Goal: Complete application form: Complete application form

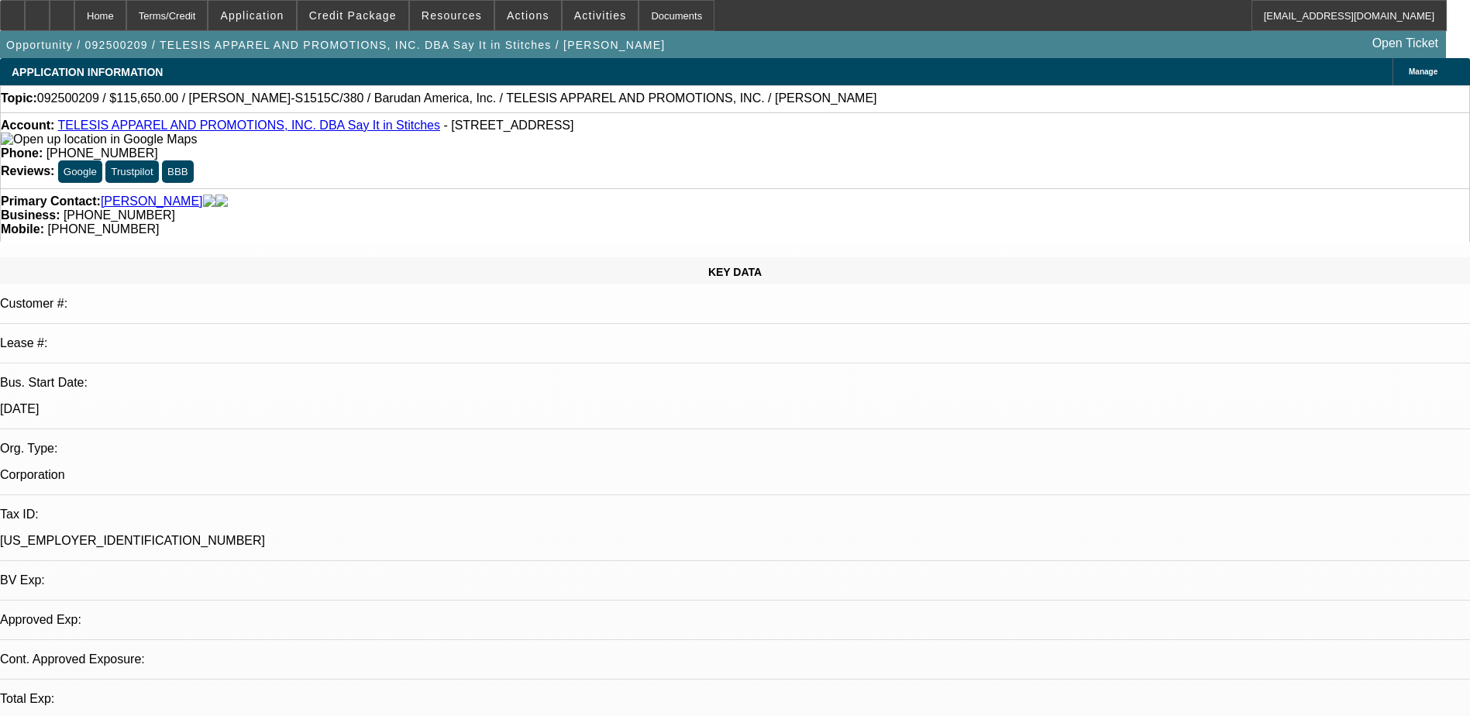
select select "0.1"
select select "2"
select select "0.1"
select select "1"
select select "2"
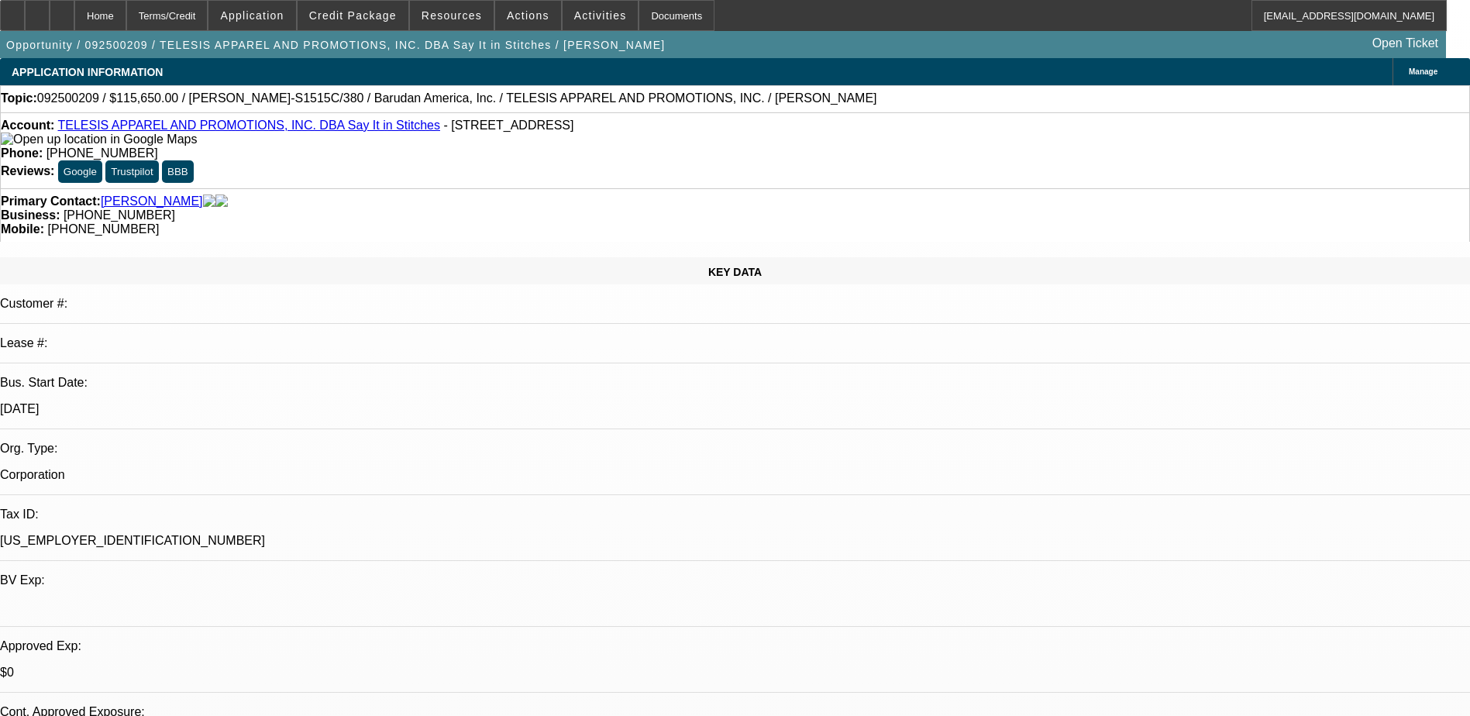
select select "4"
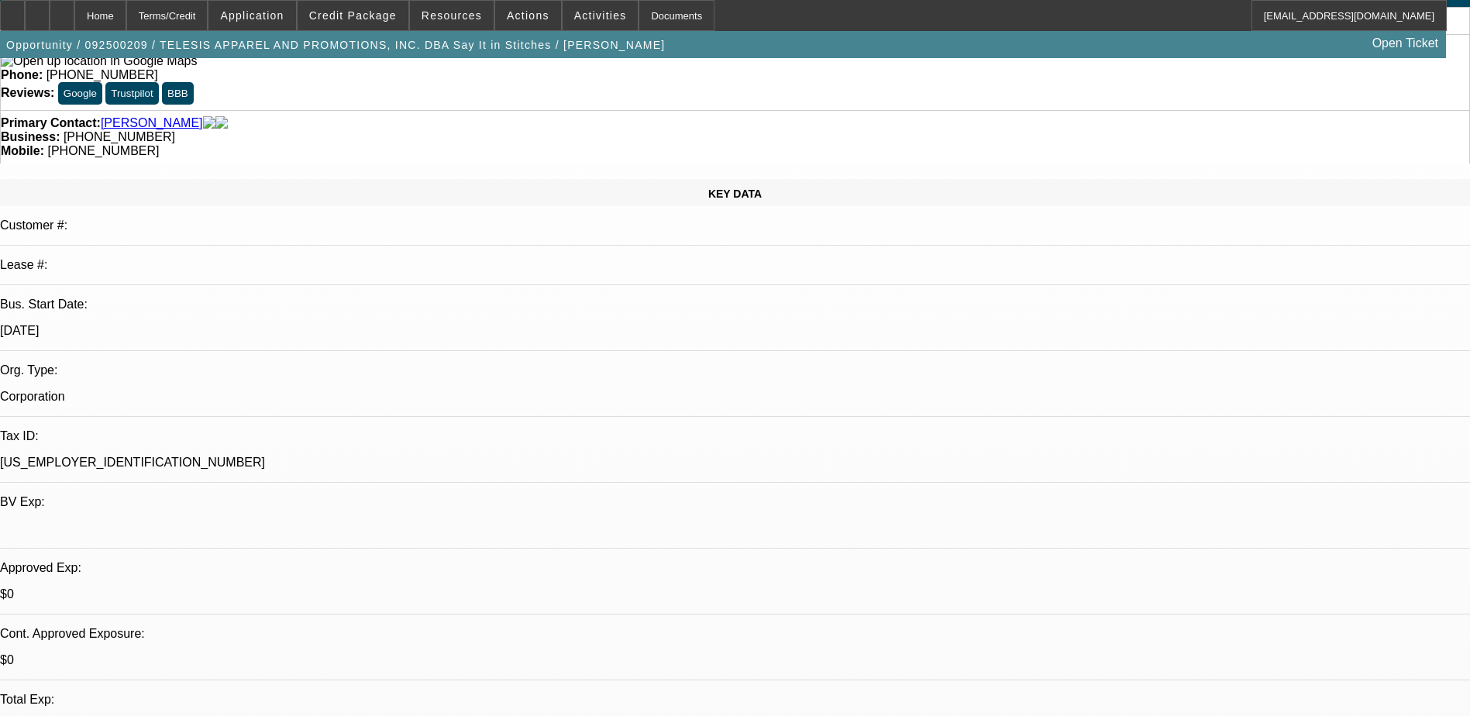
scroll to position [77, 0]
click at [62, 10] on icon at bounding box center [62, 10] width 0 height 0
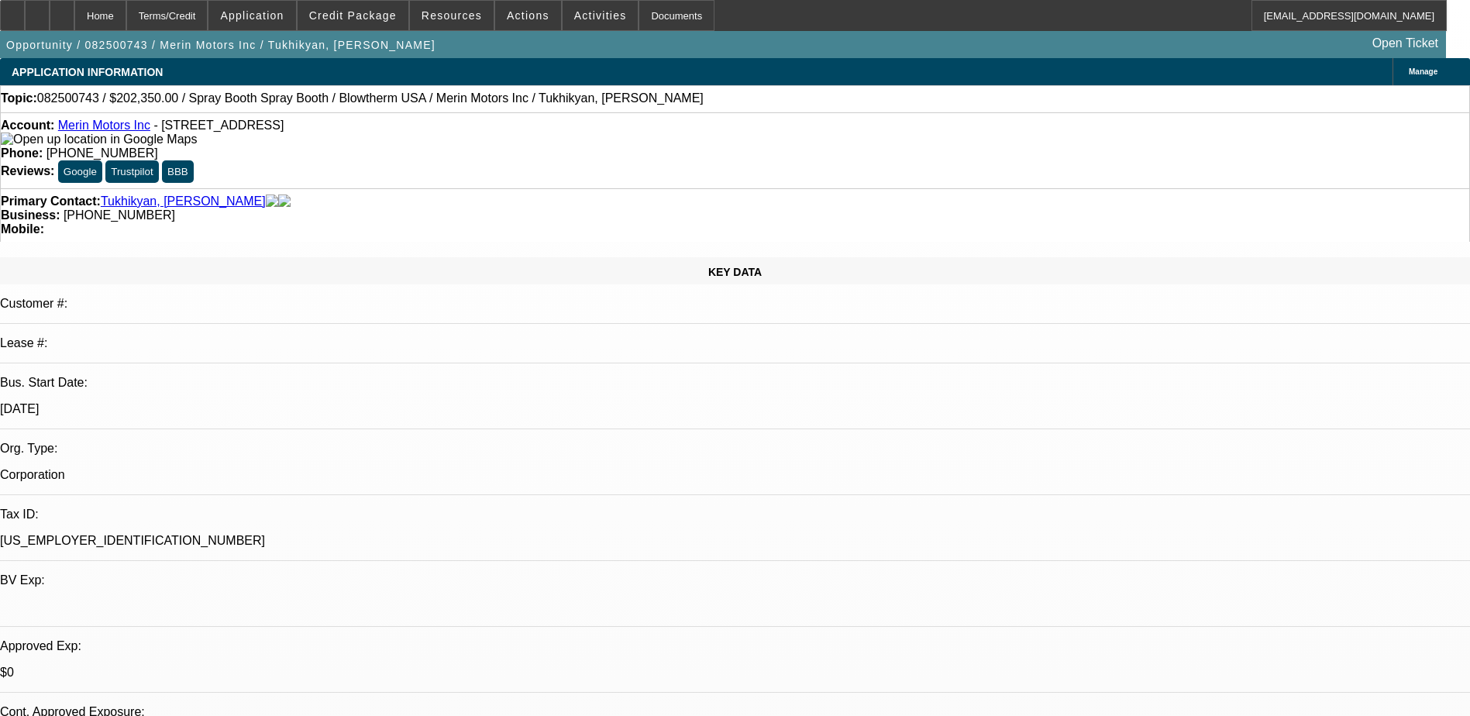
select select "0"
select select "0.1"
select select "4"
select select "0.2"
select select "2"
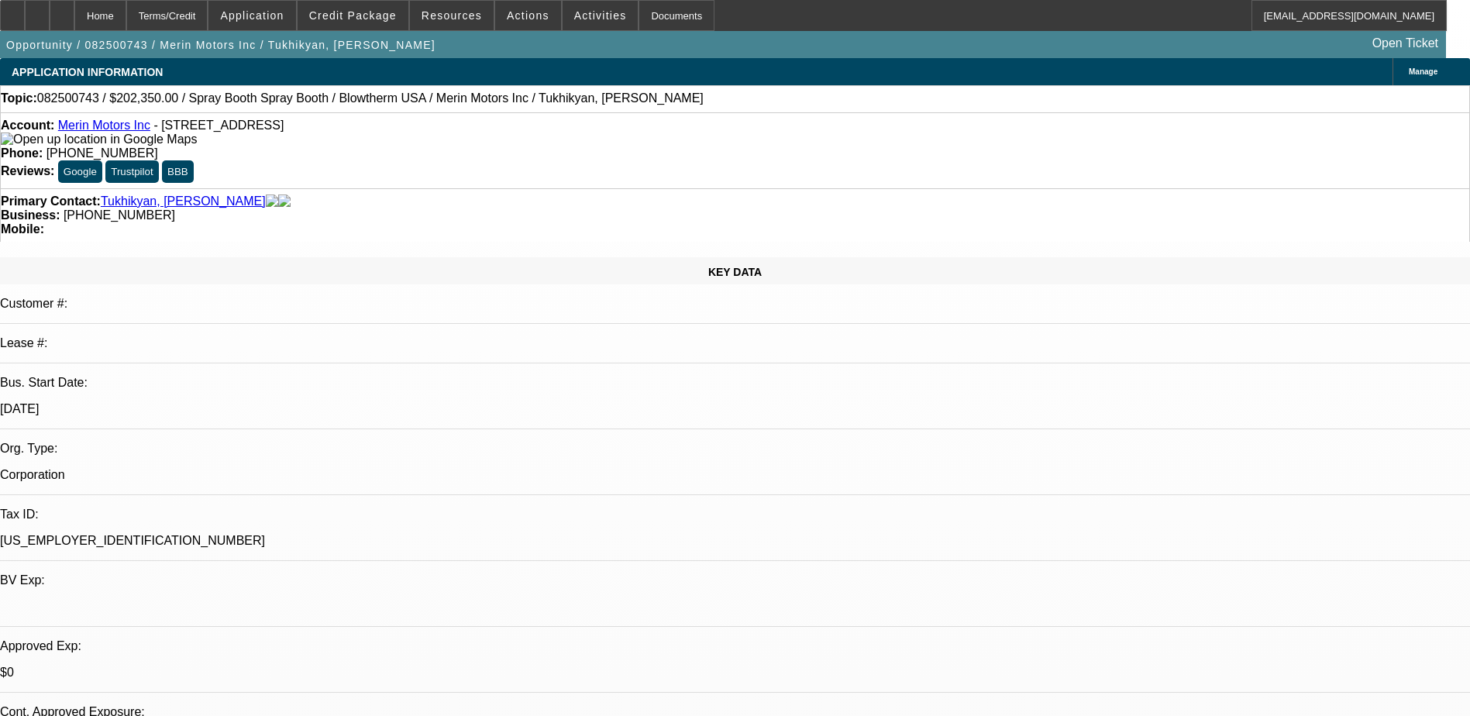
select select "2"
select select "0.1"
select select "4"
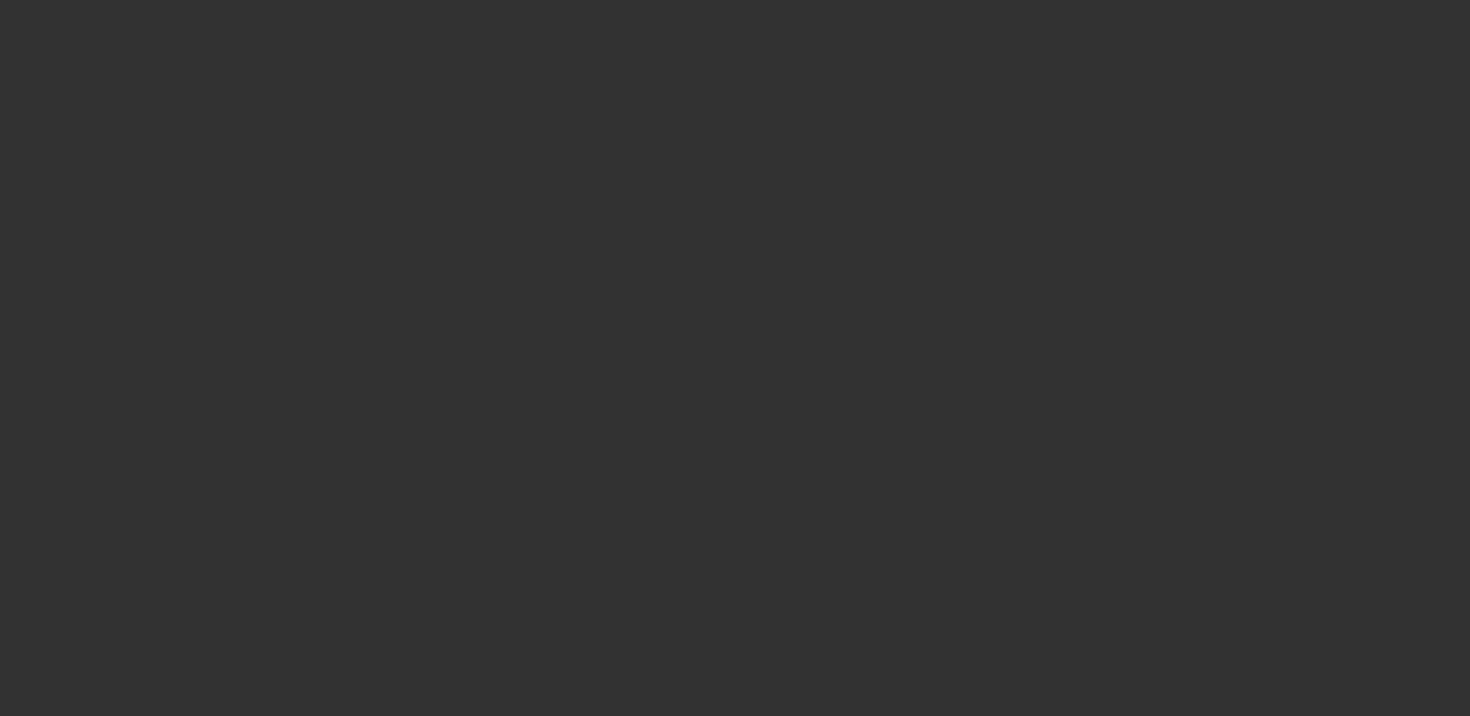
select select "0.1"
select select "2"
select select "0.1"
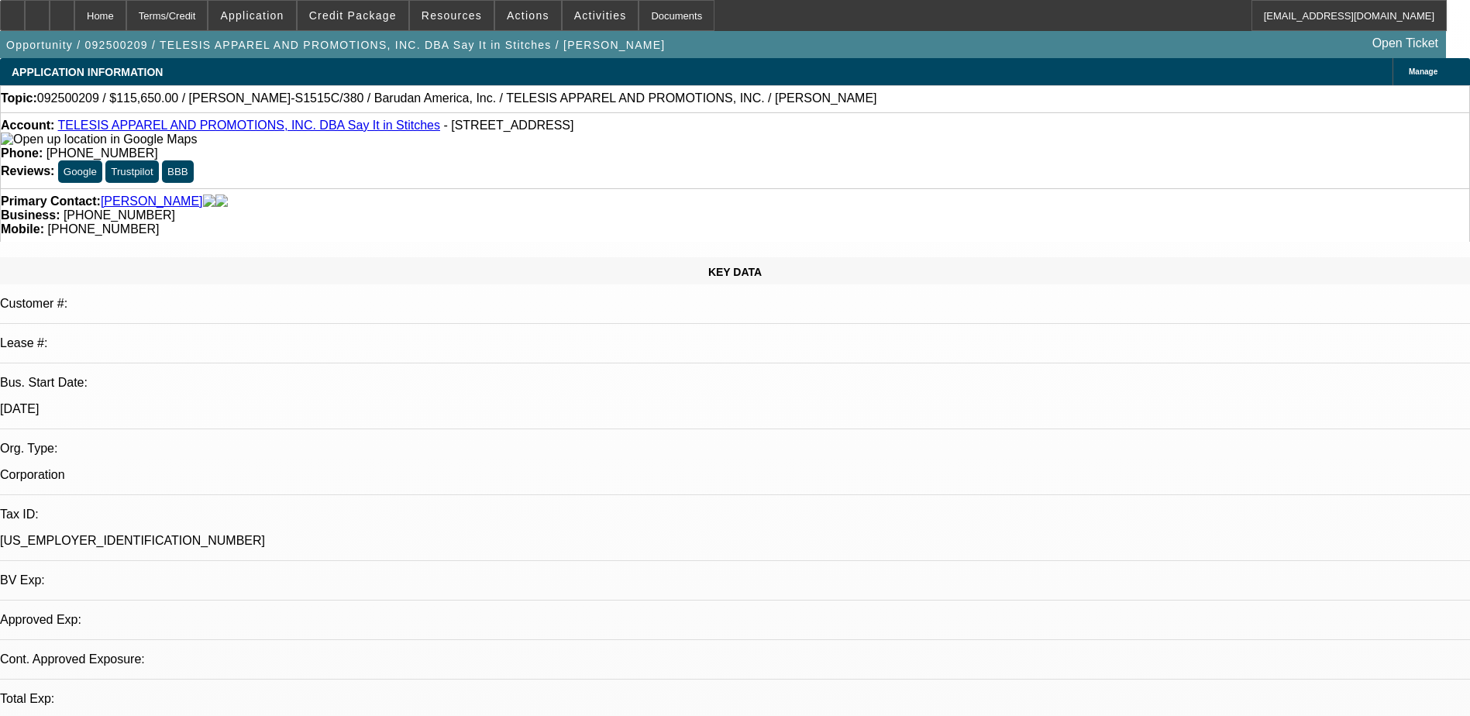
select select "1"
select select "2"
select select "4"
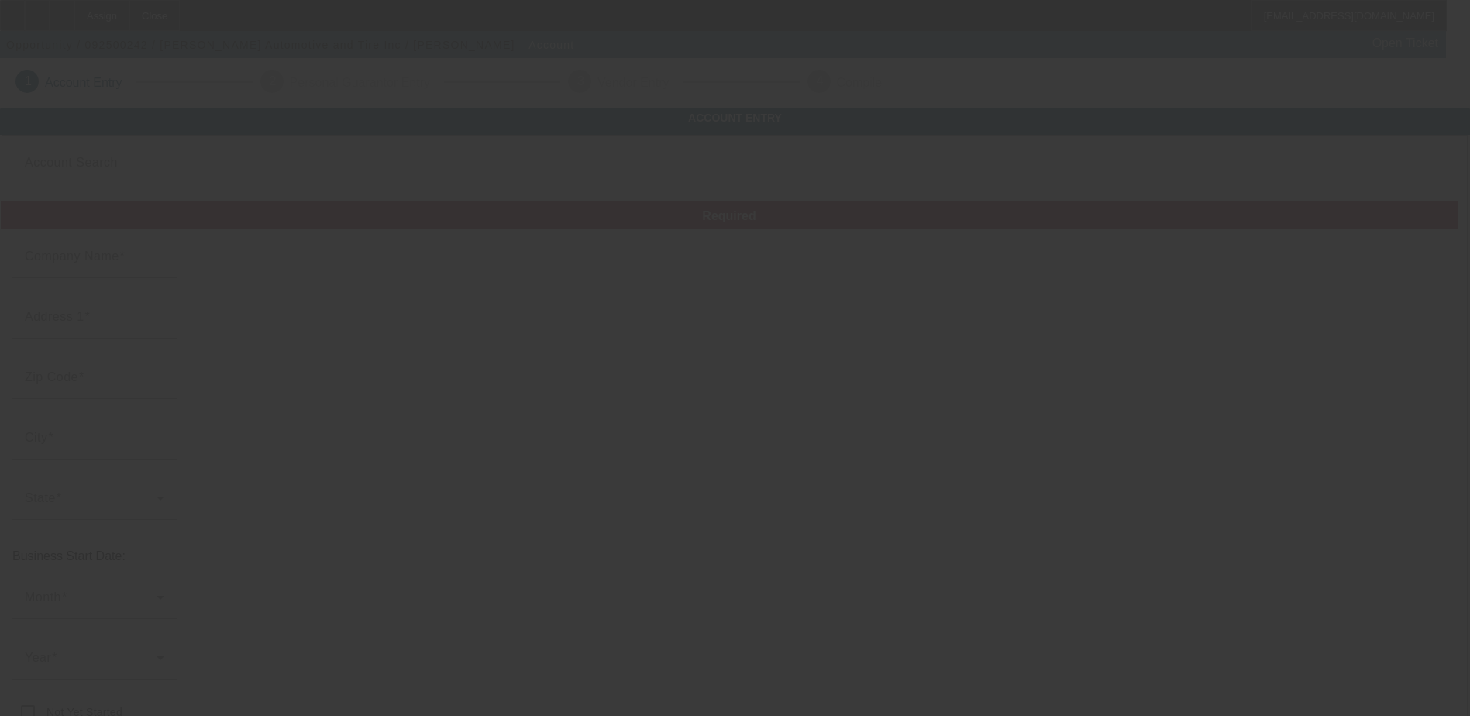
type input "Logan Automotive and Tire Inc"
type input "(815) 544-9811"
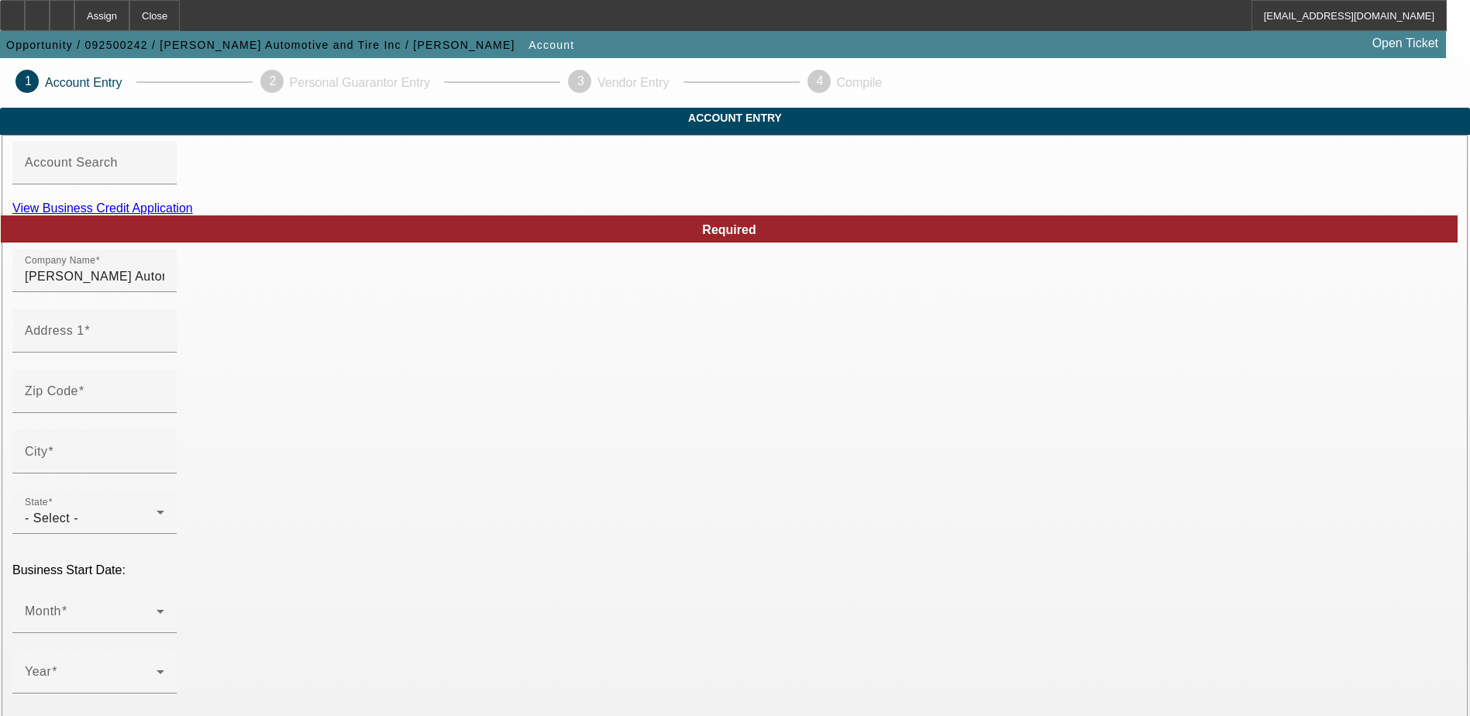
click at [193, 215] on link "View Business Credit Application" at bounding box center [102, 207] width 181 height 13
click at [164, 346] on input "Address 1" at bounding box center [94, 337] width 139 height 19
type input "1007 Logan Ave"
click at [164, 413] on div "Zip Code" at bounding box center [94, 391] width 139 height 43
type input "61008"
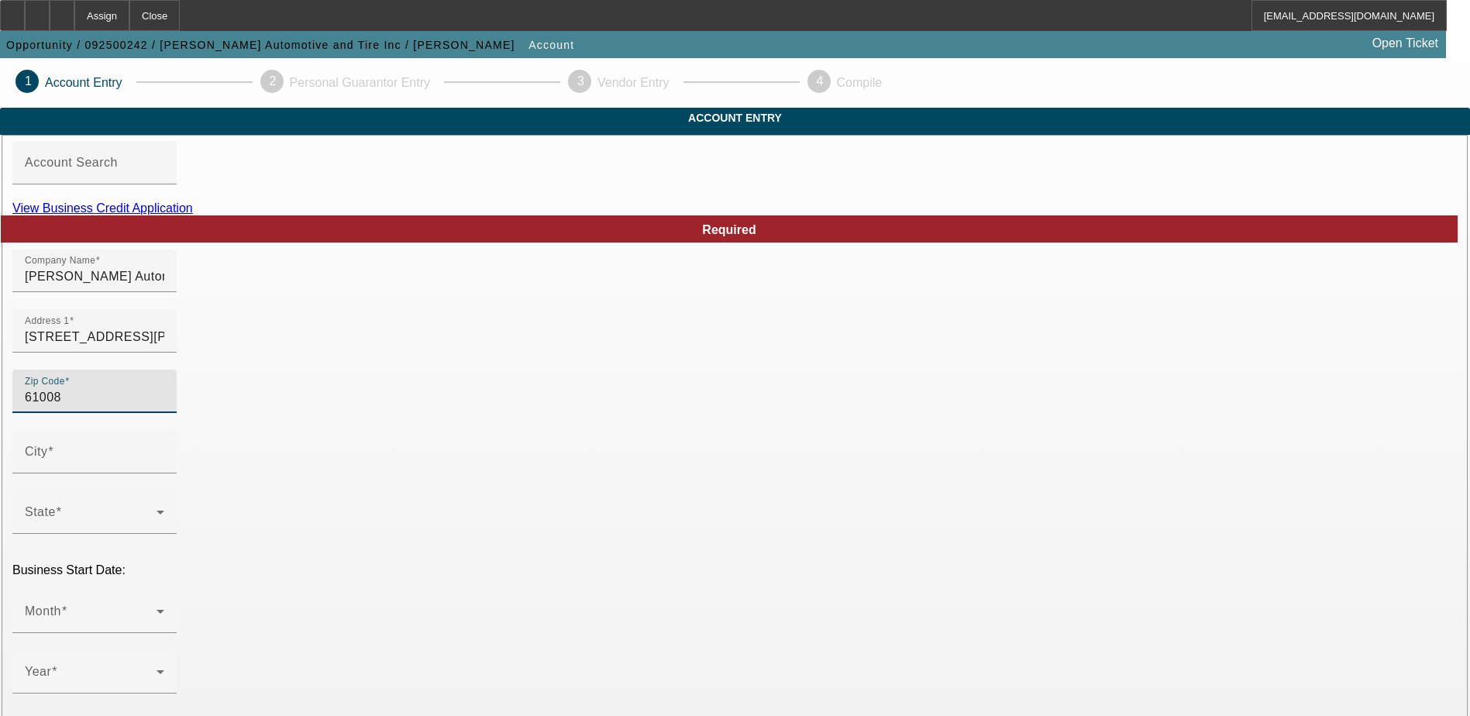
type input "Belvidere"
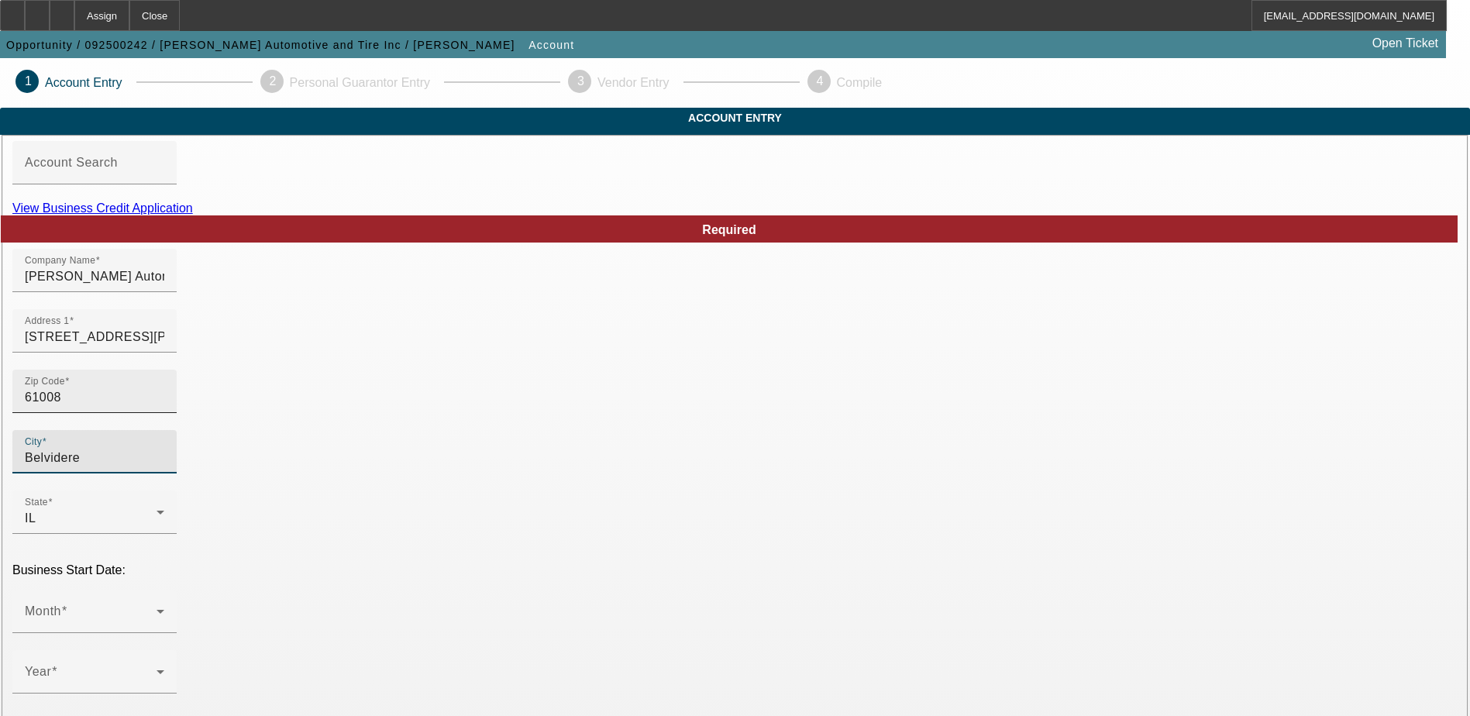
type input "Boone"
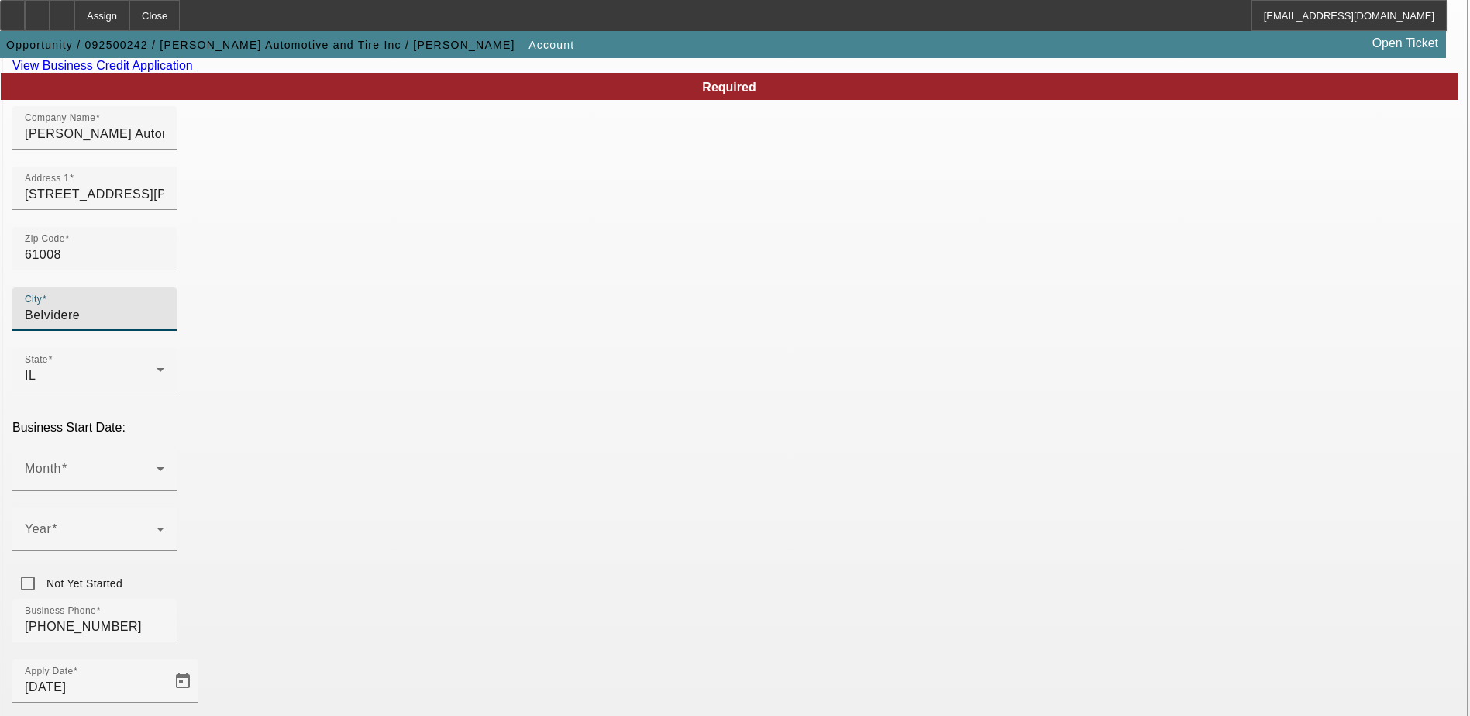
scroll to position [155, 0]
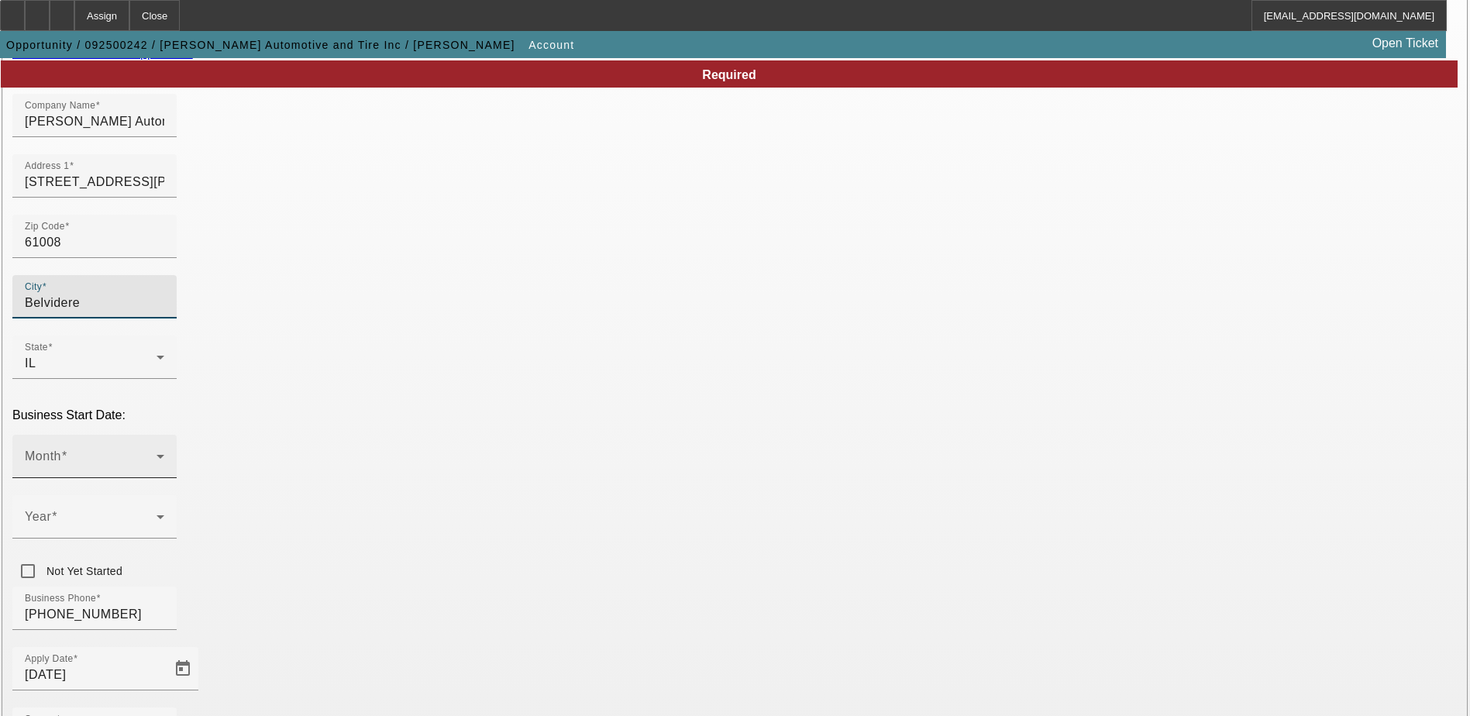
click at [157, 453] on span at bounding box center [91, 462] width 132 height 19
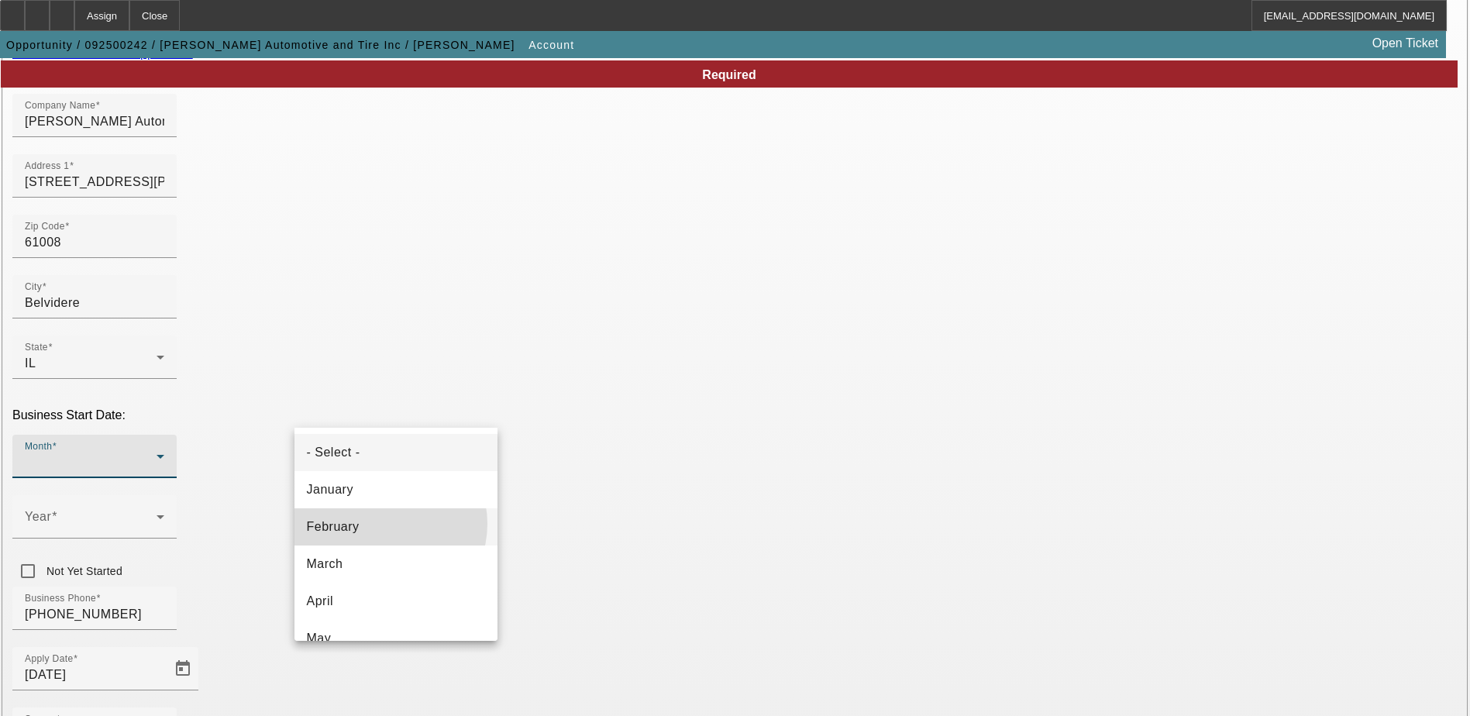
drag, startPoint x: 383, startPoint y: 524, endPoint x: 418, endPoint y: 498, distance: 43.2
click at [382, 523] on mat-option "February" at bounding box center [395, 526] width 203 height 37
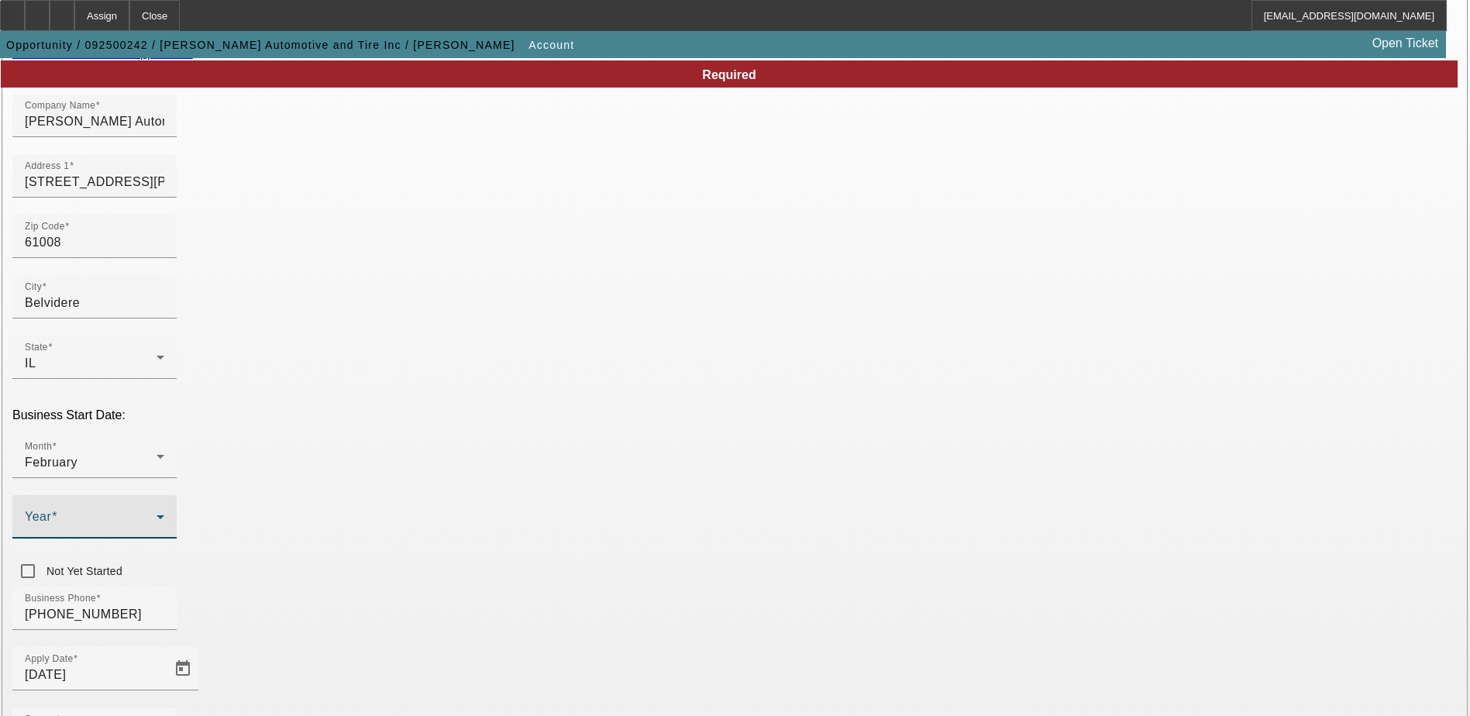
click at [157, 514] on span at bounding box center [91, 523] width 132 height 19
click at [566, 559] on mat-option "2023" at bounding box center [566, 560] width 90 height 37
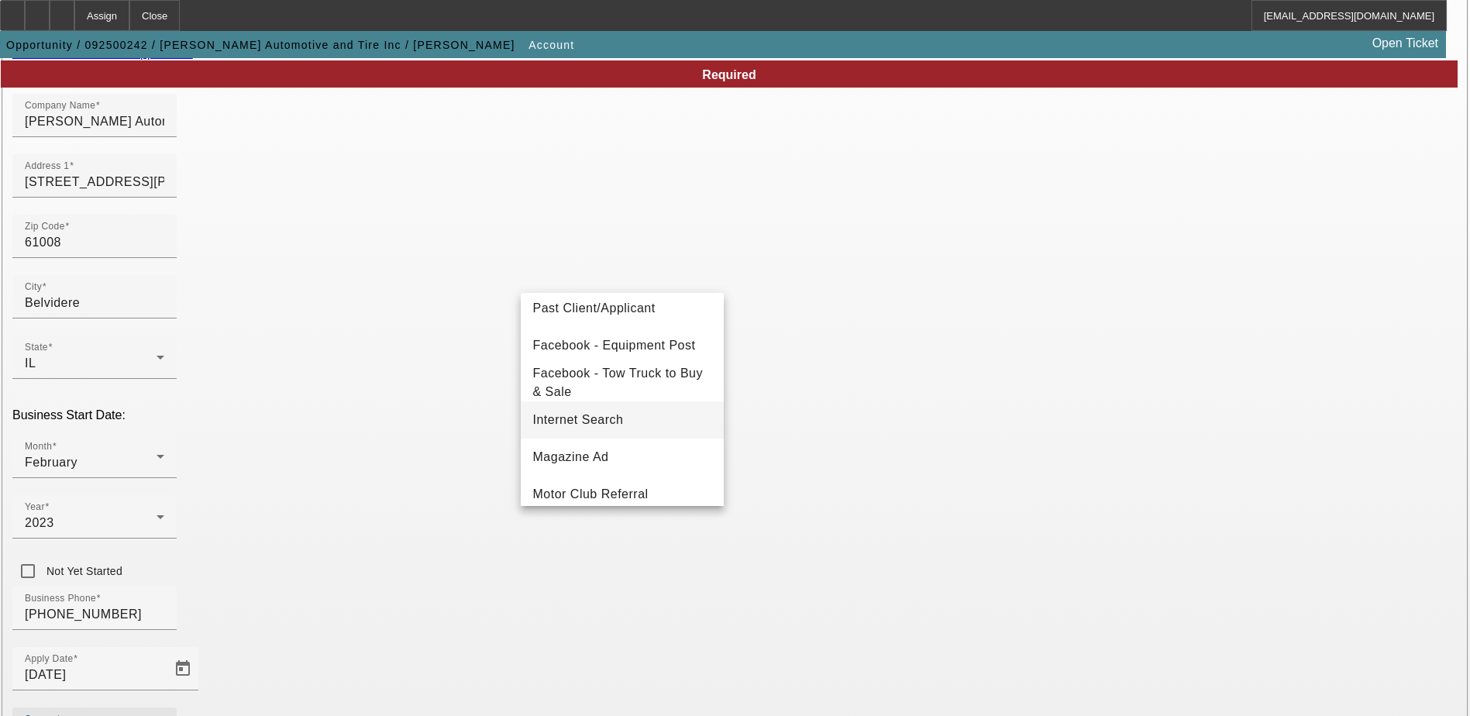
scroll to position [310, 0]
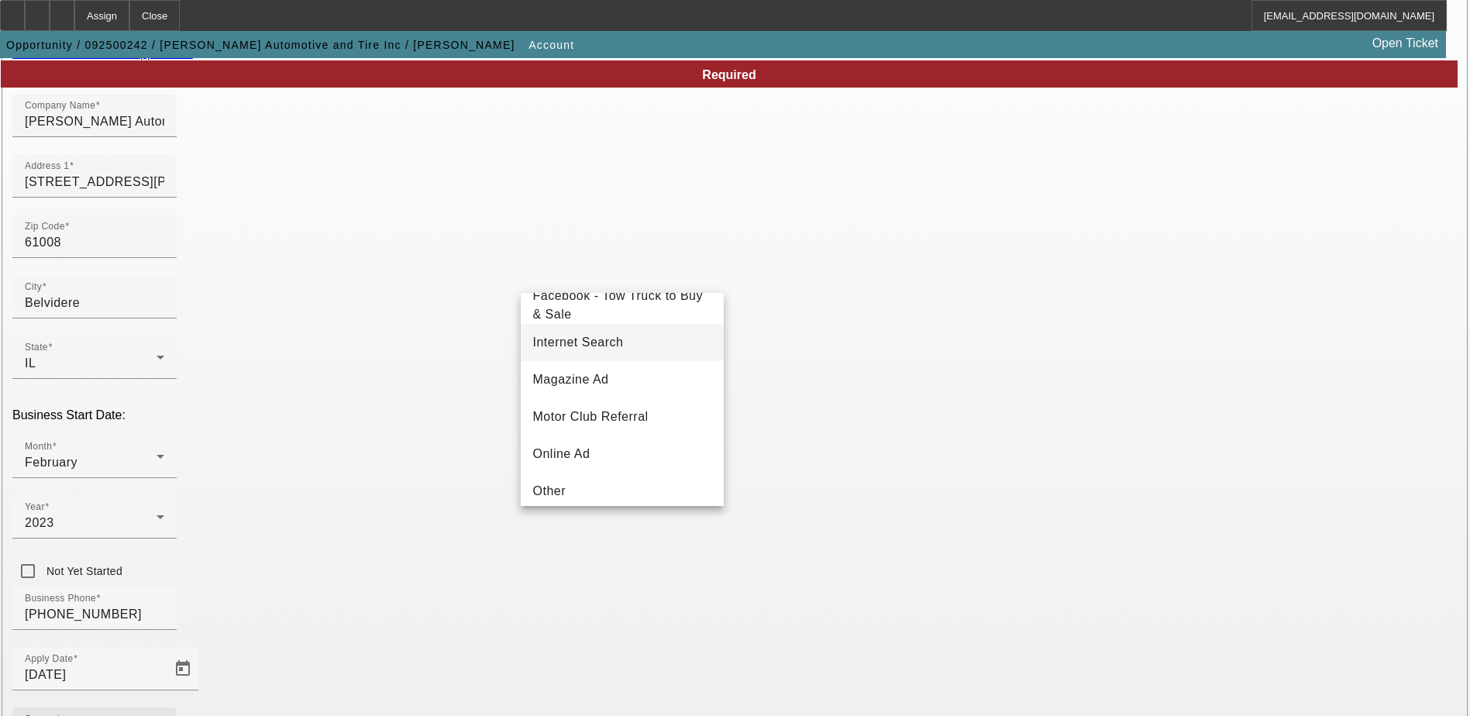
click at [583, 352] on span "Internet Search" at bounding box center [578, 342] width 91 height 19
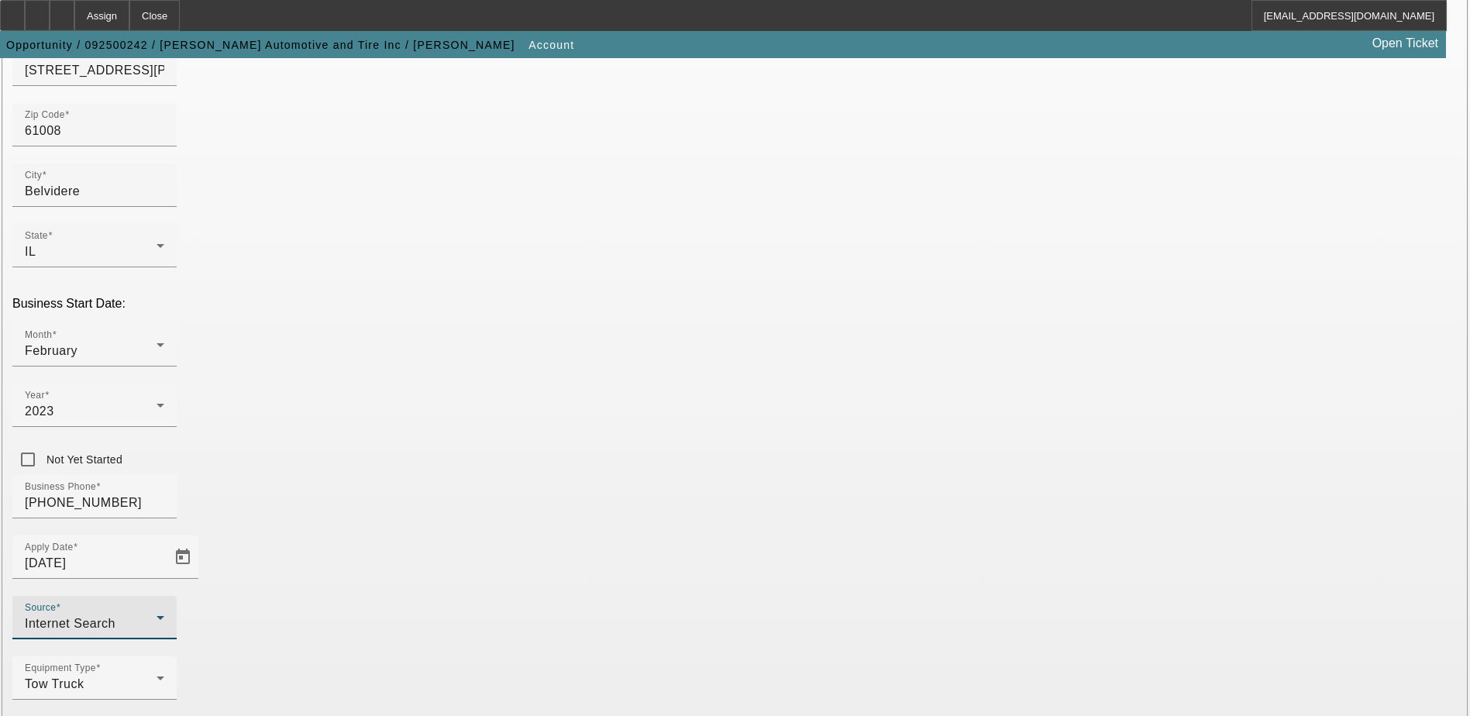
scroll to position [276, 0]
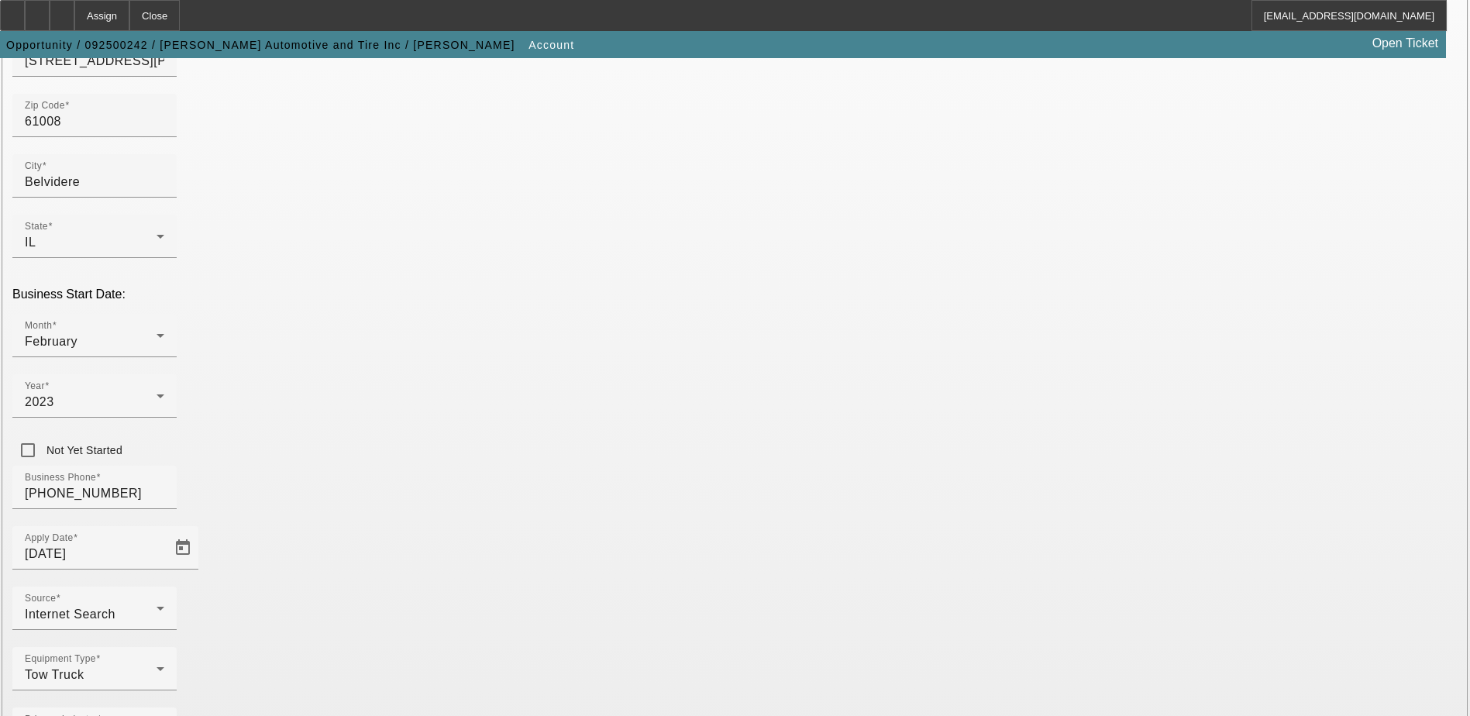
type input "922192726"
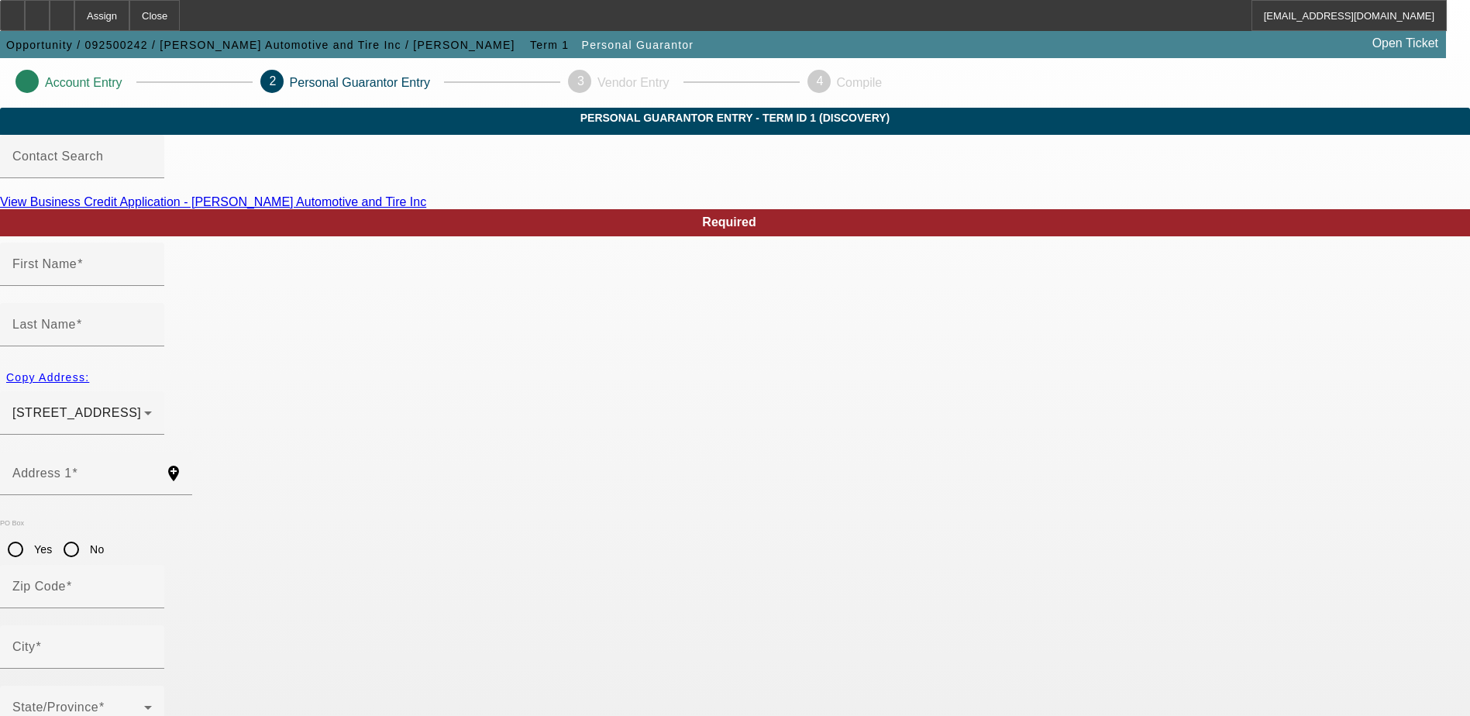
type input "Dawn"
type input "Moyer"
type input "11391 Aberdeen Road"
radio input "true"
type input "61008"
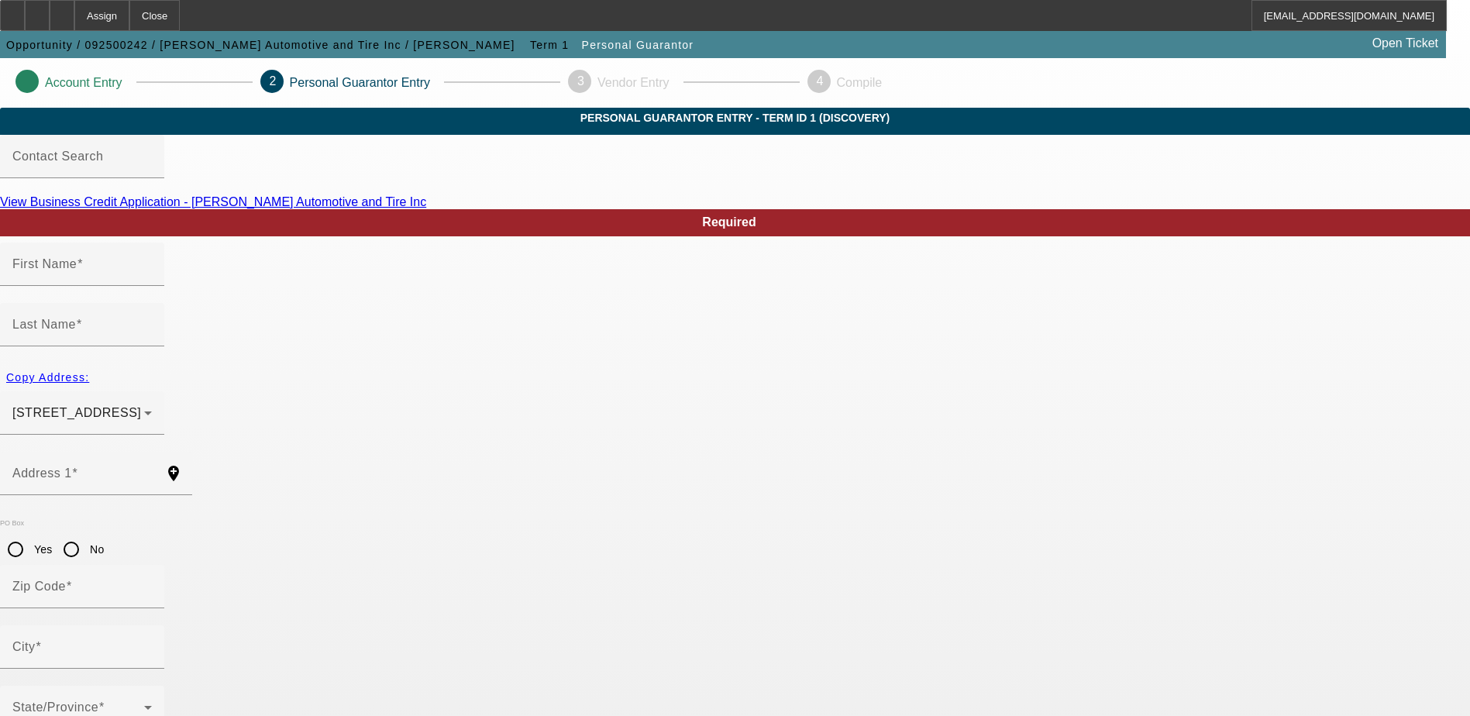
type input "Belvidere"
type input "[PHONE_NUMBER]"
type input "100"
type input "347-58-8889"
type input "loganautobody@gmail.com"
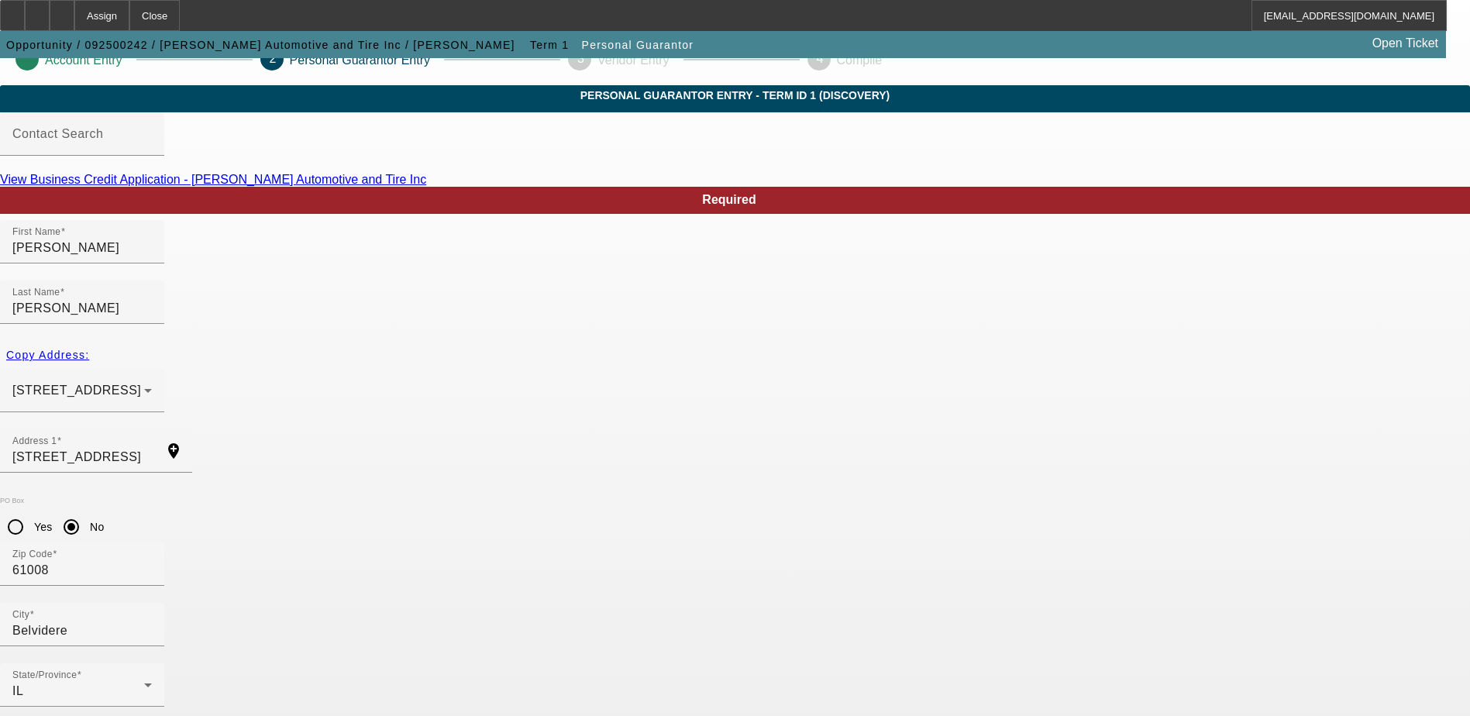
scroll to position [42, 0]
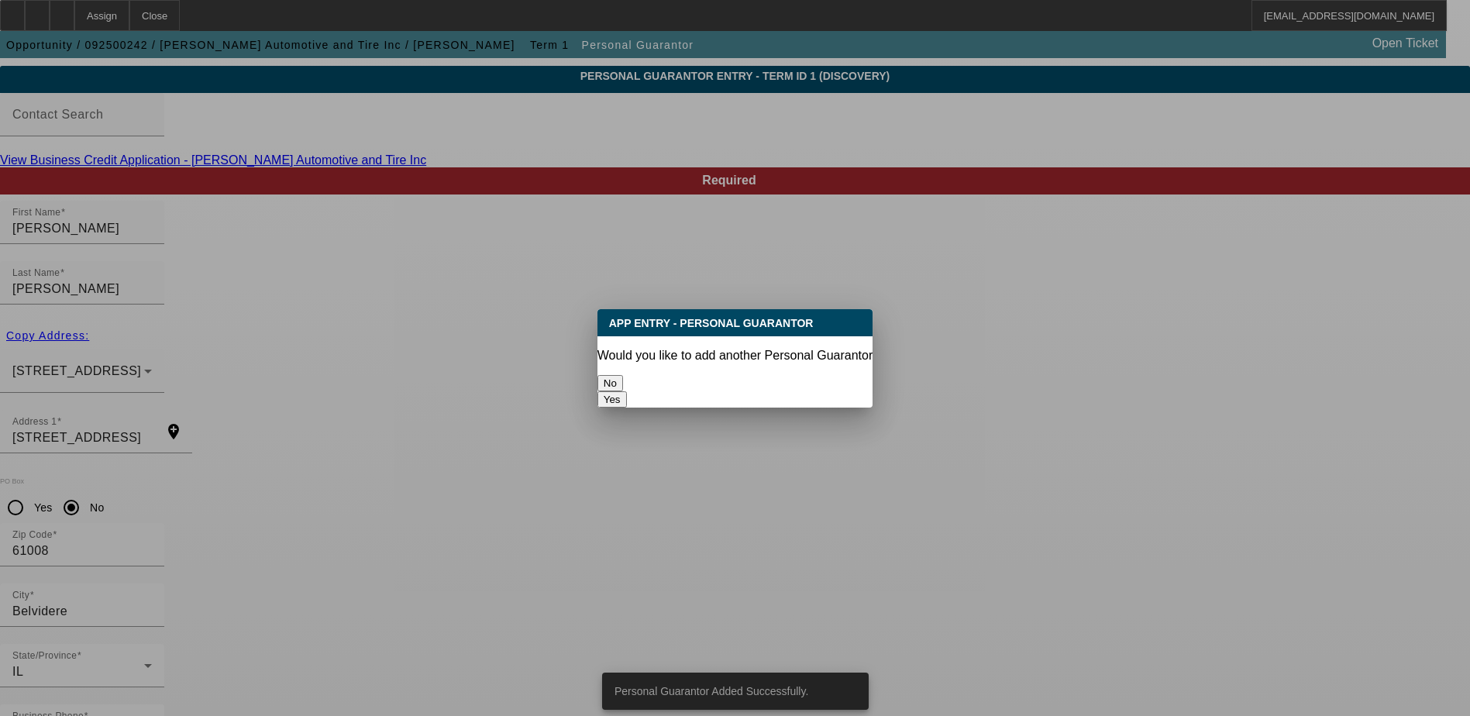
scroll to position [0, 0]
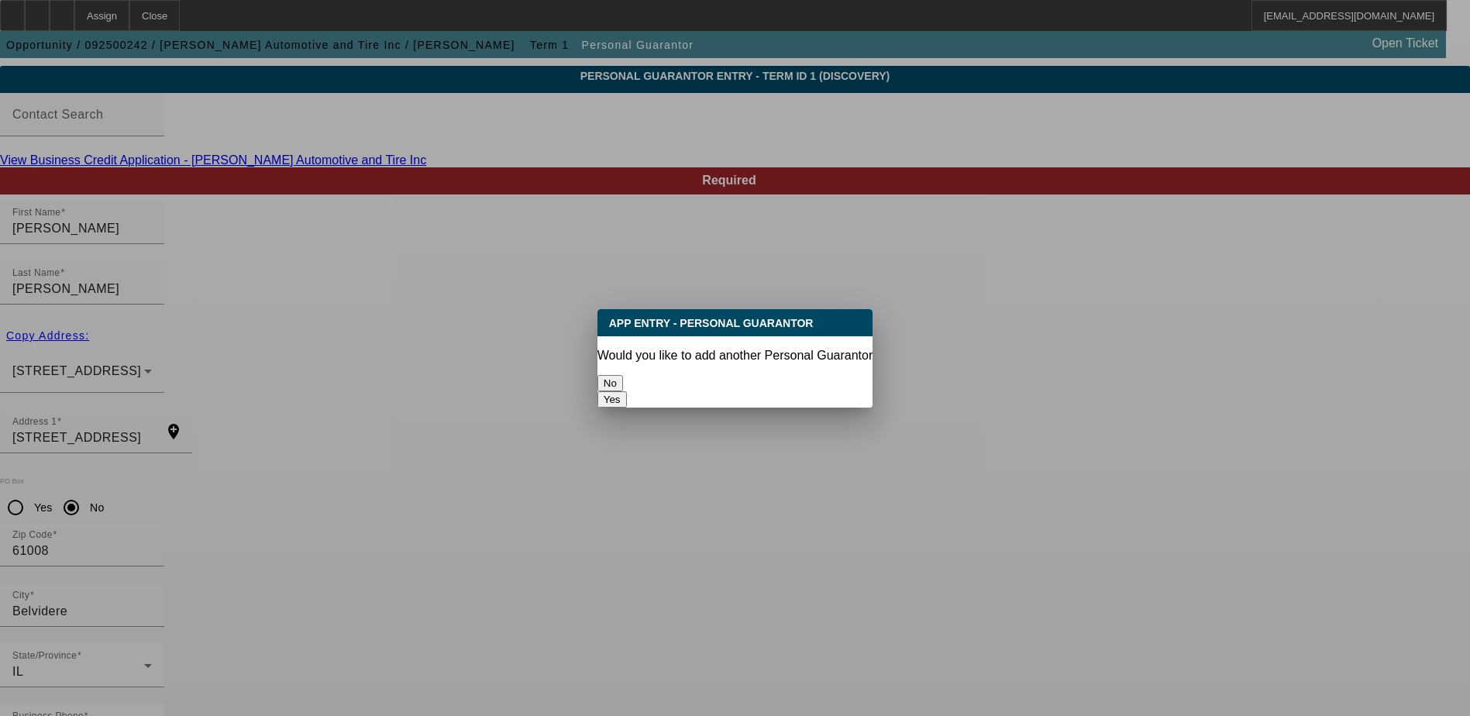
click at [623, 375] on button "No" at bounding box center [610, 383] width 26 height 16
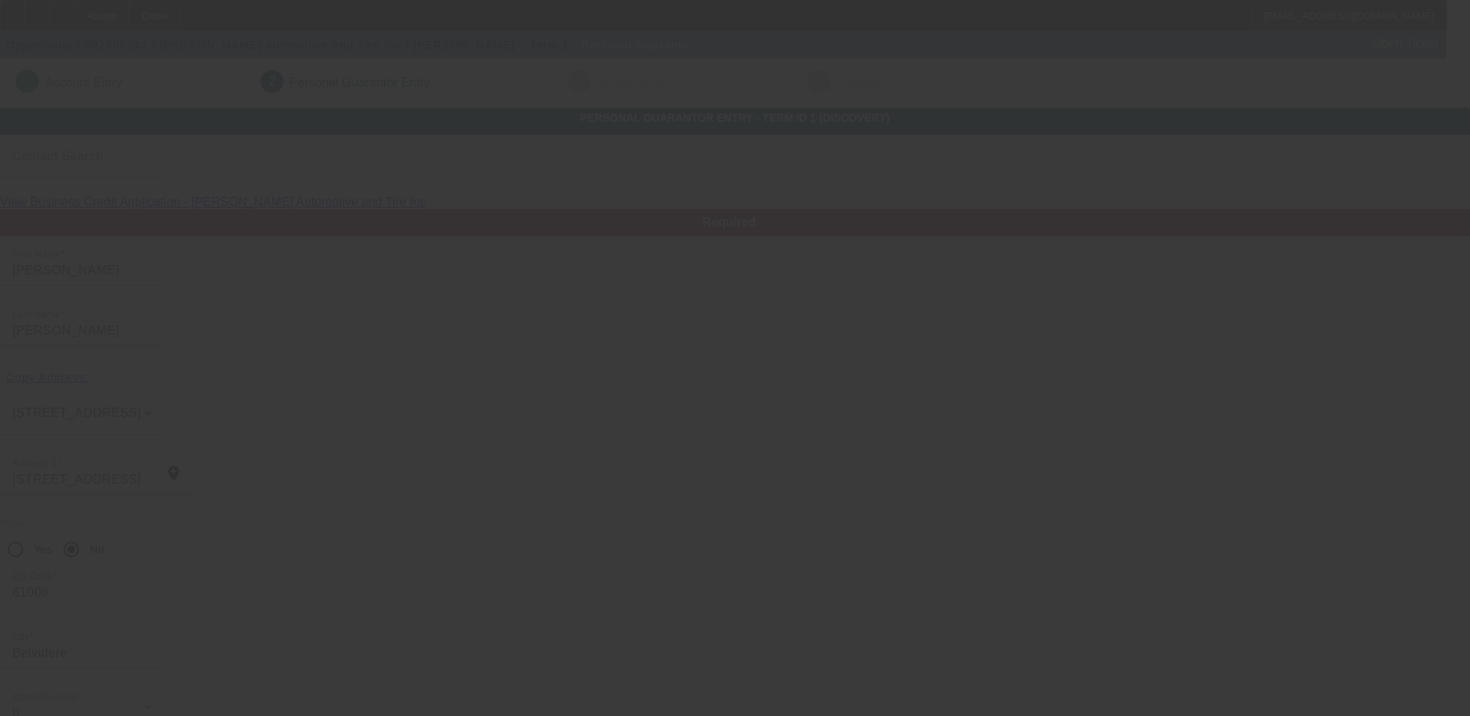
scroll to position [42, 0]
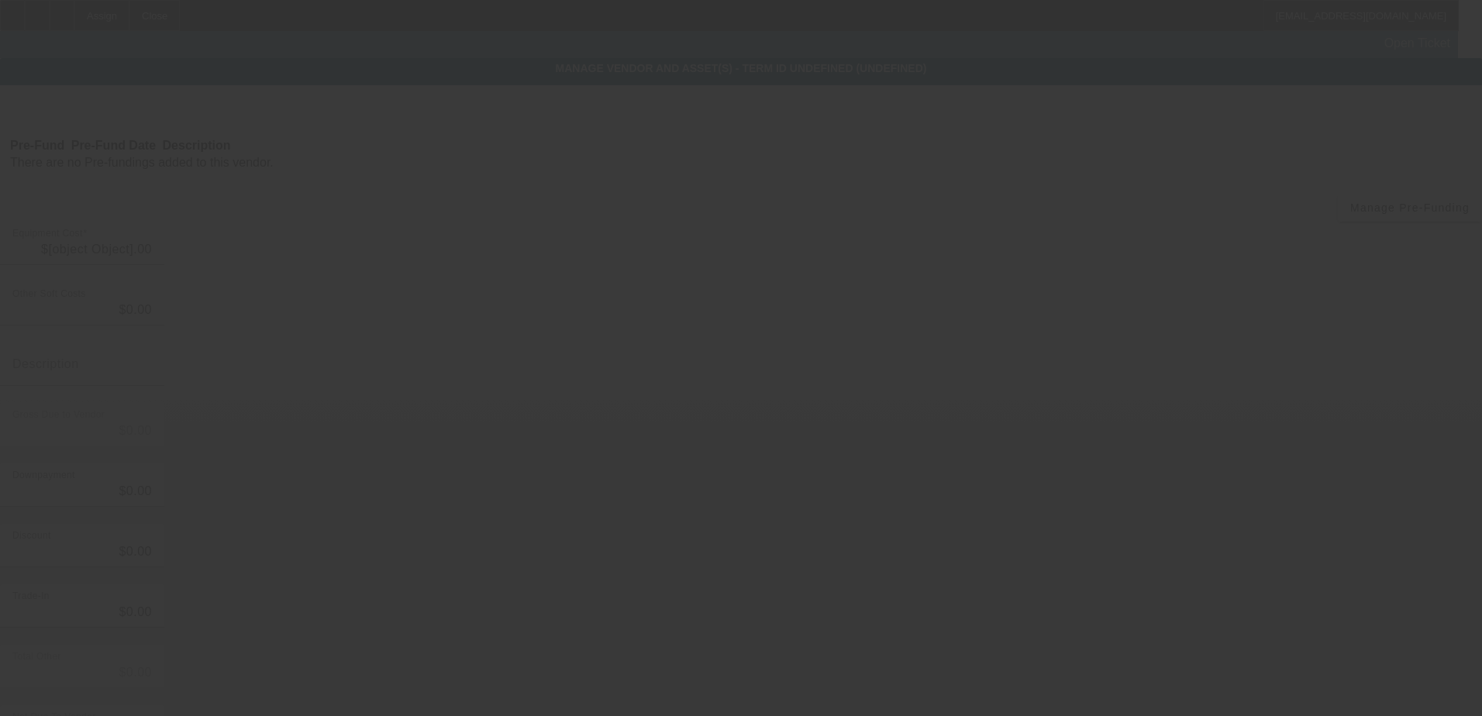
type input "$50,000.00"
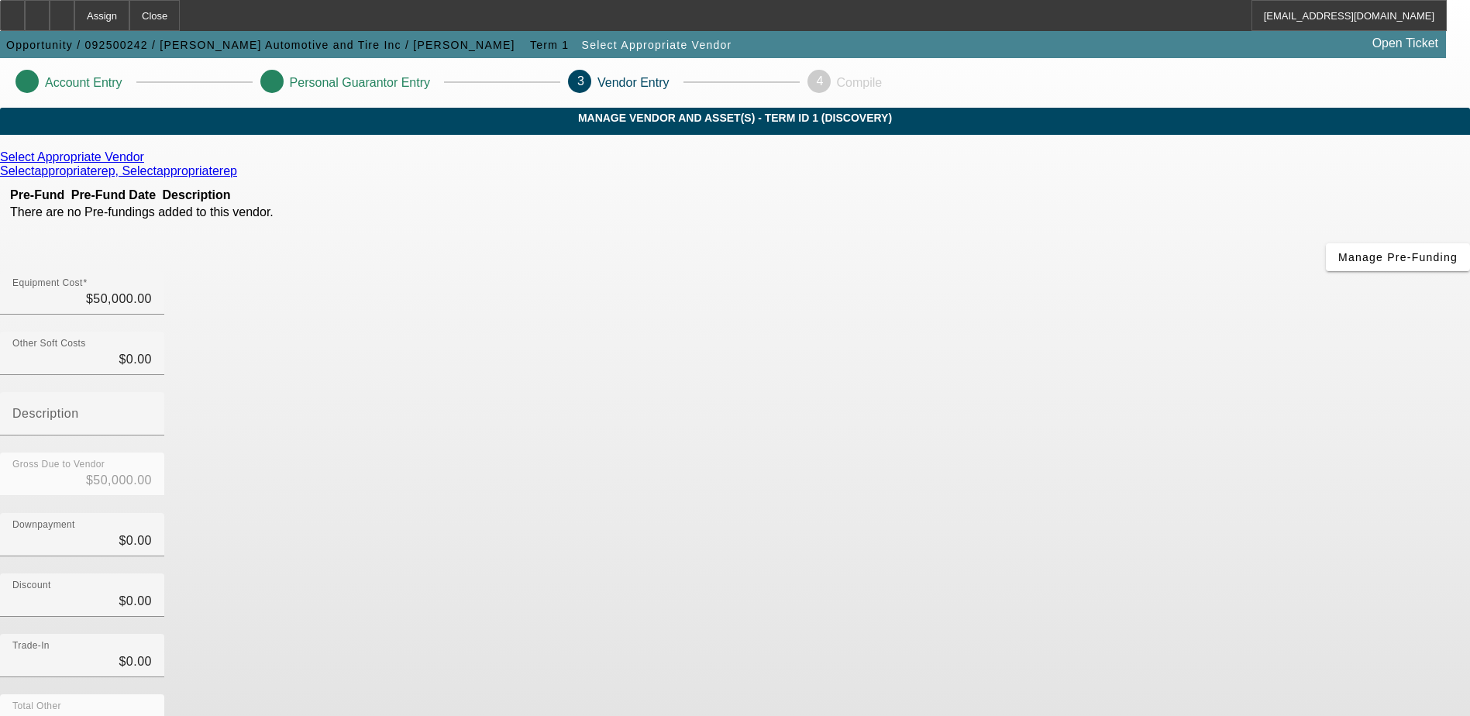
click at [148, 164] on icon at bounding box center [148, 156] width 0 height 13
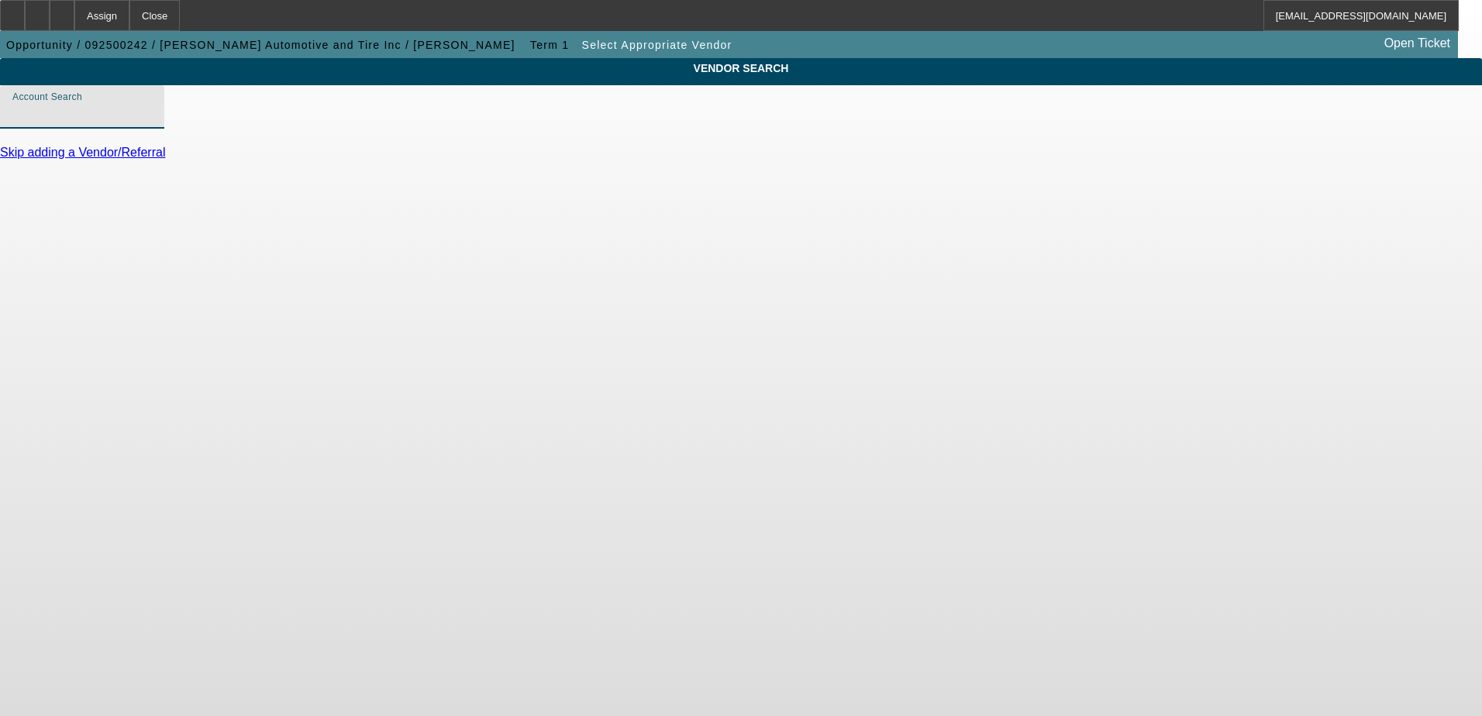
click at [152, 122] on input "Account Search" at bounding box center [81, 113] width 139 height 19
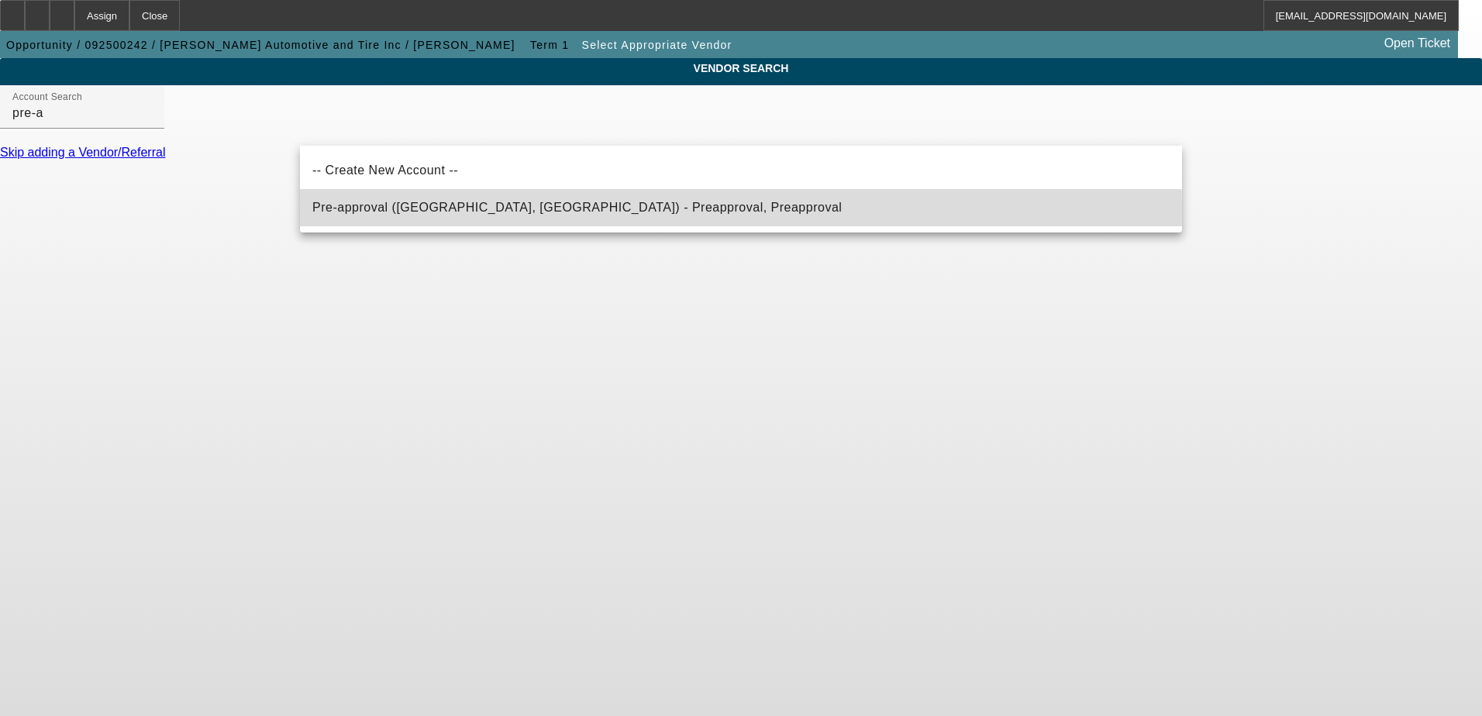
click at [474, 211] on span "Pre-approval (Northbrook, IL) - Preapproval, Preapproval" at bounding box center [576, 207] width 529 height 13
type input "Pre-approval (Northbrook, IL) - Preapproval, Preapproval"
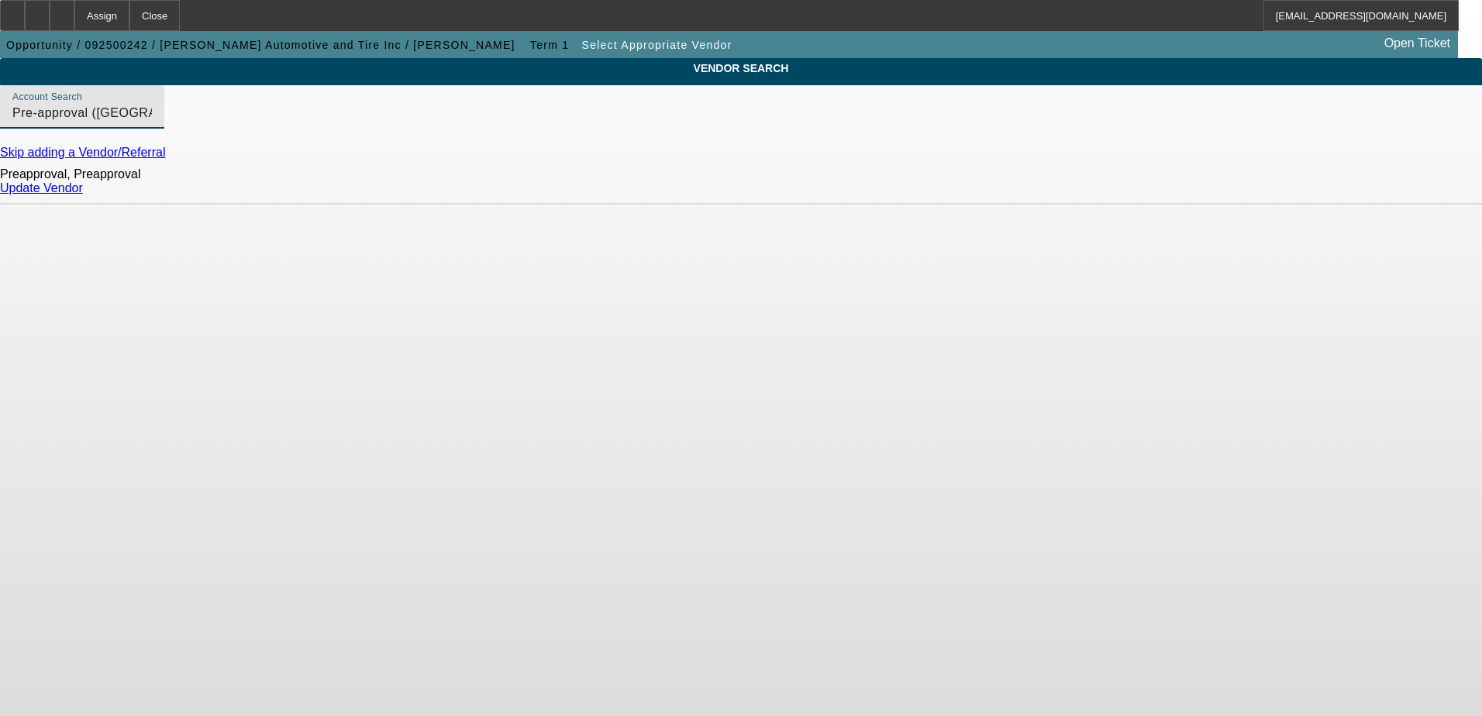
click at [83, 194] on link "Update Vendor" at bounding box center [41, 187] width 83 height 13
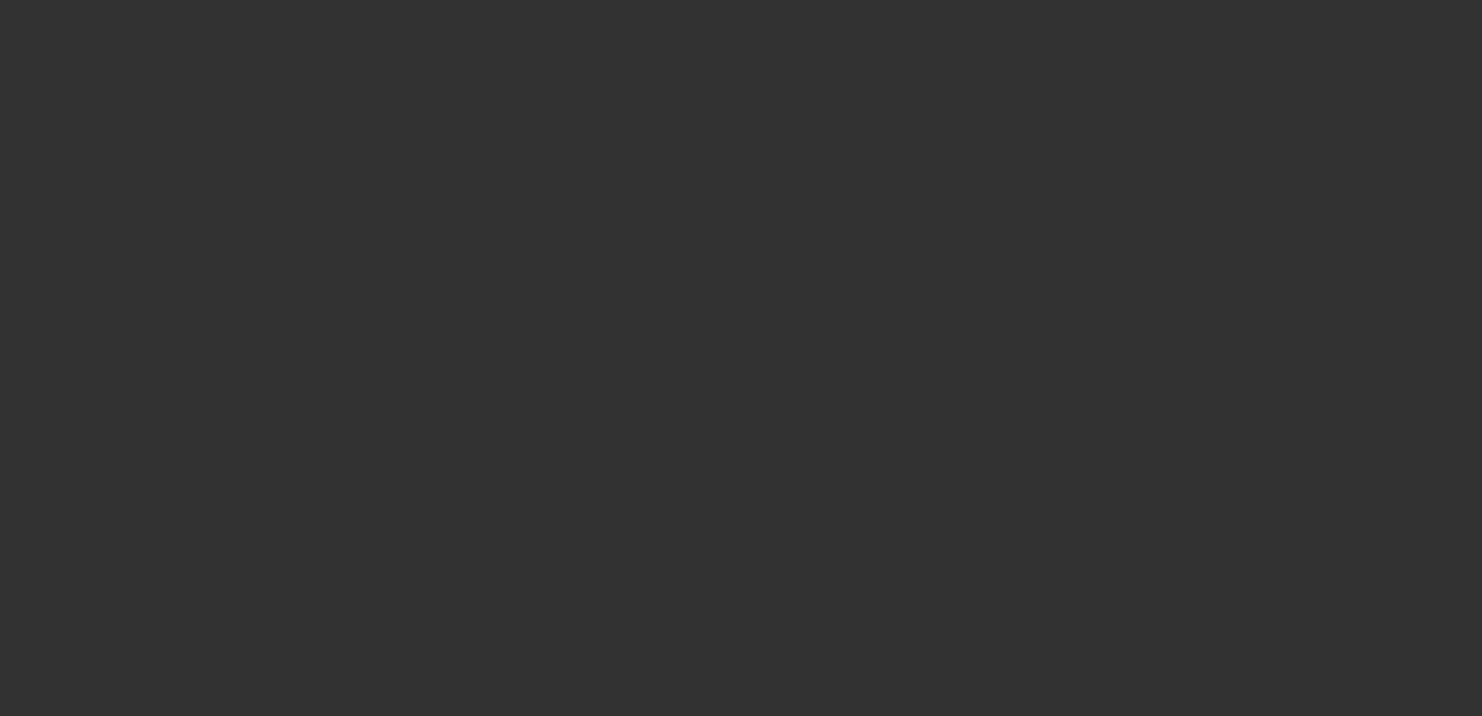
type input "$50,000.00"
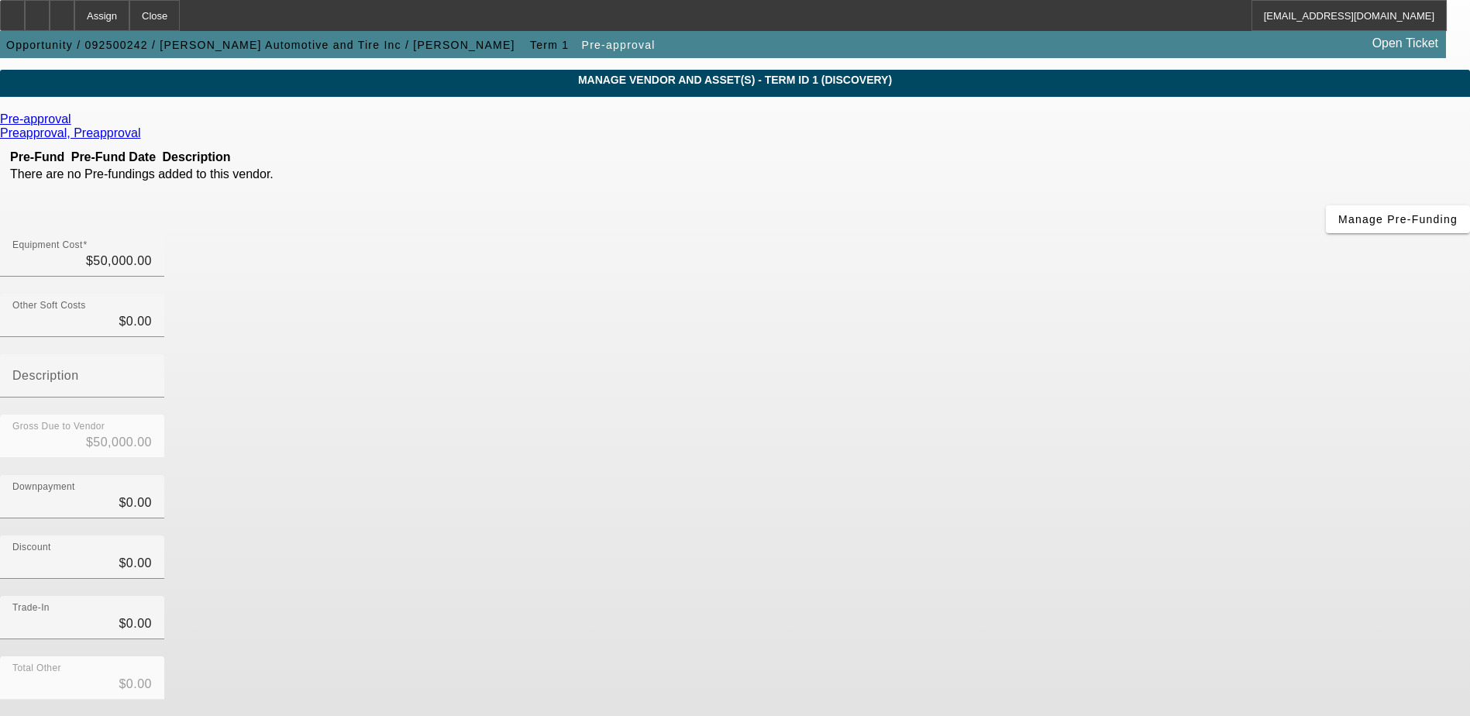
scroll to position [75, 0]
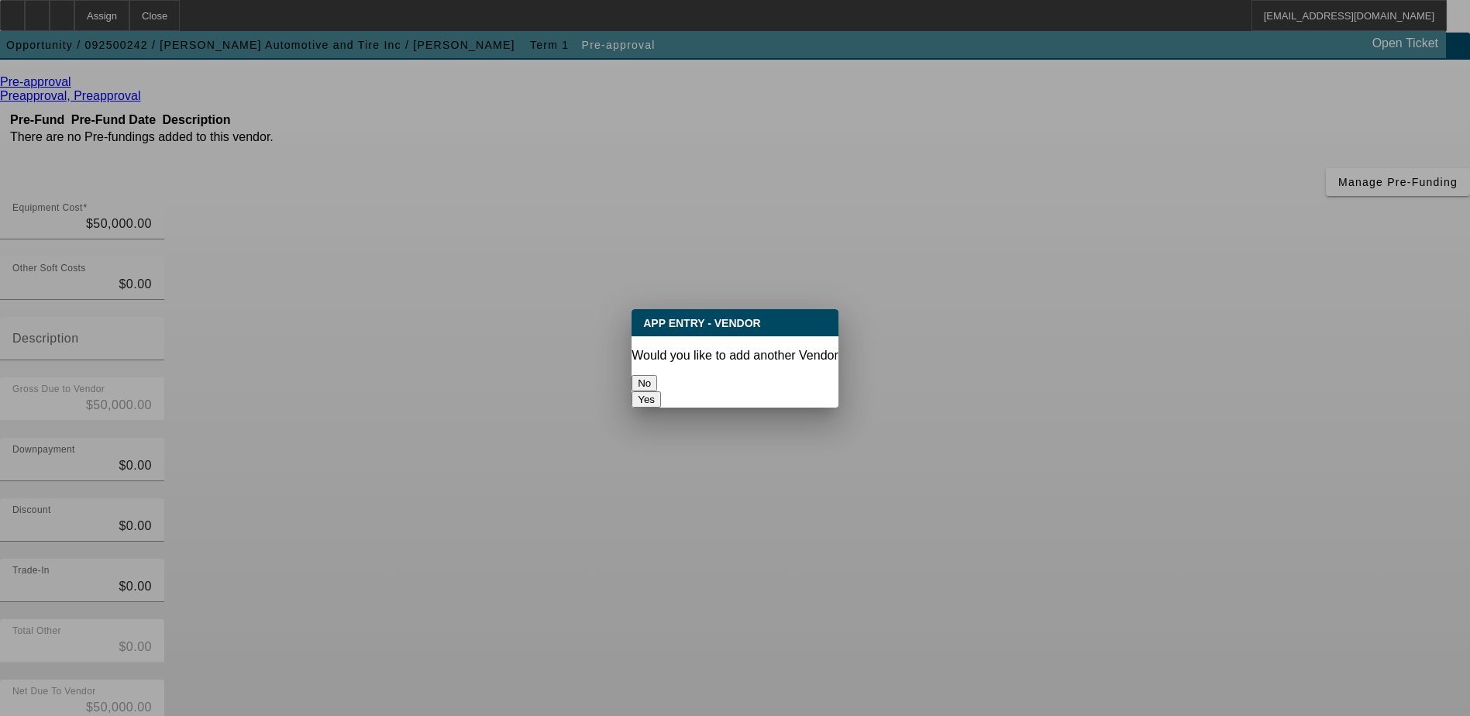
click at [657, 375] on button "No" at bounding box center [645, 383] width 26 height 16
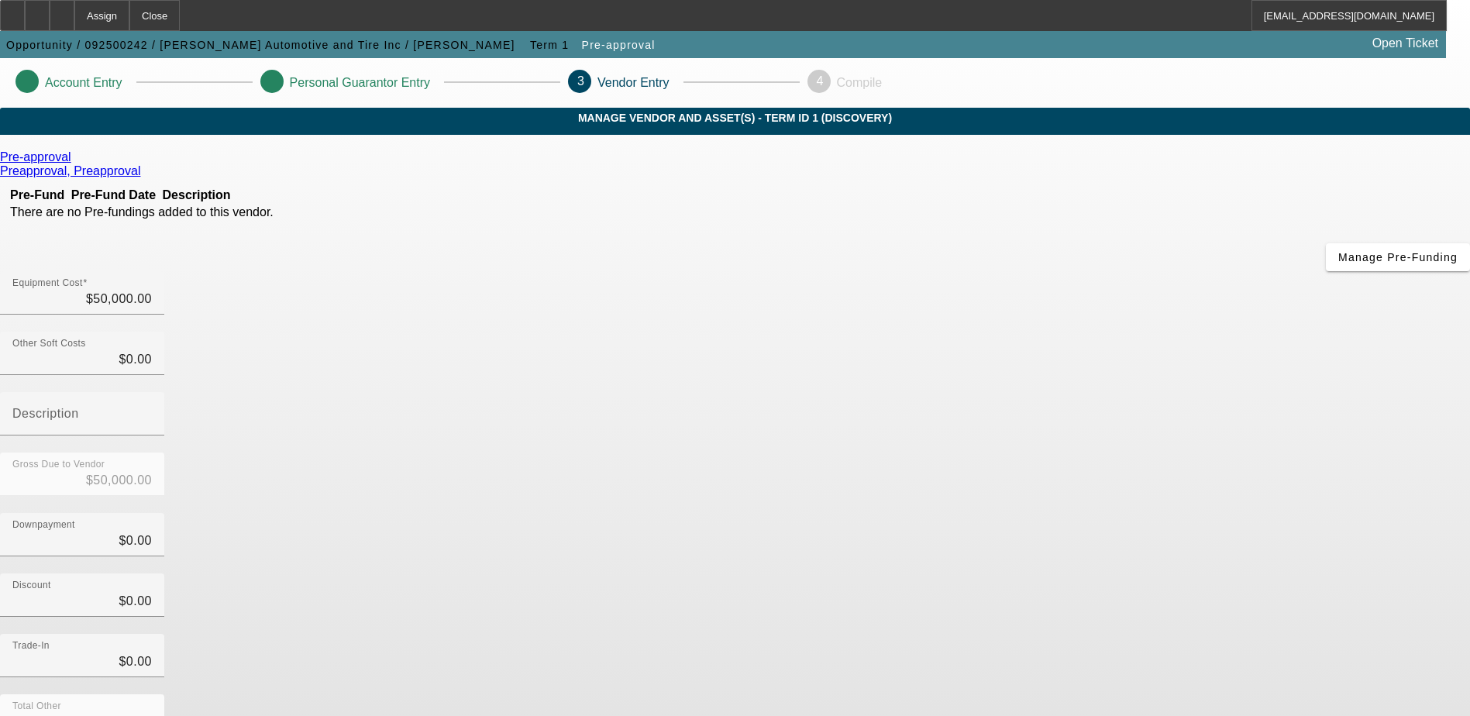
scroll to position [75, 0]
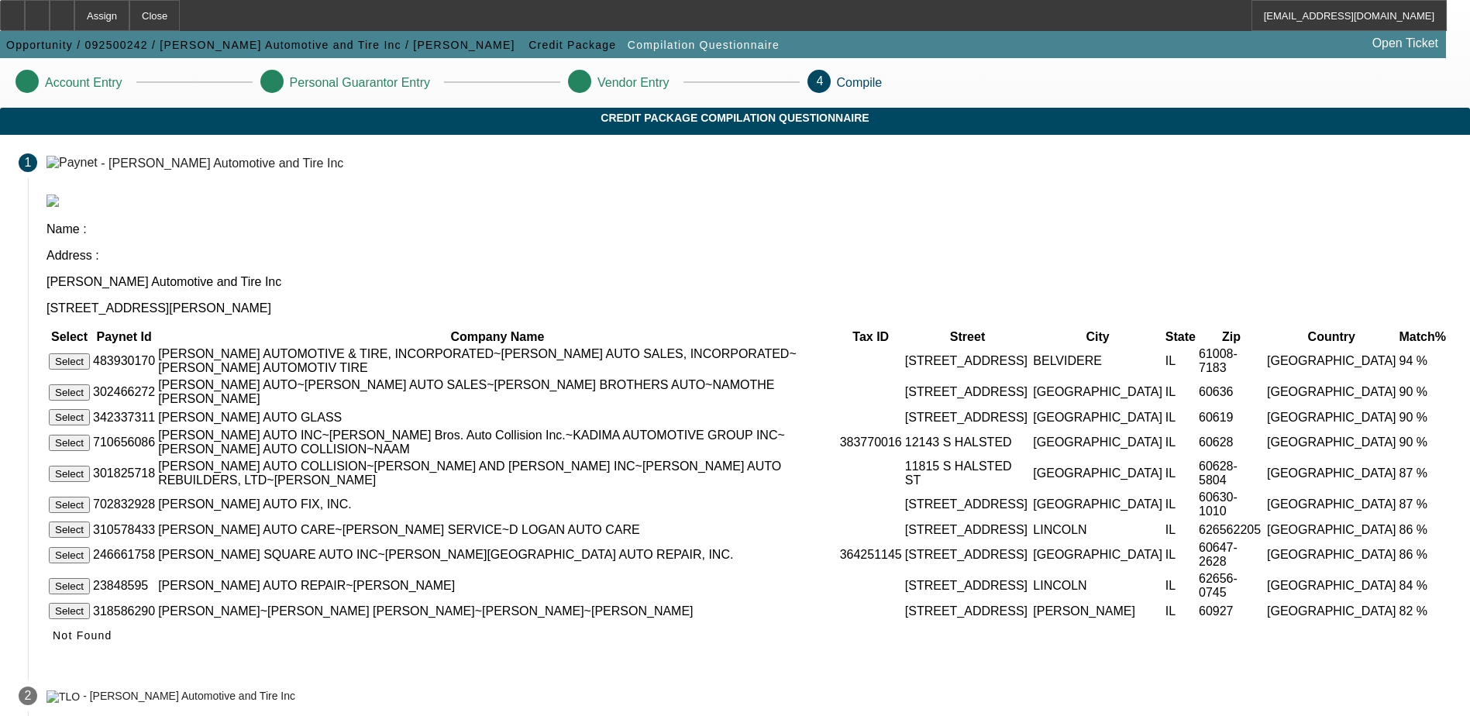
click at [90, 353] on button "Select" at bounding box center [69, 361] width 41 height 16
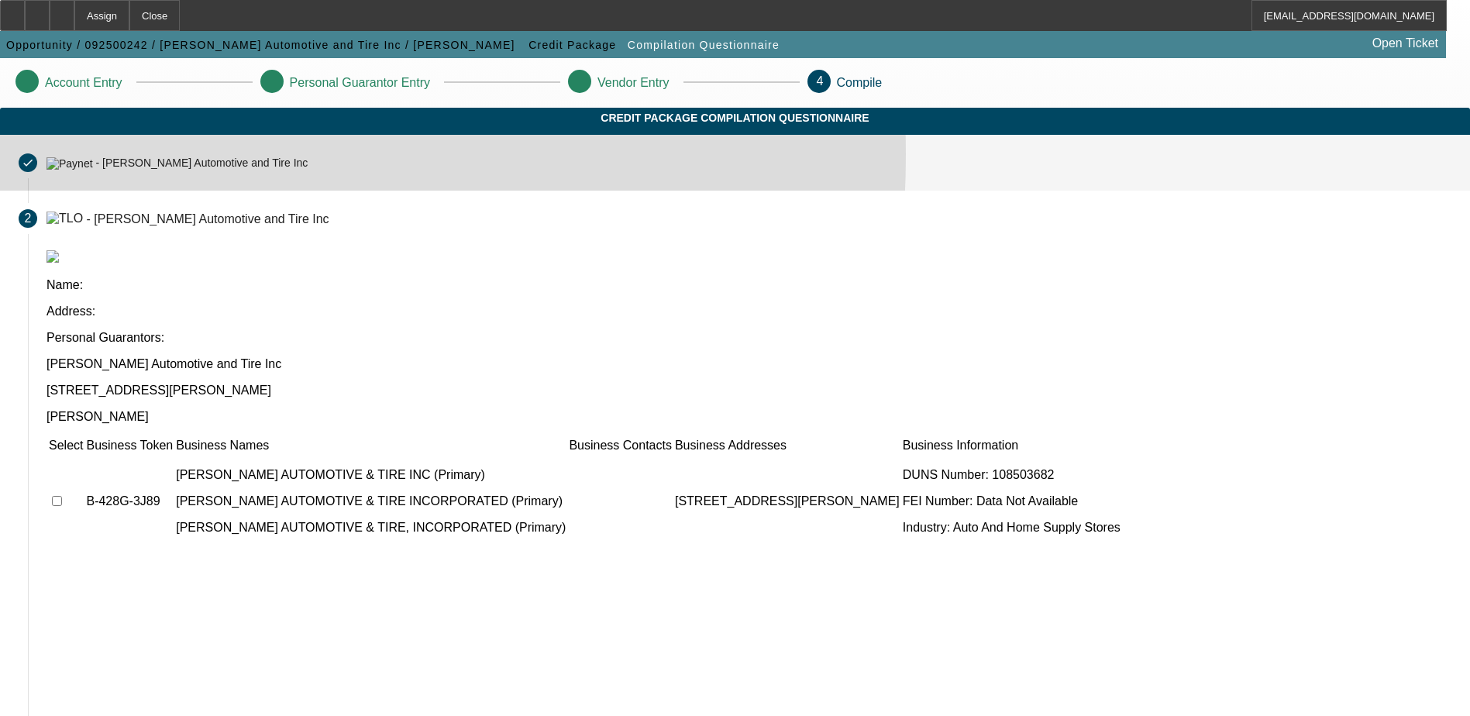
click at [302, 169] on mat-step-header "Completed done - Logan Automotive and Tire Inc" at bounding box center [735, 163] width 1470 height 56
click at [34, 169] on mat-icon "done" at bounding box center [28, 163] width 12 height 12
click at [470, 191] on mat-step-header "Completed done - Logan Automotive and Tire Inc" at bounding box center [735, 163] width 1470 height 56
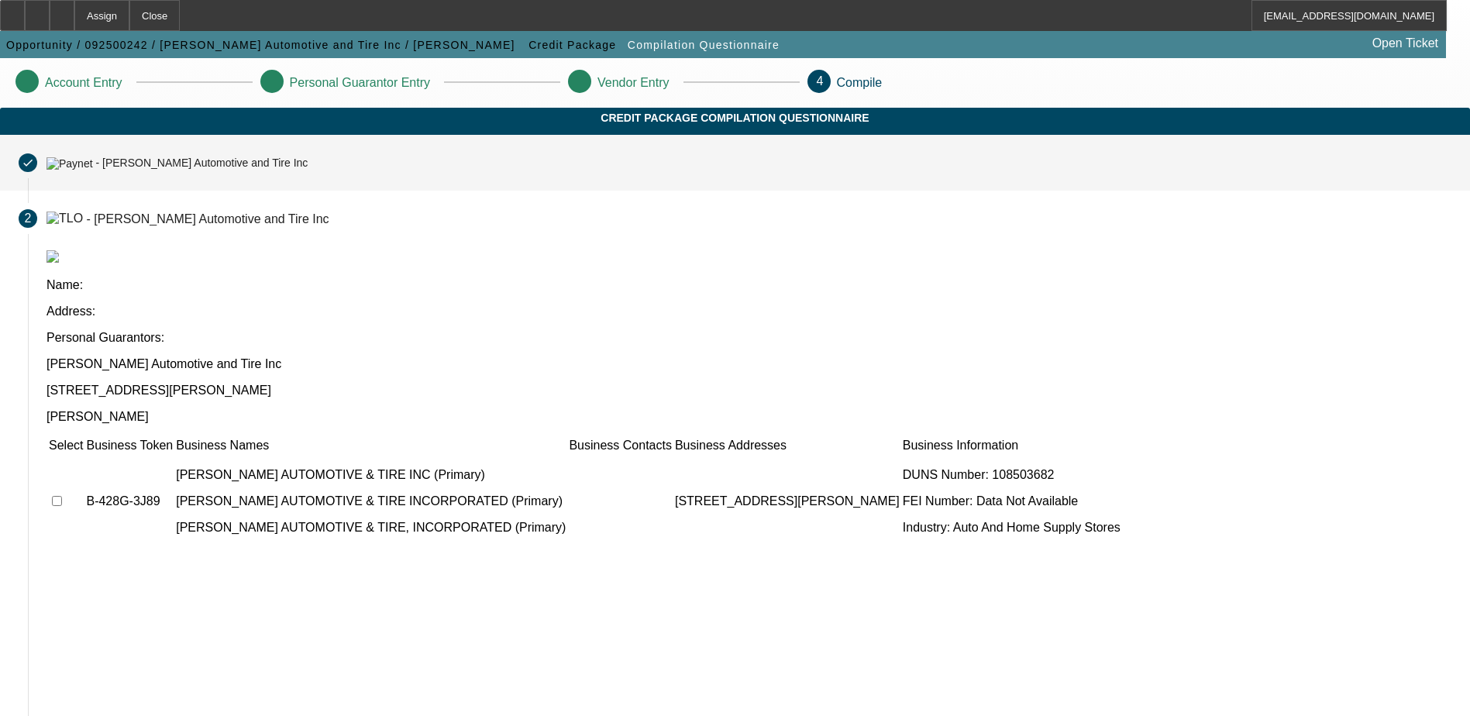
click at [308, 169] on div "- Logan Automotive and Tire Inc" at bounding box center [176, 162] width 261 height 13
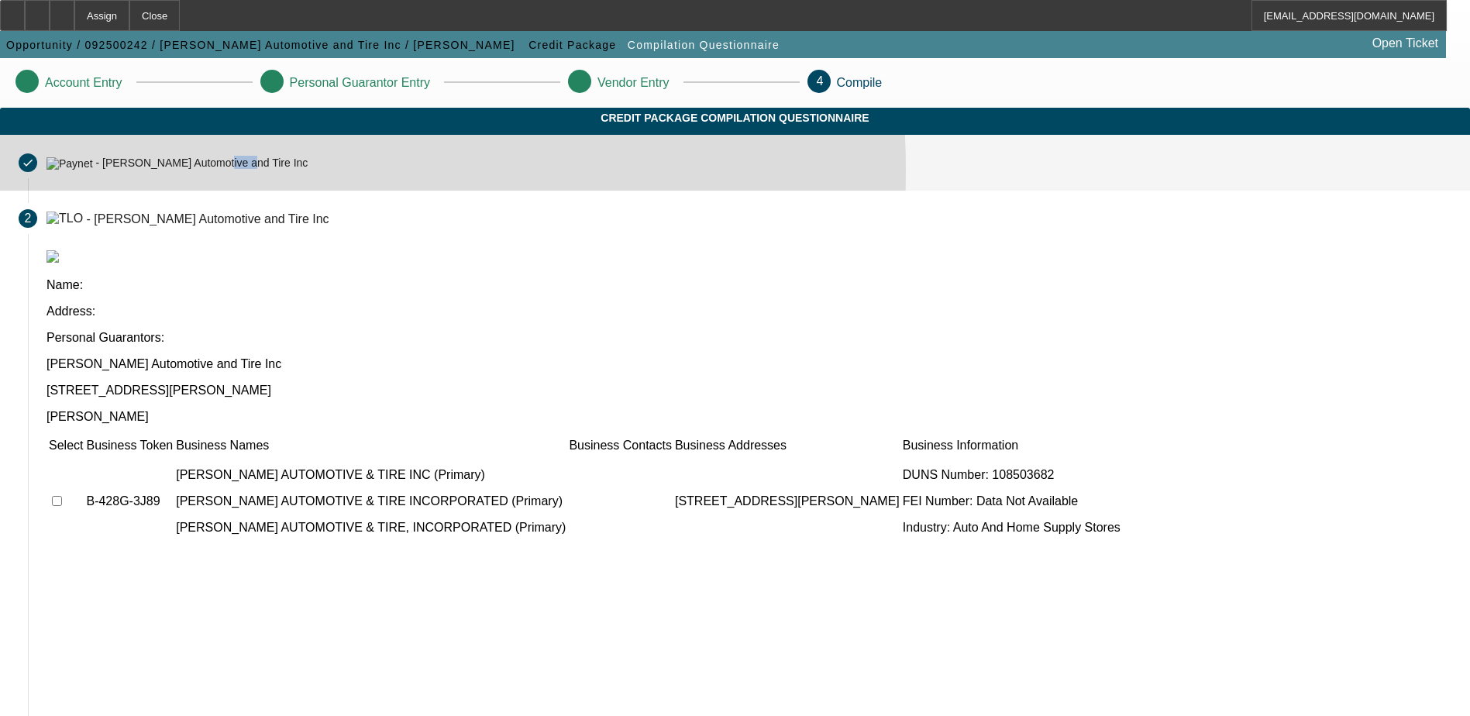
click at [308, 169] on div "- Logan Automotive and Tire Inc" at bounding box center [176, 162] width 261 height 13
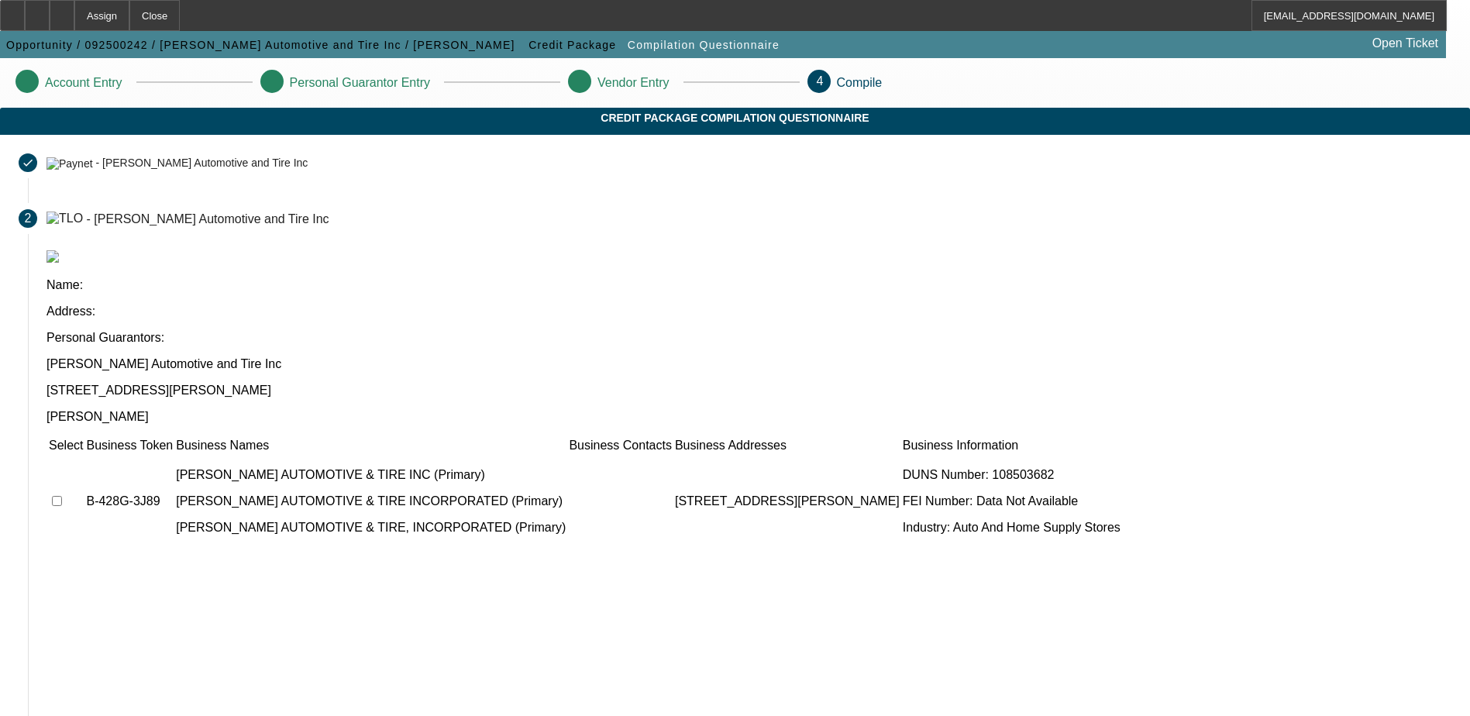
click at [208, 238] on app-compilation-stepper "Account Entry Personal Guarantor Entry Vendor Entry 4 Compile Credit Package Co…" at bounding box center [735, 511] width 1470 height 907
click at [84, 455] on td at bounding box center [66, 501] width 36 height 93
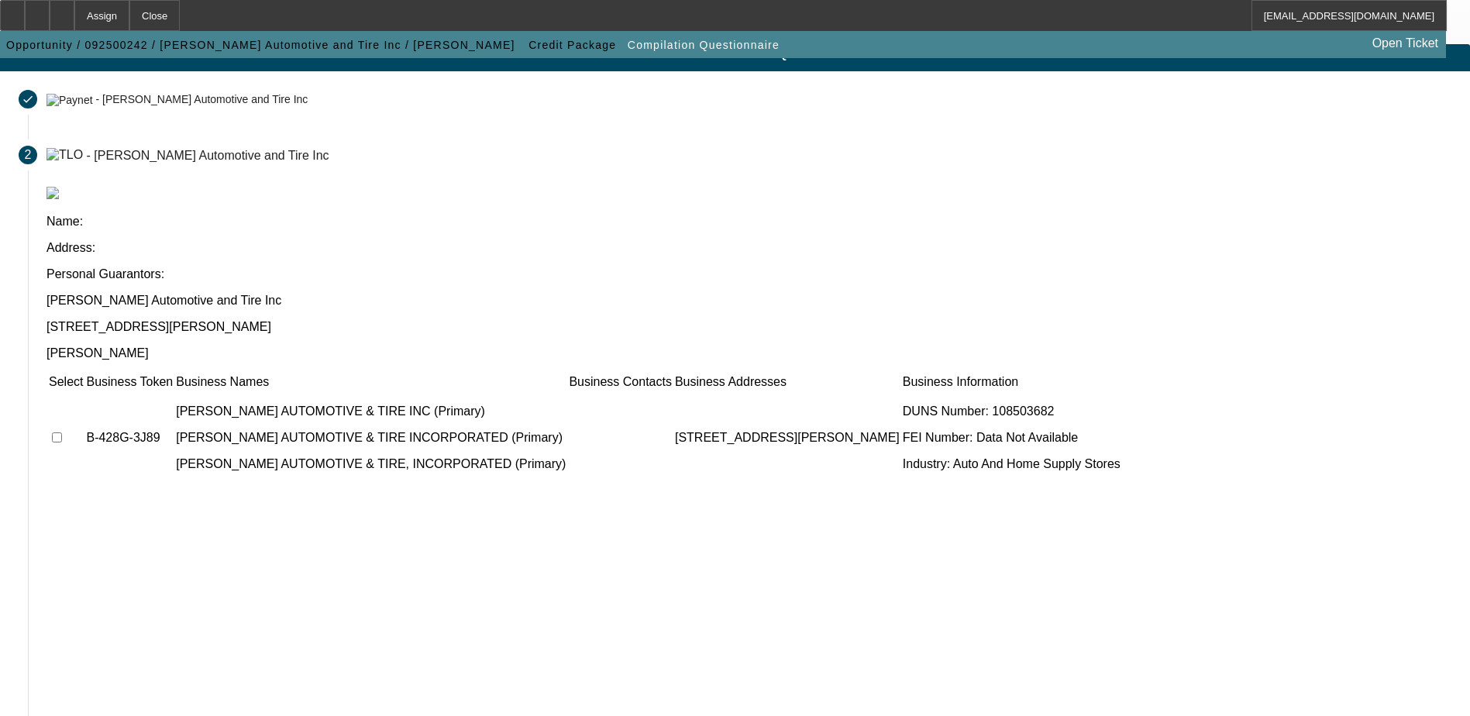
scroll to position [141, 0]
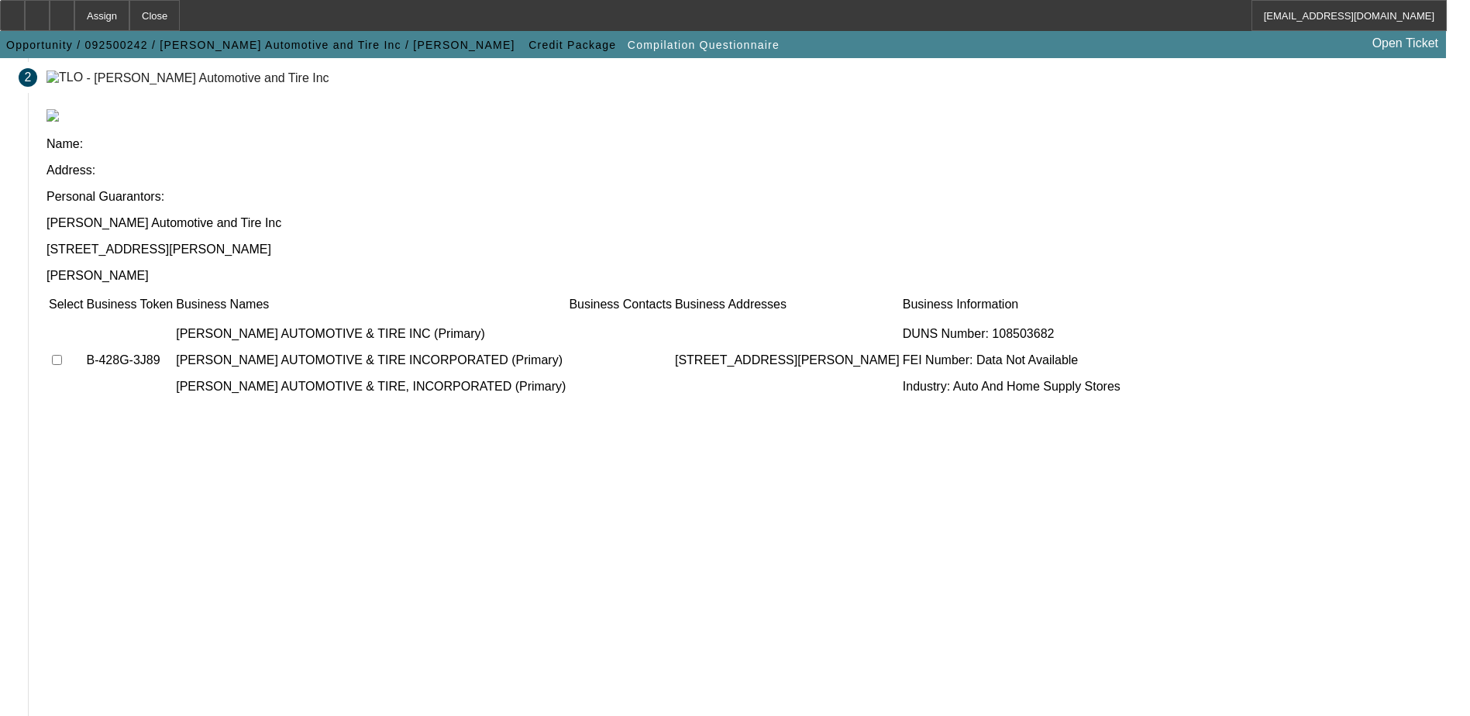
click at [62, 355] on input "checkbox" at bounding box center [57, 360] width 10 height 10
checkbox input "true"
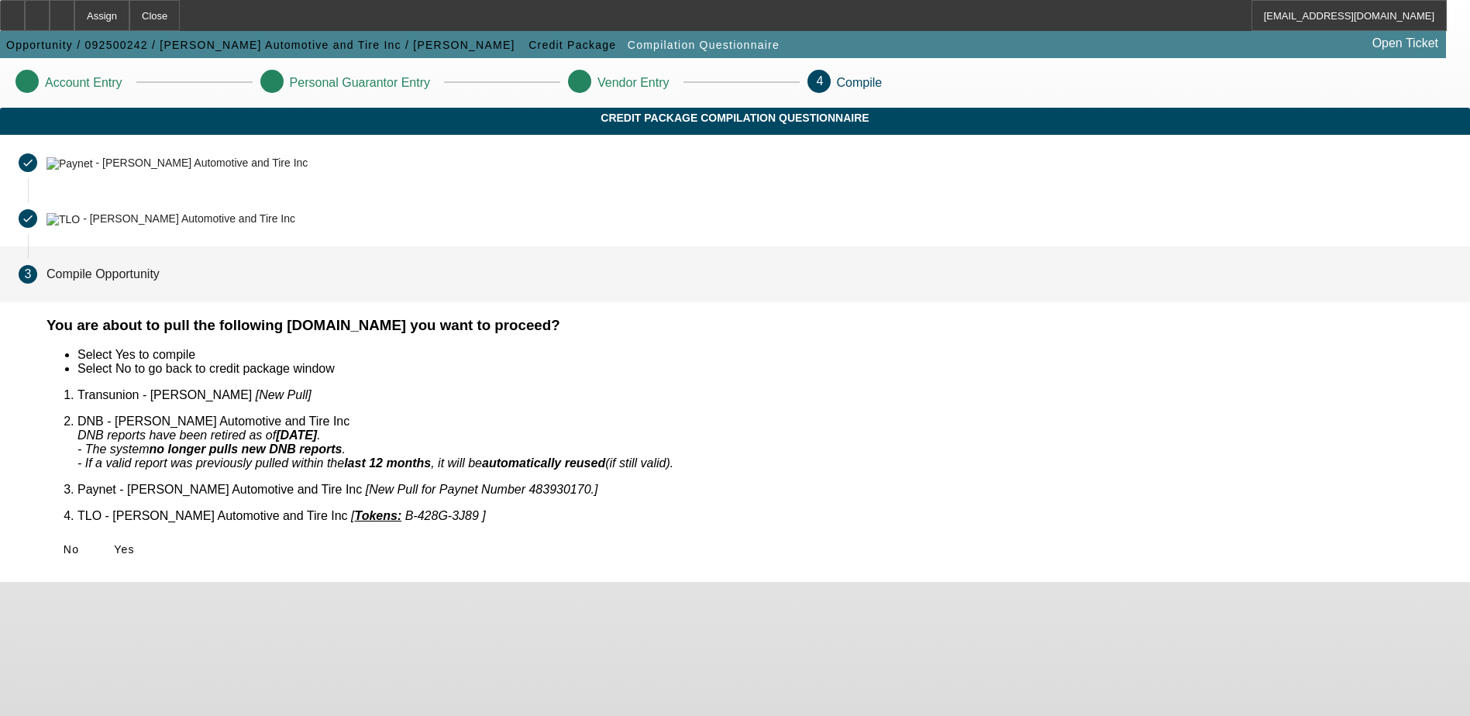
scroll to position [0, 0]
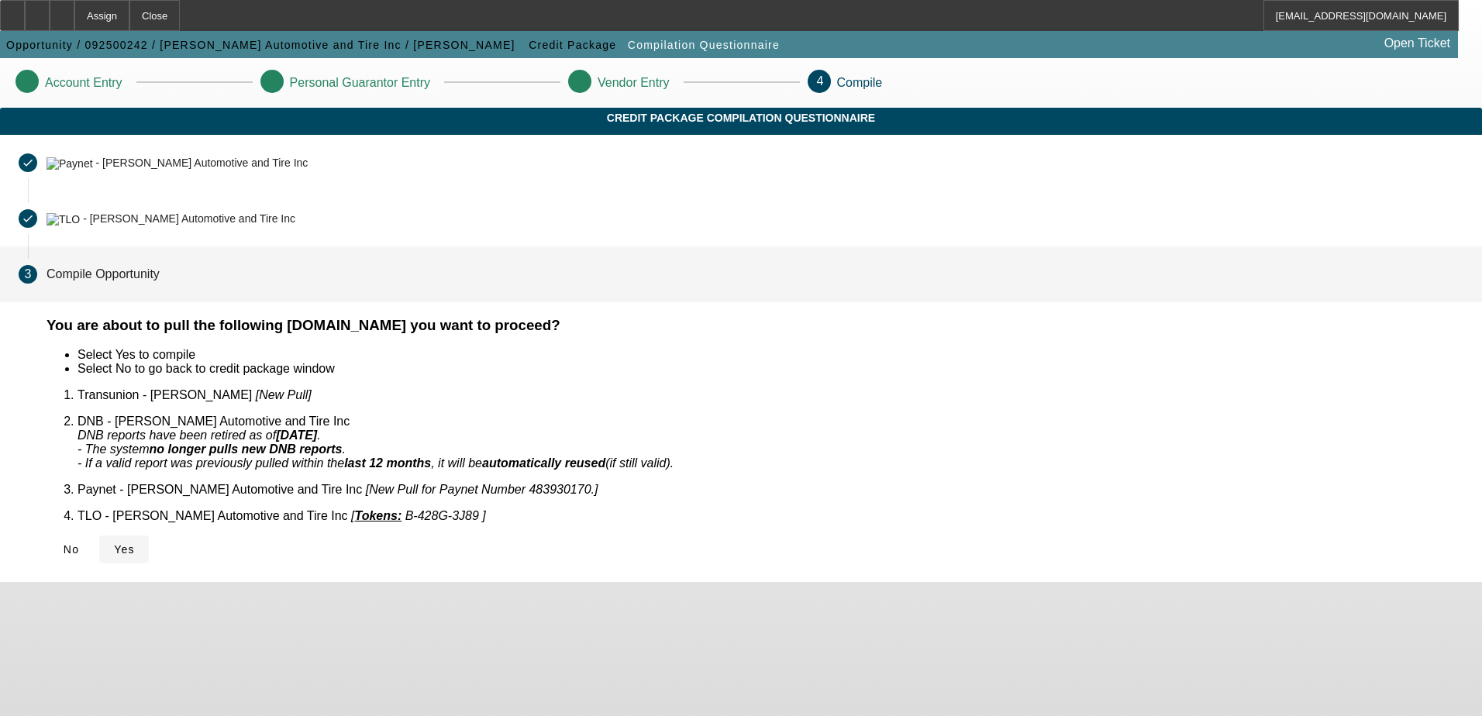
click at [114, 543] on icon at bounding box center [114, 549] width 0 height 12
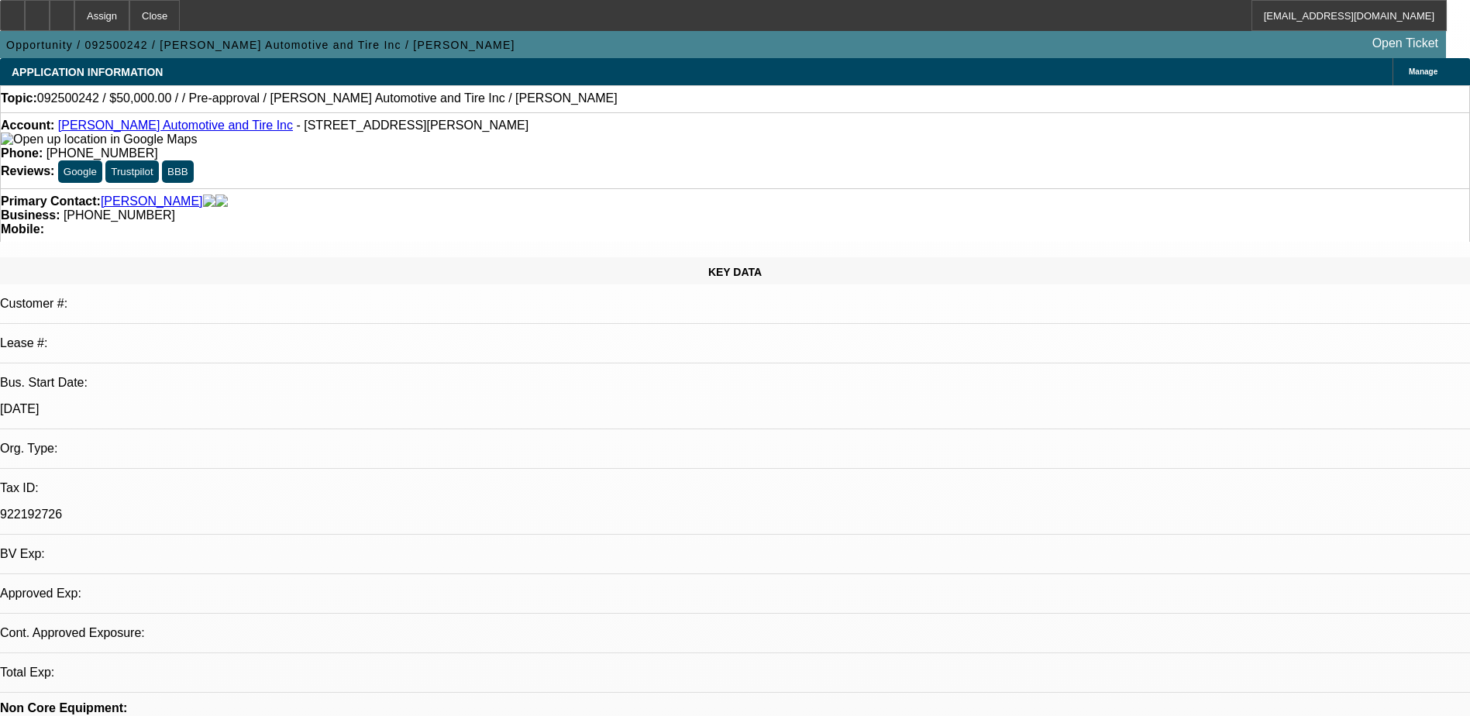
select select "0"
select select "2"
select select "0.1"
select select "1"
select select "2"
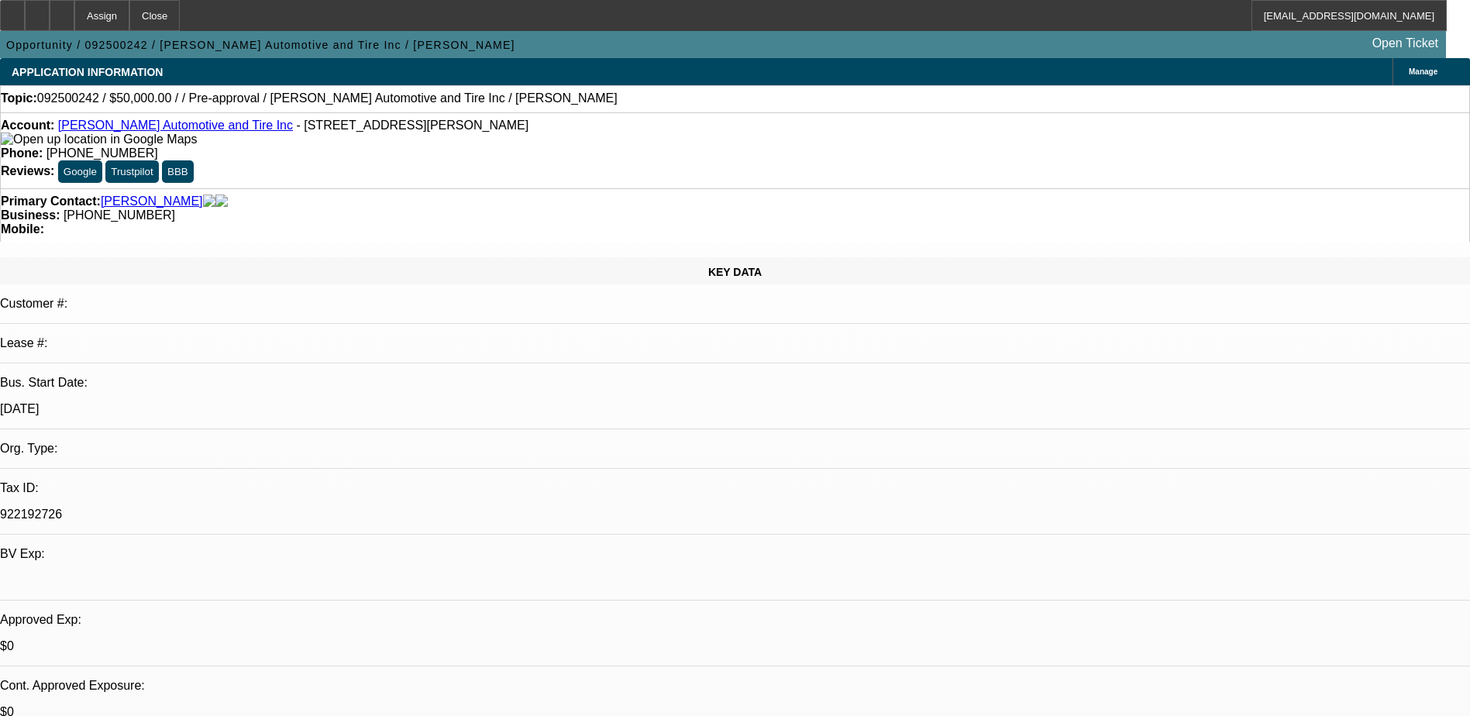
select select "4"
click at [62, 10] on icon at bounding box center [62, 10] width 0 height 0
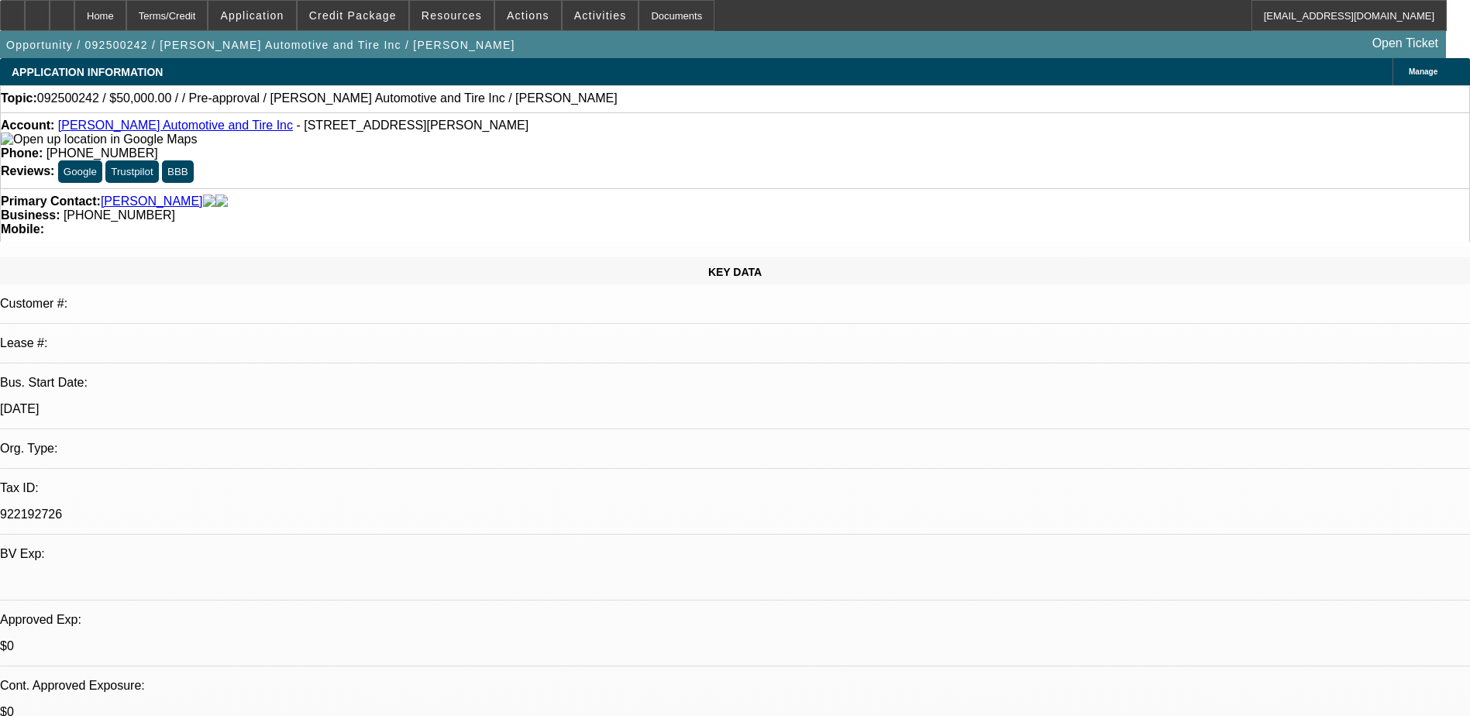
select select "0"
select select "2"
select select "0.1"
select select "4"
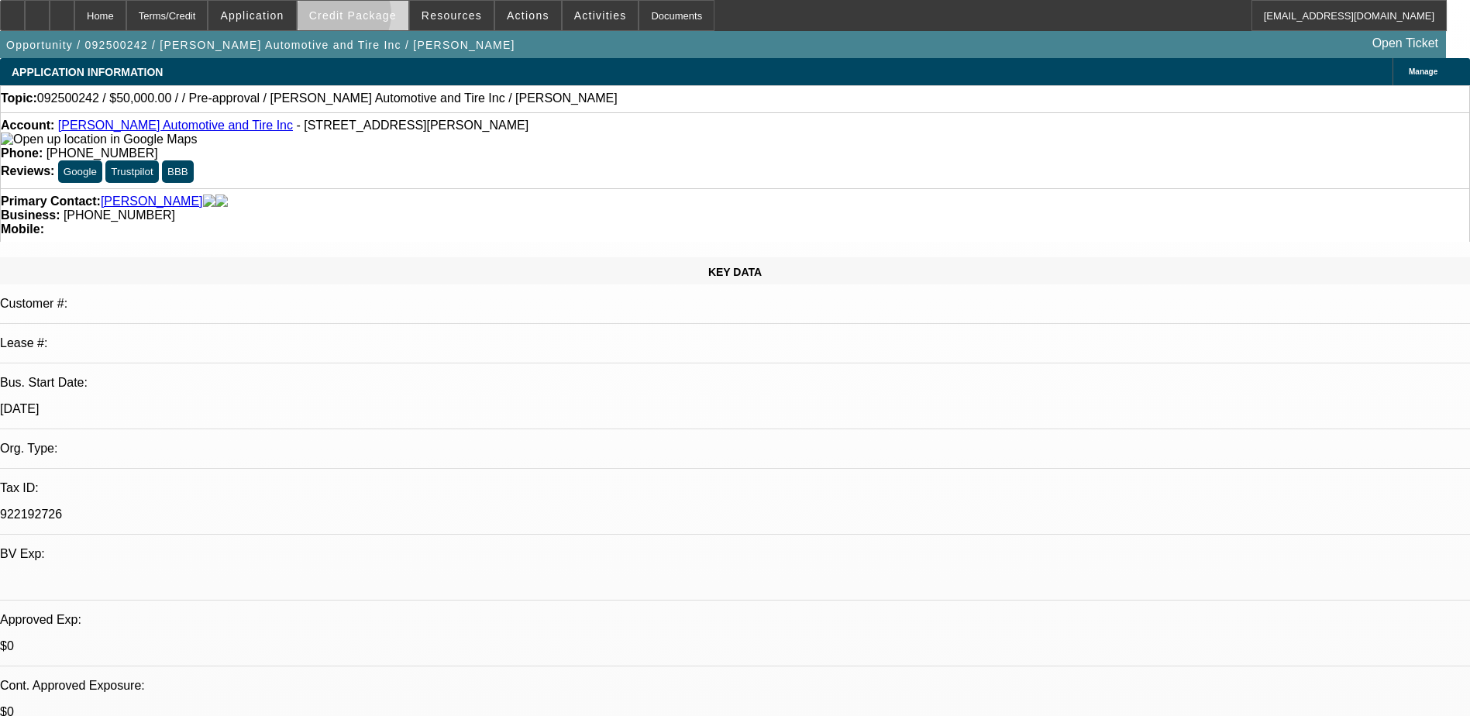
click at [363, 18] on span "Credit Package" at bounding box center [353, 15] width 88 height 12
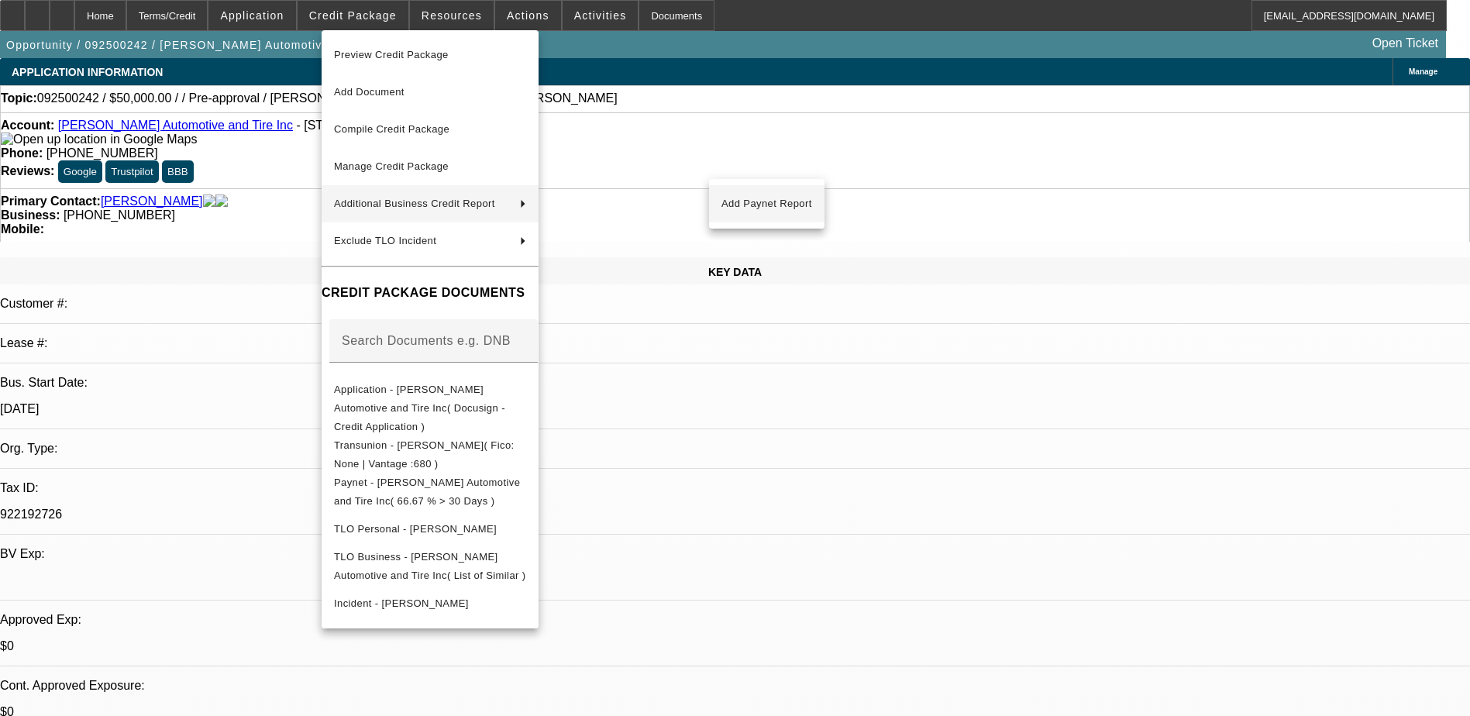
click at [711, 201] on button "Add Paynet Report" at bounding box center [766, 203] width 115 height 37
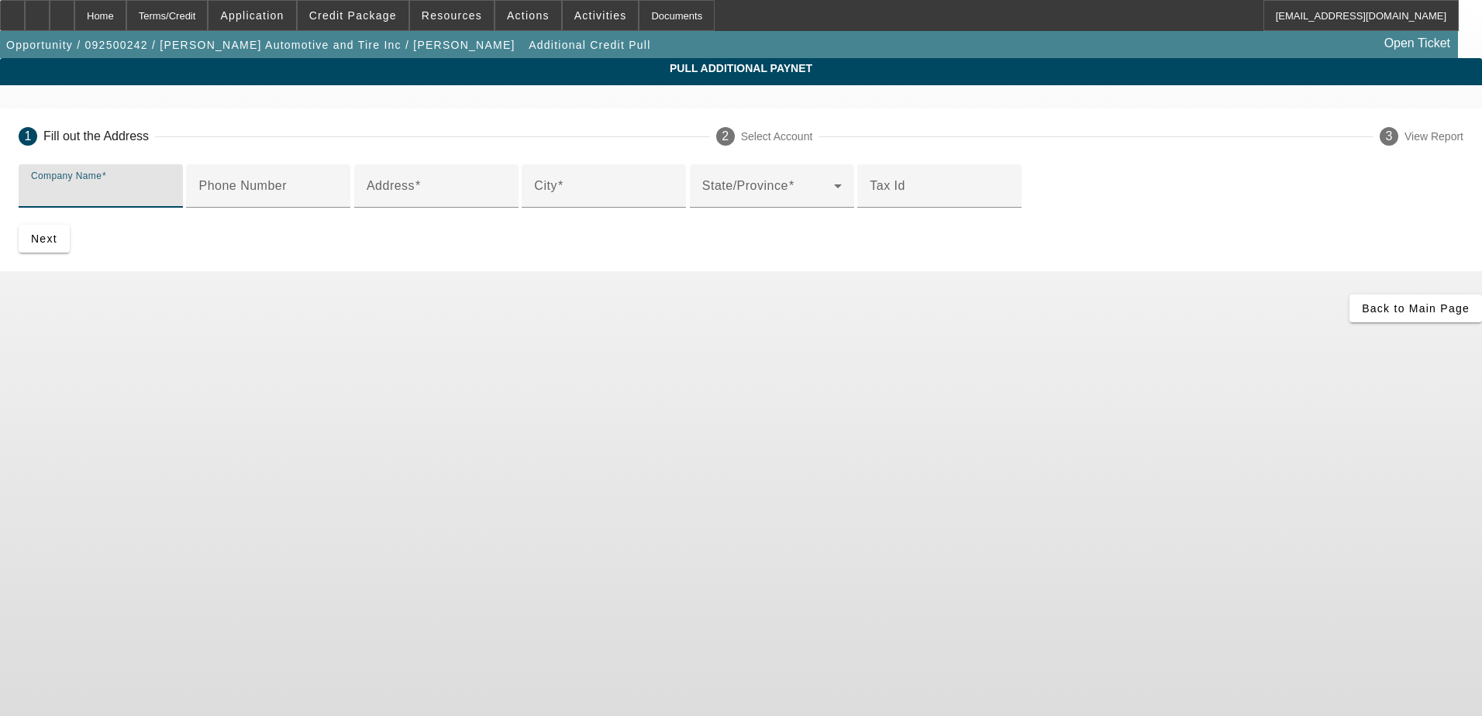
click at [170, 188] on input "Company Name" at bounding box center [100, 192] width 139 height 19
type input "Logan Automotive and tire"
click at [497, 201] on input "Address" at bounding box center [436, 192] width 139 height 19
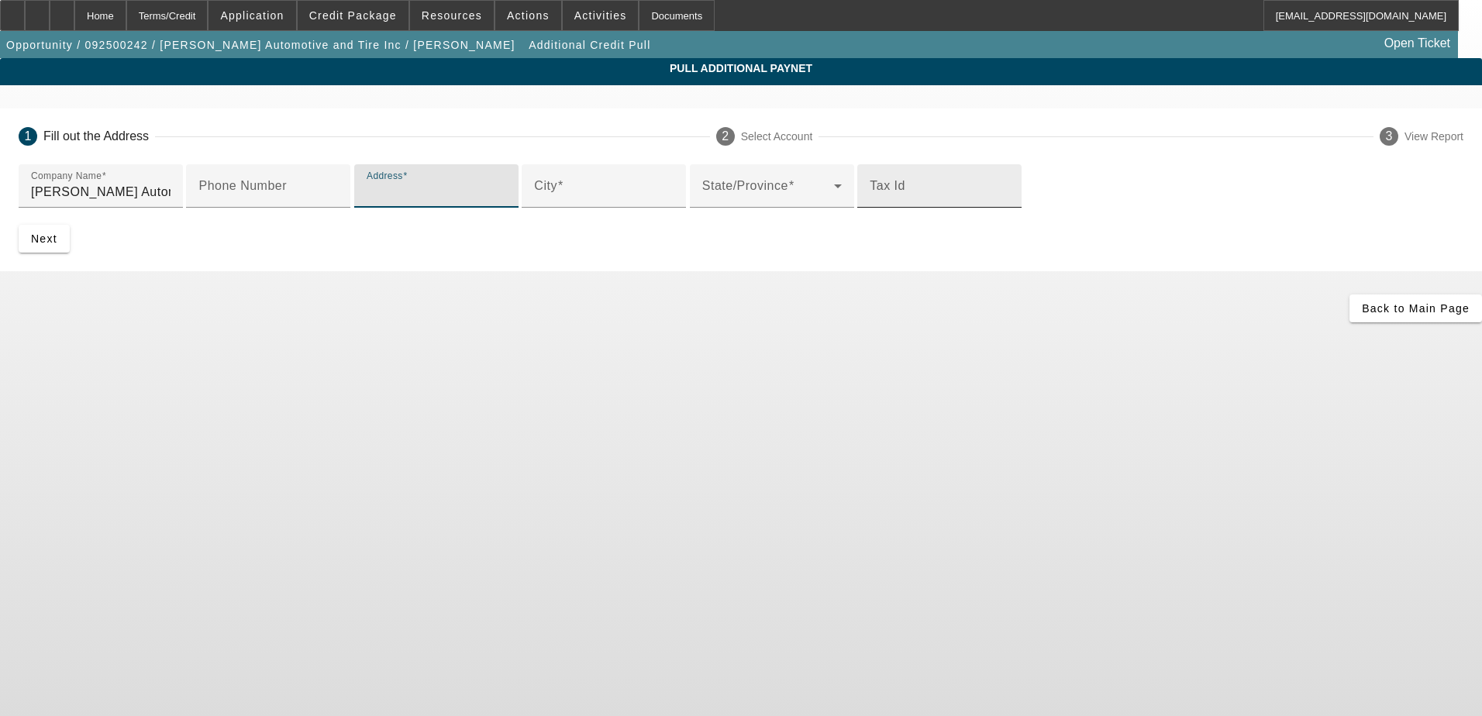
click at [869, 201] on input "Tax Id" at bounding box center [938, 192] width 139 height 19
click at [424, 201] on input "Address" at bounding box center [436, 192] width 139 height 19
click at [386, 201] on input "Address" at bounding box center [436, 192] width 139 height 19
type input "1007 Logan ave"
click at [869, 201] on input "Tax Id" at bounding box center [938, 192] width 139 height 19
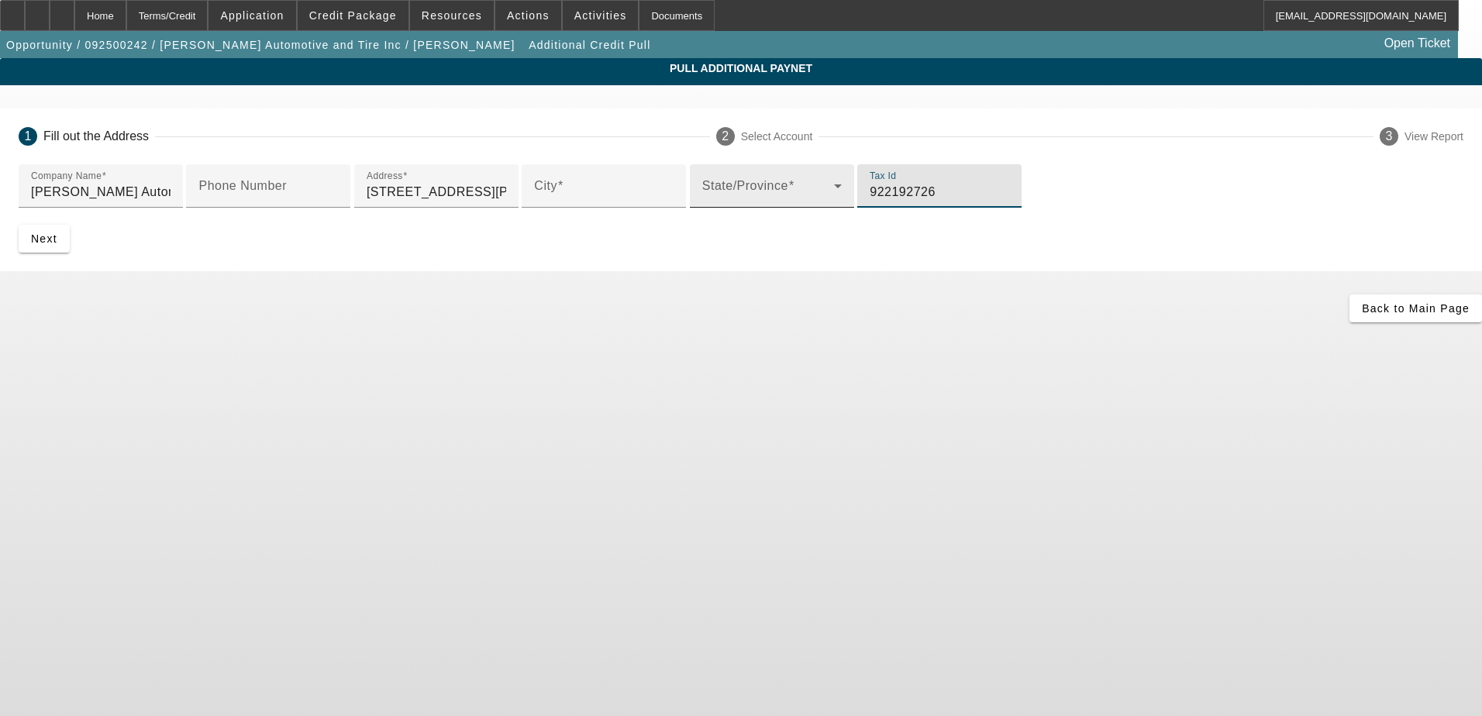
type input "922192726"
click at [702, 208] on div "State/Province" at bounding box center [771, 185] width 139 height 43
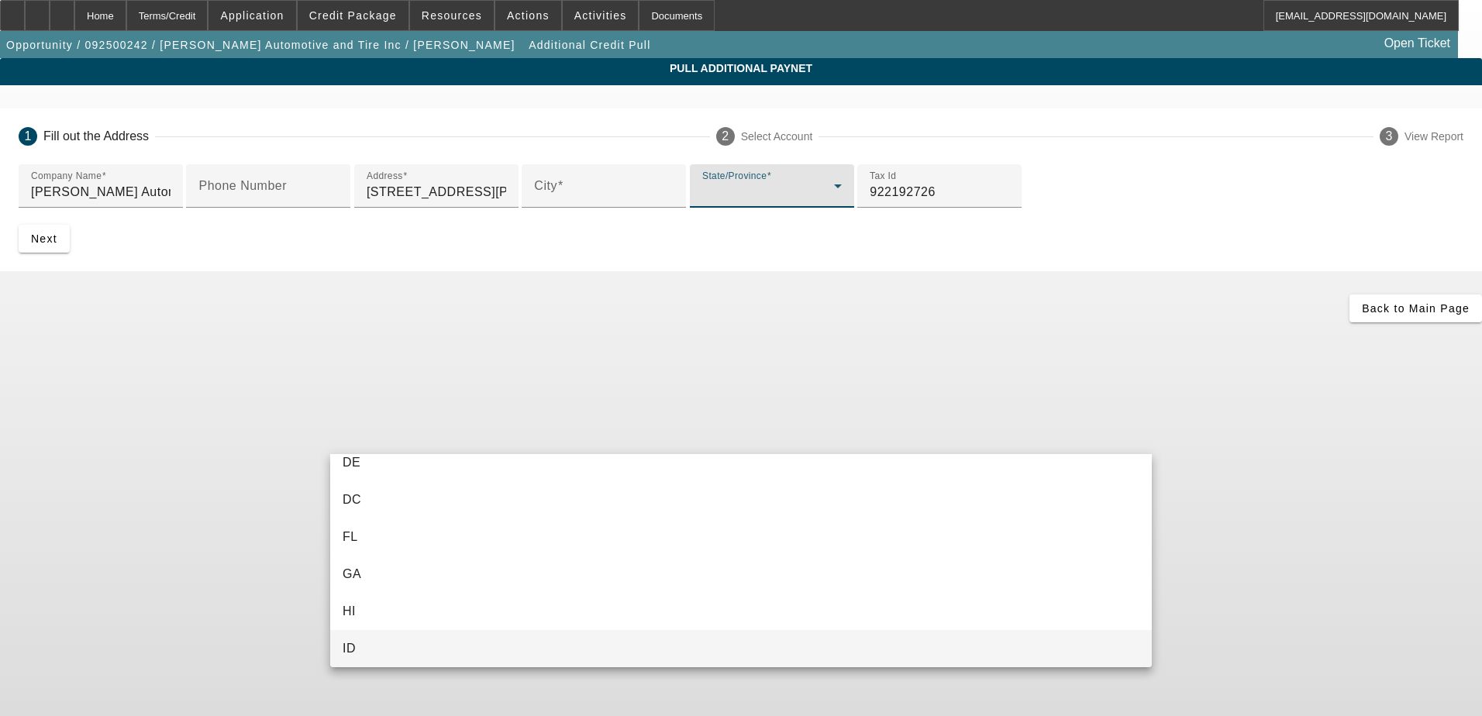
scroll to position [500, 0]
click at [422, 469] on mat-option "IL" at bounding box center [740, 462] width 821 height 37
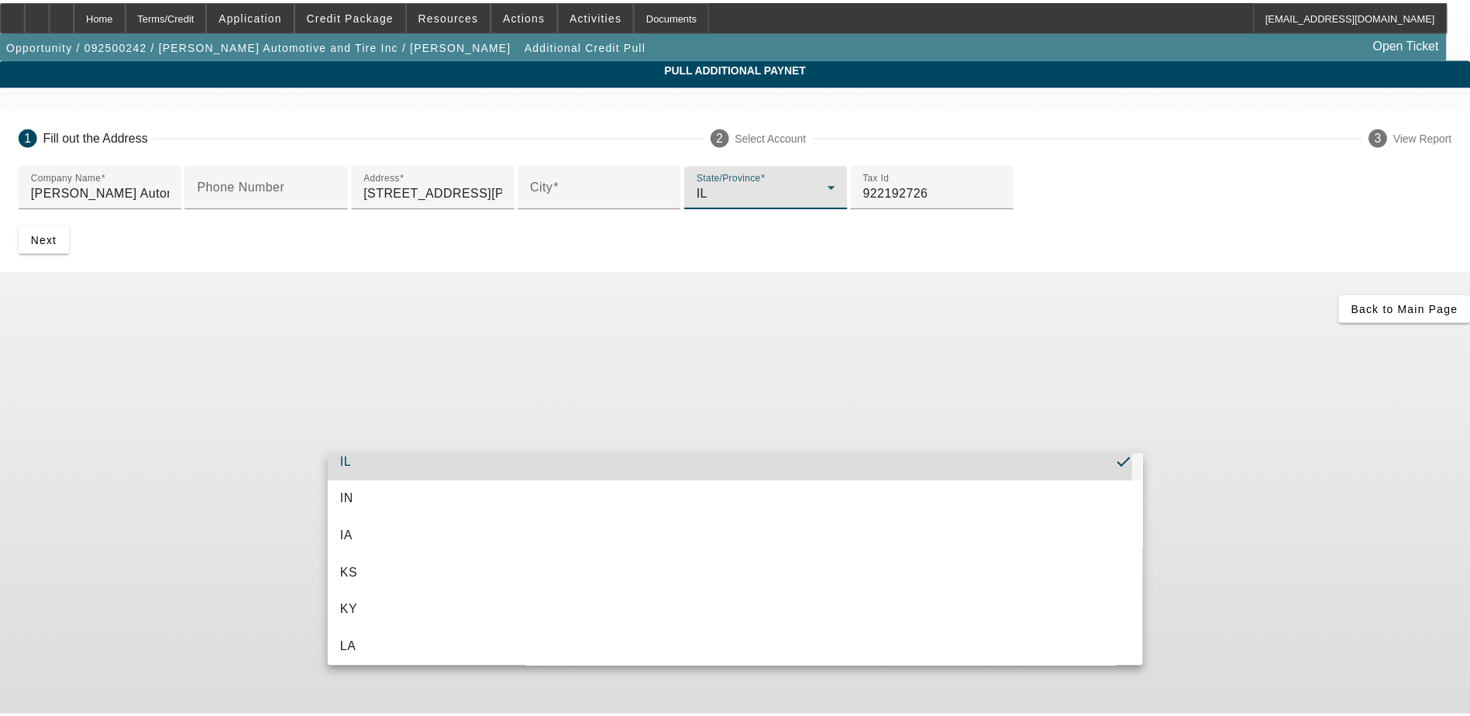
scroll to position [0, 0]
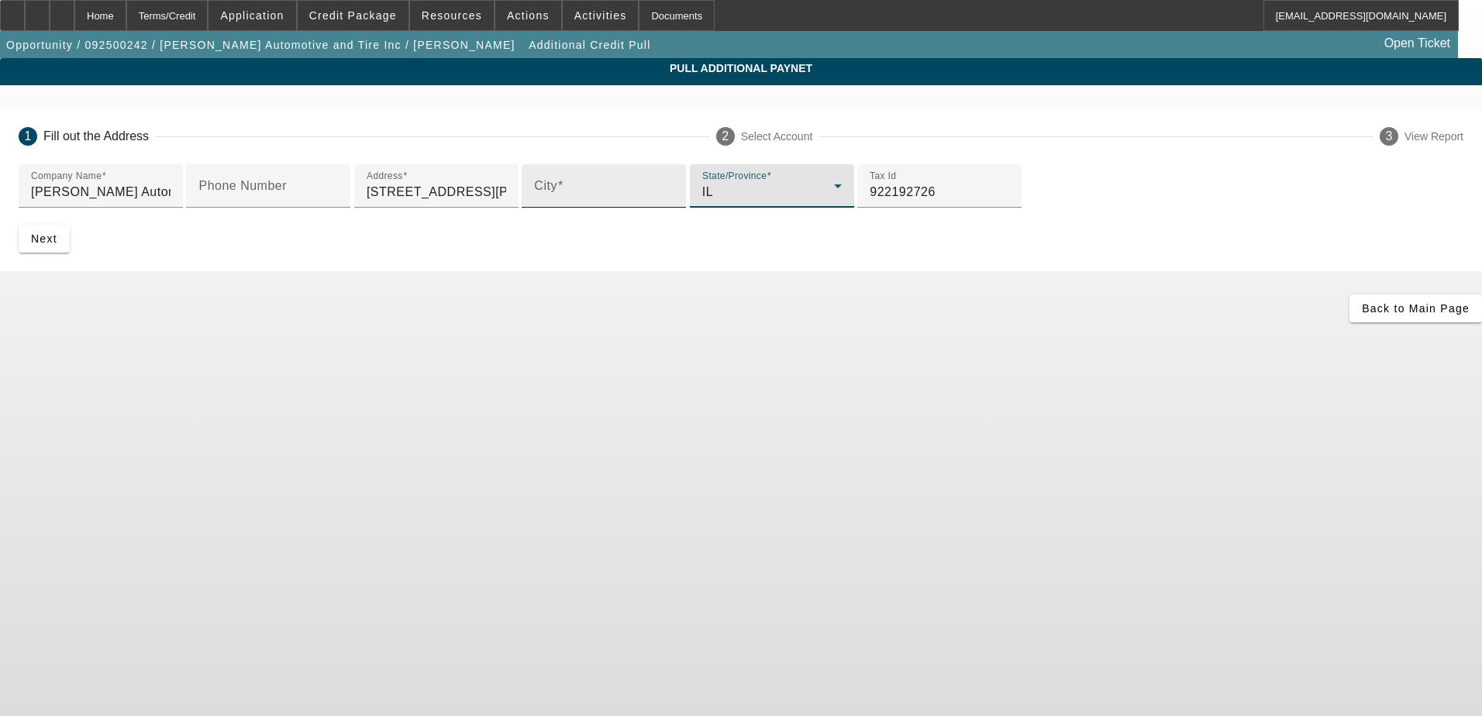
click at [534, 201] on input "City" at bounding box center [603, 192] width 139 height 19
type input "belvidere"
click at [260, 322] on app-additional-credit-pull "Pull Additional Paynet 1 Fill out the Address 2 Select Account 3 View Report Co…" at bounding box center [741, 190] width 1482 height 264
click at [70, 257] on span "submit" at bounding box center [44, 238] width 51 height 37
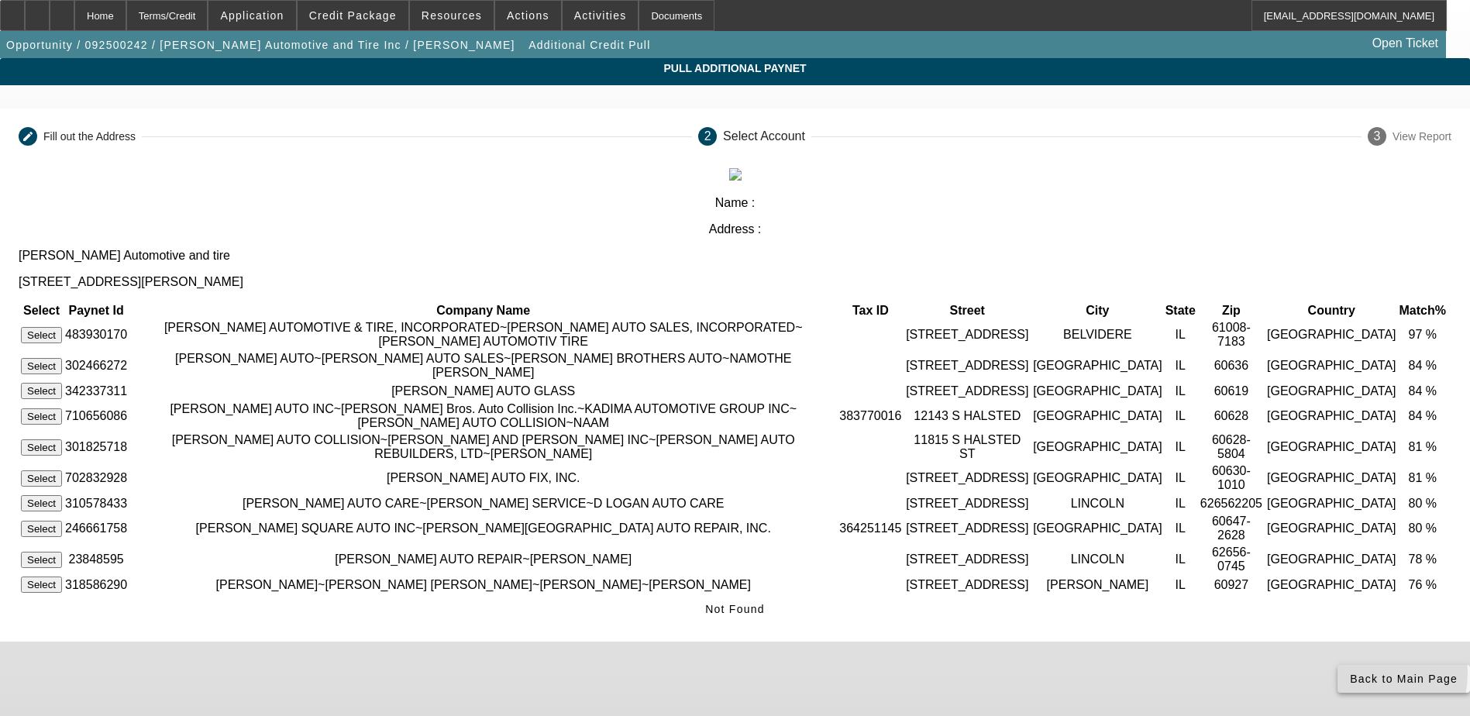
click at [1350, 685] on icon at bounding box center [1350, 679] width 0 height 12
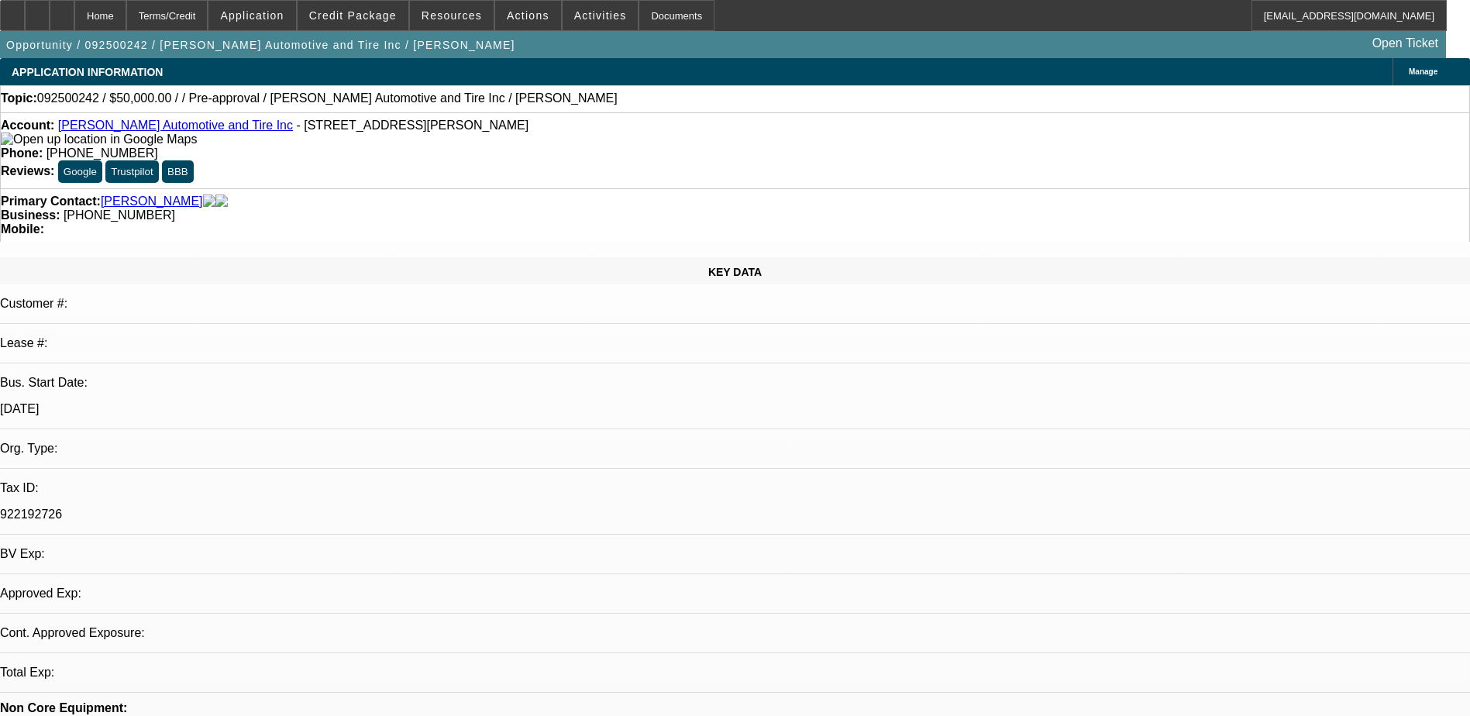
select select "0"
select select "2"
select select "0.1"
select select "4"
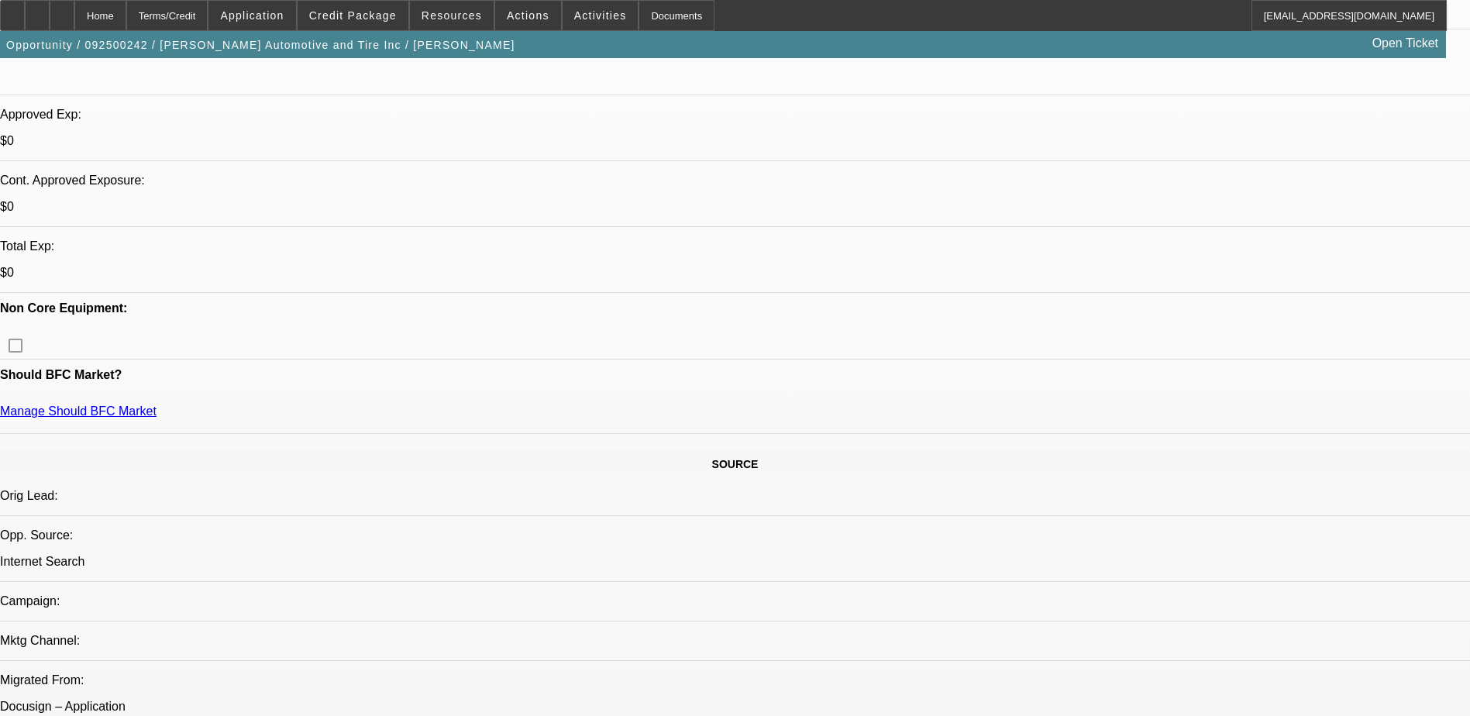
scroll to position [542, 0]
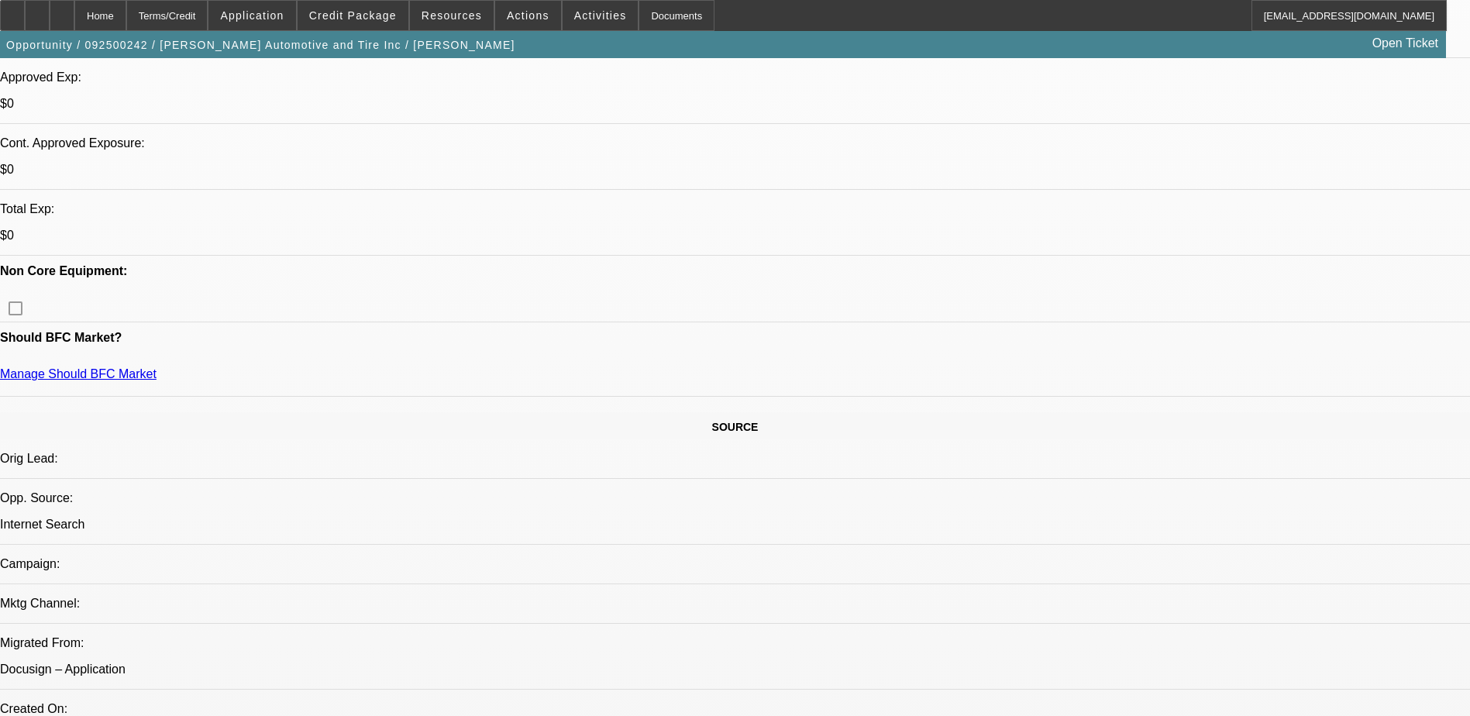
click at [284, 12] on span "Application" at bounding box center [252, 15] width 64 height 12
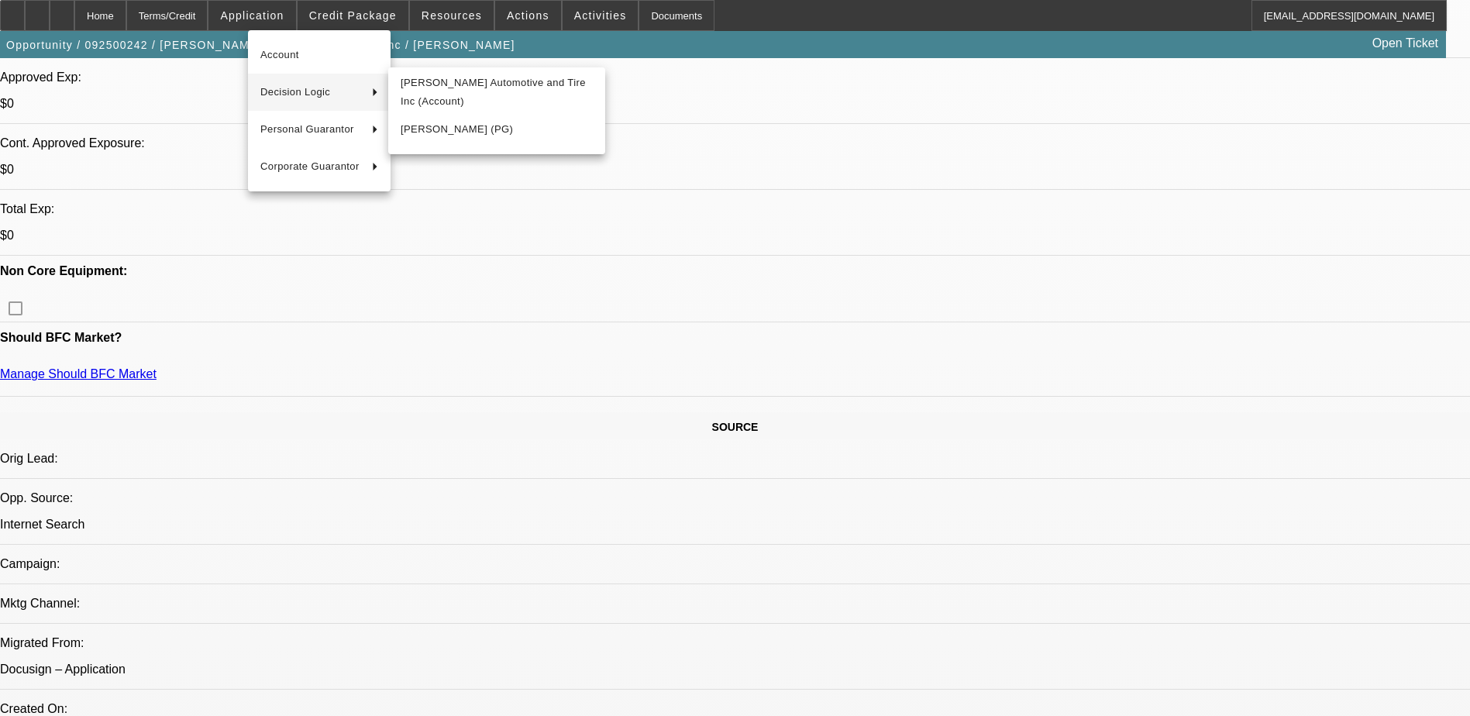
click at [996, 441] on div at bounding box center [735, 358] width 1470 height 716
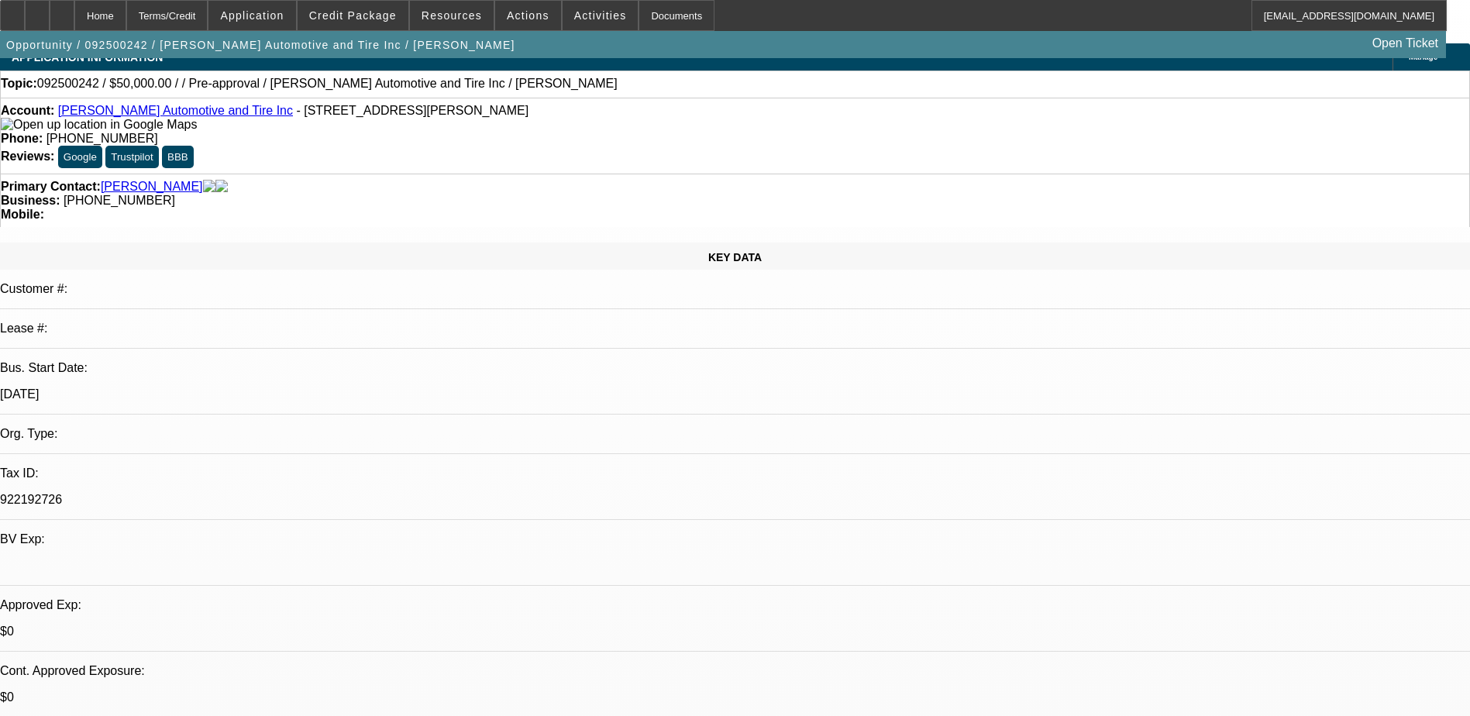
scroll to position [0, 0]
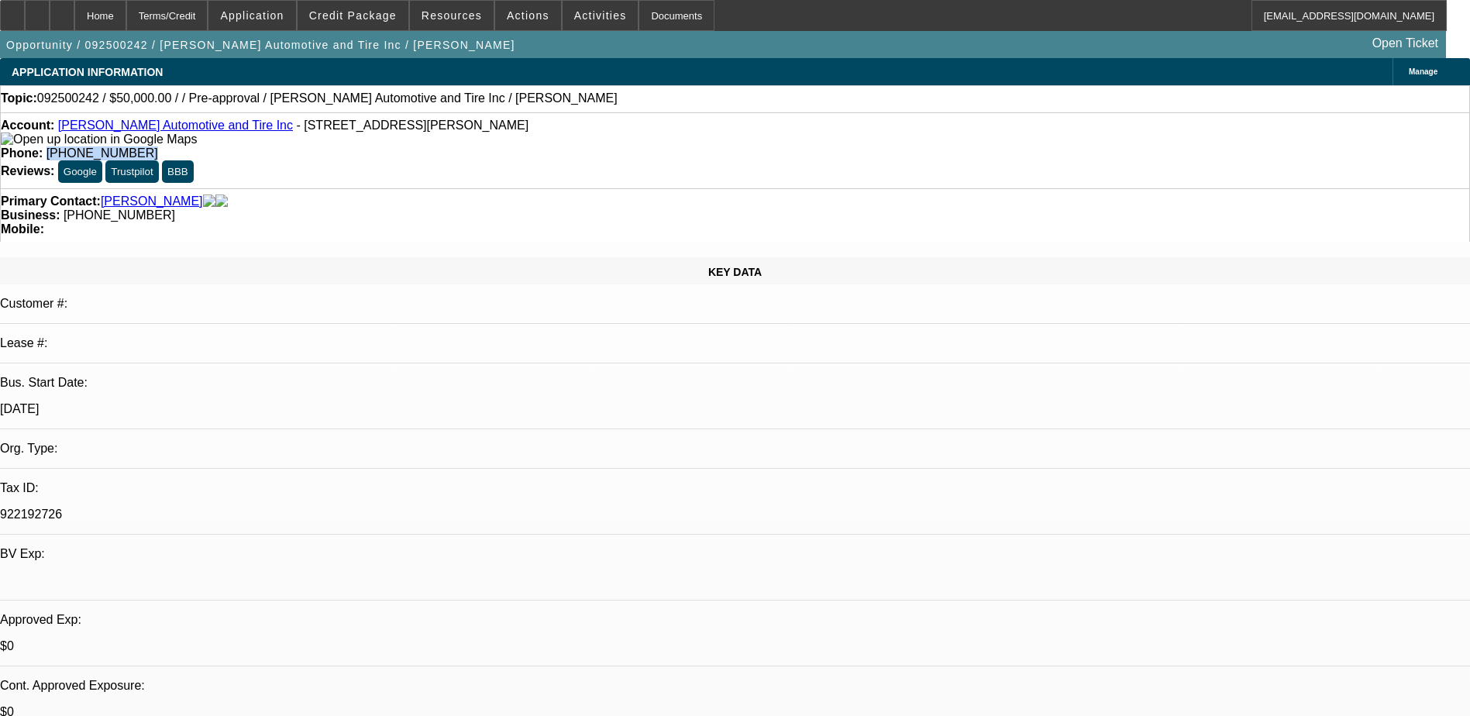
drag, startPoint x: 609, startPoint y: 129, endPoint x: 539, endPoint y: 134, distance: 70.0
click at [539, 146] on div "Phone: (815) 544-9811" at bounding box center [735, 153] width 1468 height 14
drag, startPoint x: 539, startPoint y: 134, endPoint x: 597, endPoint y: 129, distance: 58.4
copy span "(815) 544-9811"
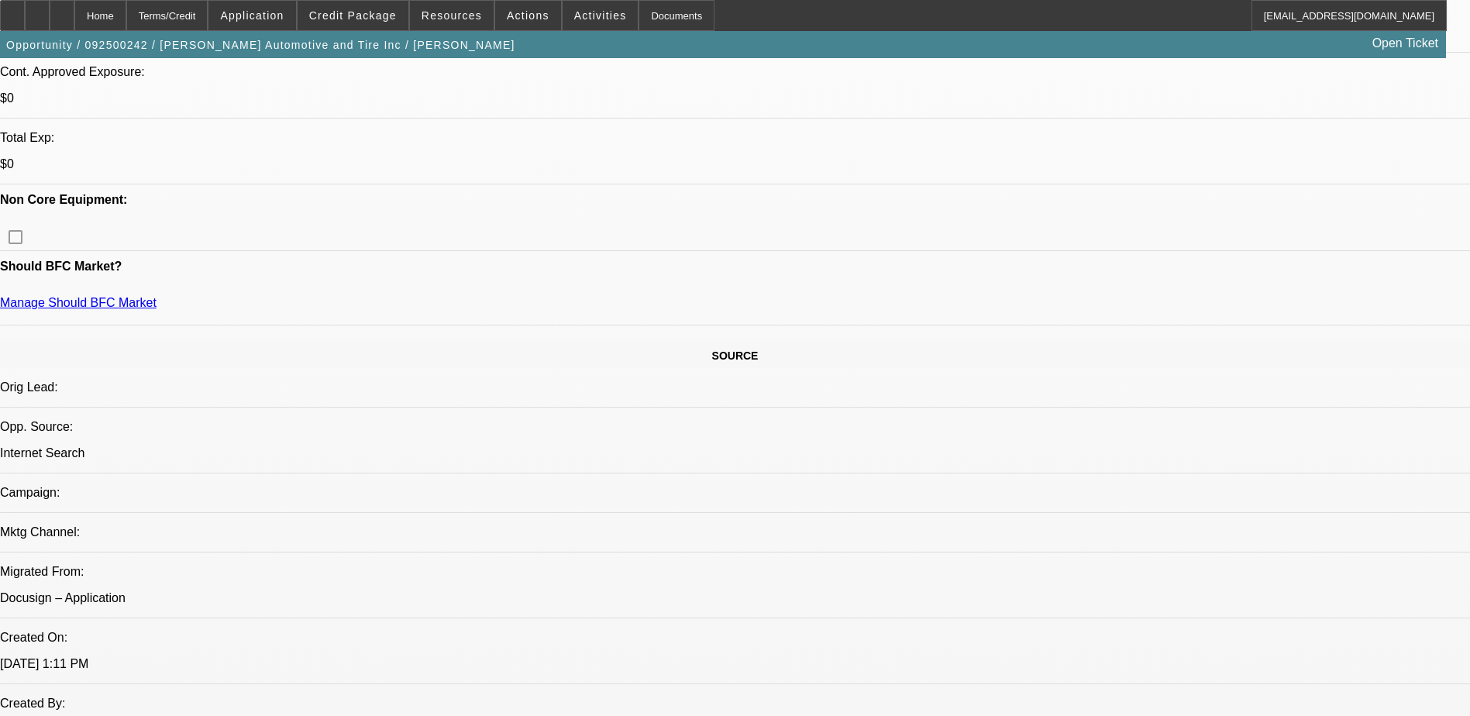
scroll to position [620, 0]
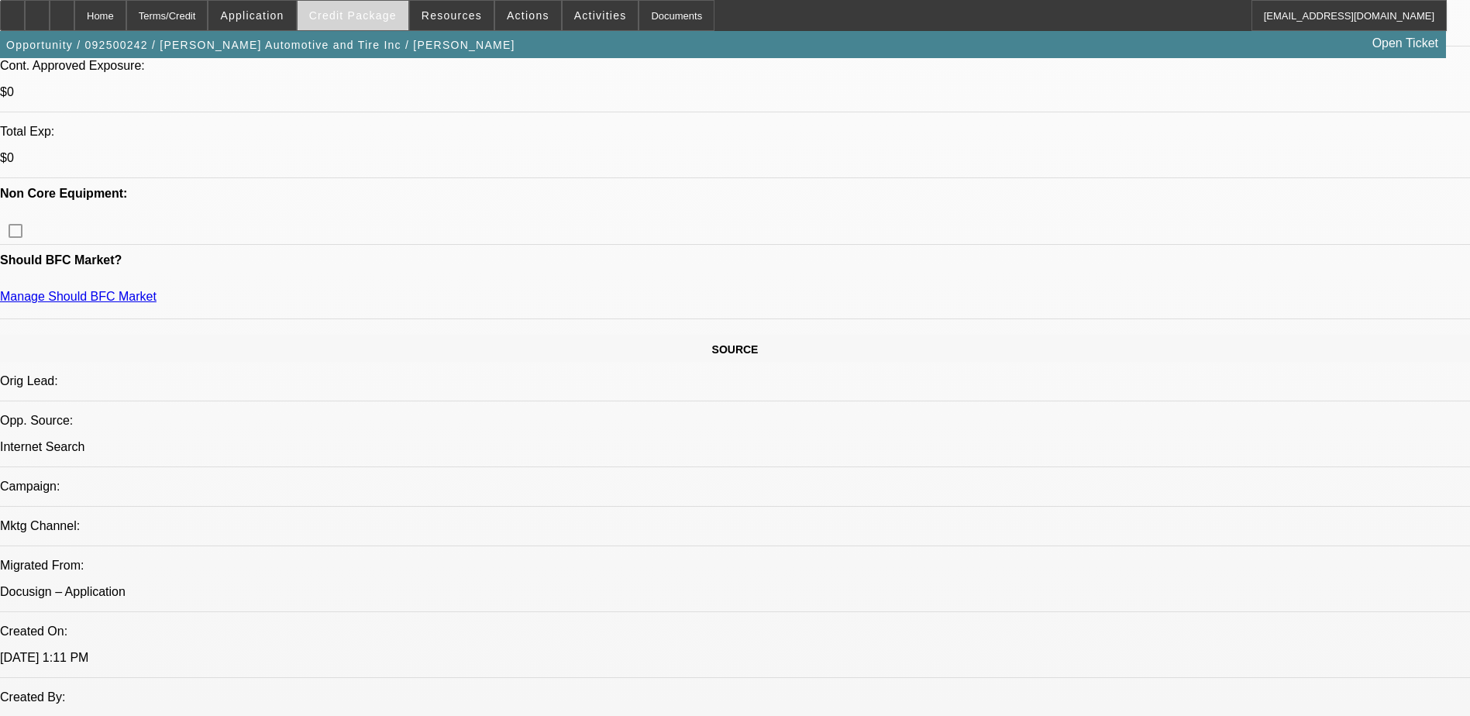
click at [356, 9] on span "Credit Package" at bounding box center [353, 15] width 88 height 12
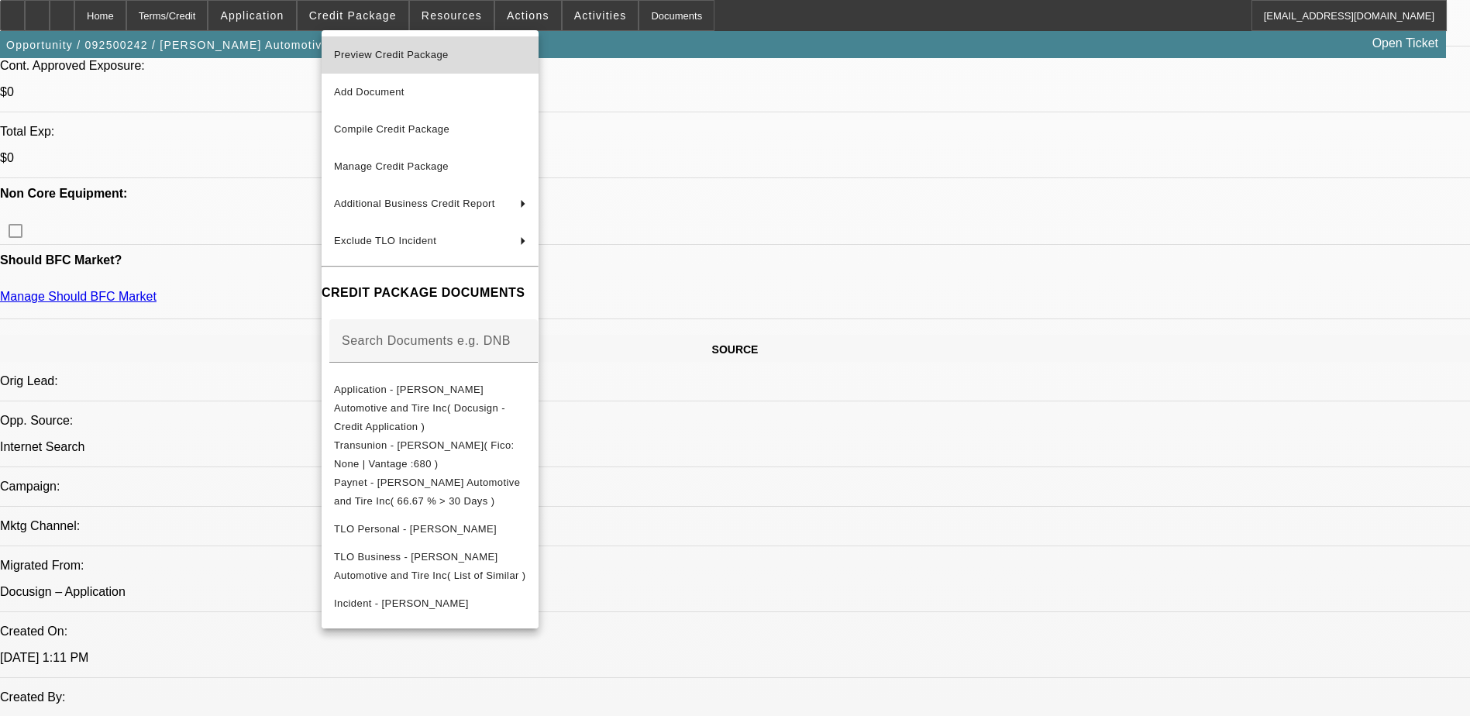
click at [455, 58] on span "Preview Credit Package" at bounding box center [430, 55] width 192 height 19
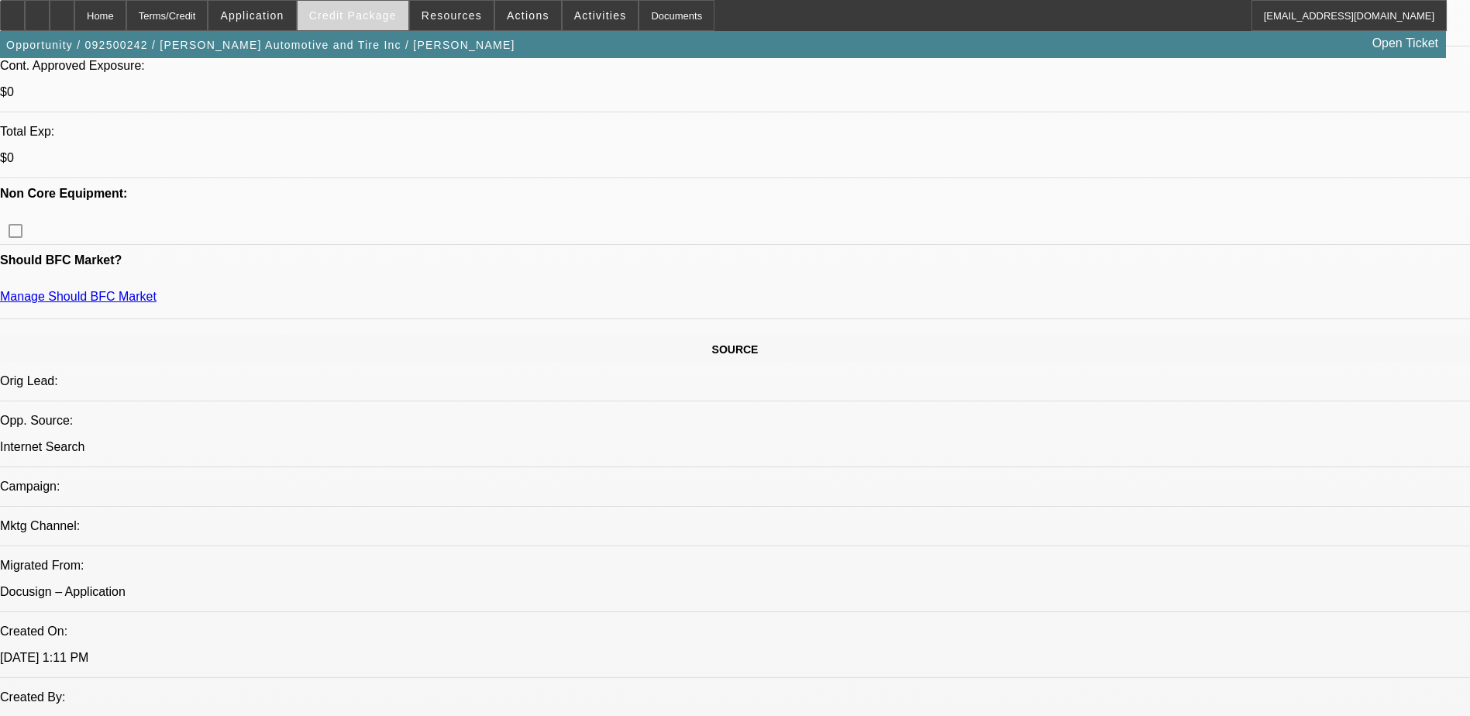
click at [377, 24] on span at bounding box center [353, 15] width 111 height 37
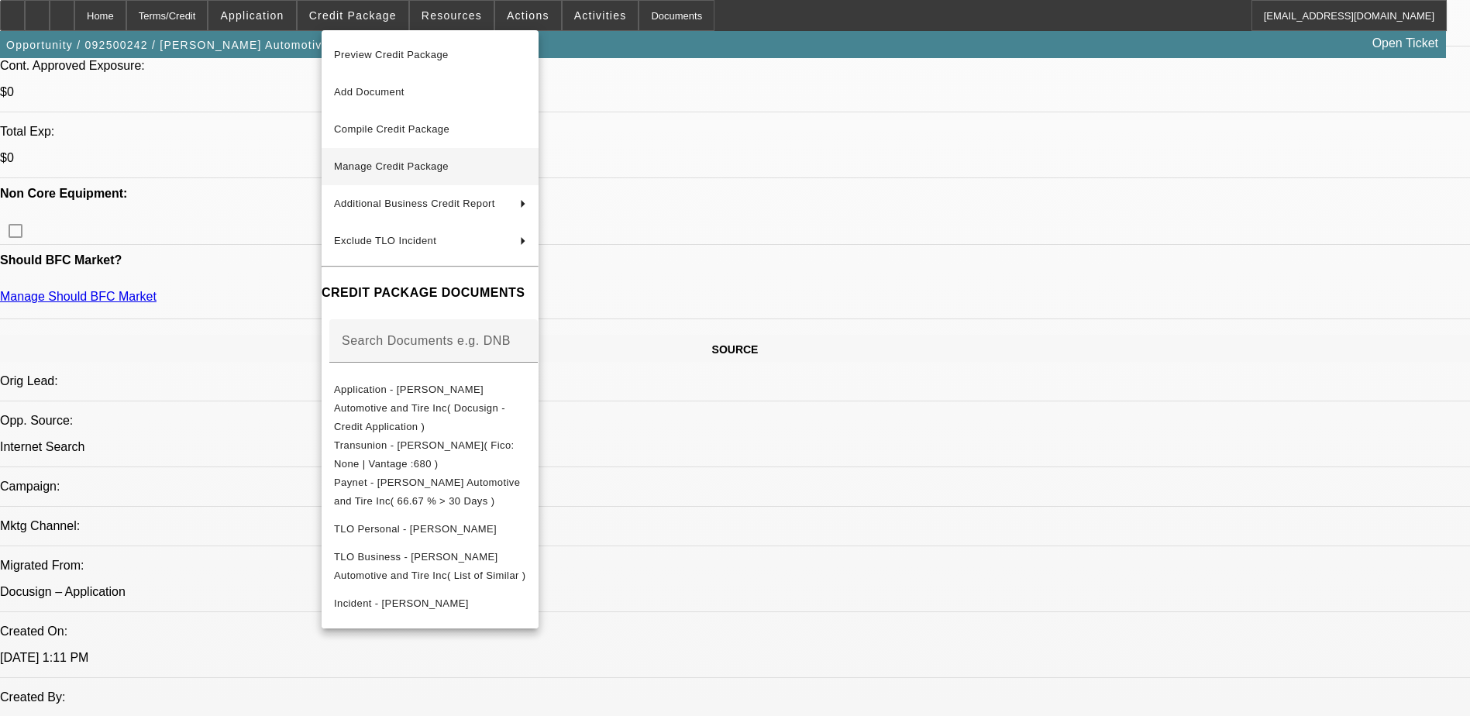
click at [410, 174] on span "Manage Credit Package" at bounding box center [430, 166] width 192 height 19
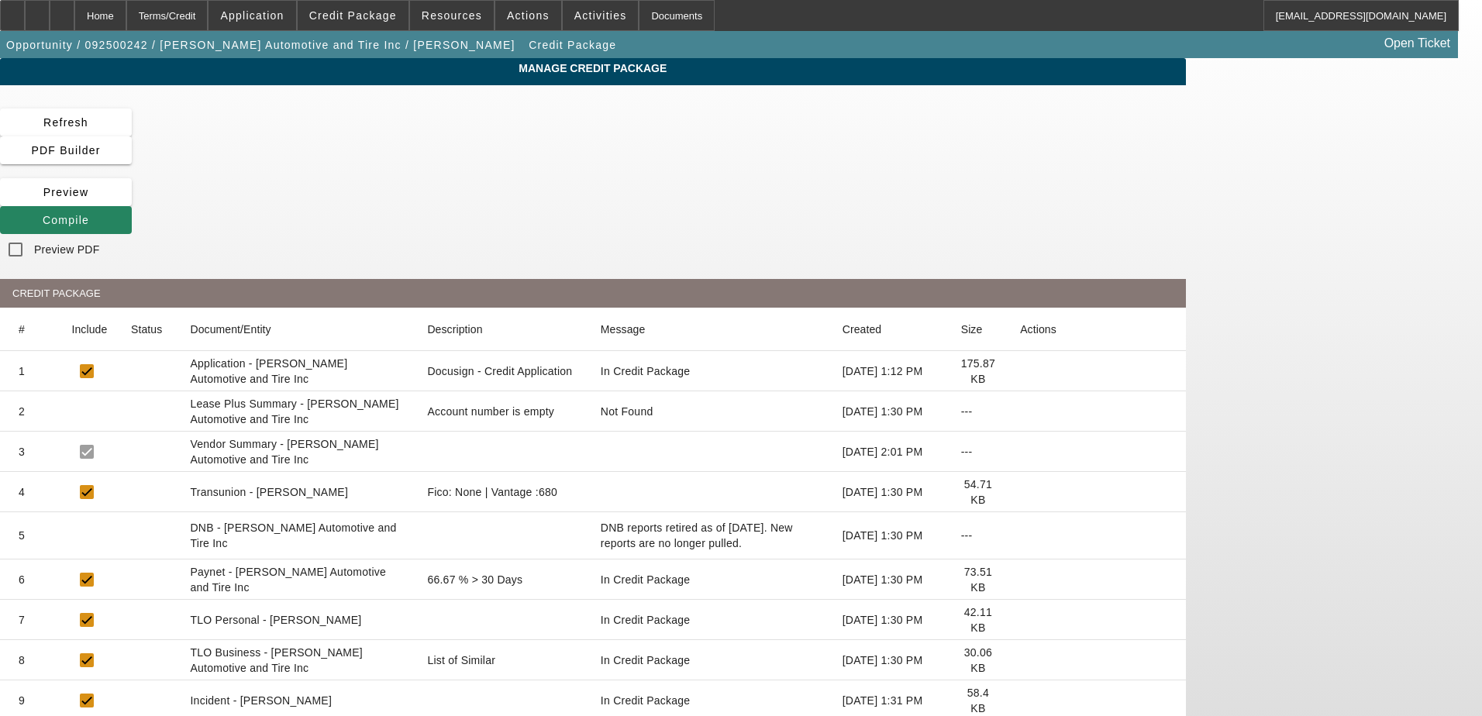
click at [1020, 580] on icon at bounding box center [1020, 580] width 0 height 0
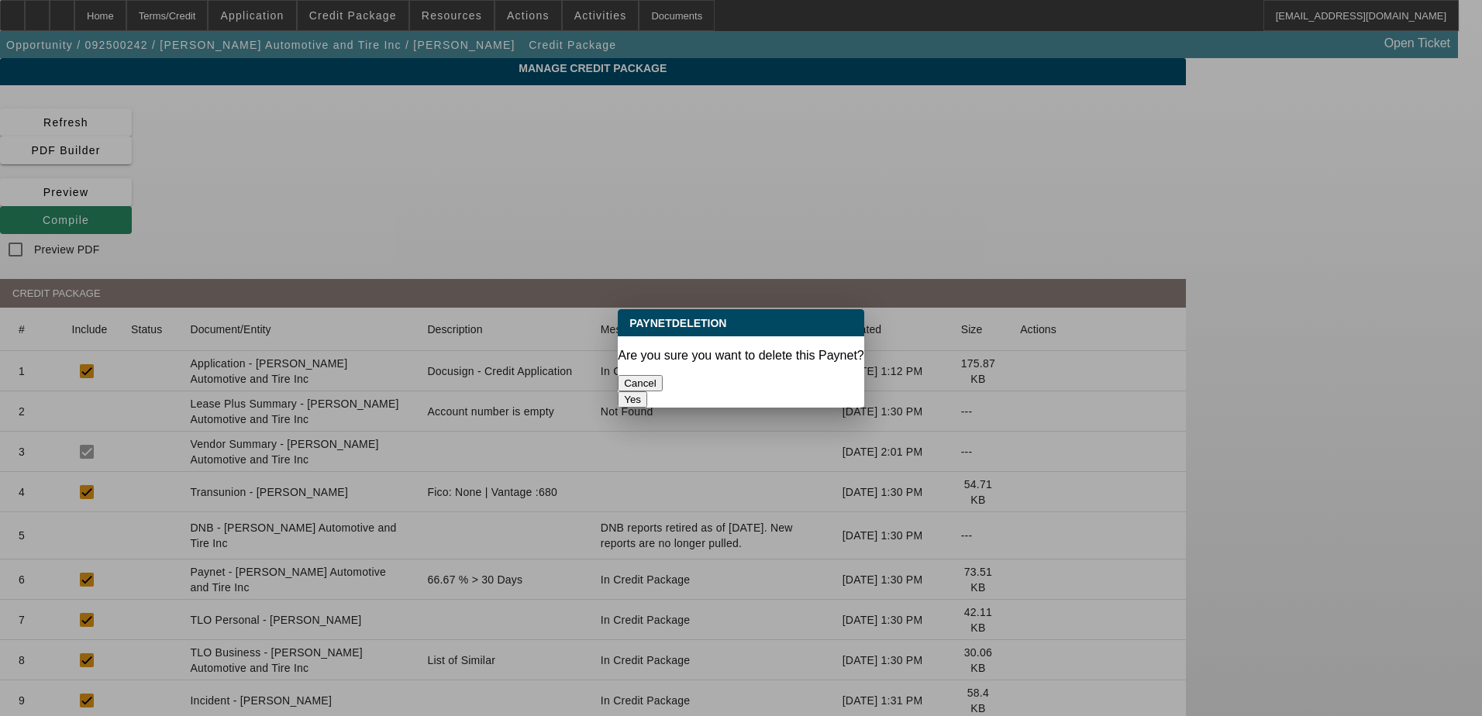
click at [647, 391] on button "Yes" at bounding box center [632, 399] width 29 height 16
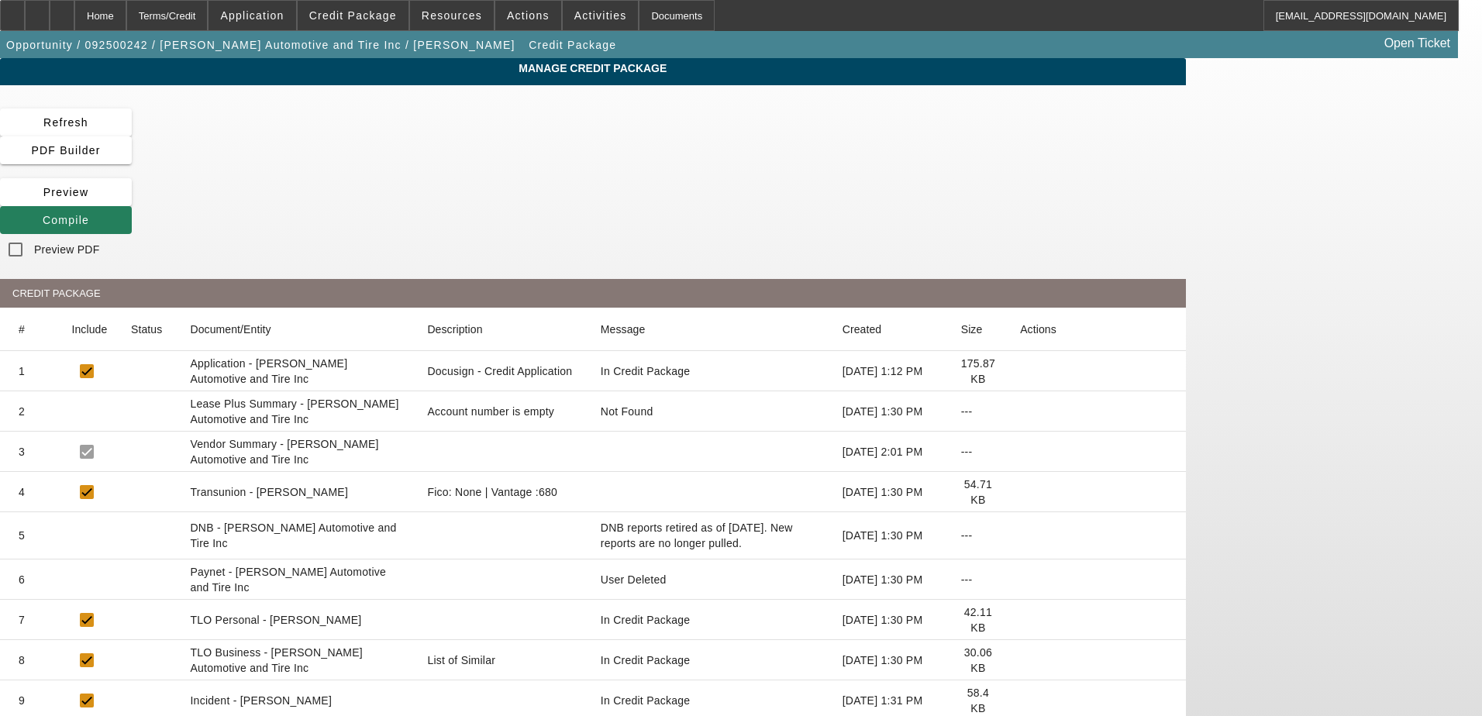
click at [43, 214] on icon at bounding box center [43, 220] width 0 height 12
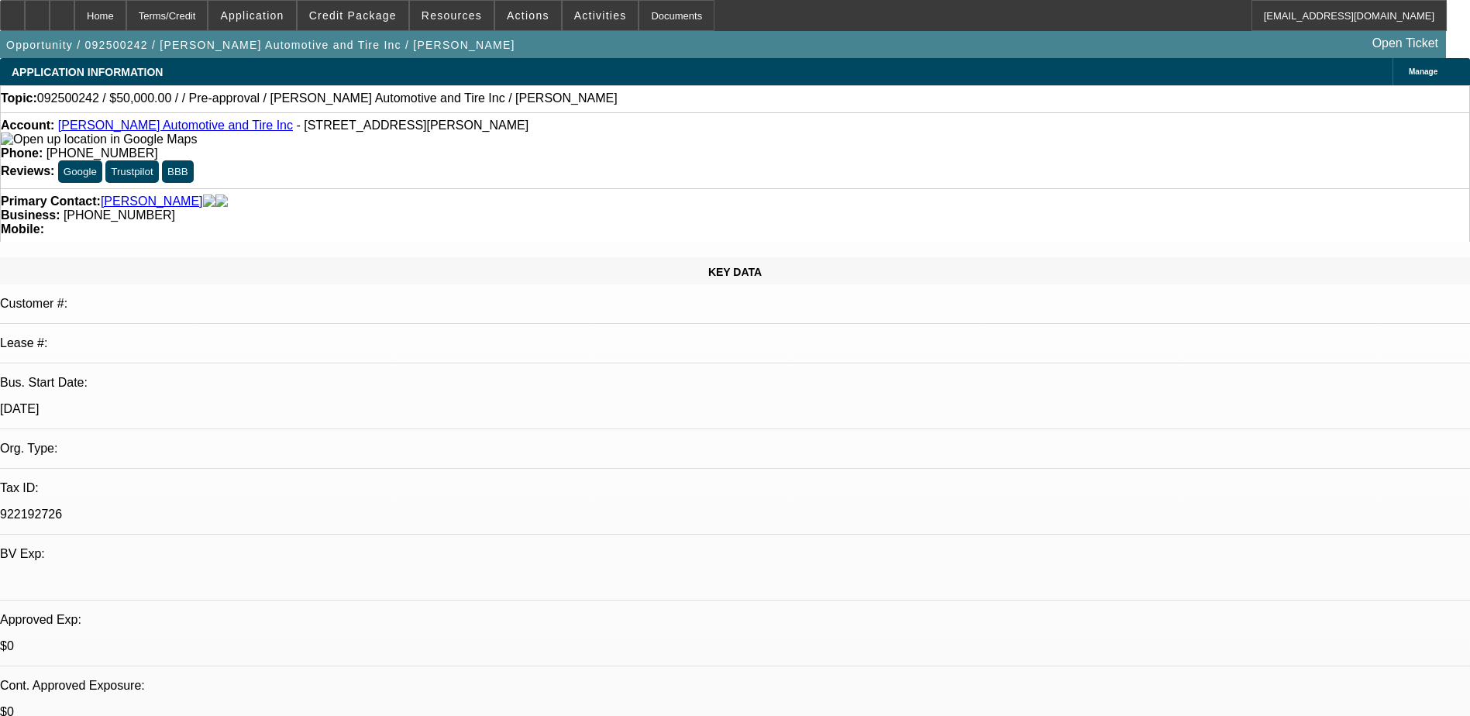
select select "0"
select select "2"
select select "0.1"
select select "4"
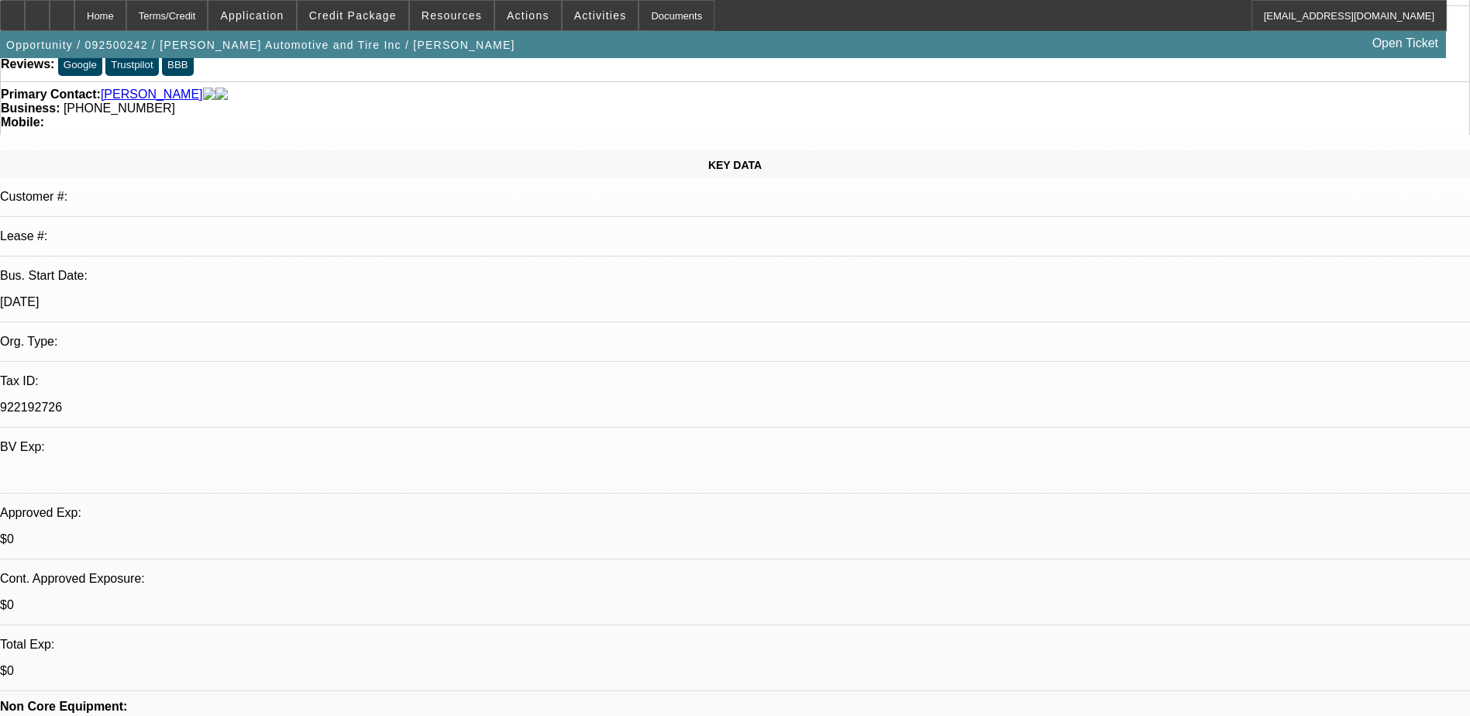
scroll to position [310, 0]
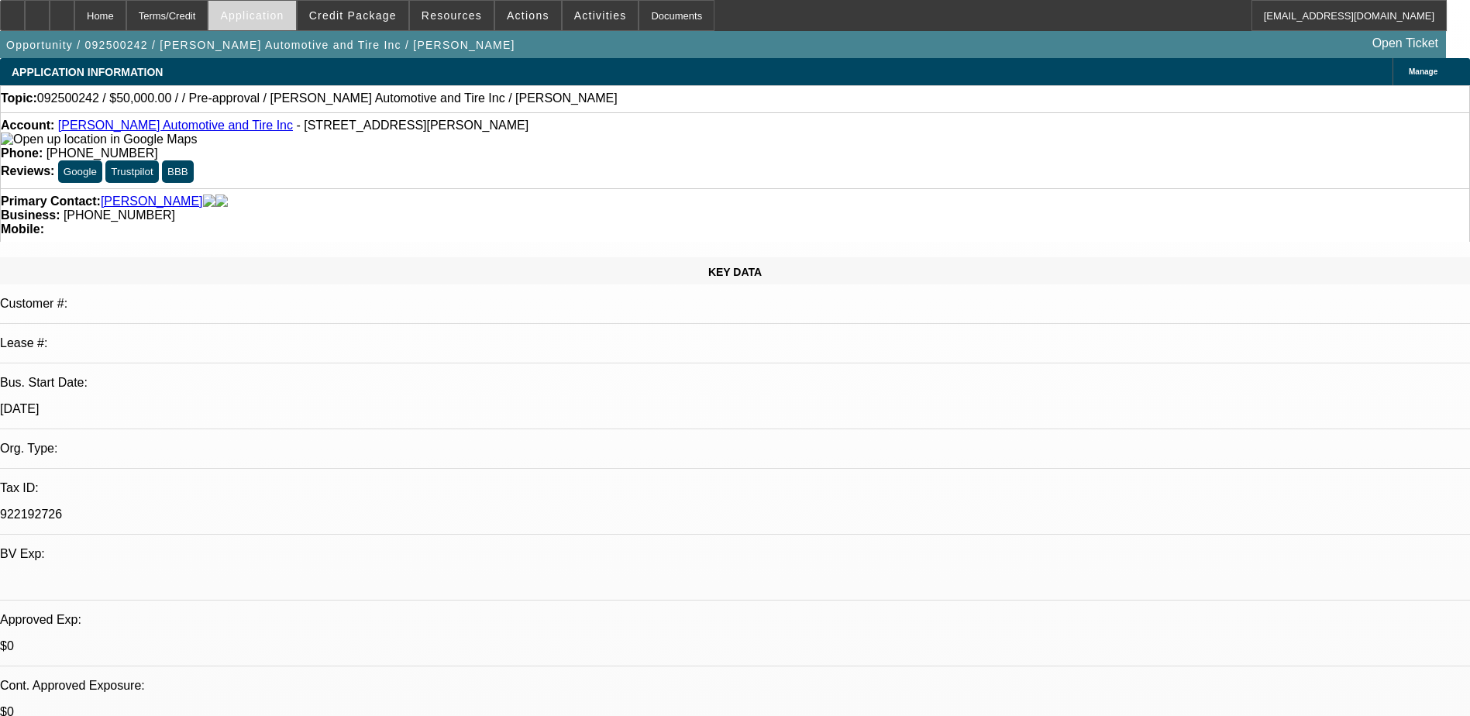
click at [275, 5] on span at bounding box center [251, 15] width 87 height 37
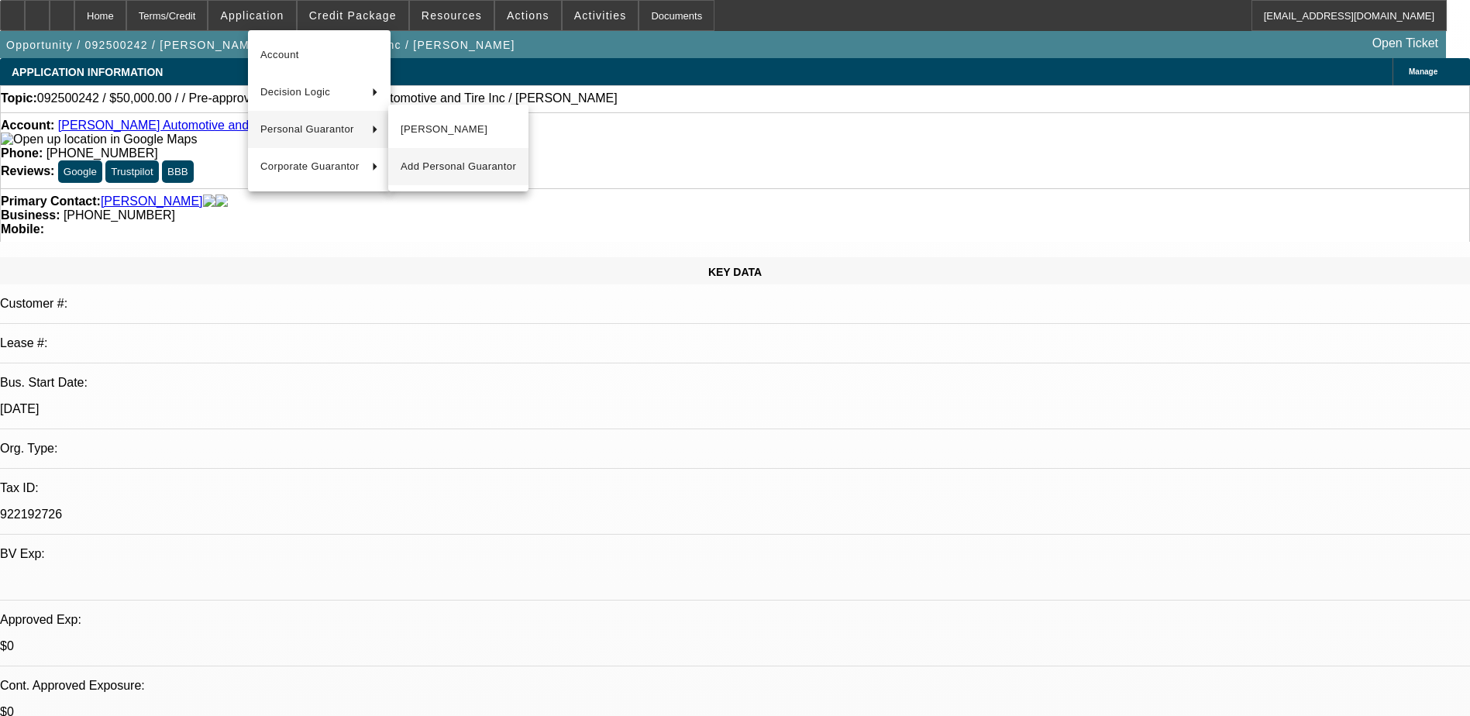
click at [438, 172] on span "Add Personal Guarantor" at bounding box center [458, 166] width 115 height 19
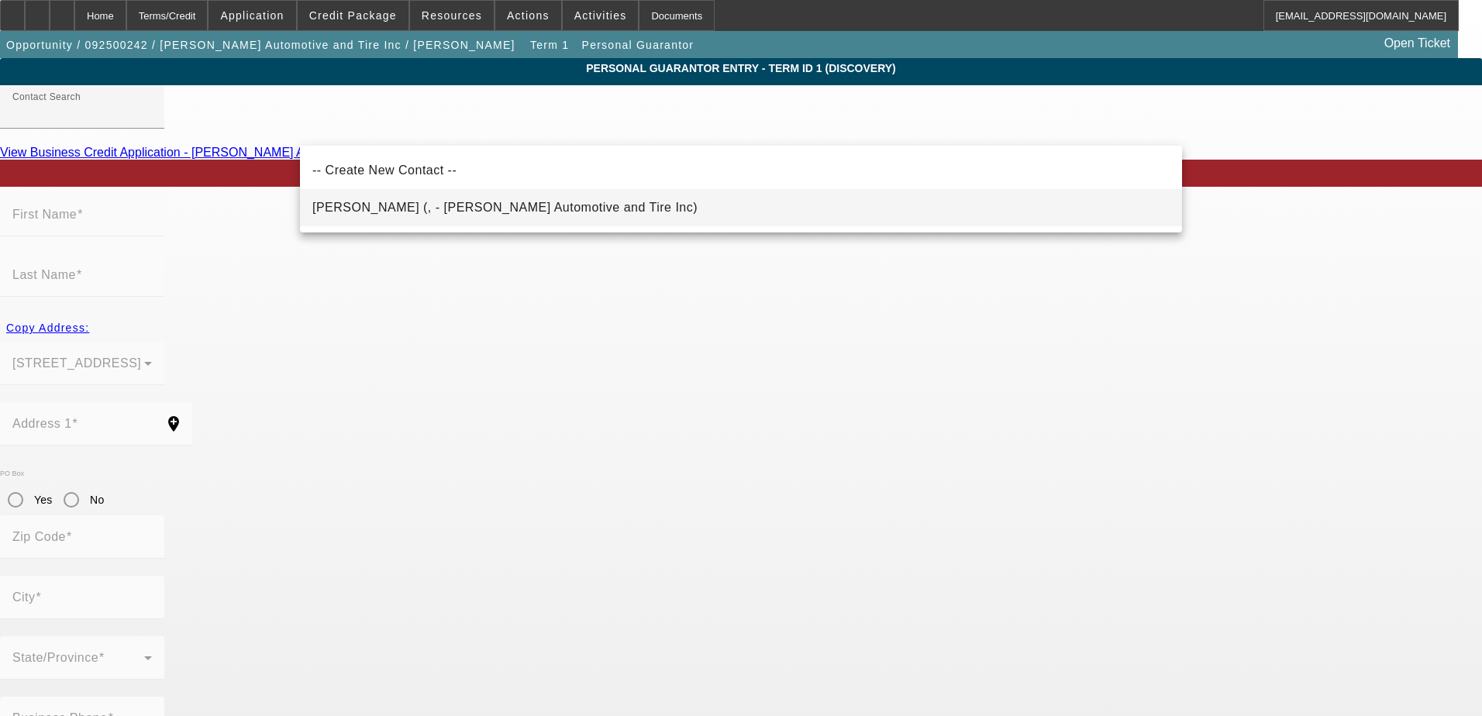
click at [558, 196] on mat-option "Triplett, Carl (, - Logan Automotive and Tire Inc)" at bounding box center [741, 207] width 882 height 37
type input "Triplett, Carl (, - Logan Automotive and Tire Inc)"
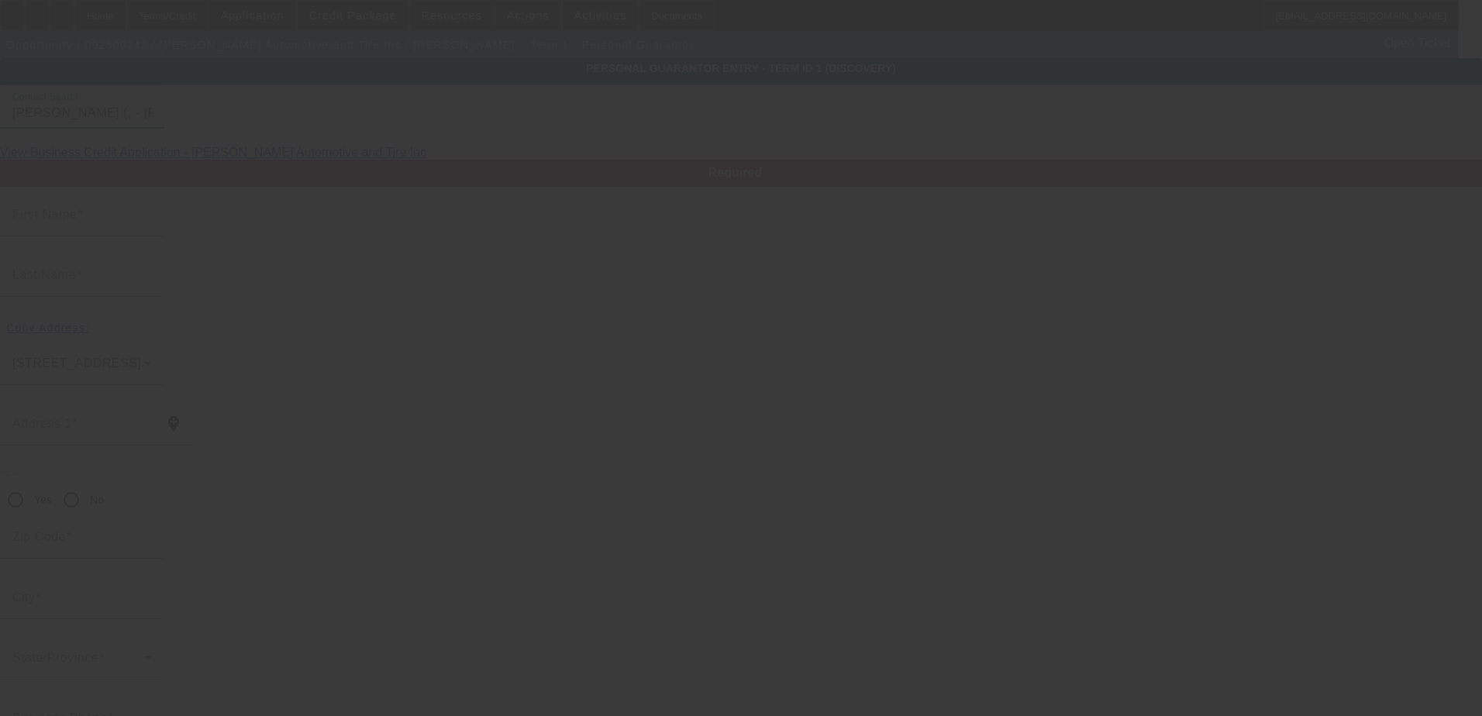
type input "Carl"
type input "Triplett"
radio input "true"
type input "(815) 544-9811"
type input "loganautobody@gmail.com"
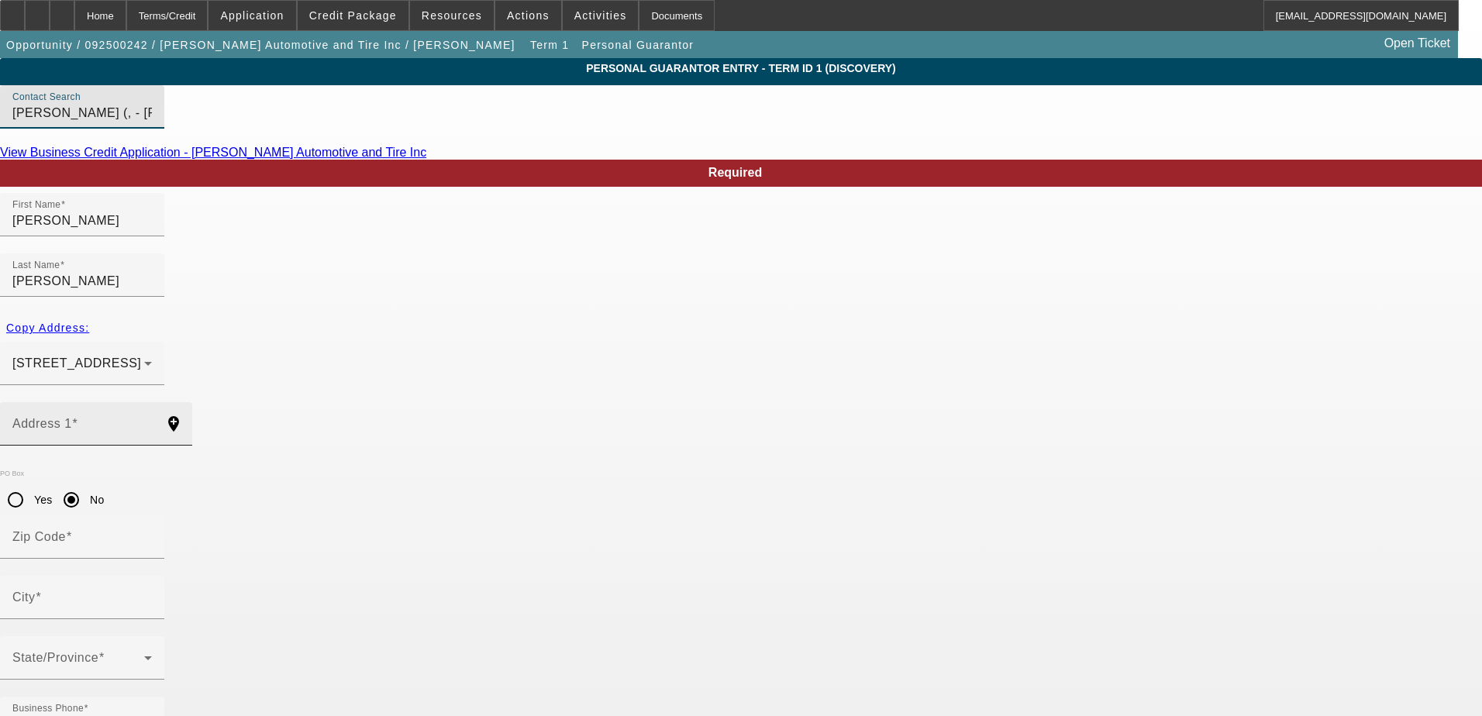
click at [152, 421] on input "Address 1" at bounding box center [81, 430] width 139 height 19
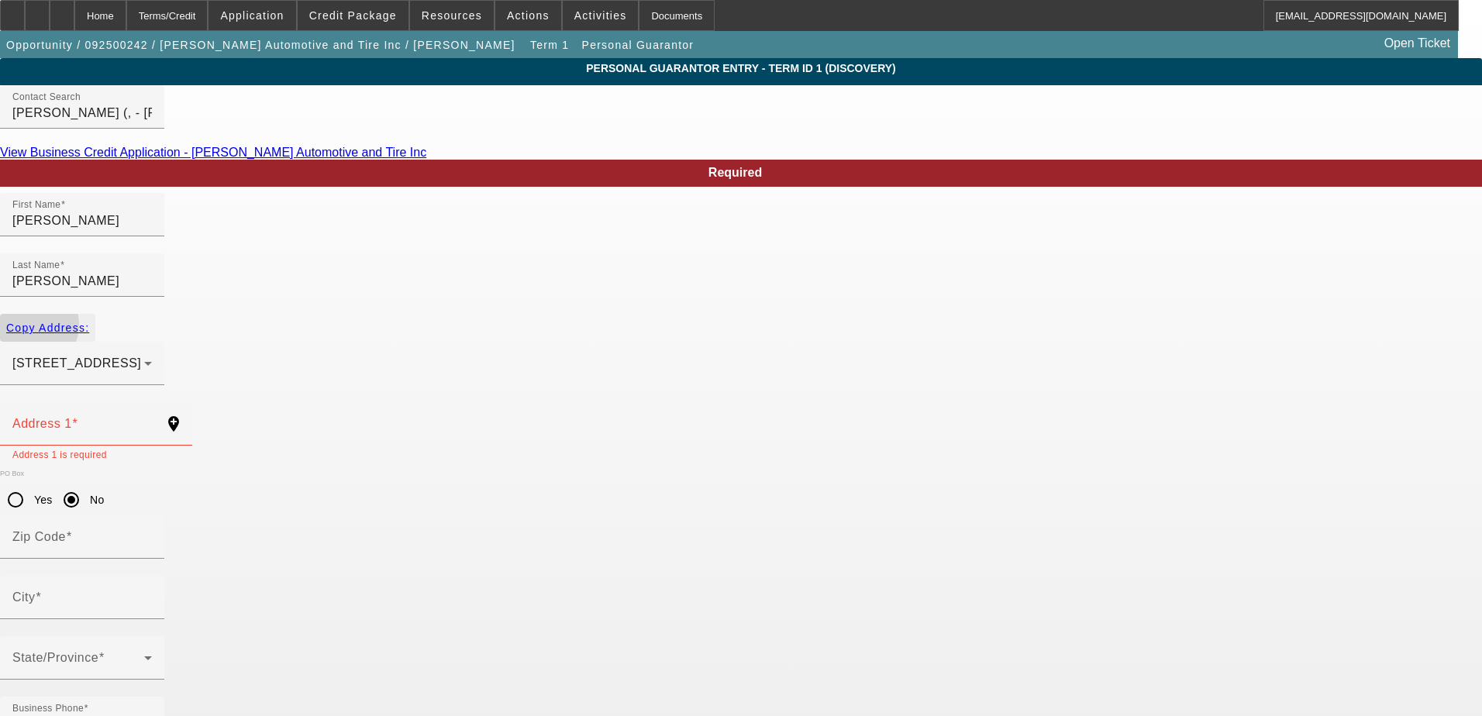
click at [89, 322] on span "Copy Address:" at bounding box center [47, 328] width 83 height 12
type input "11391 Aberdeen Road"
radio input "false"
type input "61008"
type input "Belvidere"
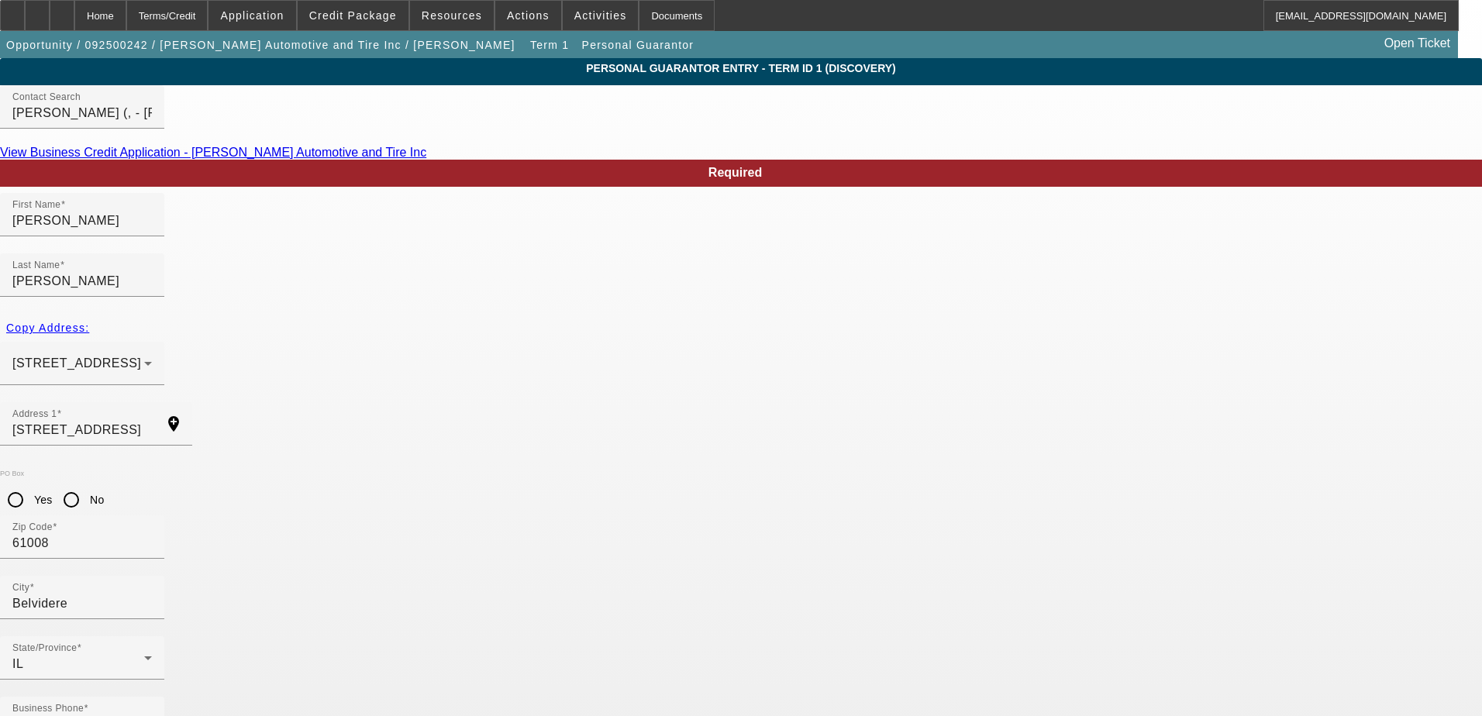
type input "100"
type input "359-70-9475"
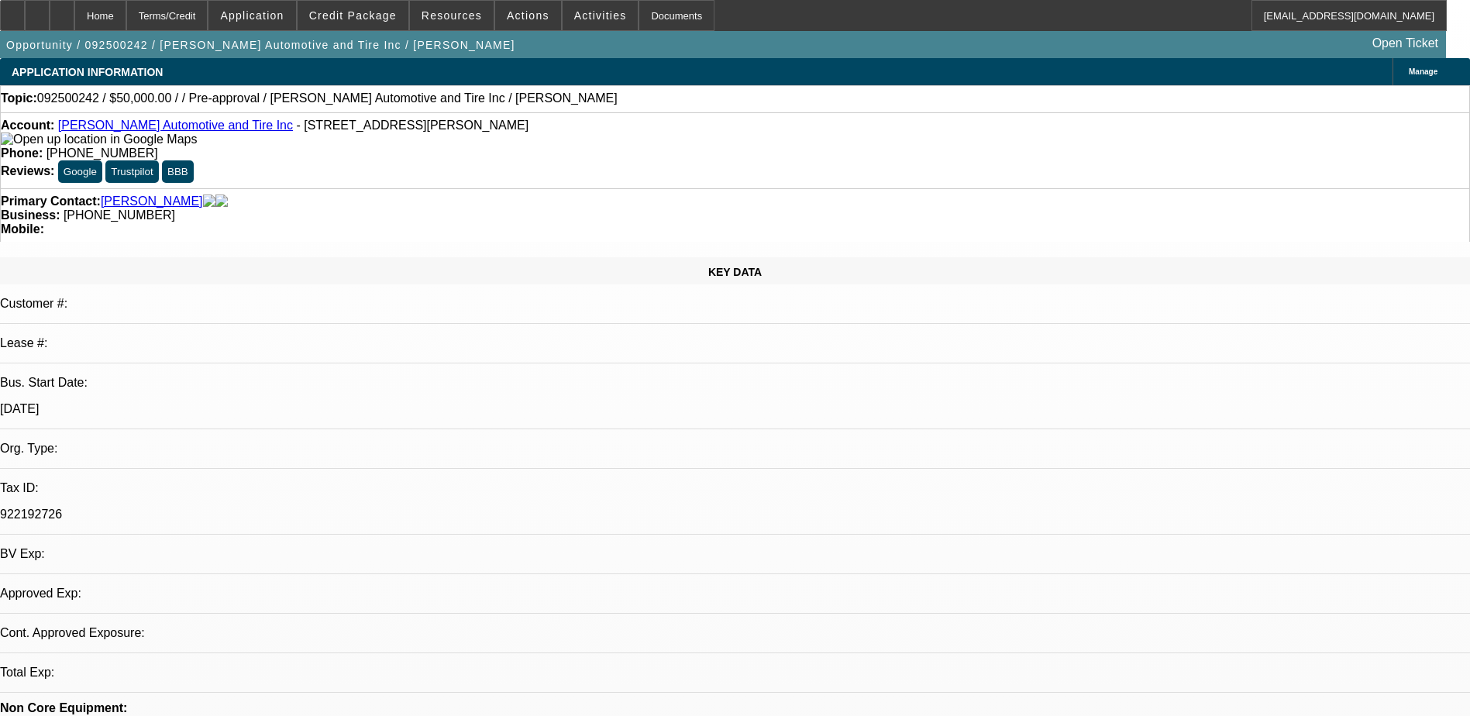
select select "0"
select select "2"
select select "0.1"
select select "4"
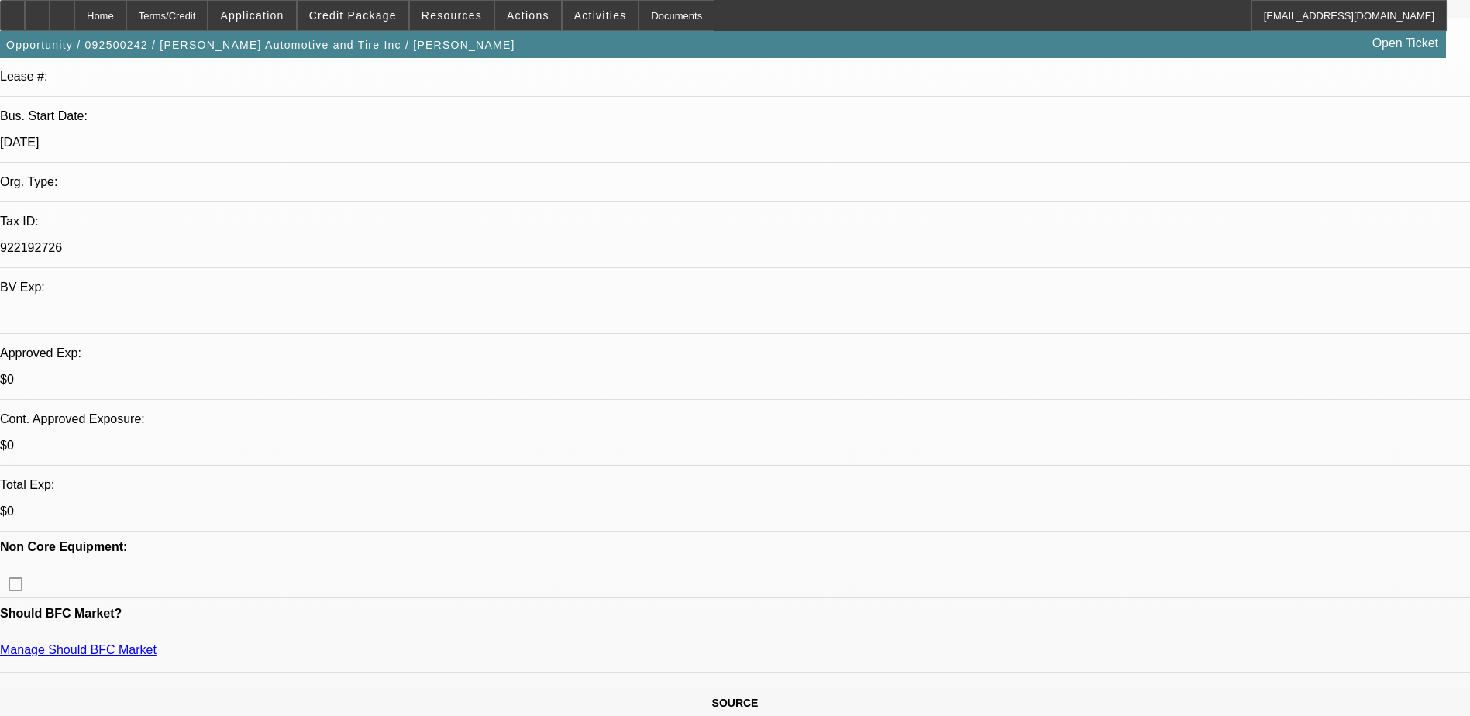
scroll to position [310, 0]
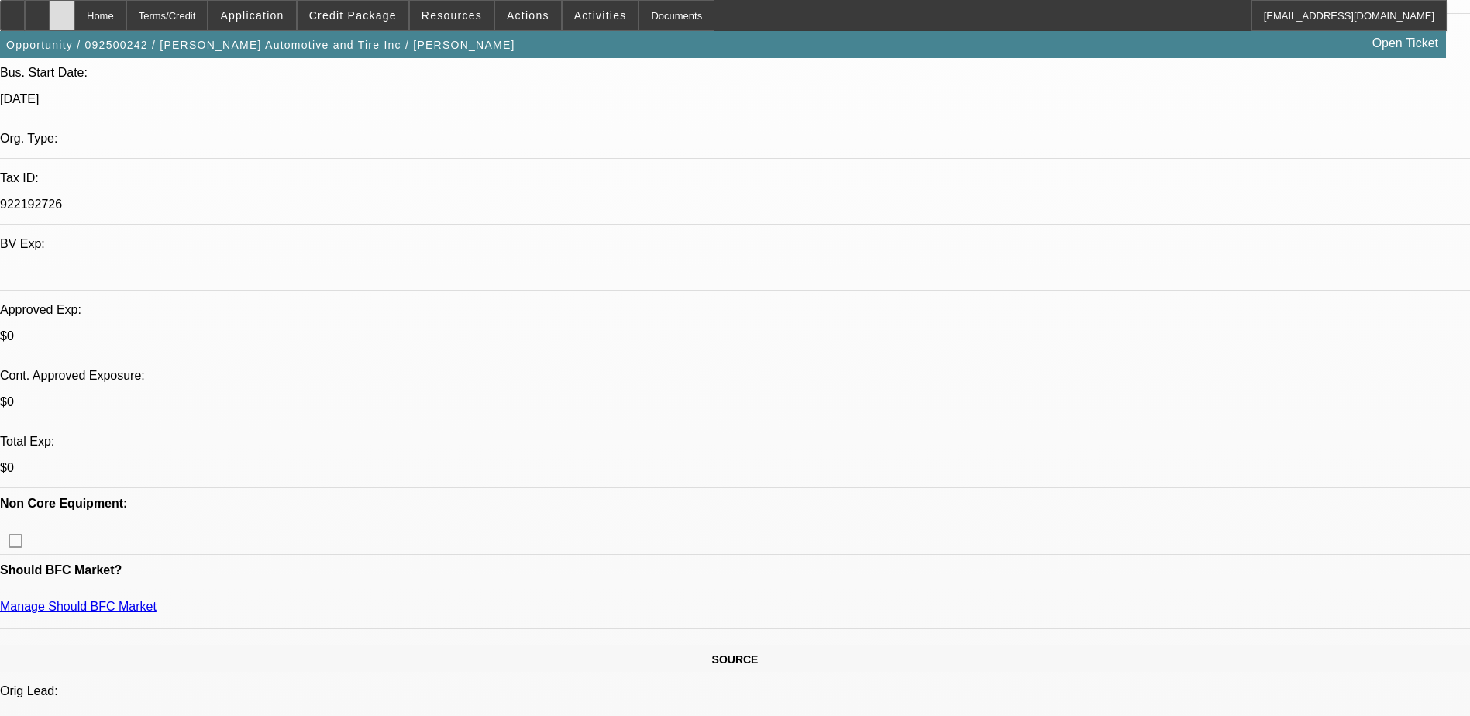
click at [62, 10] on icon at bounding box center [62, 10] width 0 height 0
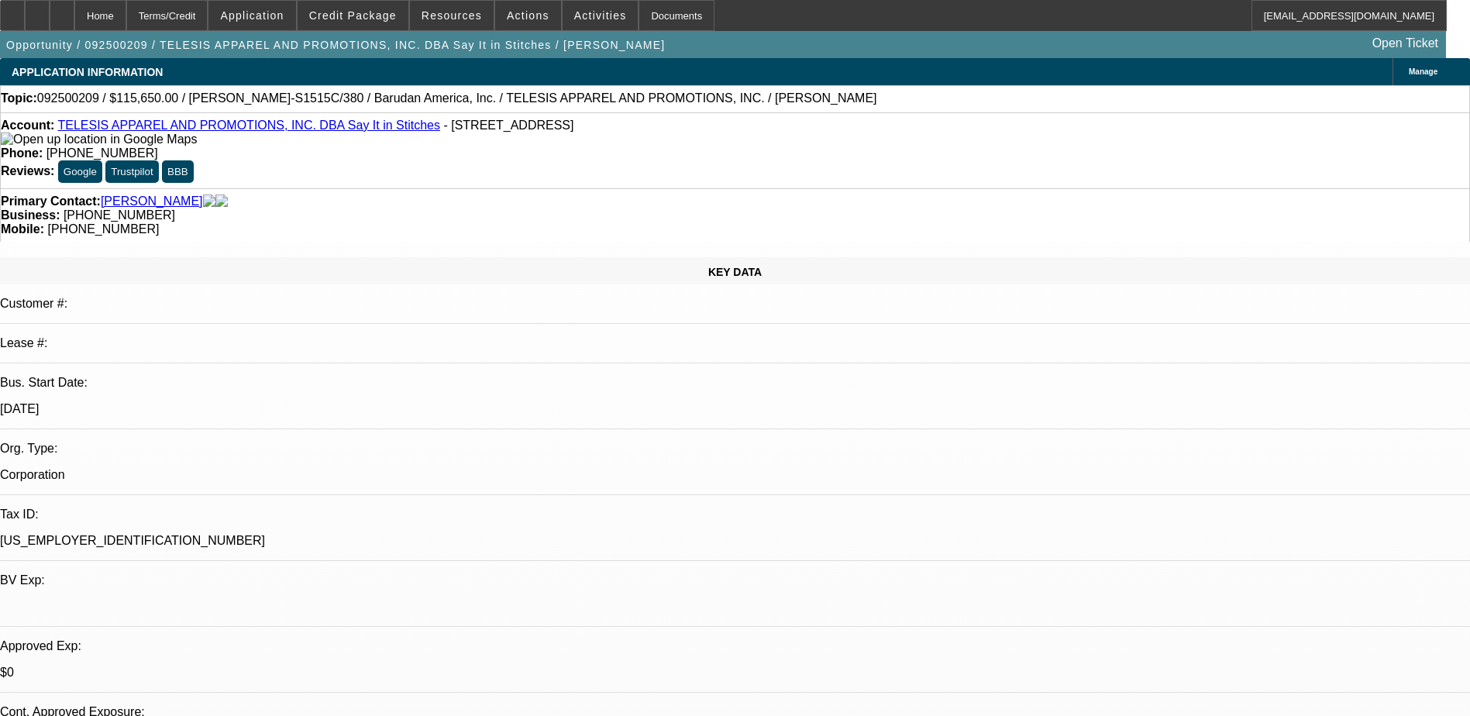
select select "0.1"
select select "2"
select select "0.1"
select select "4"
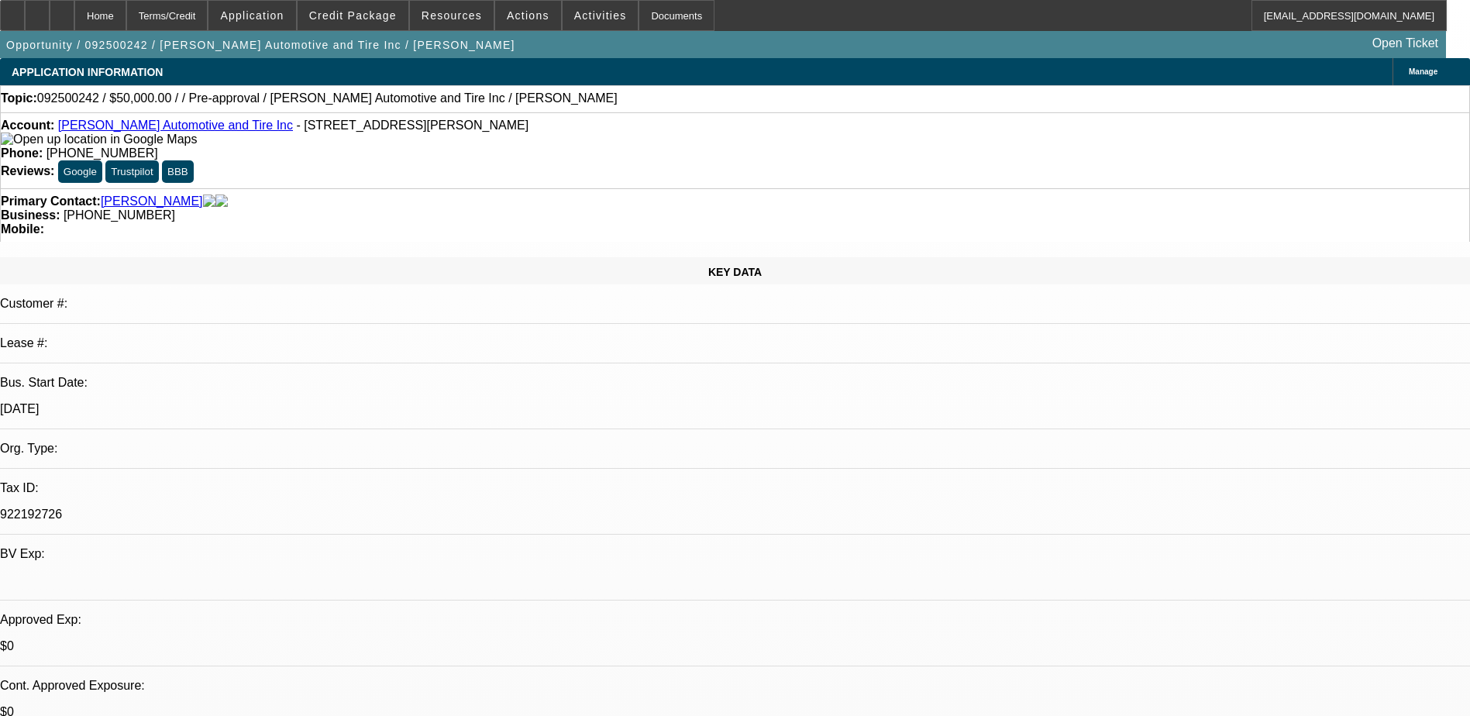
select select "0"
select select "2"
select select "0.1"
select select "1"
select select "2"
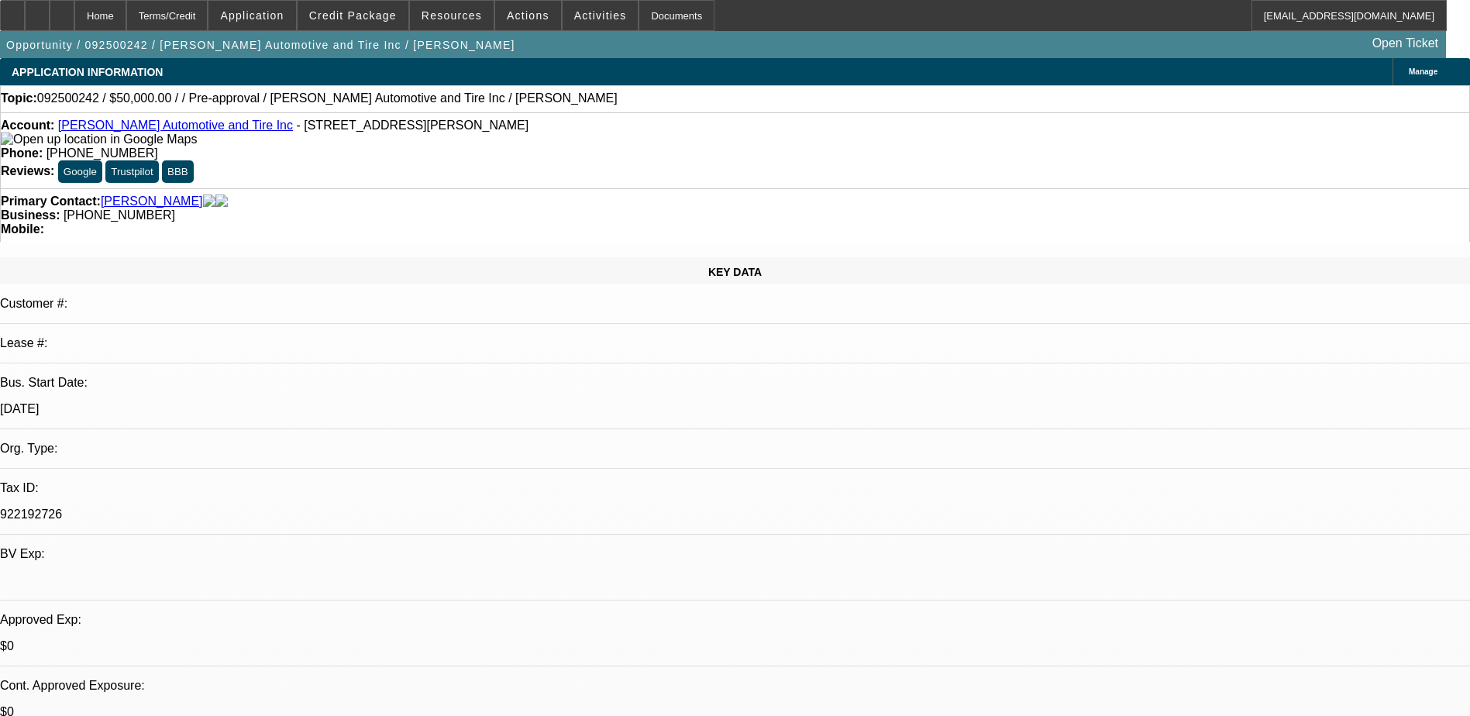
select select "4"
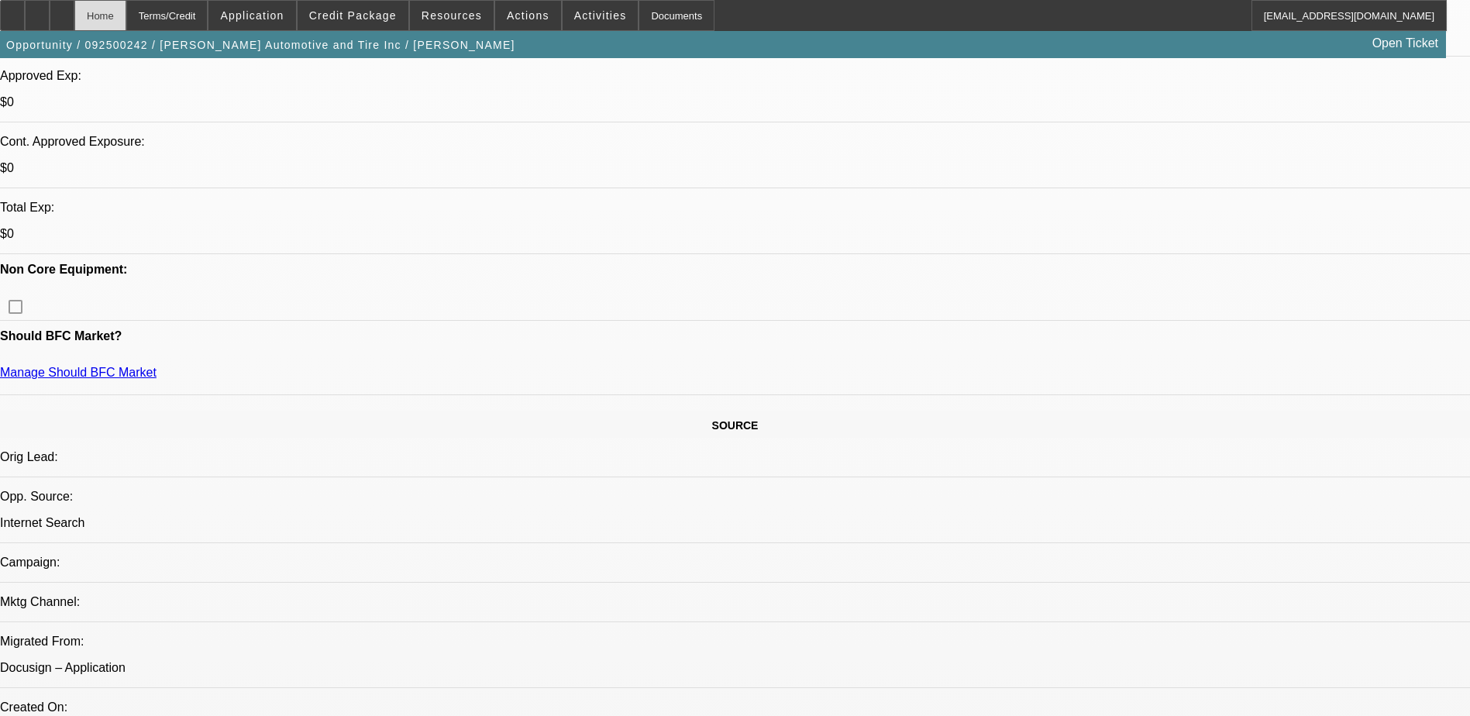
scroll to position [387, 0]
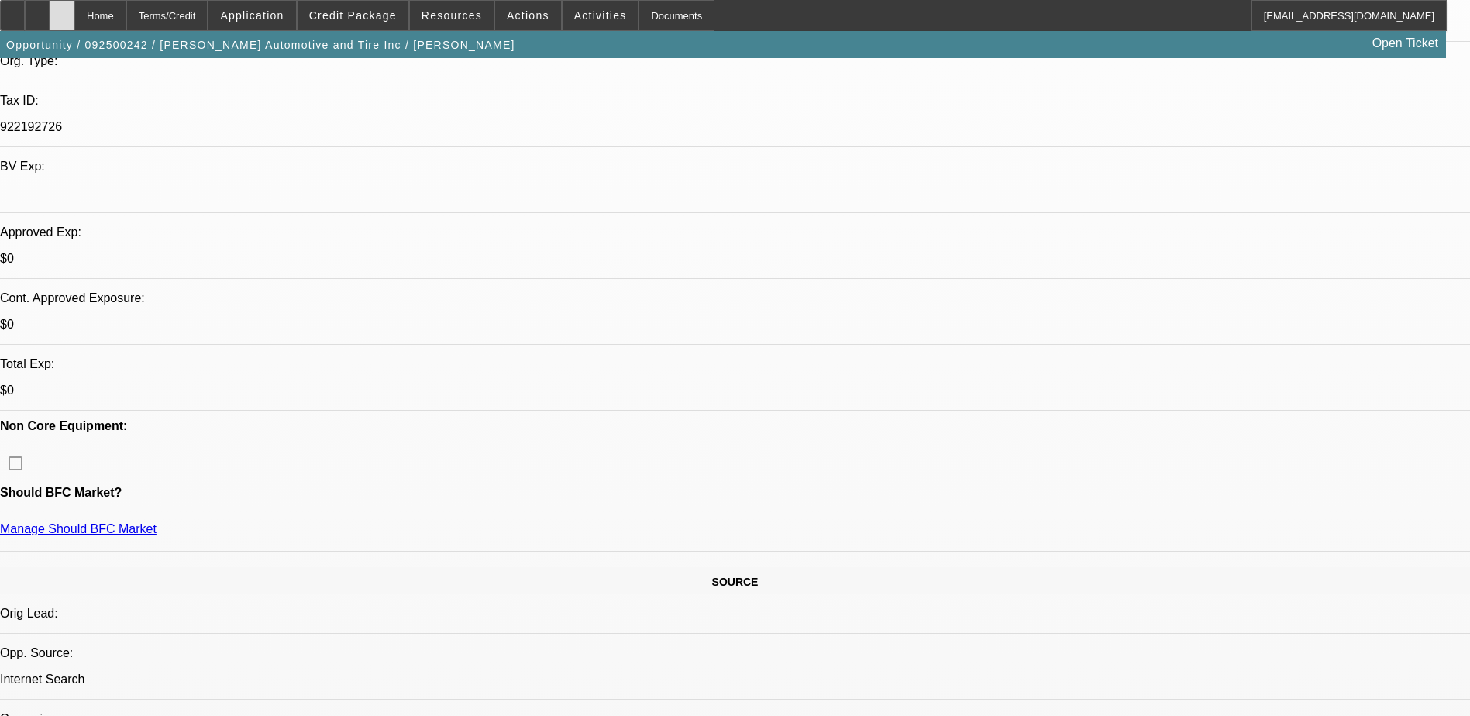
click at [62, 10] on icon at bounding box center [62, 10] width 0 height 0
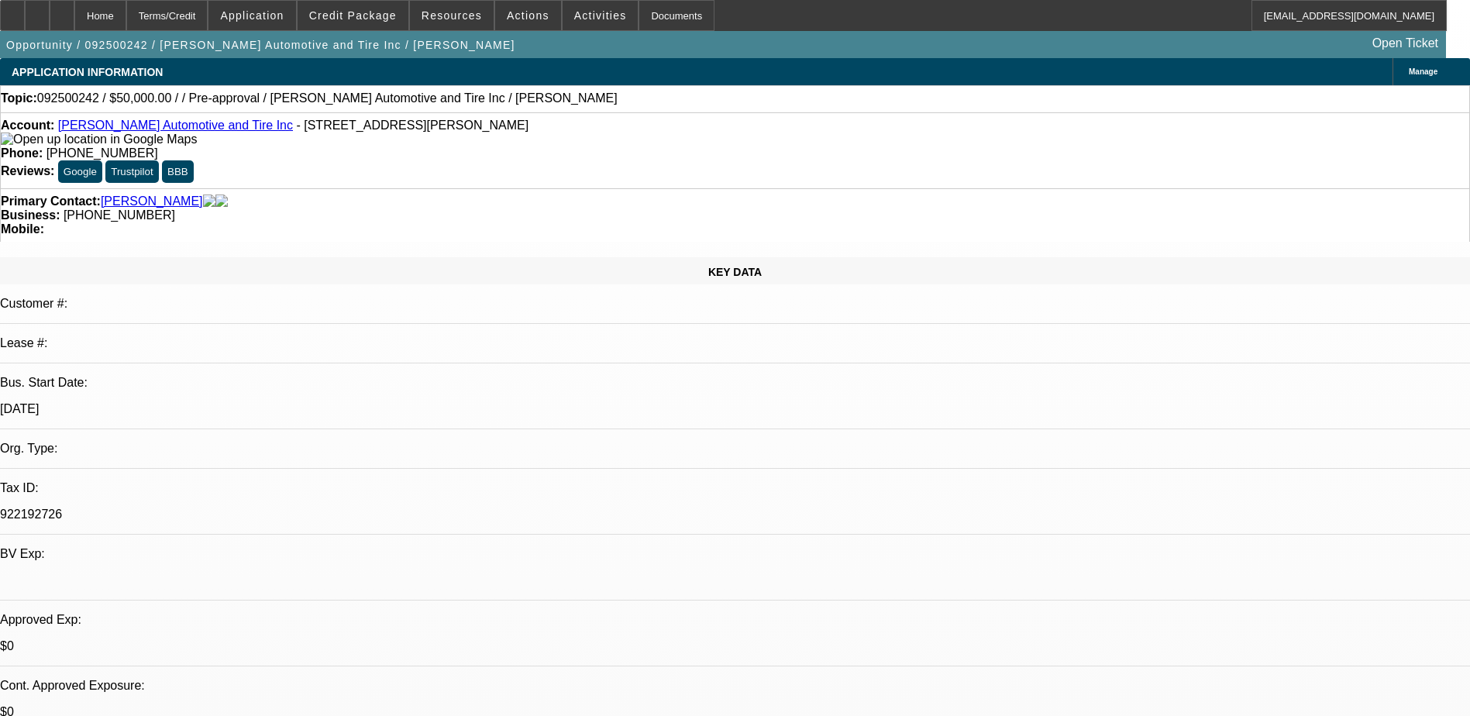
select select "0"
select select "2"
select select "0.1"
select select "4"
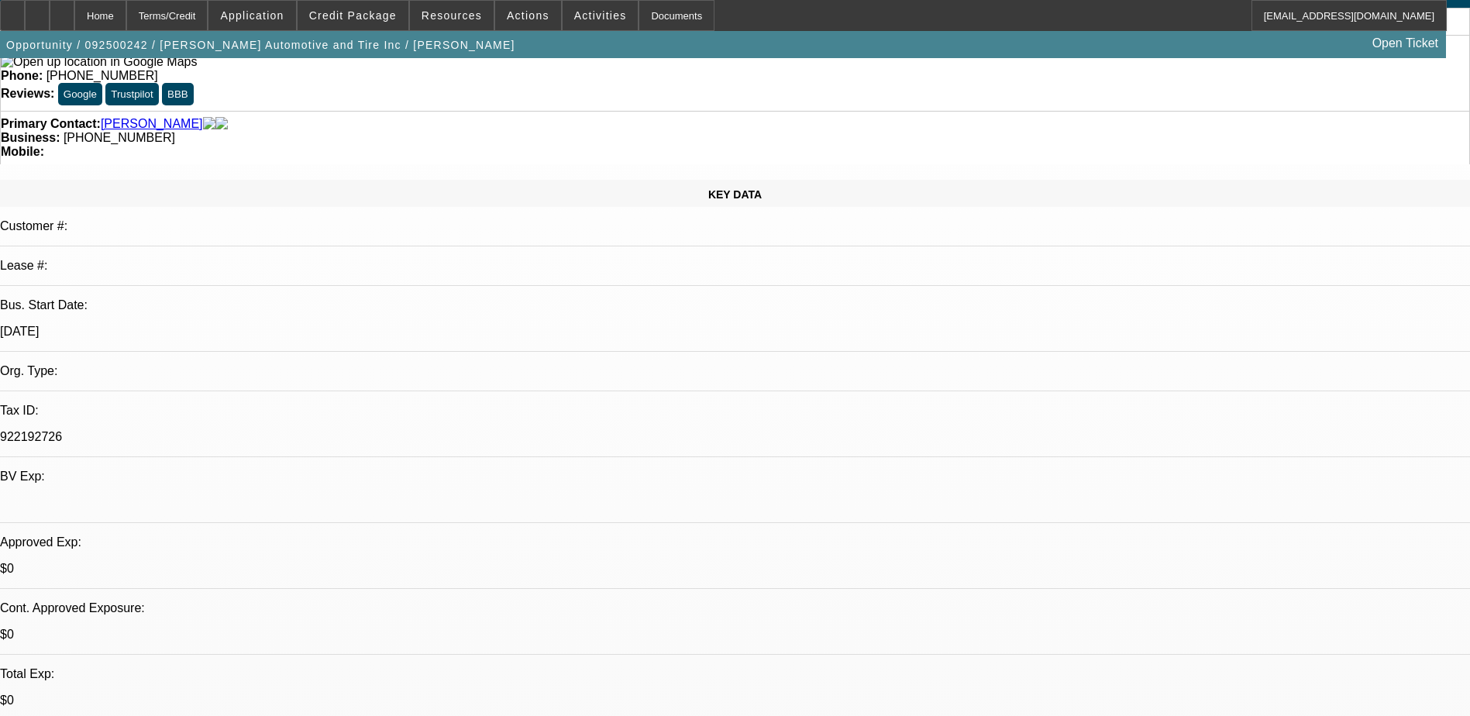
scroll to position [155, 0]
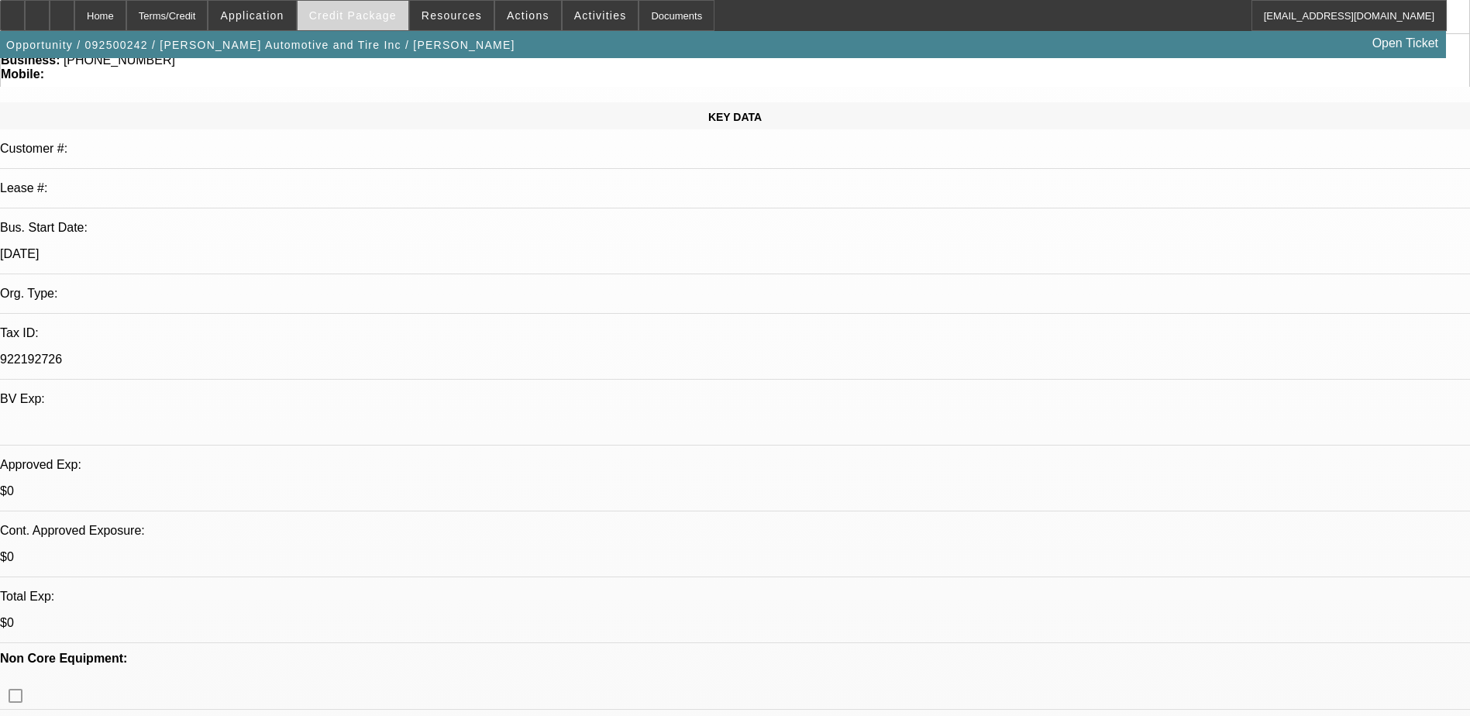
click at [377, 21] on span "Credit Package" at bounding box center [353, 15] width 88 height 12
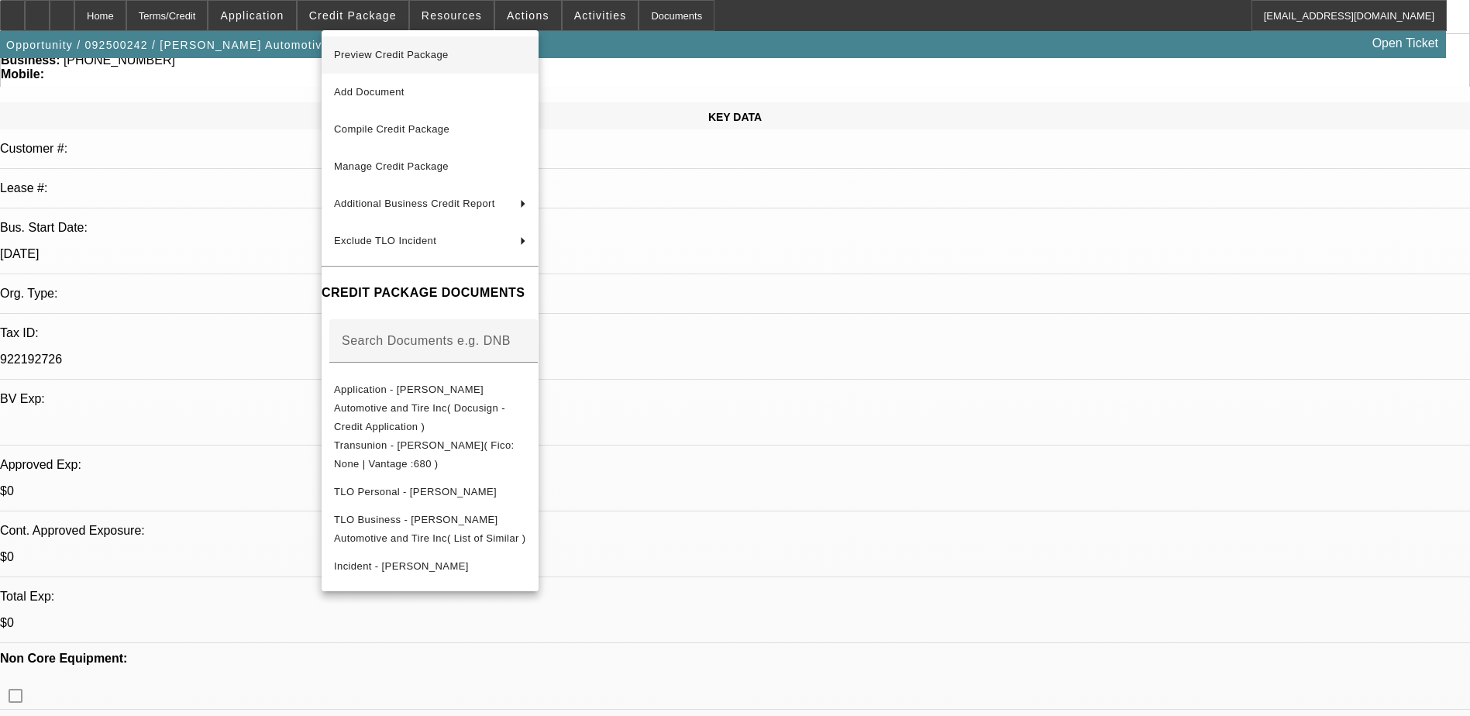
click at [446, 57] on span "Preview Credit Package" at bounding box center [391, 55] width 115 height 12
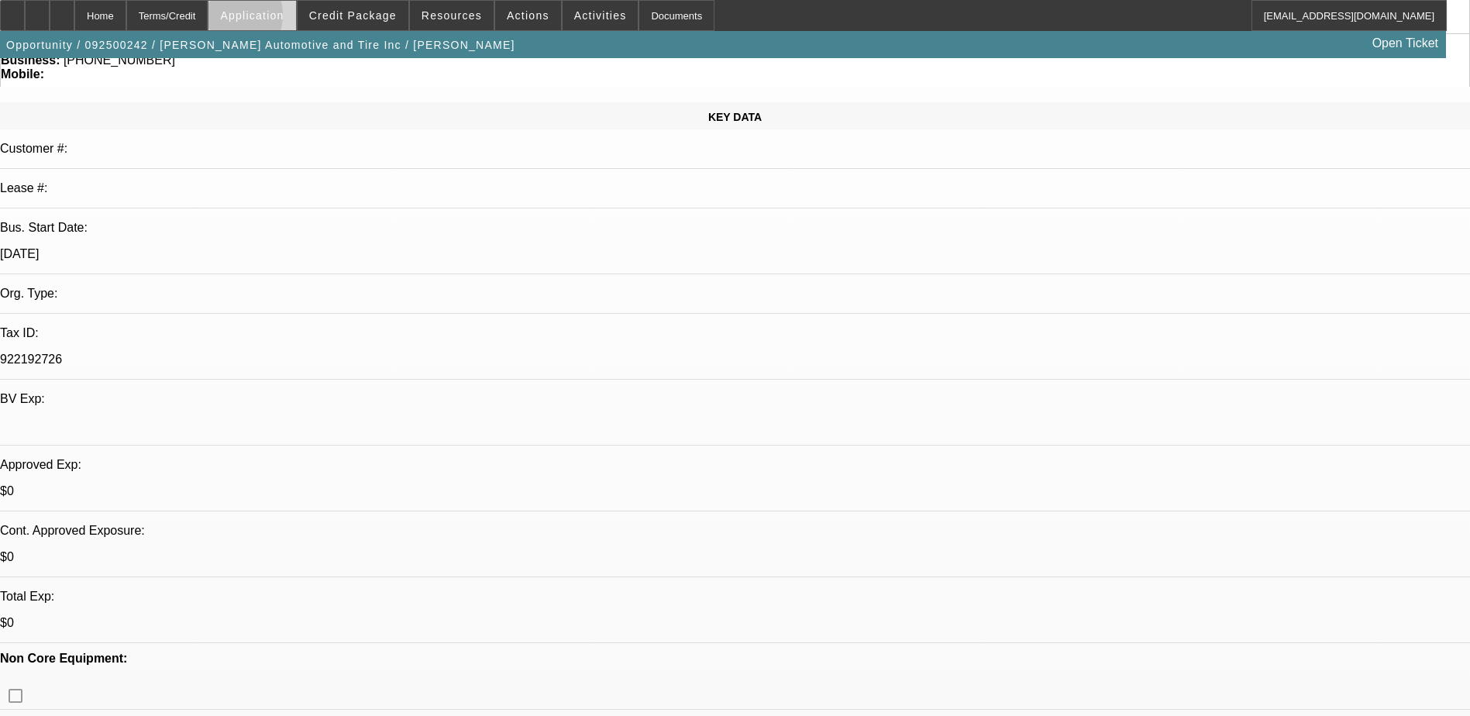
click at [263, 19] on span "Application" at bounding box center [252, 15] width 64 height 12
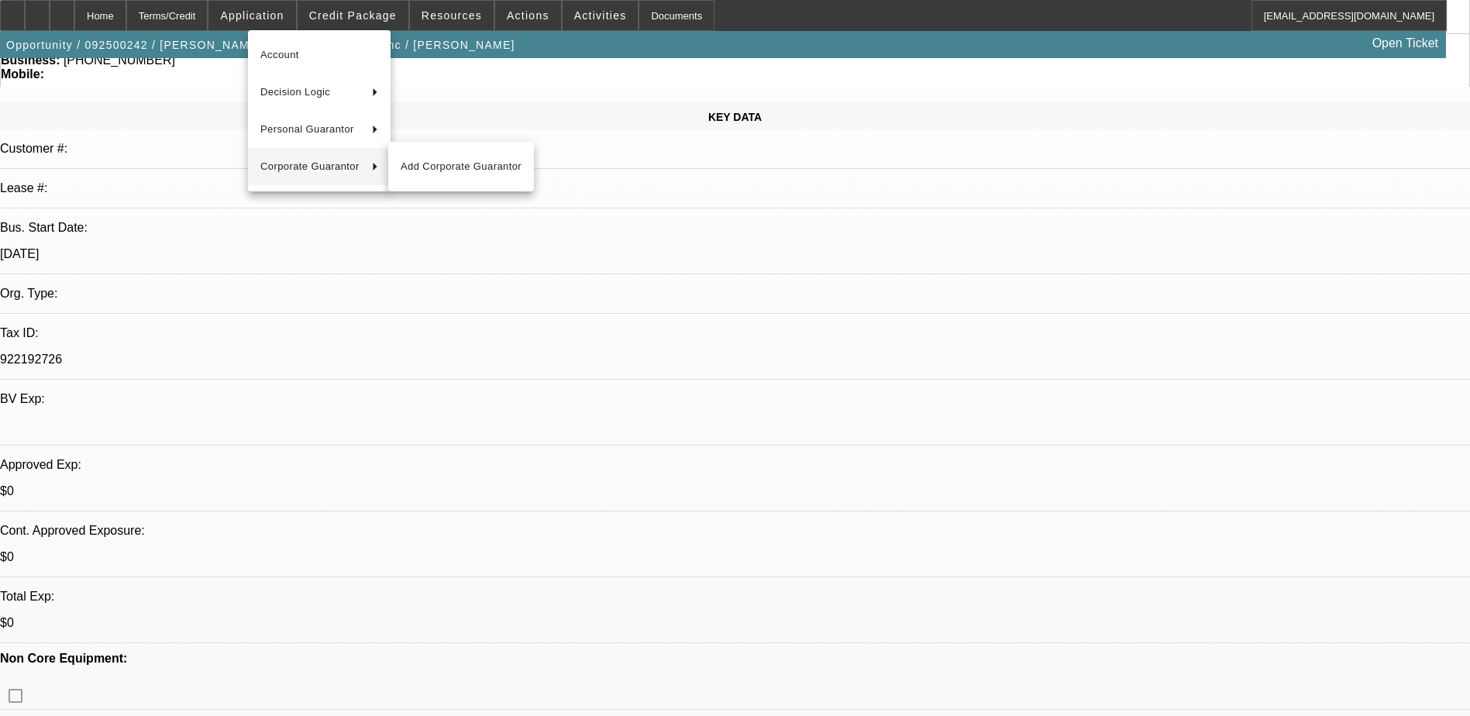
click at [1196, 550] on div at bounding box center [735, 358] width 1470 height 716
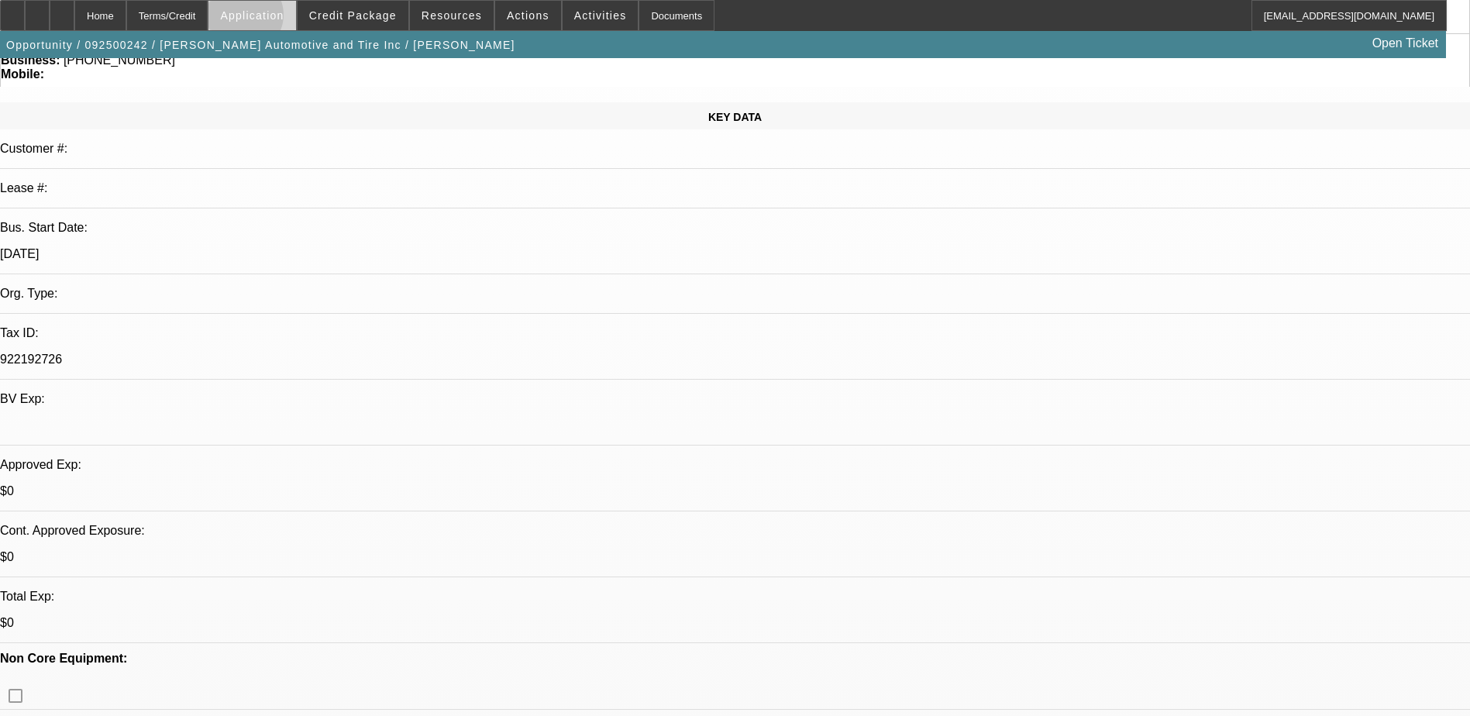
click at [281, 19] on span "Application" at bounding box center [252, 15] width 64 height 12
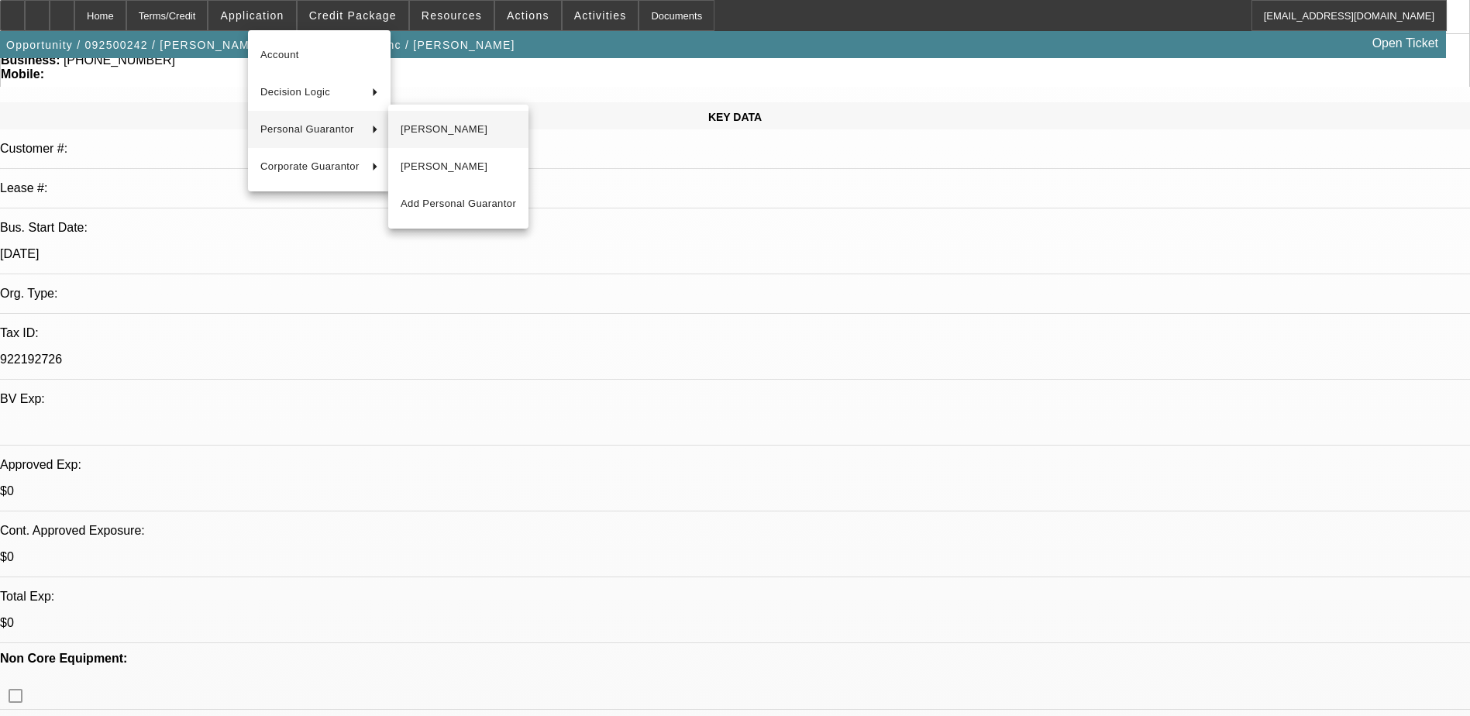
click at [473, 122] on span "[PERSON_NAME]" at bounding box center [458, 129] width 115 height 19
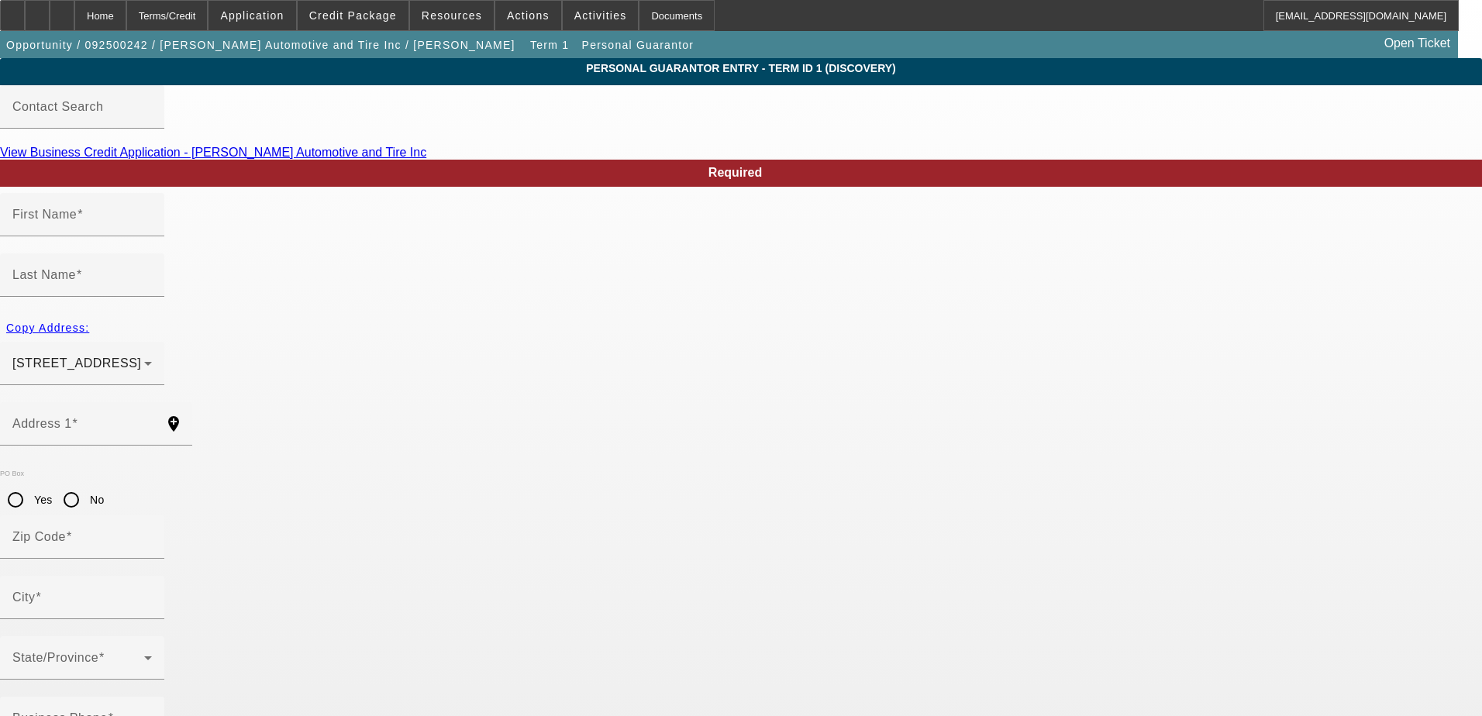
type input "Carl"
type input "Triplett"
type input "11391 Aberdeen Road"
radio input "true"
type input "61008"
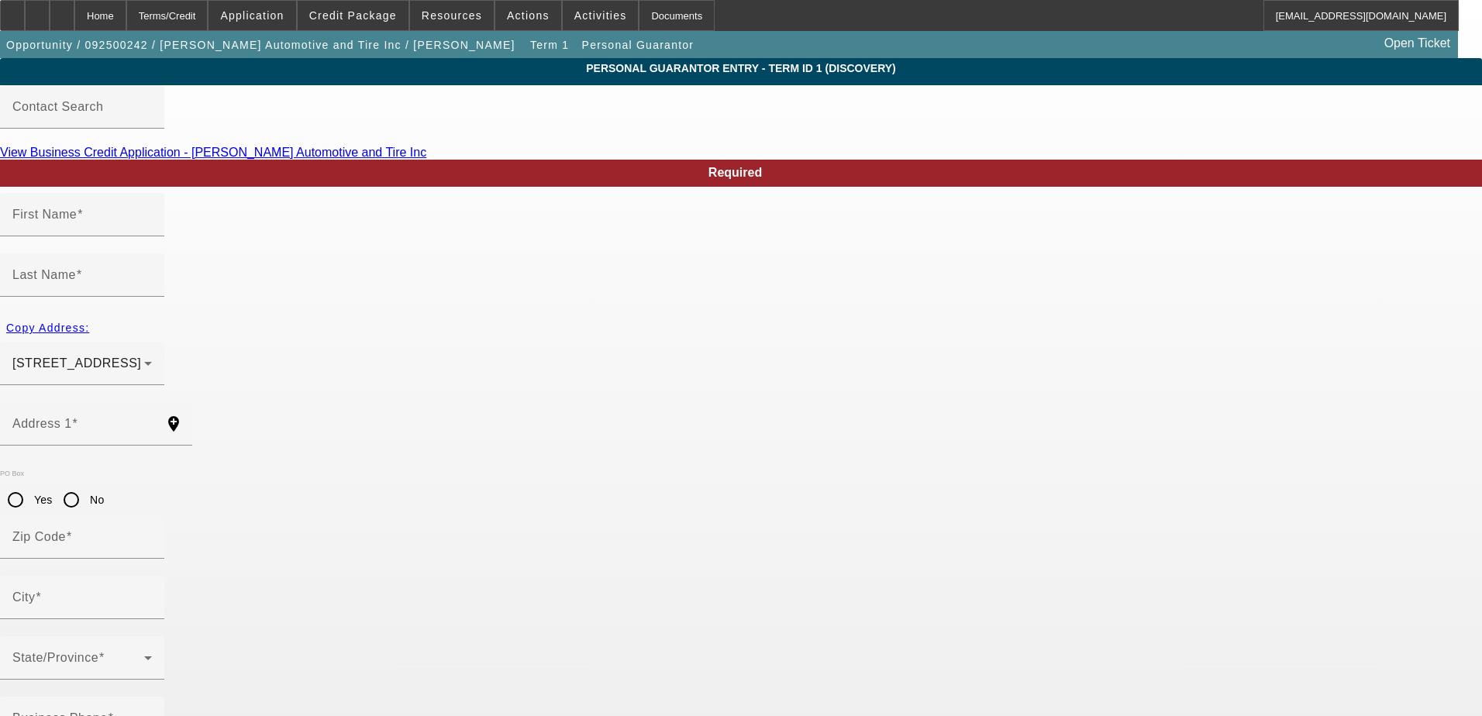
type input "Belvidere"
type input "[PHONE_NUMBER]"
type input "100"
type input "359-70-9475"
type input "loganautobody@gmail.com"
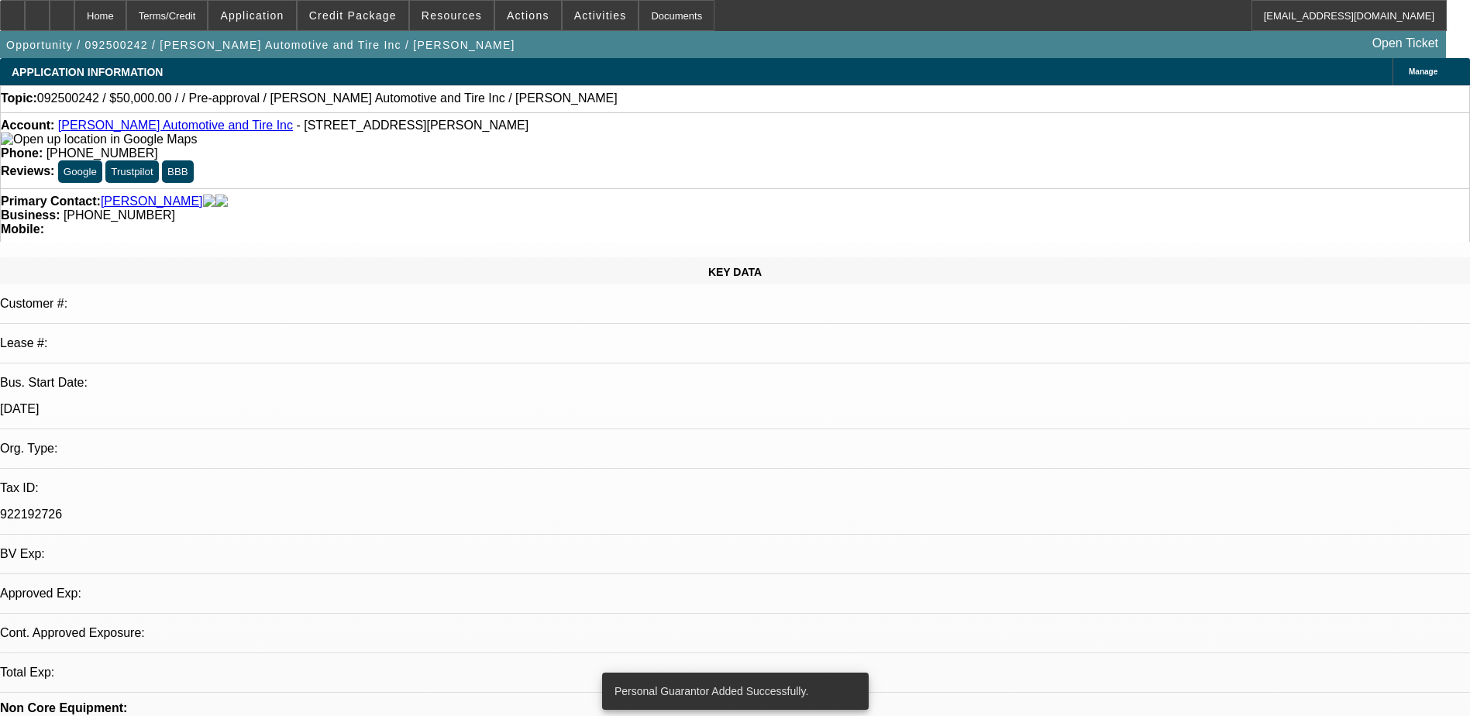
select select "0"
select select "2"
select select "0.1"
select select "4"
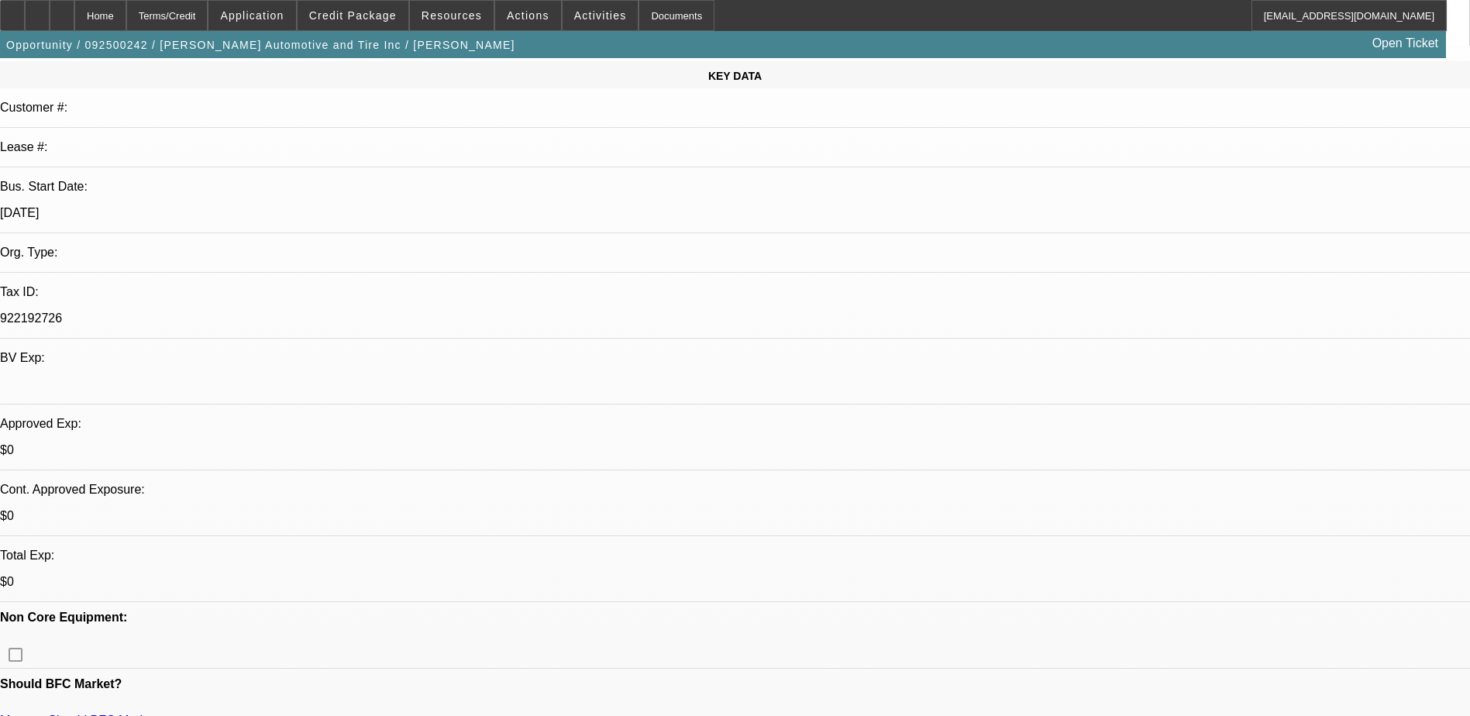
scroll to position [232, 0]
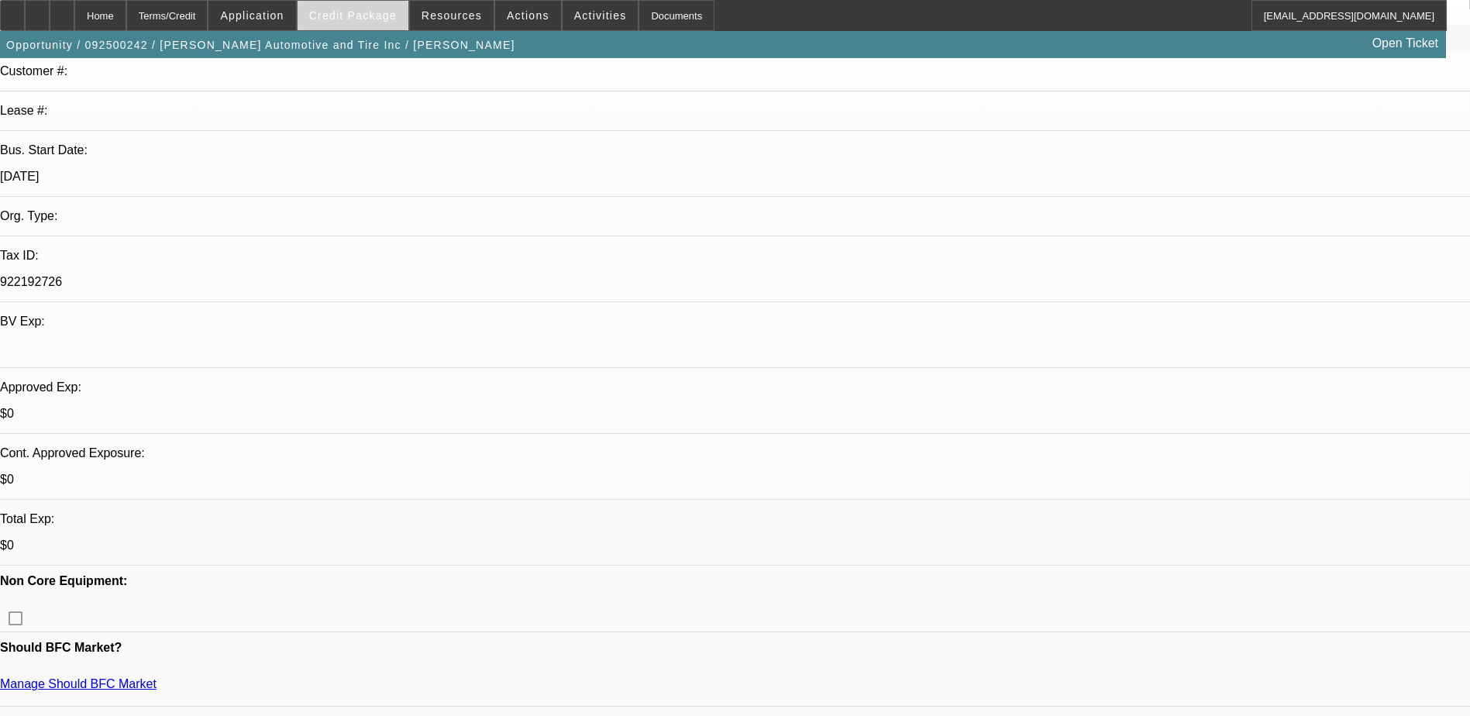
click at [370, 21] on span "Credit Package" at bounding box center [353, 15] width 88 height 12
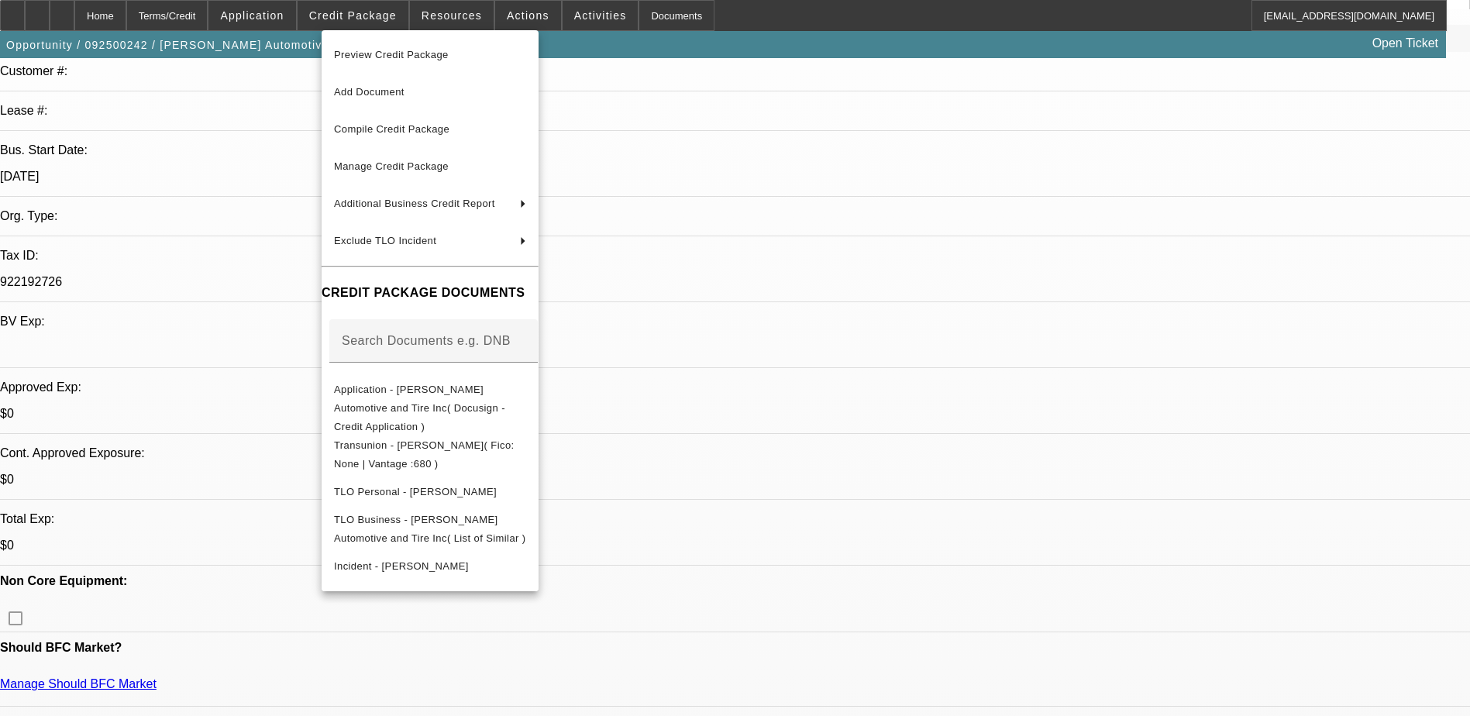
click at [448, 15] on div at bounding box center [735, 358] width 1470 height 716
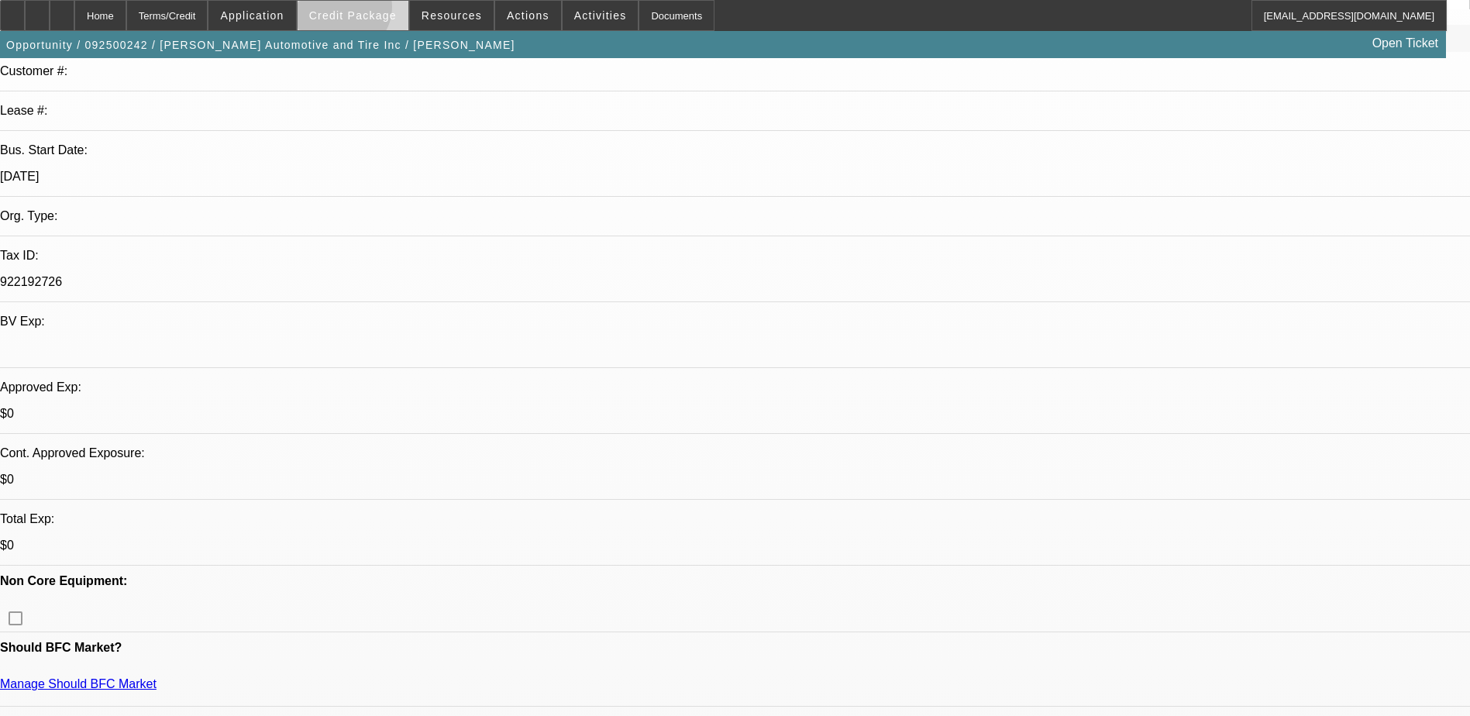
click at [367, 11] on span "Credit Package" at bounding box center [353, 15] width 88 height 12
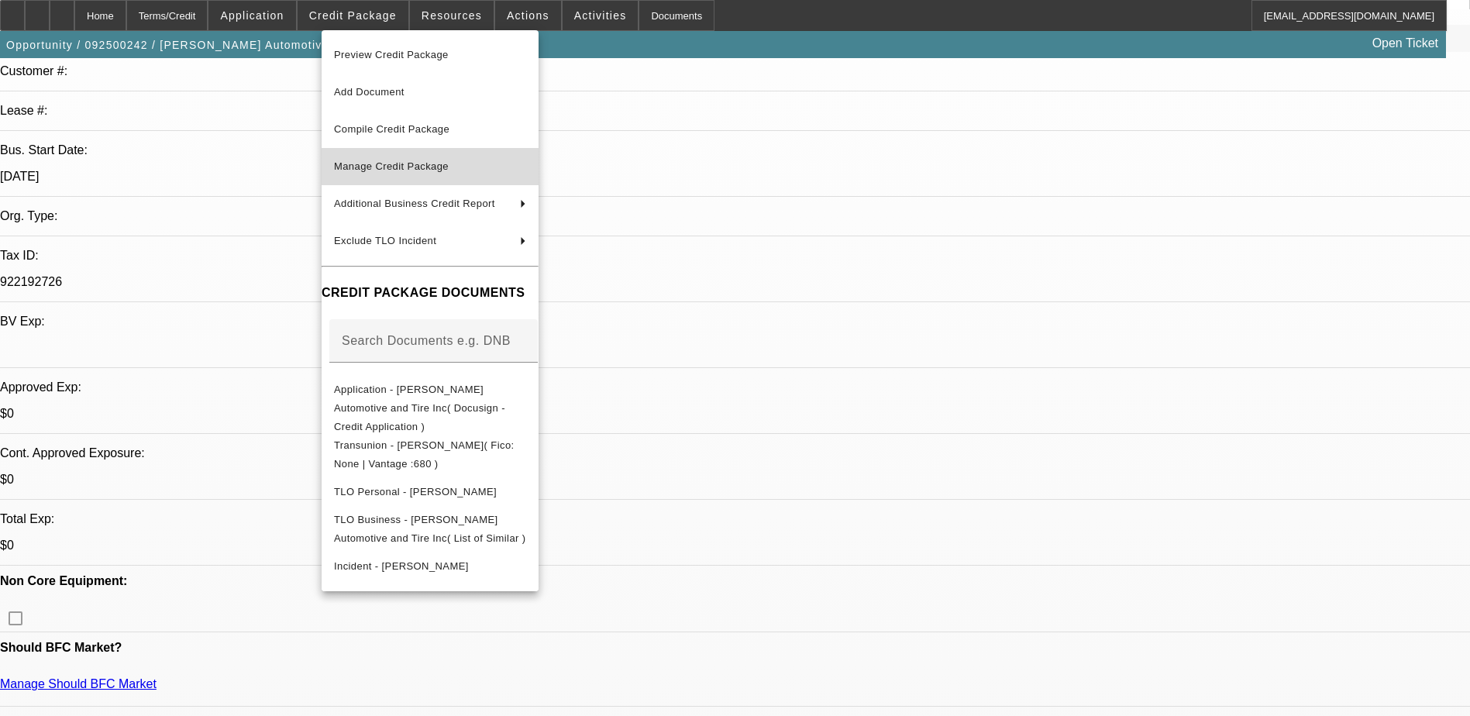
click at [411, 165] on span "Manage Credit Package" at bounding box center [391, 166] width 115 height 12
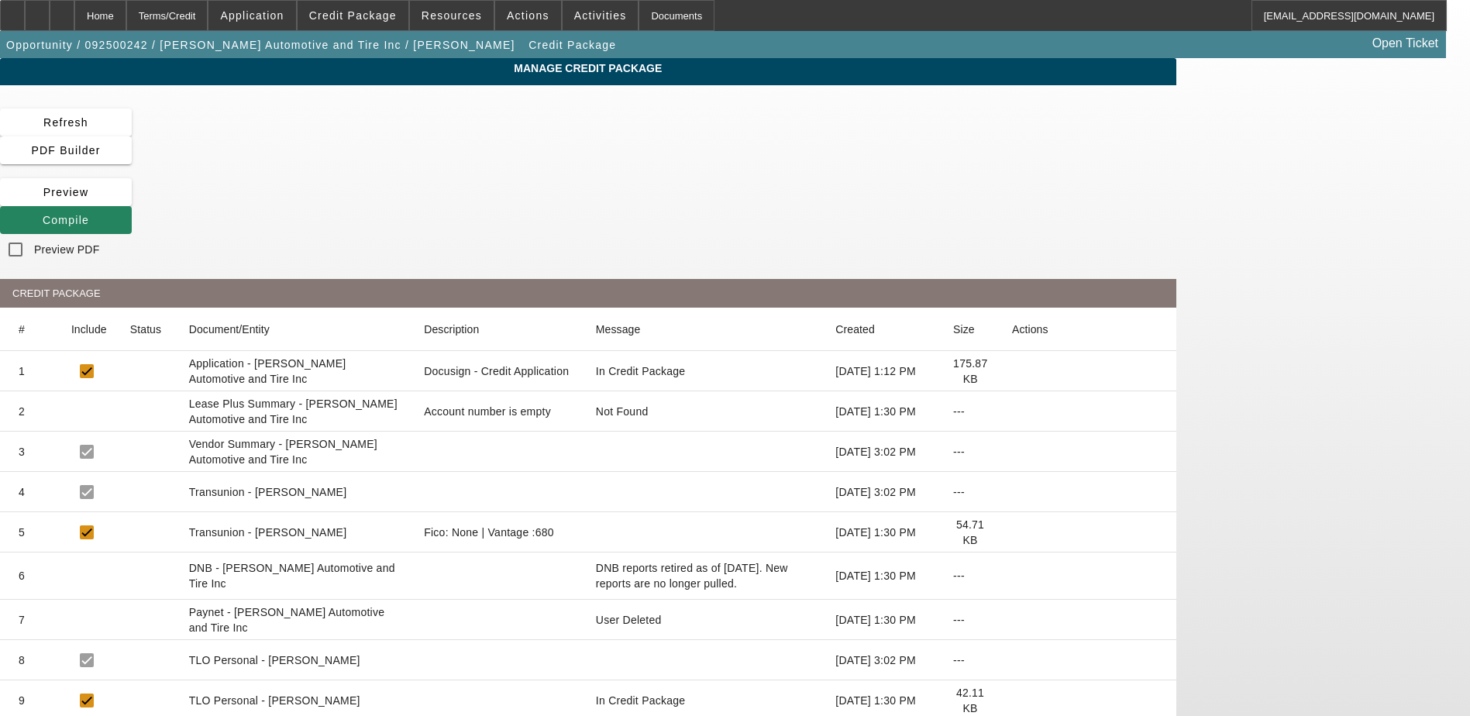
click at [412, 472] on mat-cell "Transunion - Triplett ,Carl" at bounding box center [295, 492] width 236 height 40
click at [130, 492] on icon at bounding box center [130, 492] width 0 height 0
click at [118, 472] on mat-cell at bounding box center [88, 492] width 59 height 40
click at [89, 214] on span "Compile" at bounding box center [66, 220] width 46 height 12
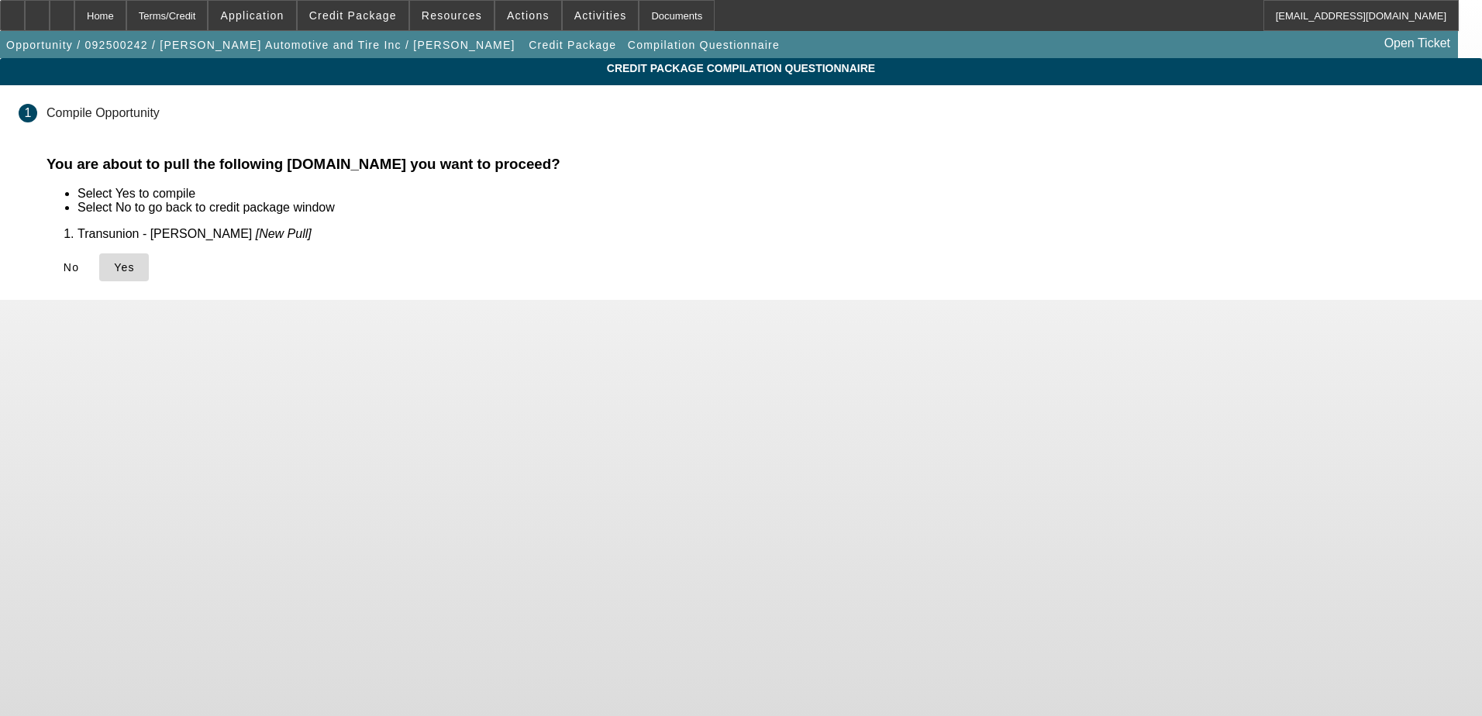
click at [135, 270] on span "Yes" at bounding box center [124, 267] width 21 height 12
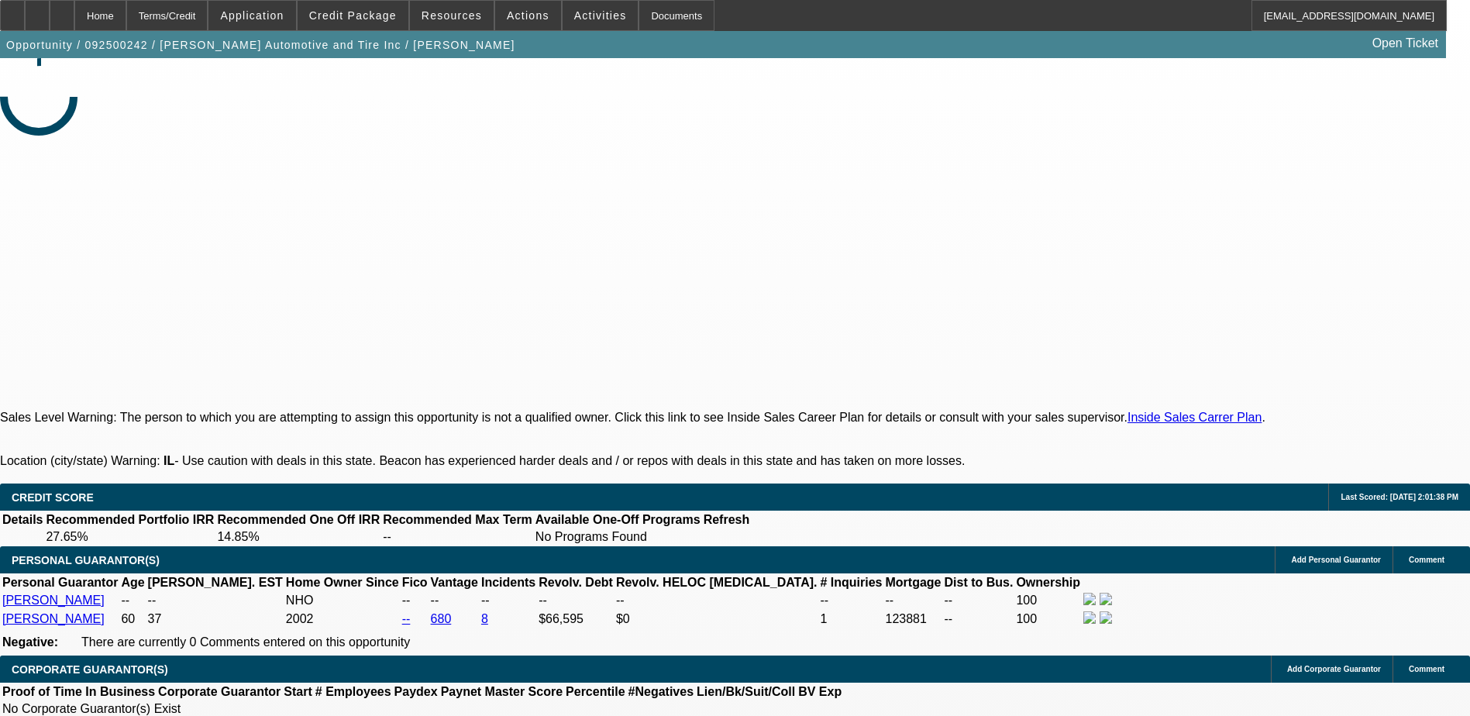
select select "0"
select select "2"
select select "0.1"
select select "4"
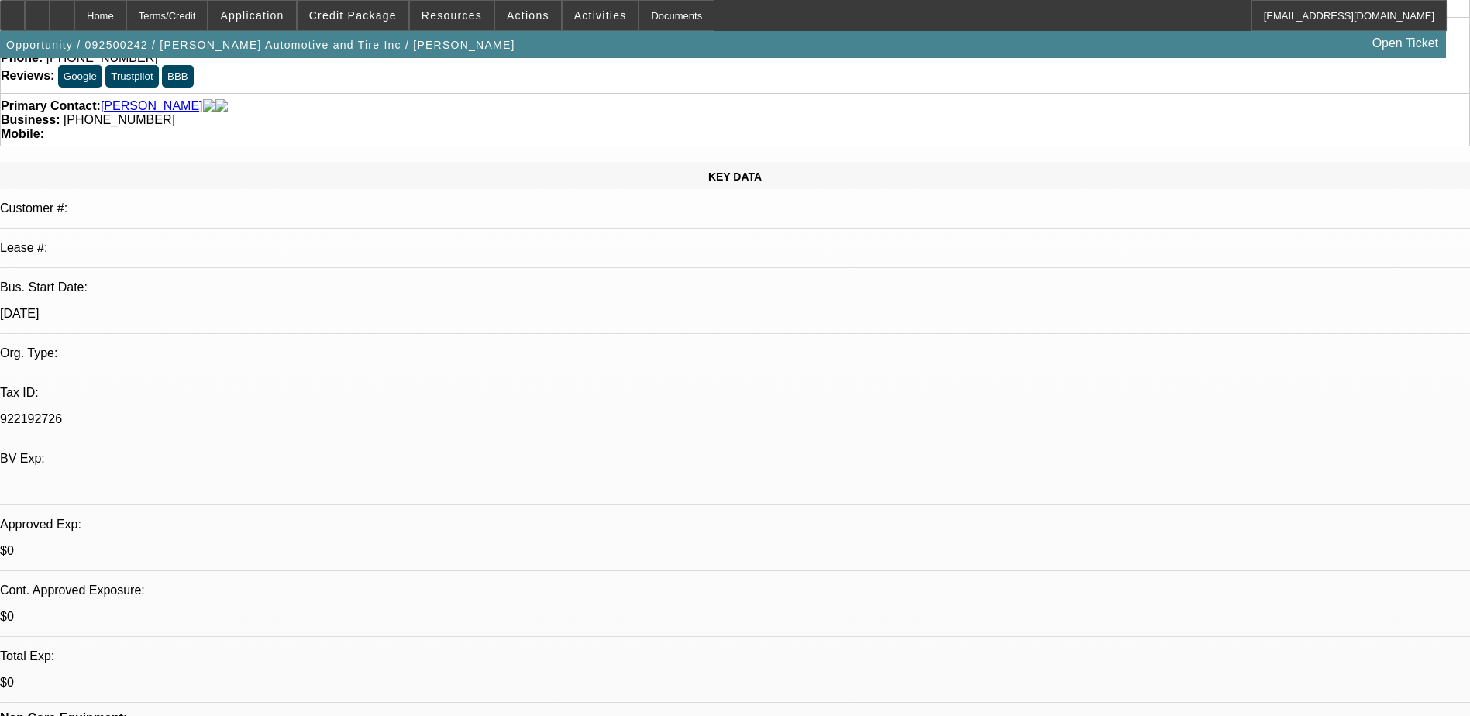
scroll to position [310, 0]
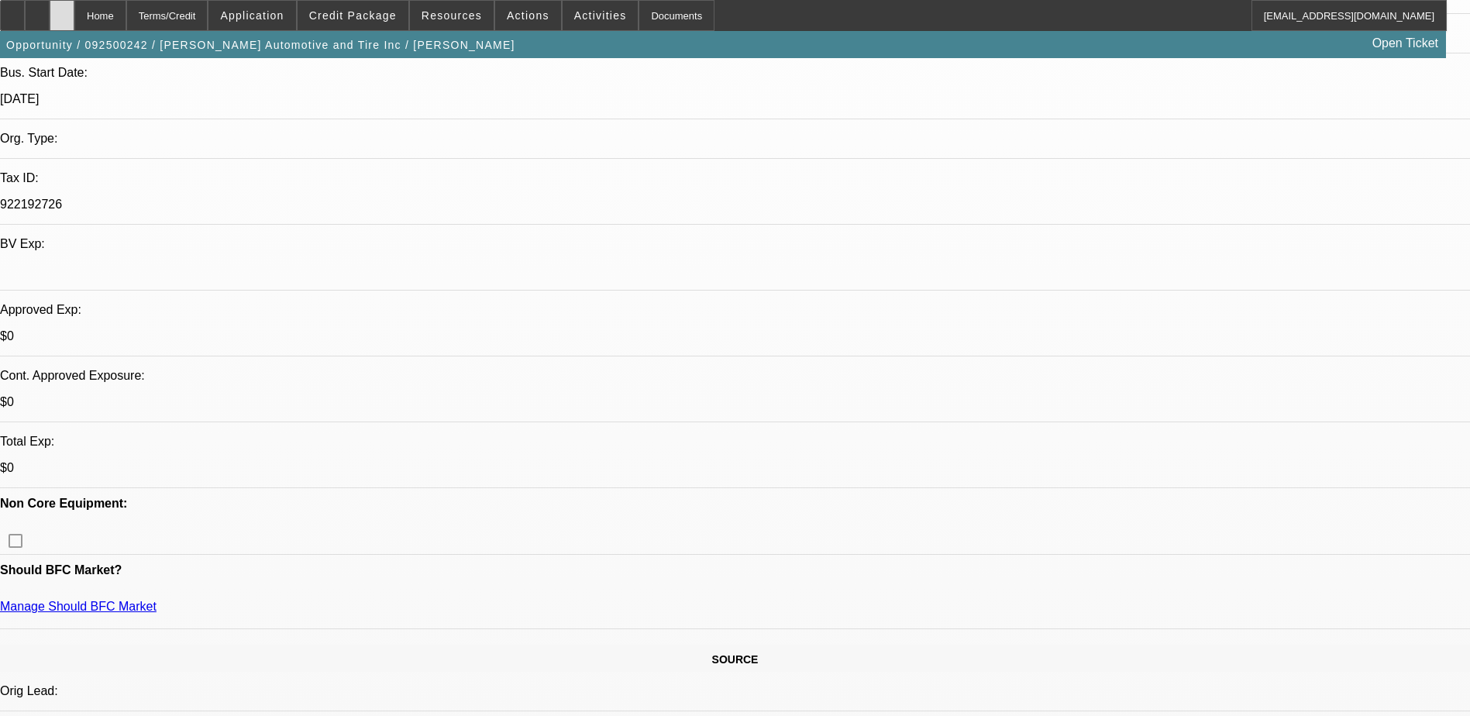
click at [74, 8] on div at bounding box center [62, 15] width 25 height 31
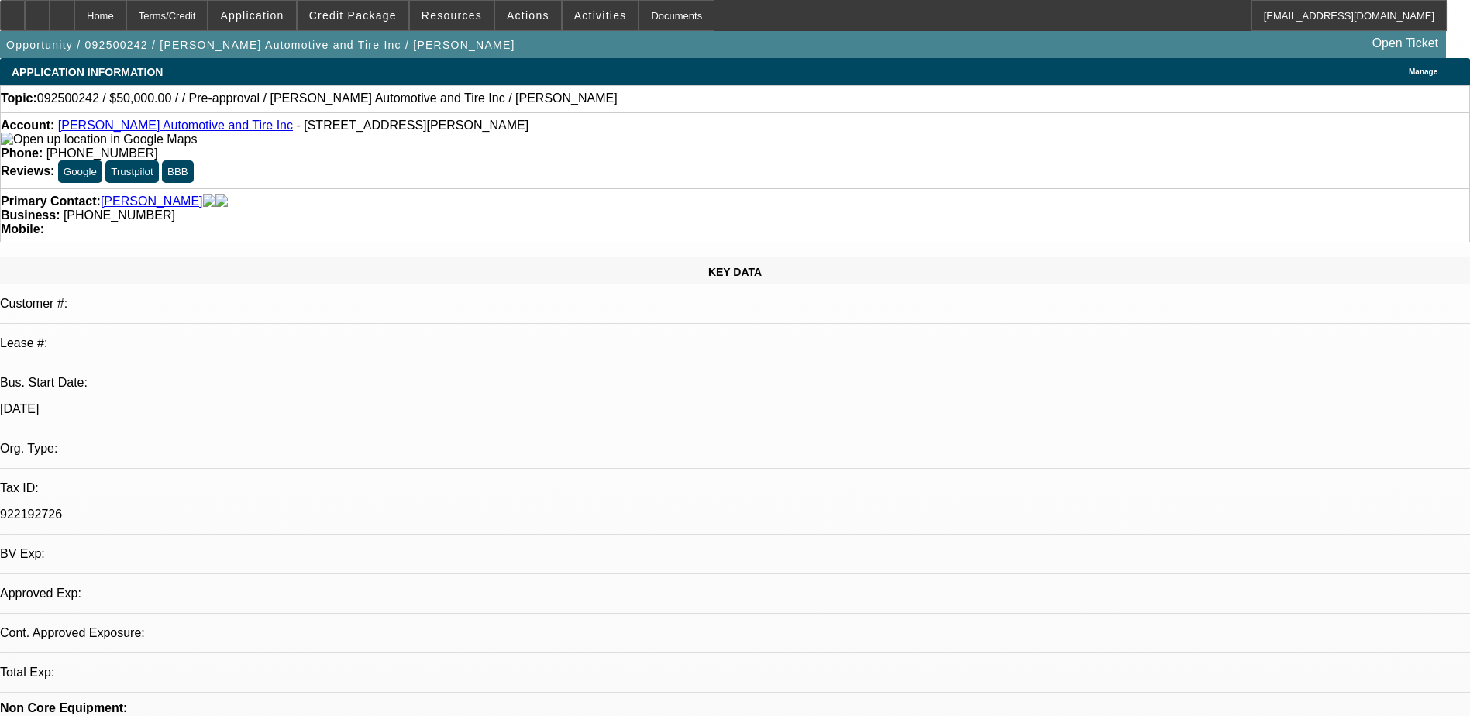
select select "0"
select select "2"
select select "0.1"
select select "1"
select select "2"
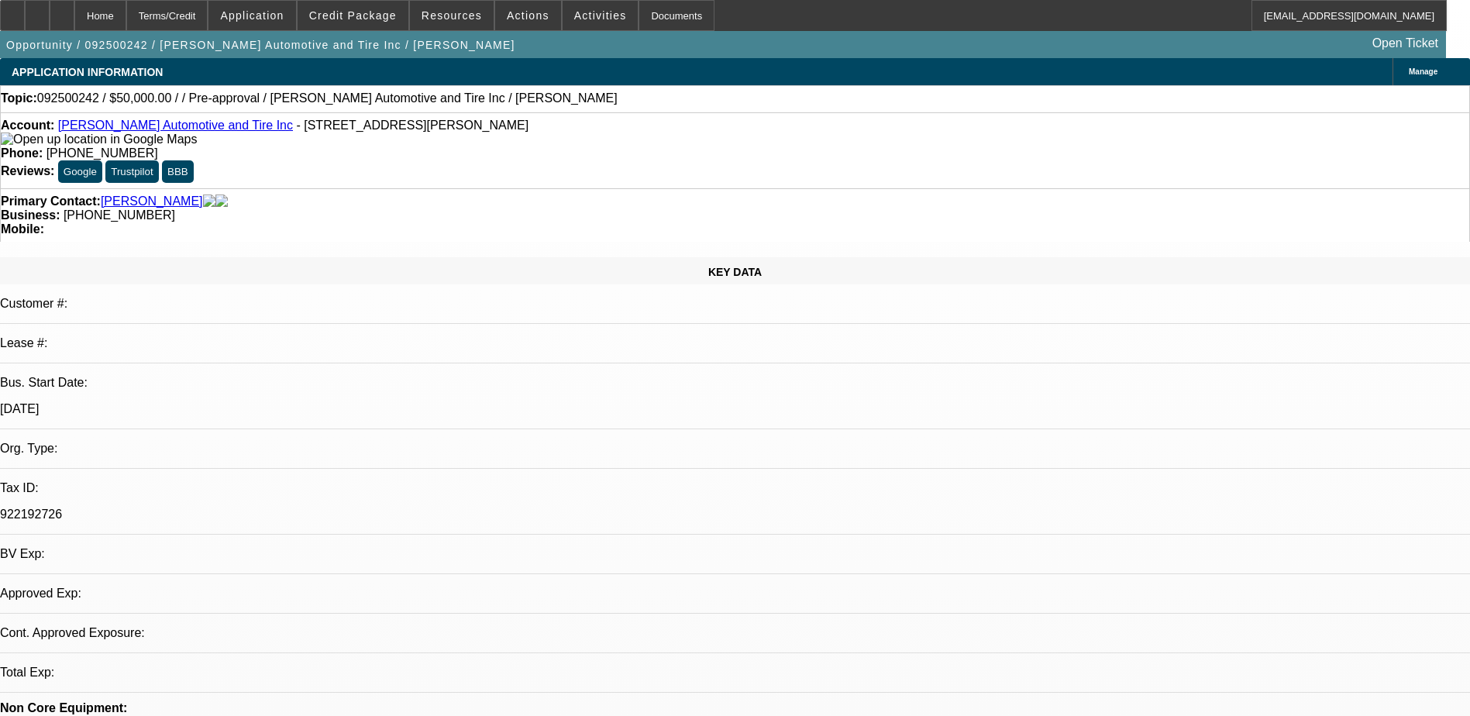
select select "4"
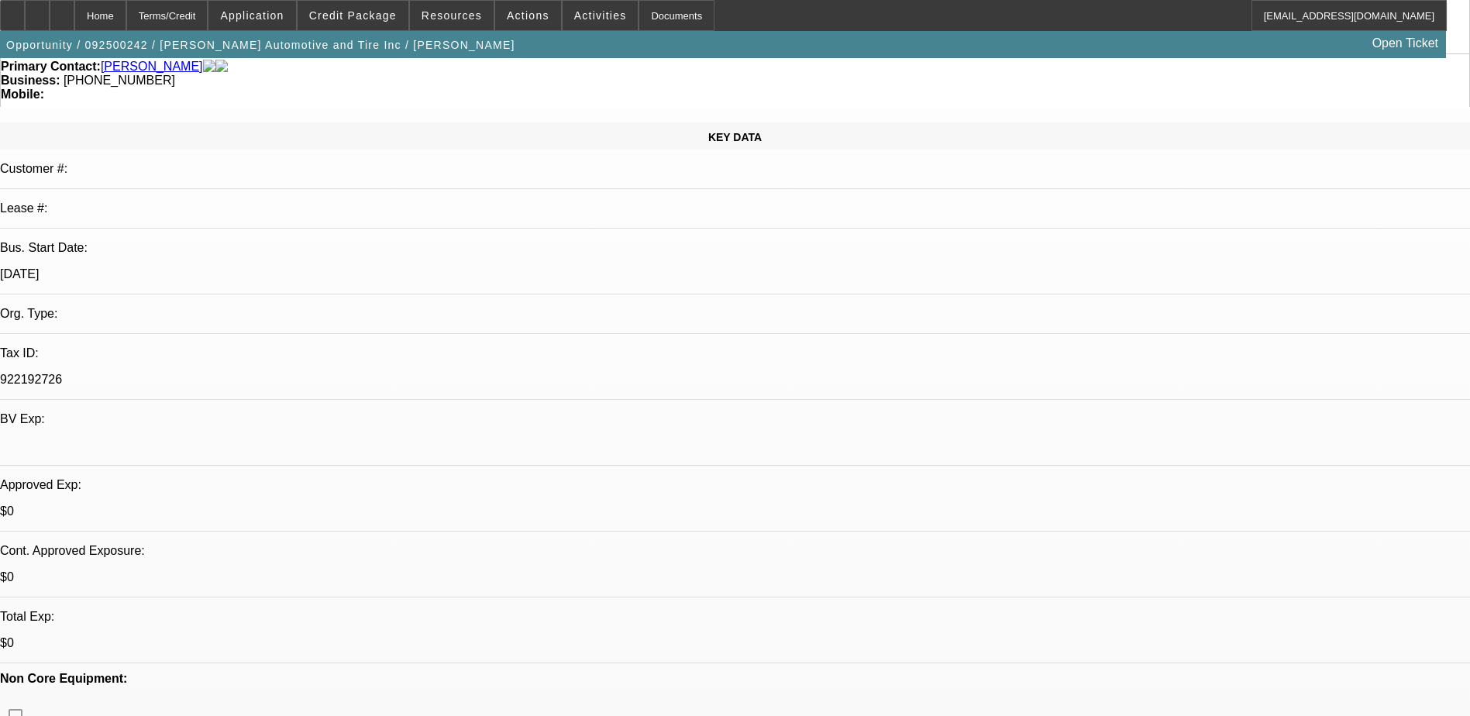
scroll to position [155, 0]
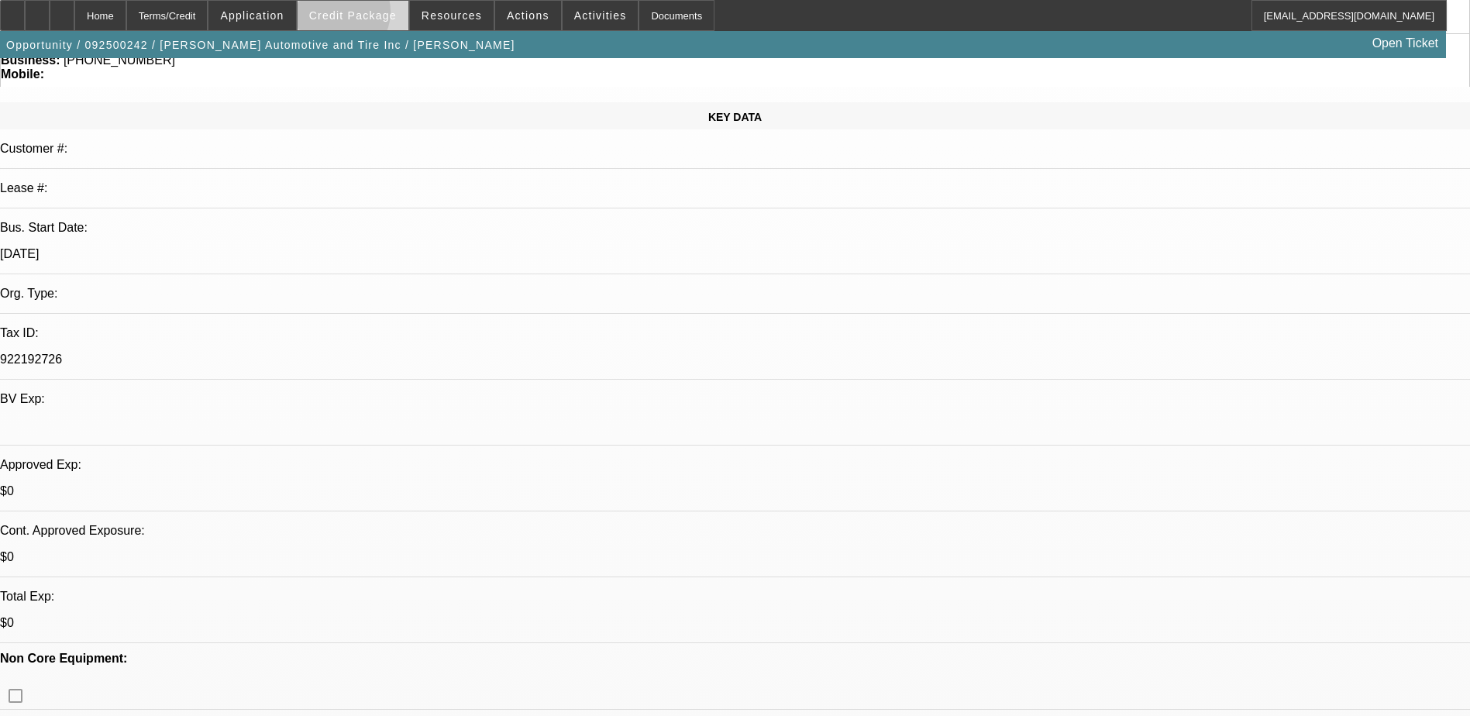
click at [363, 15] on span "Credit Package" at bounding box center [353, 15] width 88 height 12
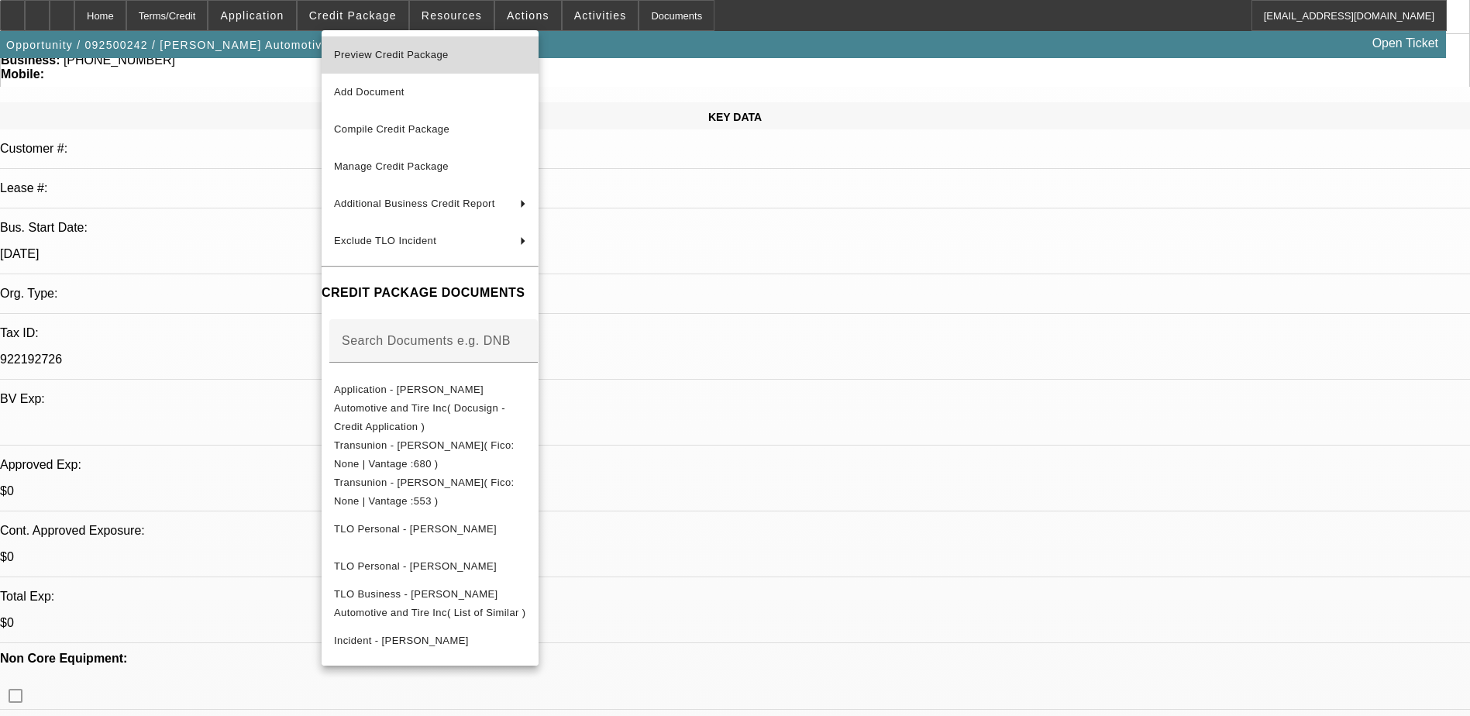
click at [497, 55] on span "Preview Credit Package" at bounding box center [430, 55] width 192 height 19
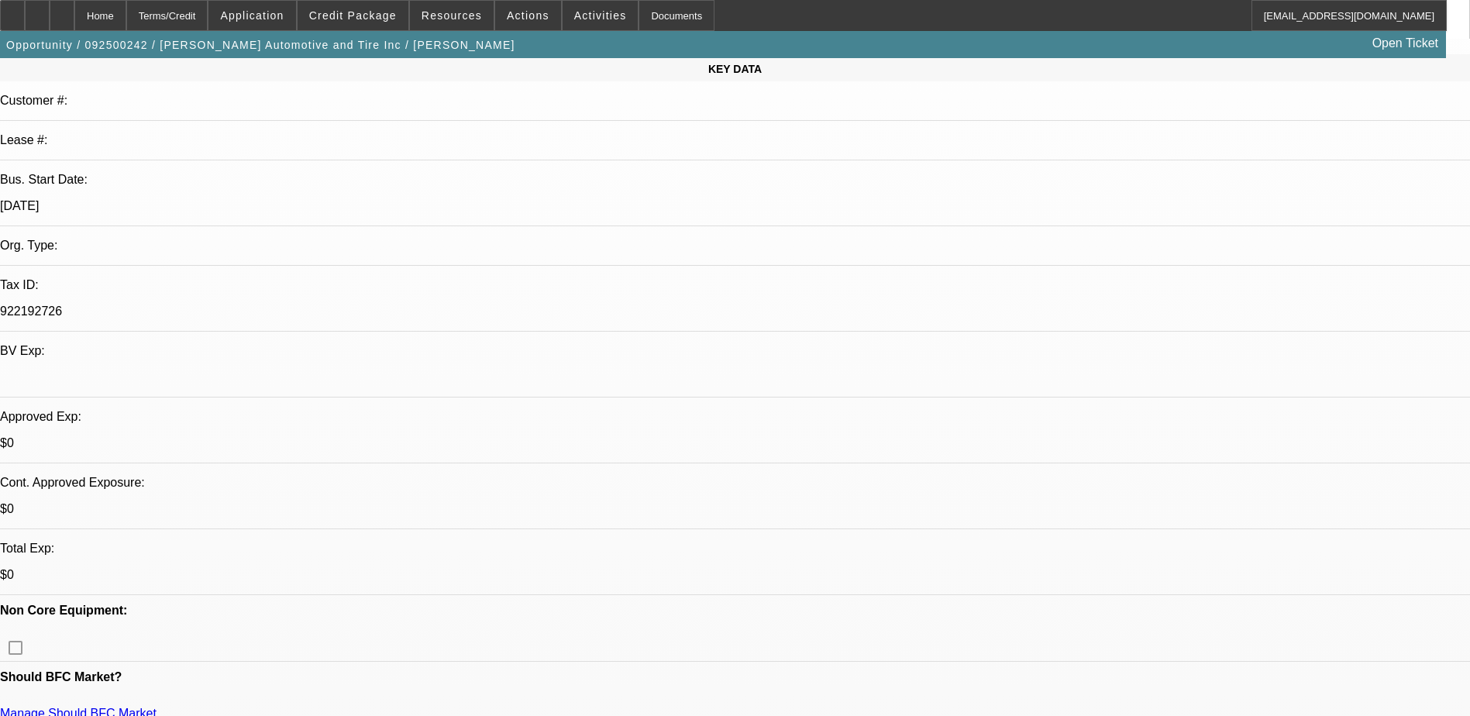
scroll to position [387, 0]
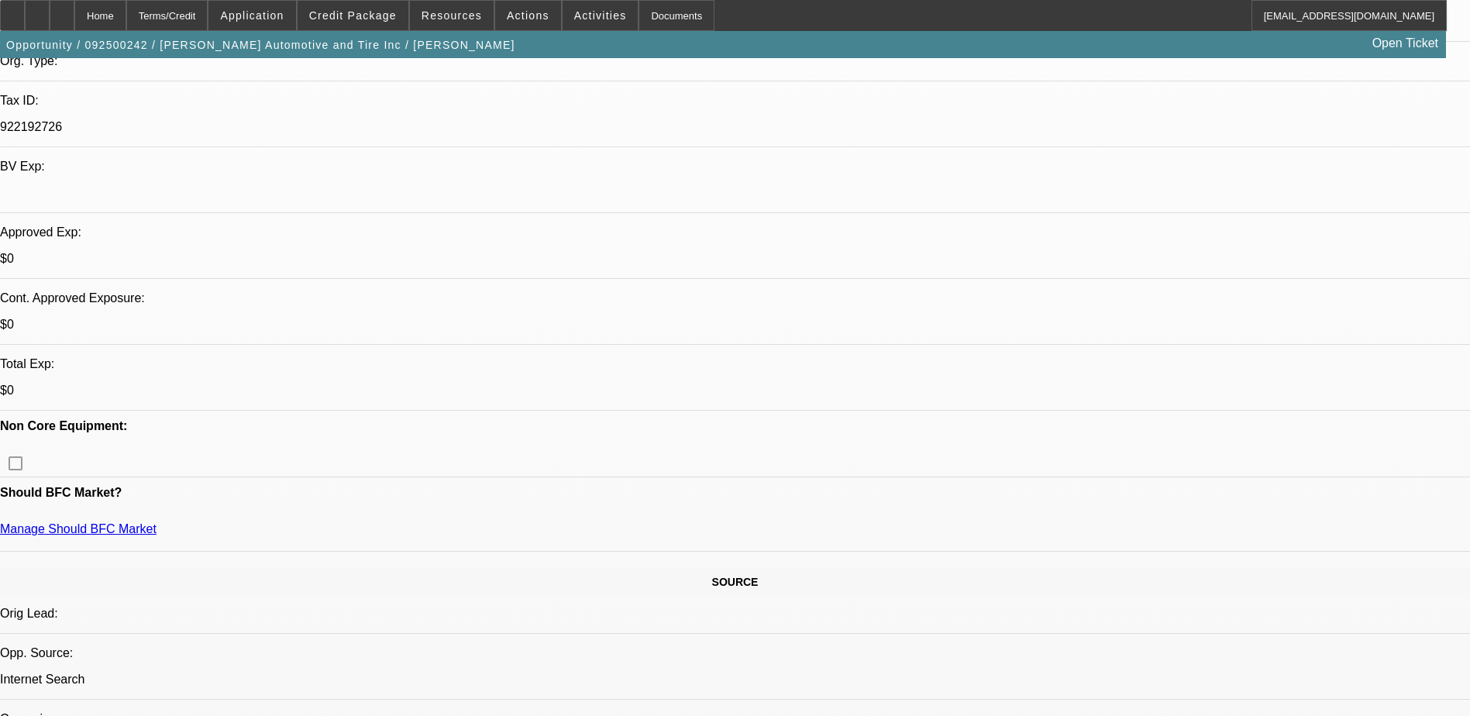
drag, startPoint x: 975, startPoint y: 201, endPoint x: 973, endPoint y: 180, distance: 21.8
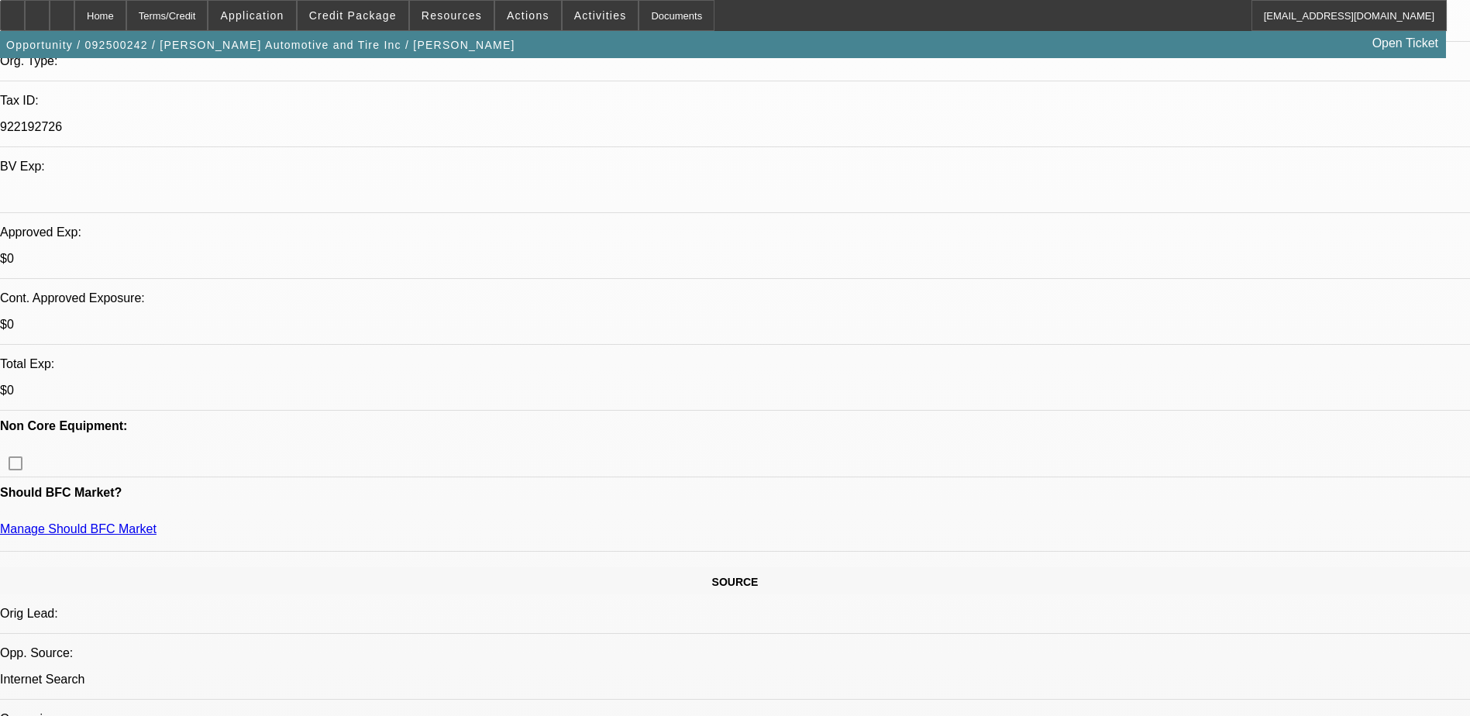
drag, startPoint x: 973, startPoint y: 171, endPoint x: 973, endPoint y: 162, distance: 9.3
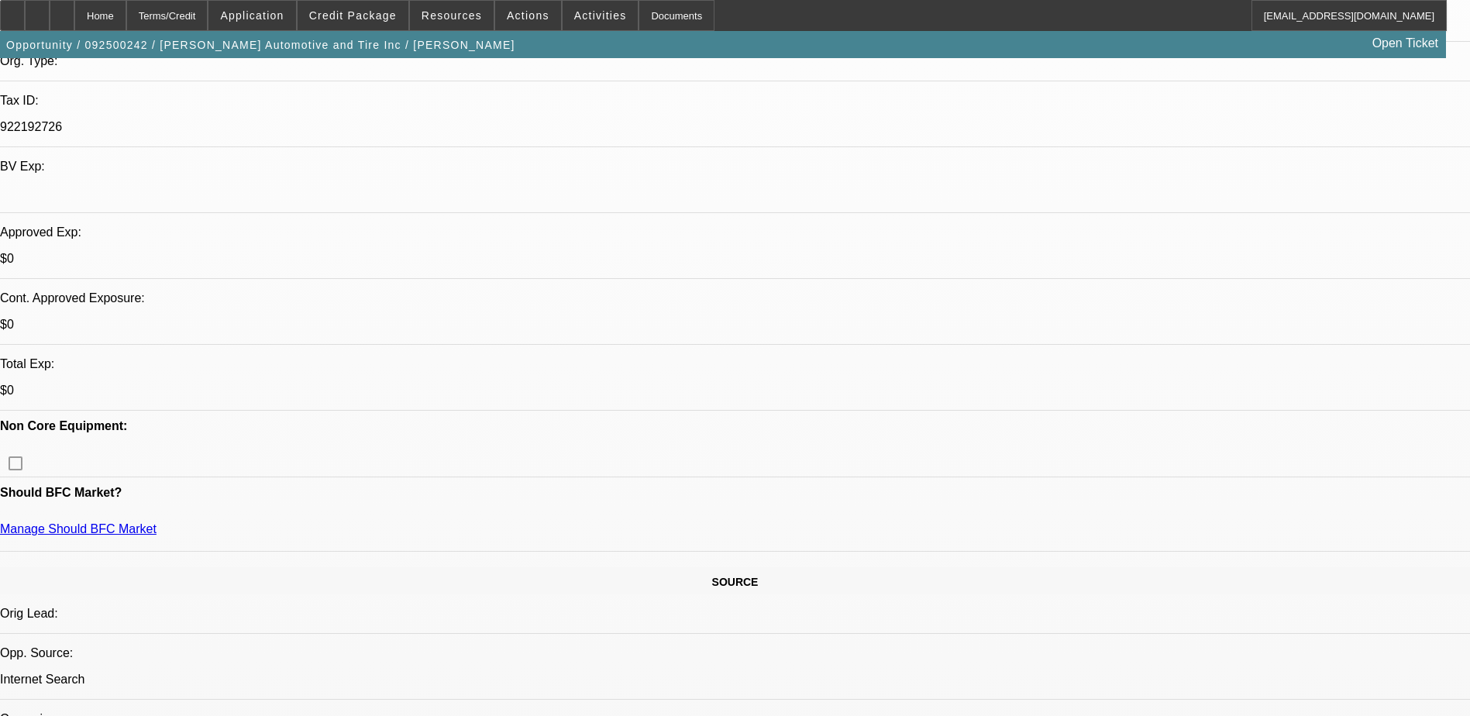
drag, startPoint x: 980, startPoint y: 147, endPoint x: 981, endPoint y: 160, distance: 12.4
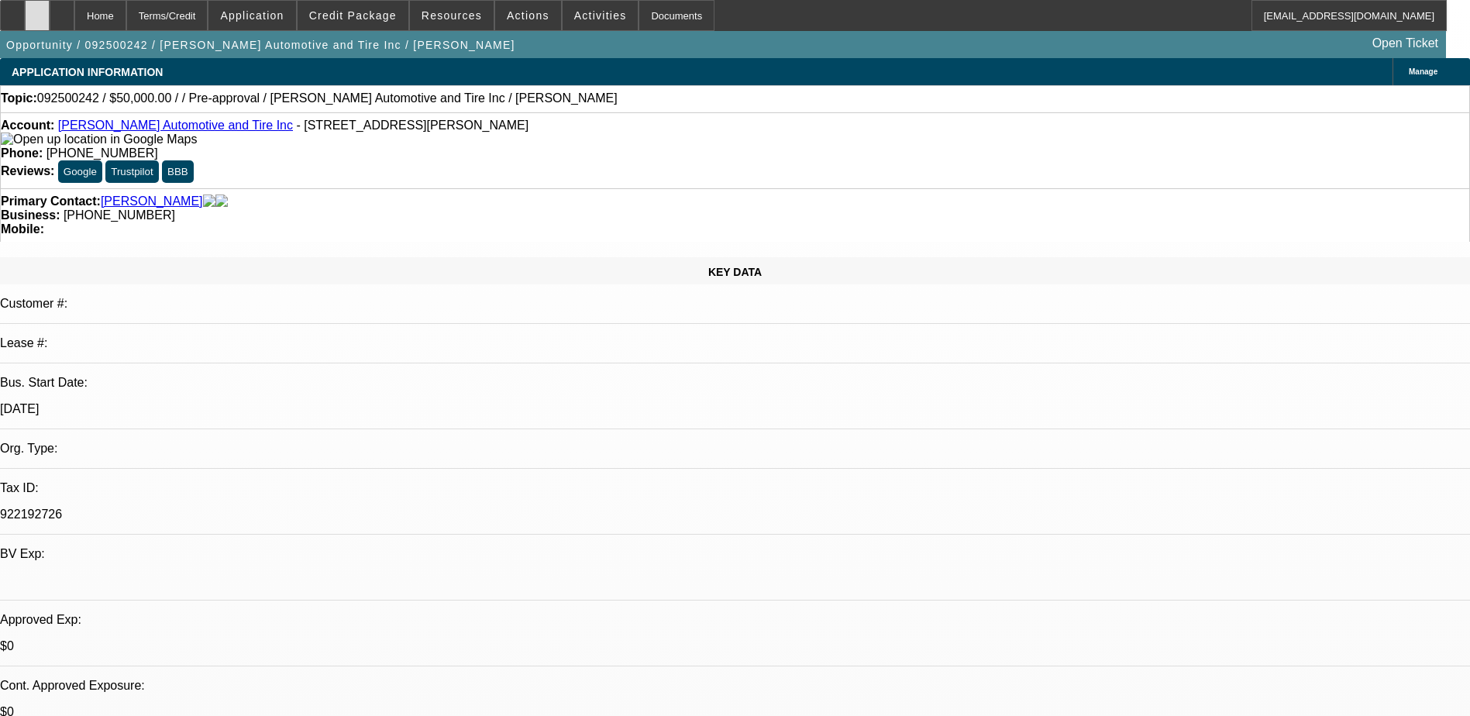
click at [50, 13] on div at bounding box center [37, 15] width 25 height 31
click at [50, 11] on div at bounding box center [37, 15] width 25 height 31
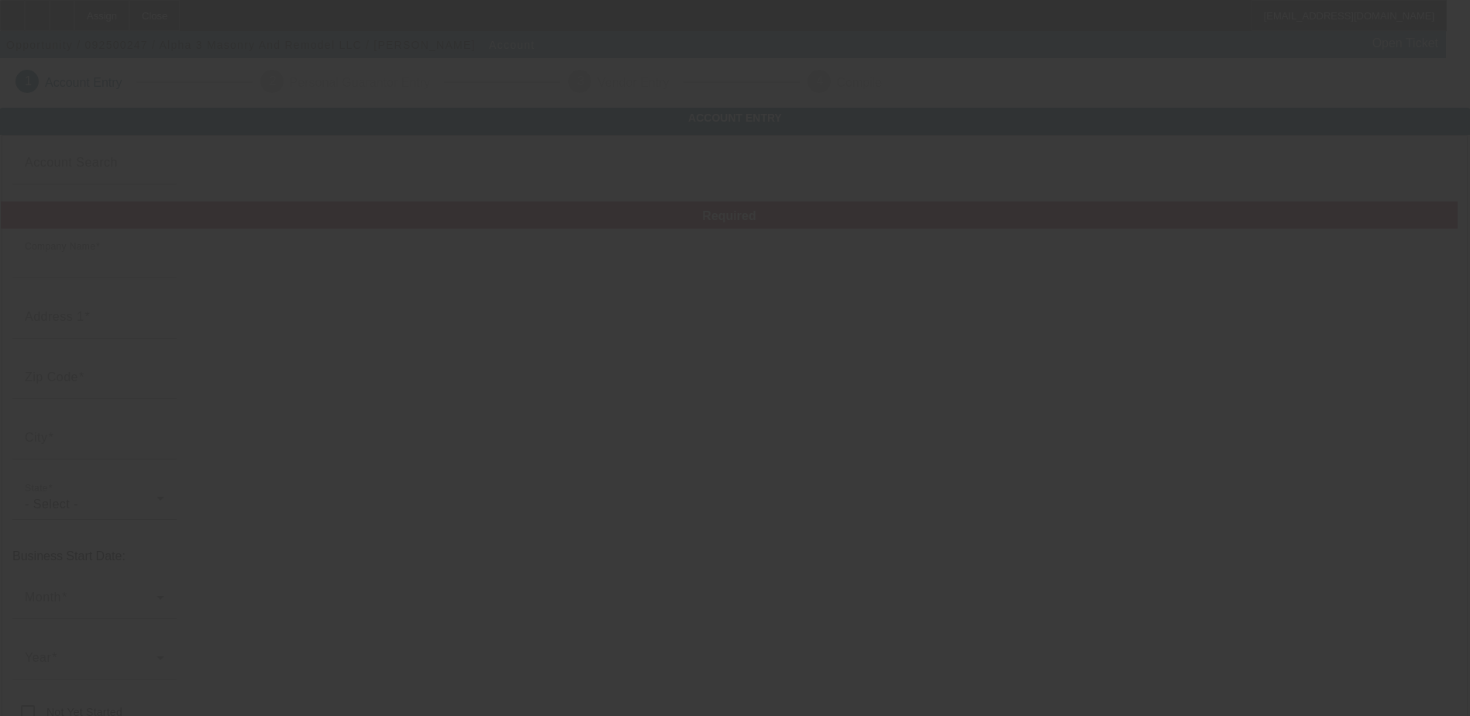
type input "Alpha 3 Masonry And Remodel LLC"
type input "[PHONE_NUMBER]"
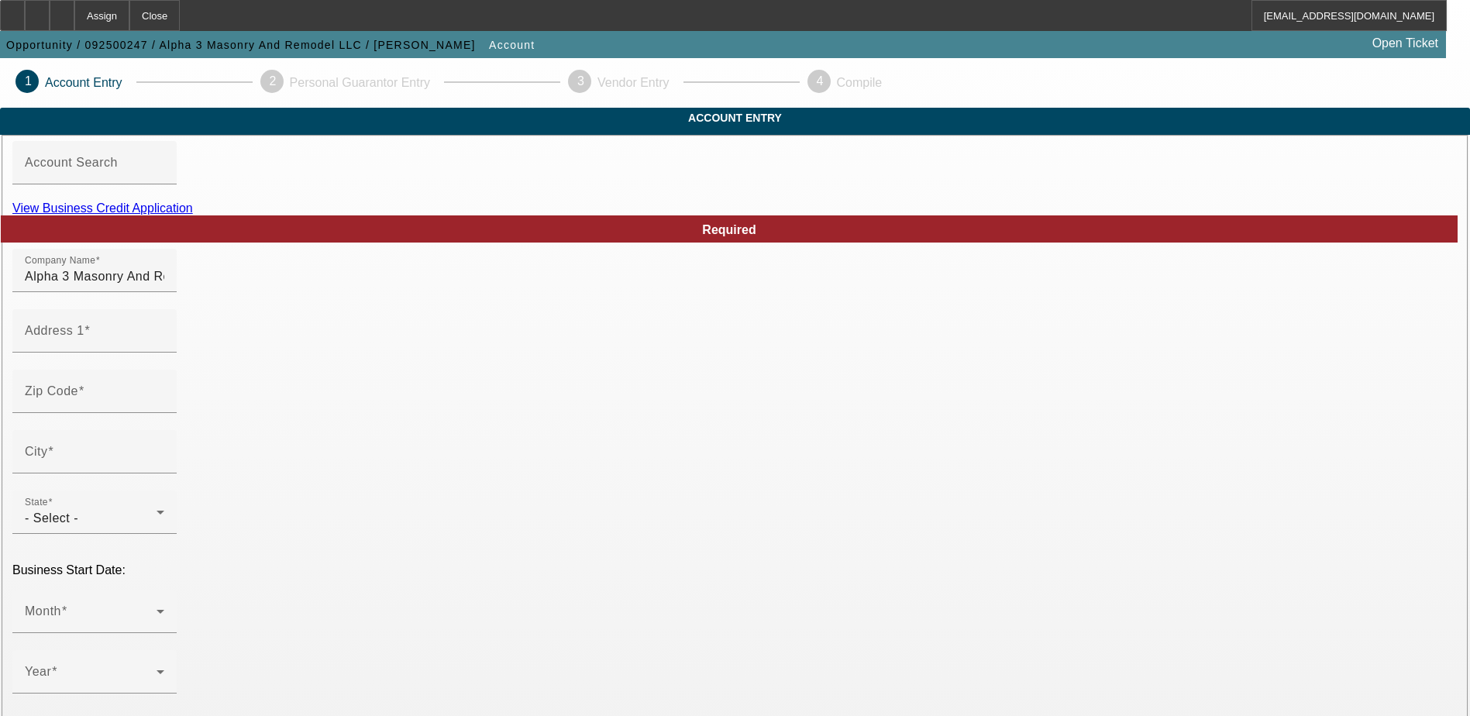
click at [193, 215] on link "View Business Credit Application" at bounding box center [102, 207] width 181 height 13
click at [164, 491] on div "State - Select -" at bounding box center [94, 512] width 139 height 43
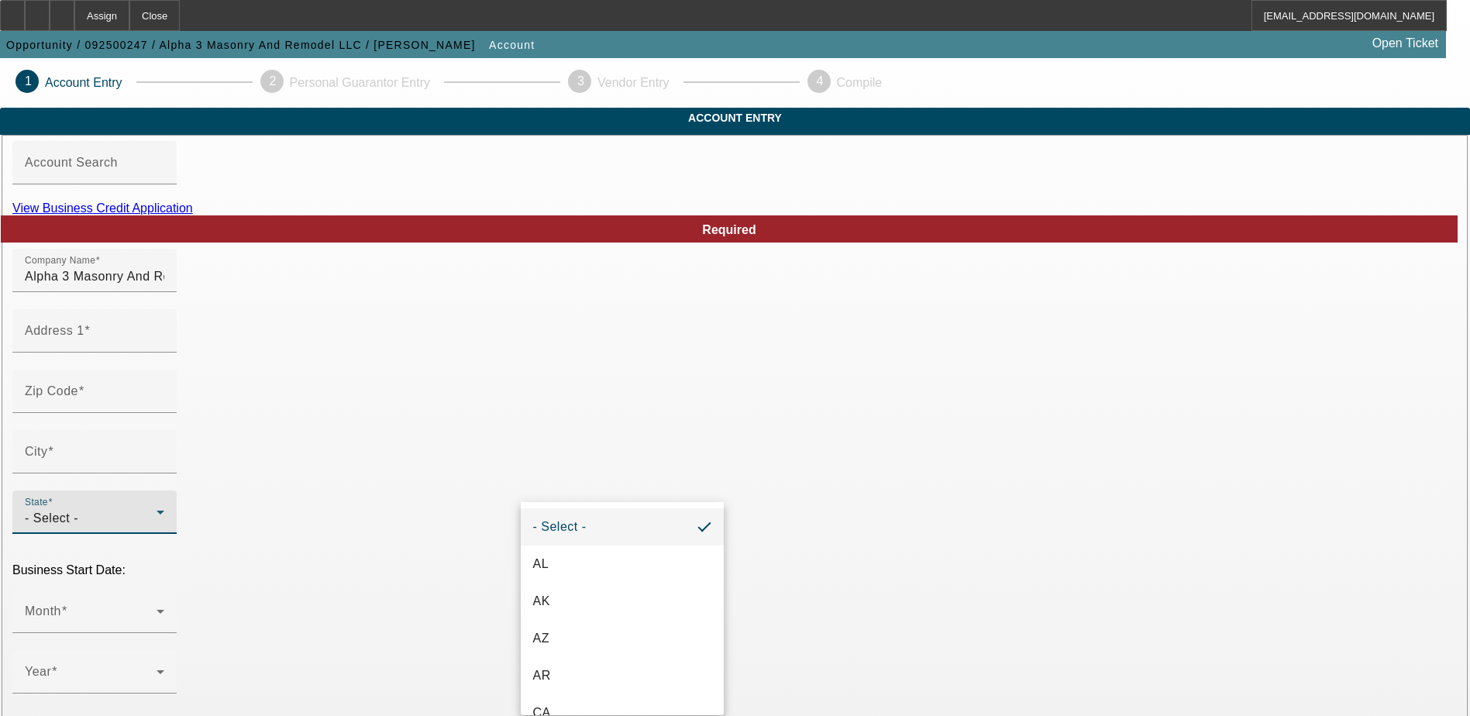
click at [601, 490] on div at bounding box center [735, 358] width 1470 height 716
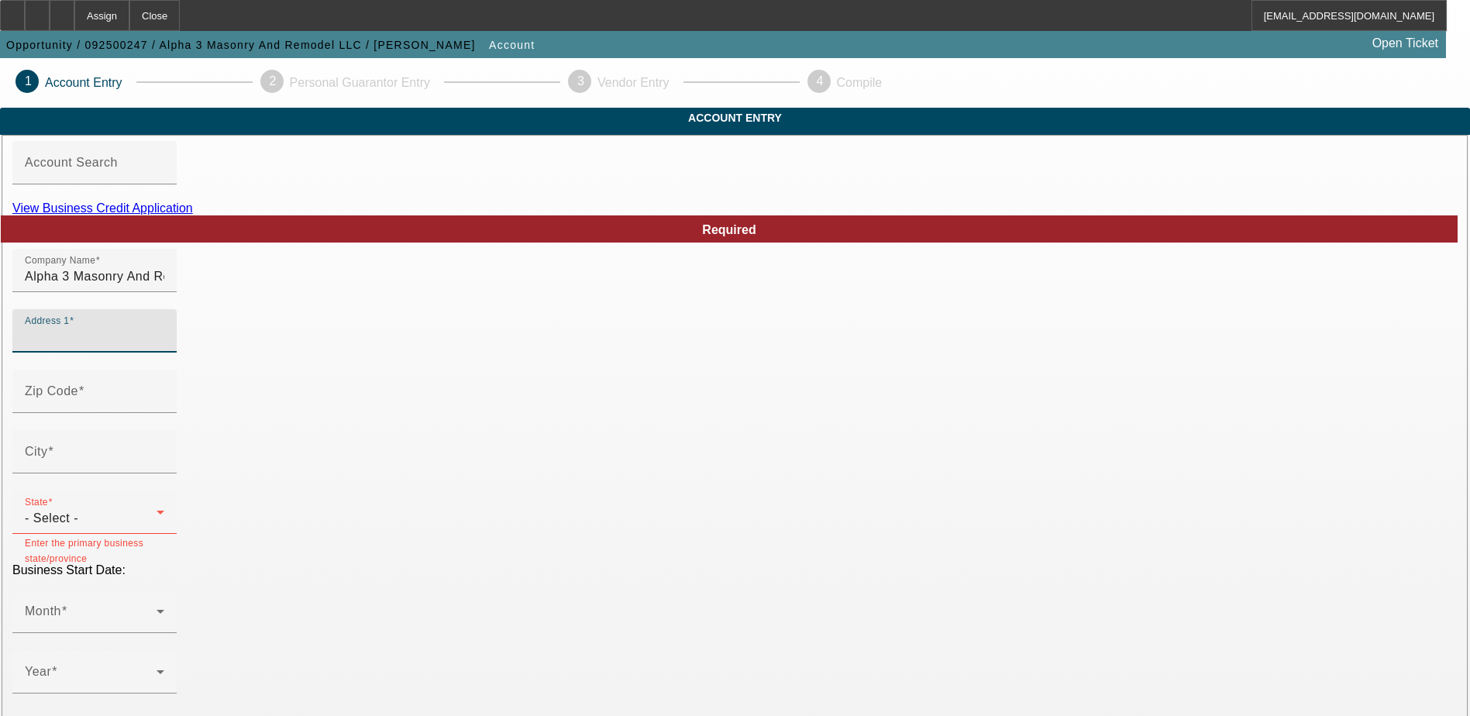
click at [164, 346] on input "Address 1" at bounding box center [94, 337] width 139 height 19
drag, startPoint x: 342, startPoint y: 353, endPoint x: 325, endPoint y: 369, distance: 23.0
click at [164, 346] on input "Address 1" at bounding box center [94, 337] width 139 height 19
paste input "12940 West Tuckey Lane"
type input "12940 West Tuckey Lane"
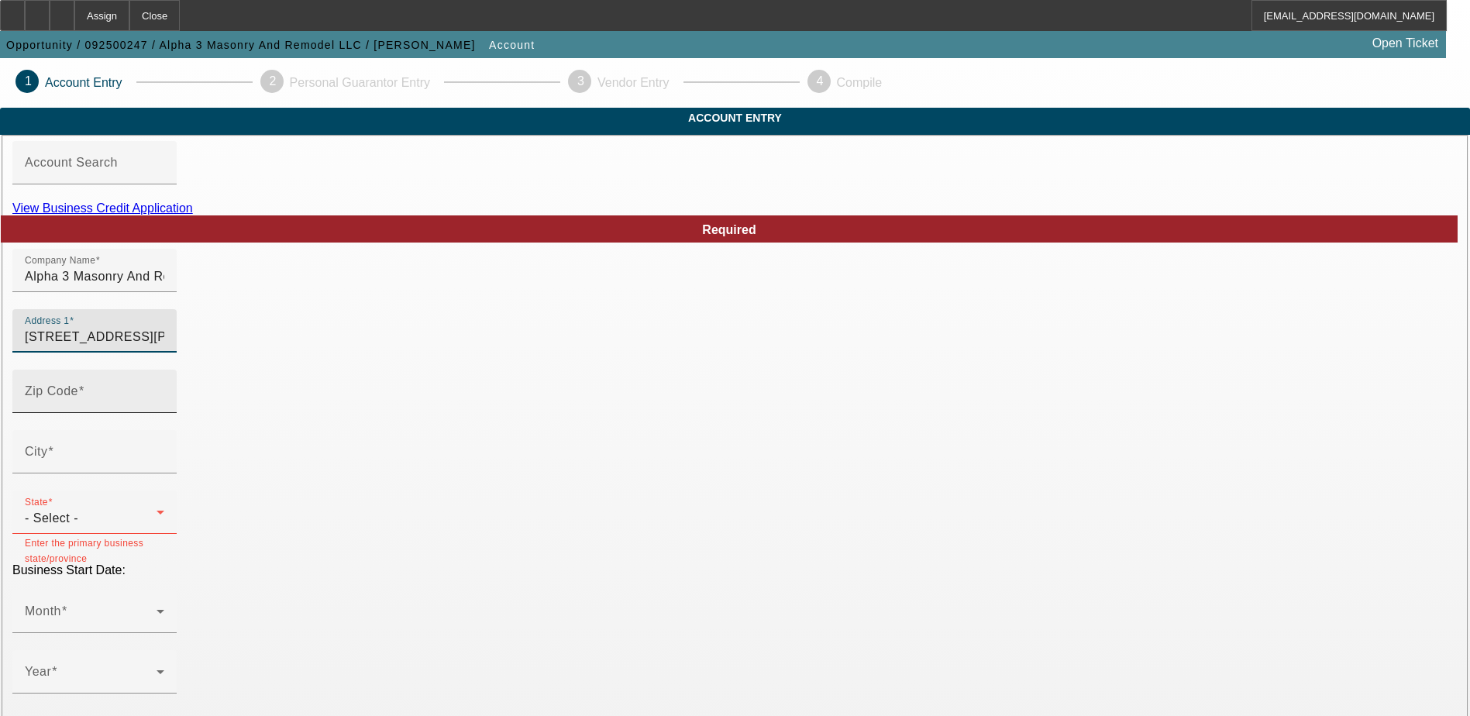
click at [164, 407] on input "Zip Code" at bounding box center [94, 397] width 139 height 19
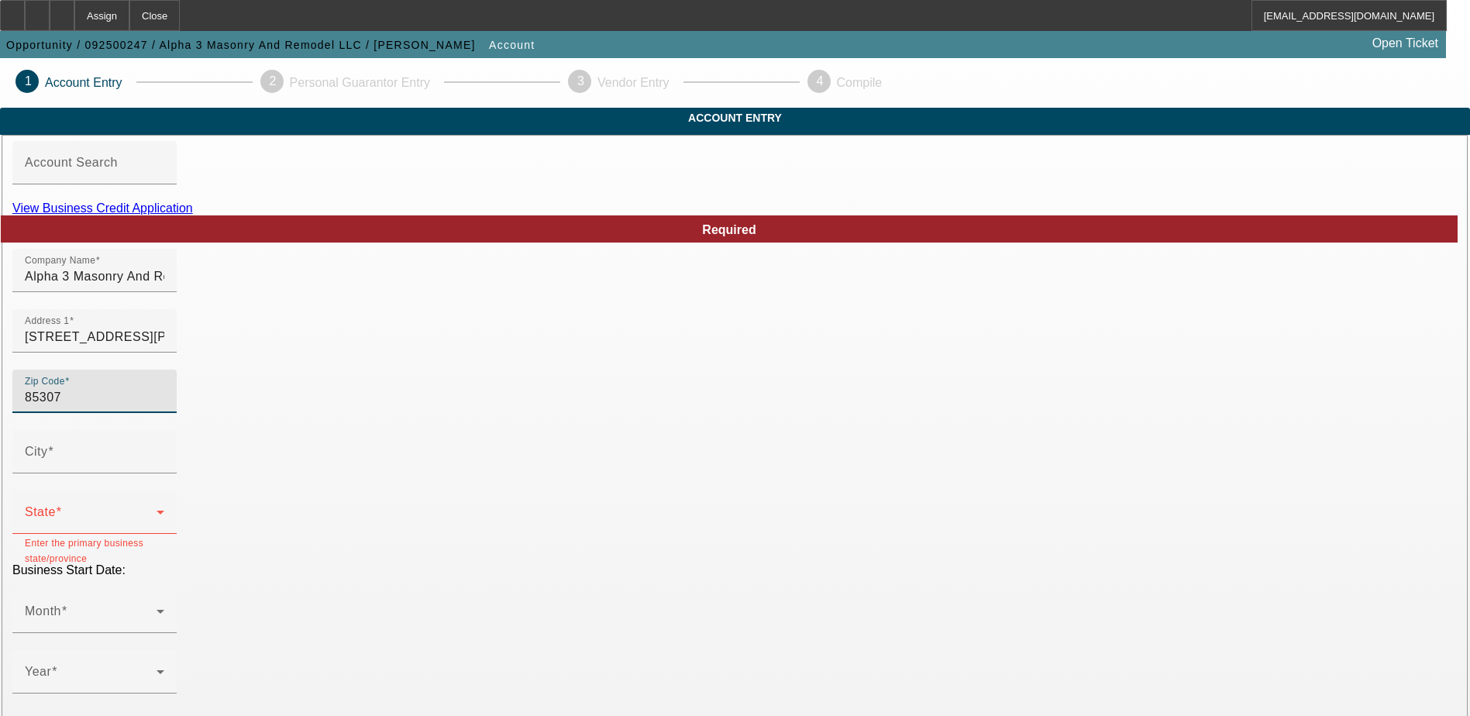
type input "85307"
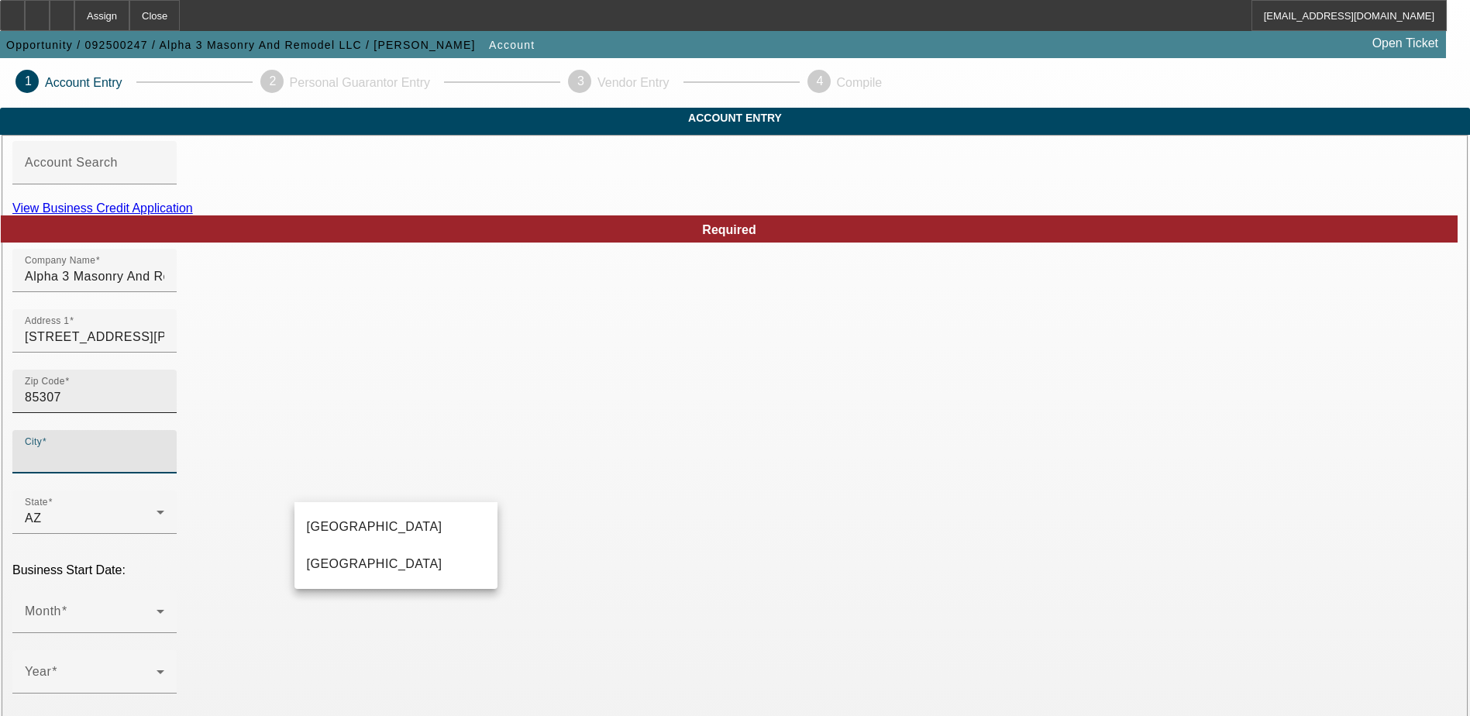
type input "Maricopa"
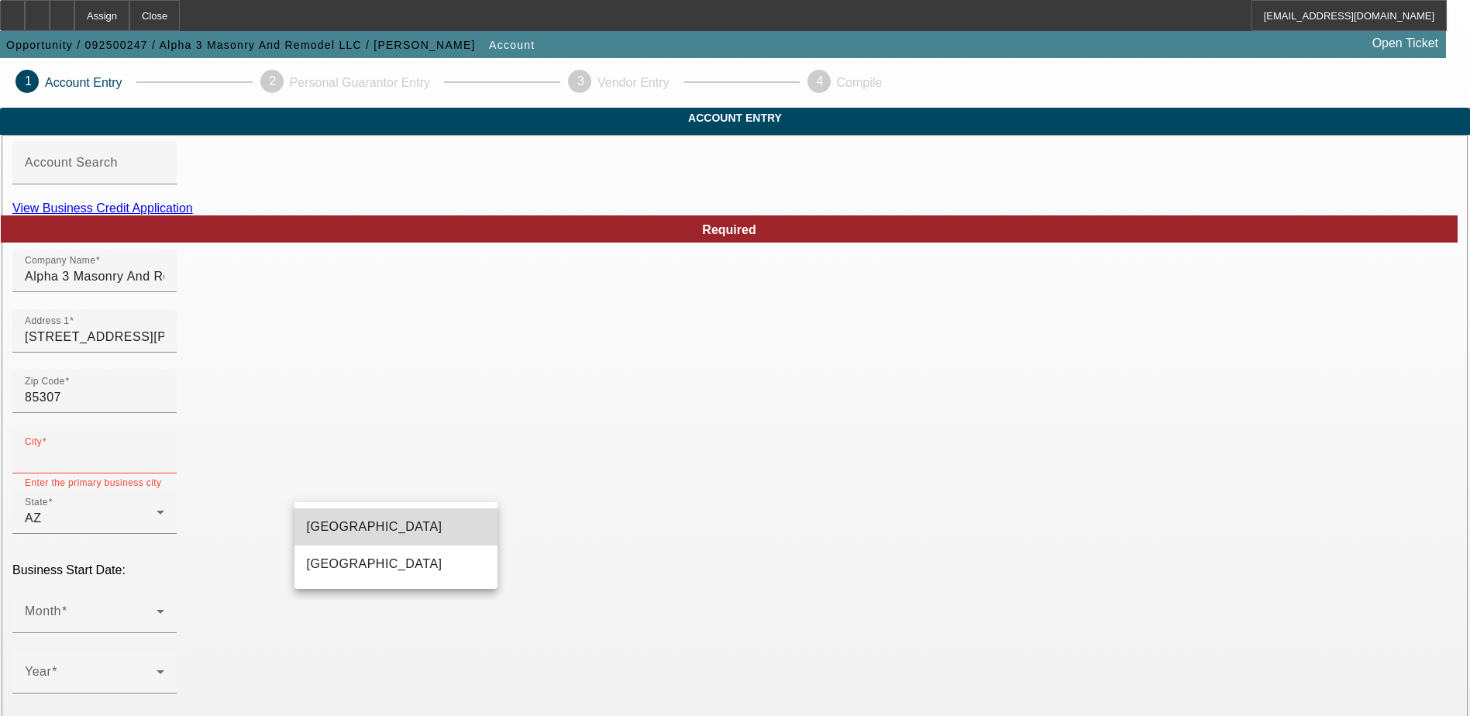
click at [356, 523] on mat-option "Glendale" at bounding box center [395, 526] width 203 height 37
type input "Glendale"
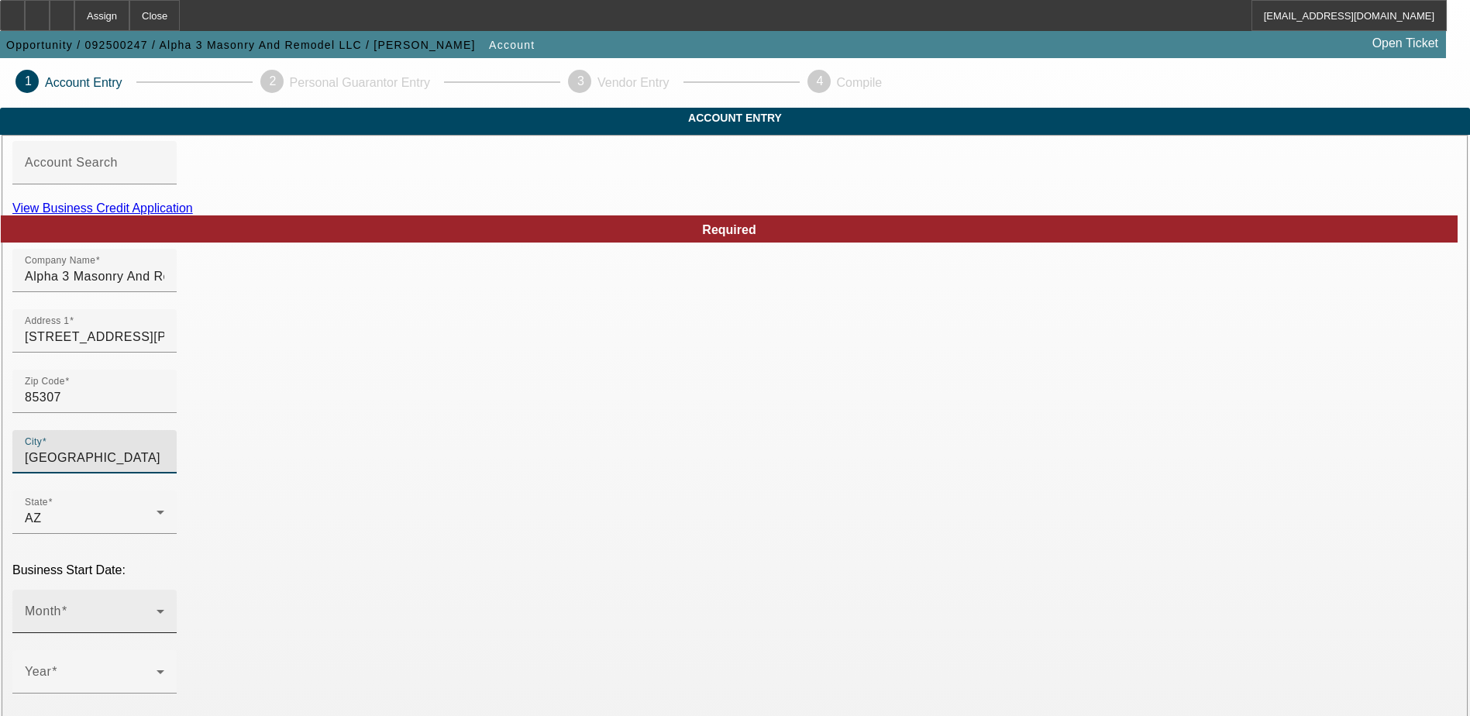
click at [170, 602] on icon at bounding box center [160, 611] width 19 height 19
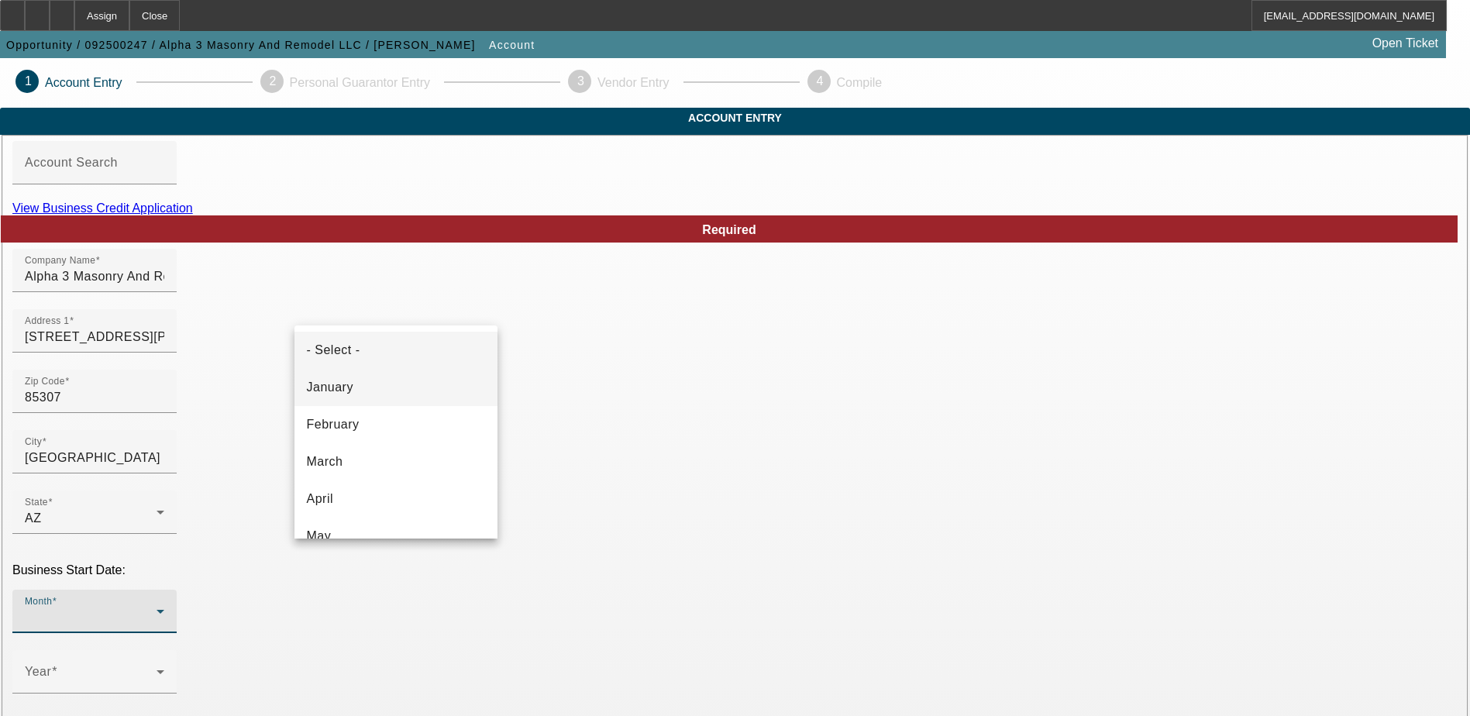
click at [397, 382] on mat-option "January" at bounding box center [395, 387] width 203 height 37
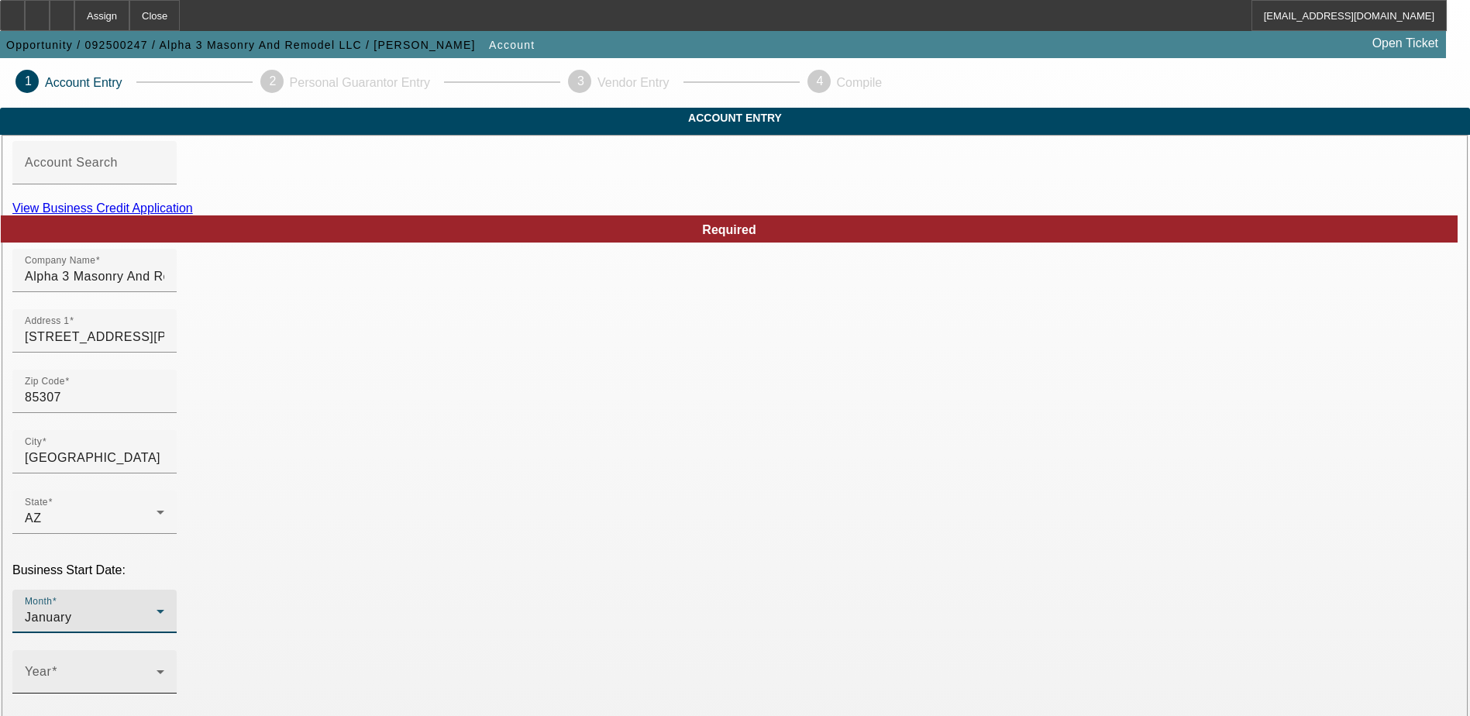
click at [170, 663] on icon at bounding box center [160, 672] width 19 height 19
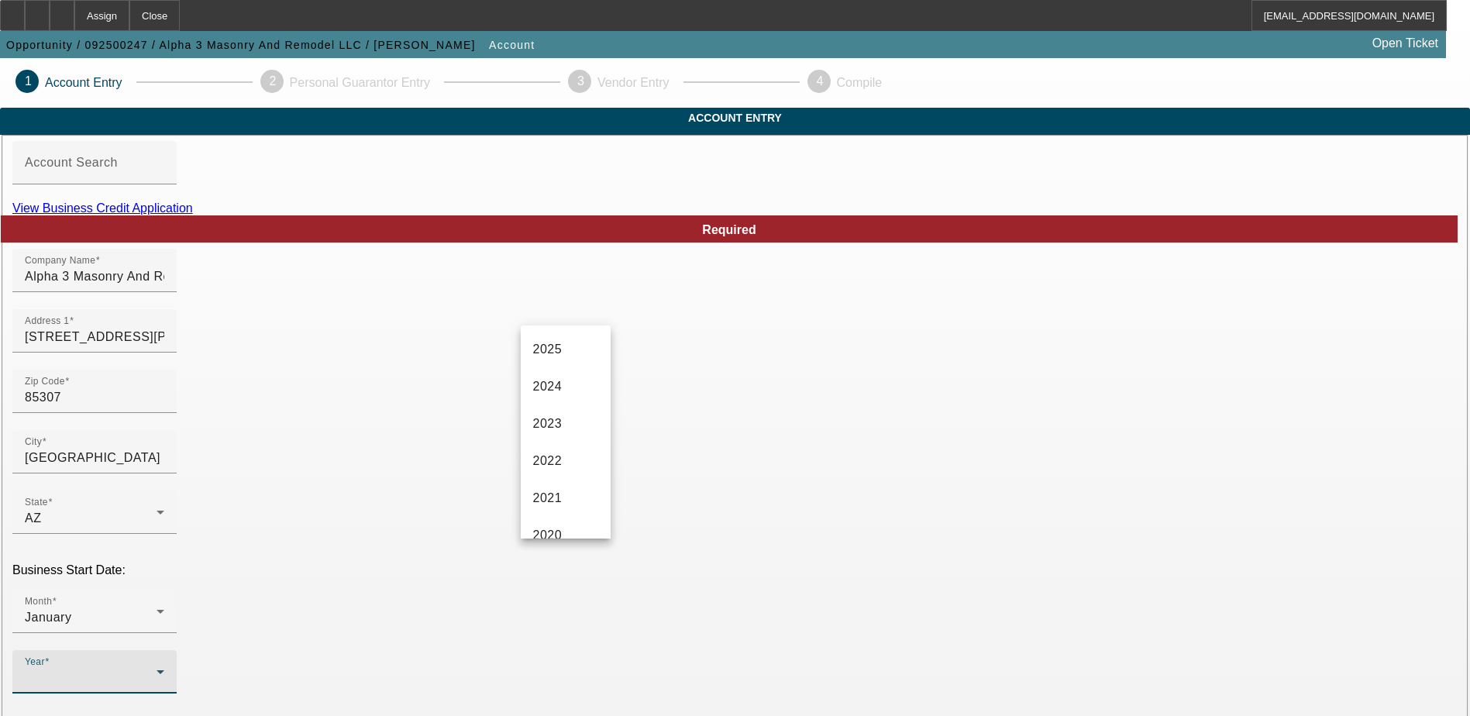
scroll to position [232, 0]
click at [563, 421] on mat-option "2020" at bounding box center [566, 415] width 90 height 37
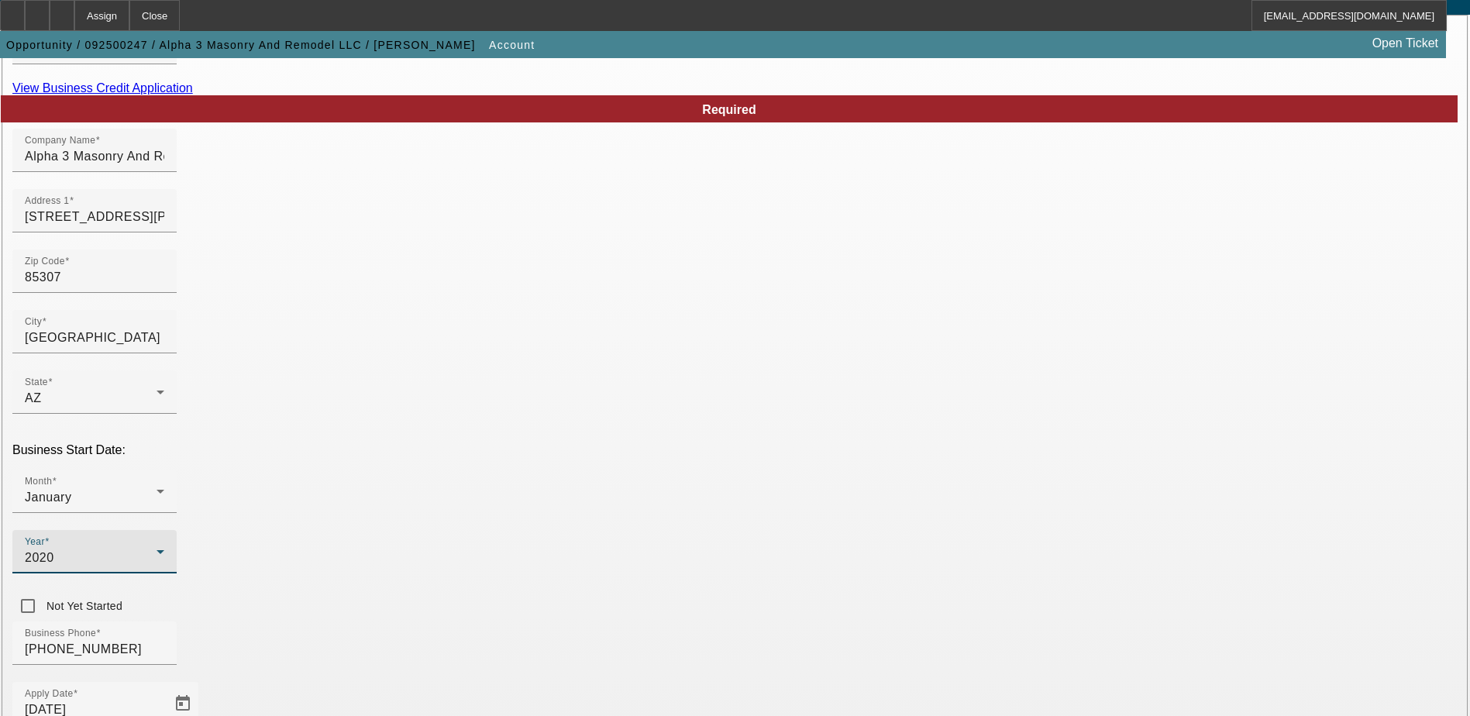
scroll to position [155, 0]
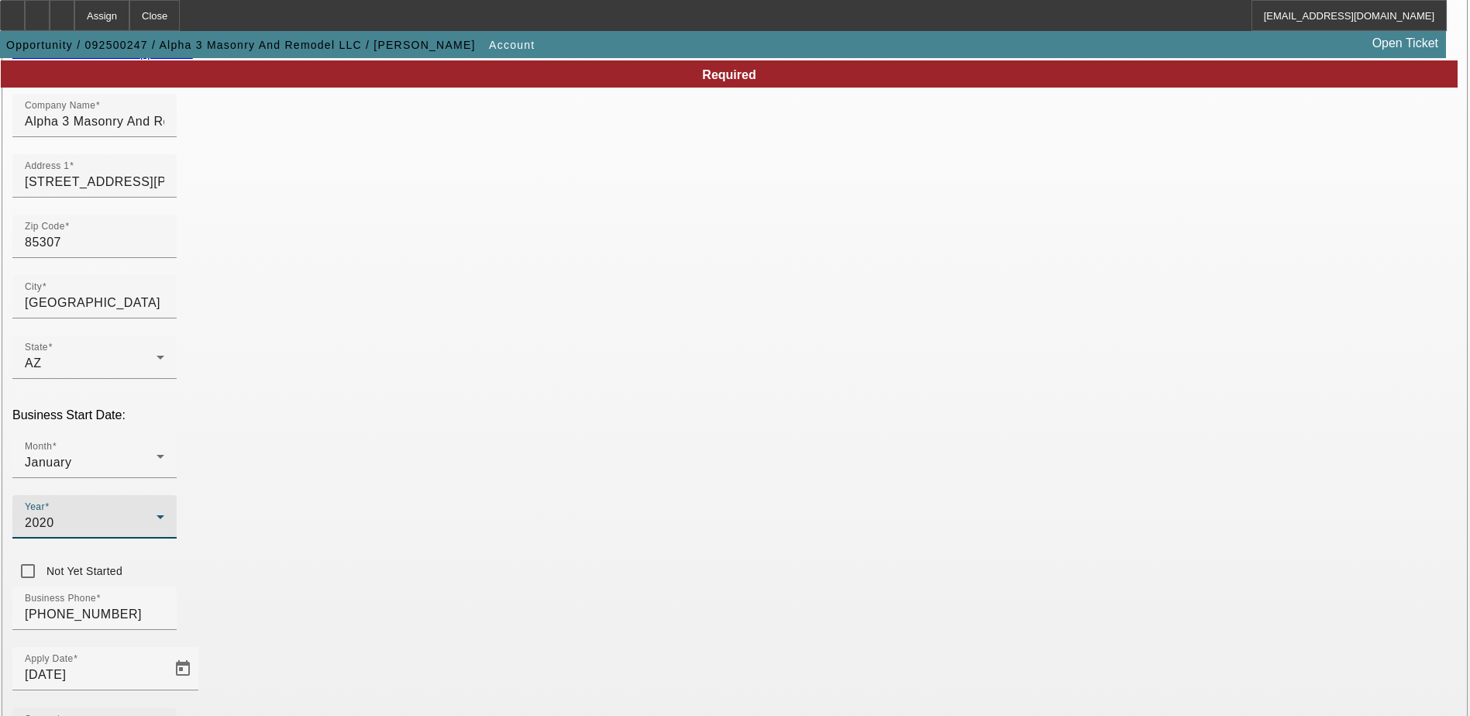
click at [164, 707] on div "Source - Select -" at bounding box center [94, 728] width 139 height 43
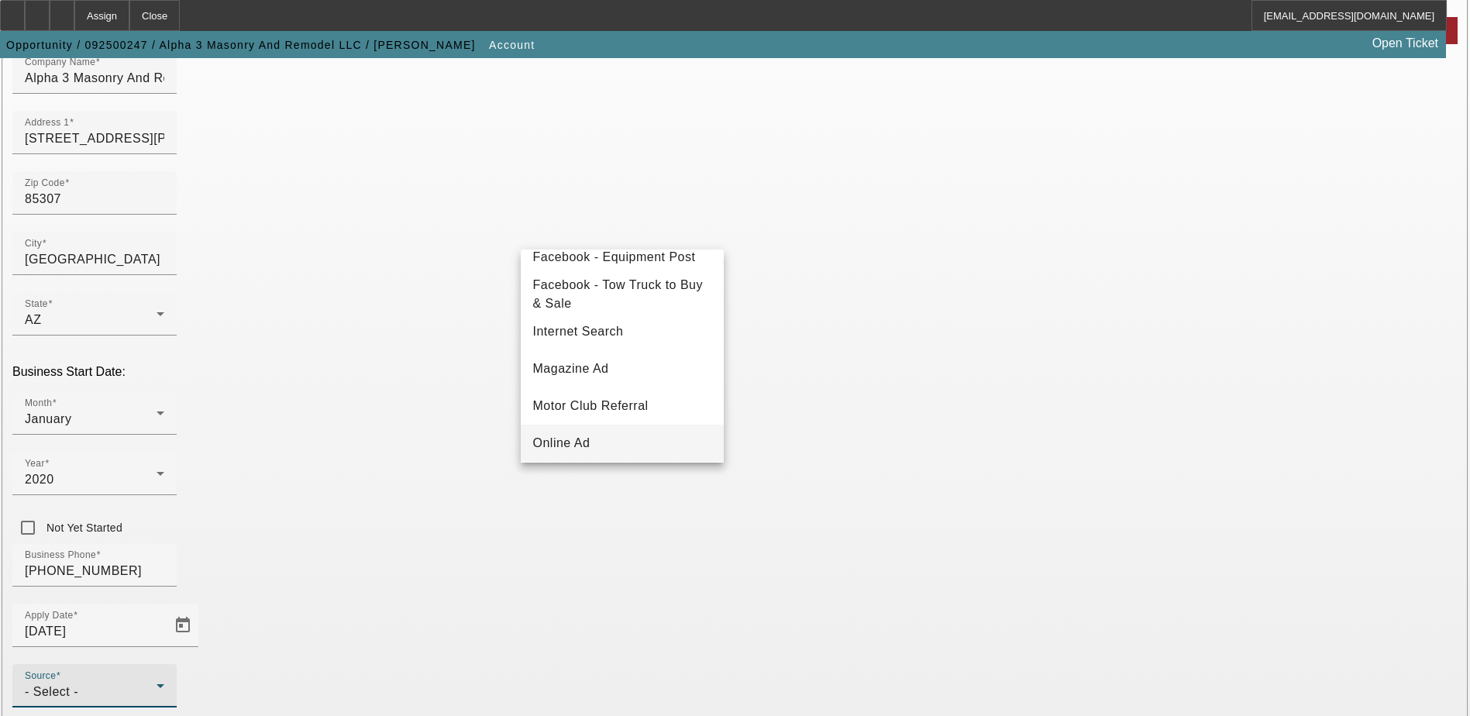
scroll to position [241, 0]
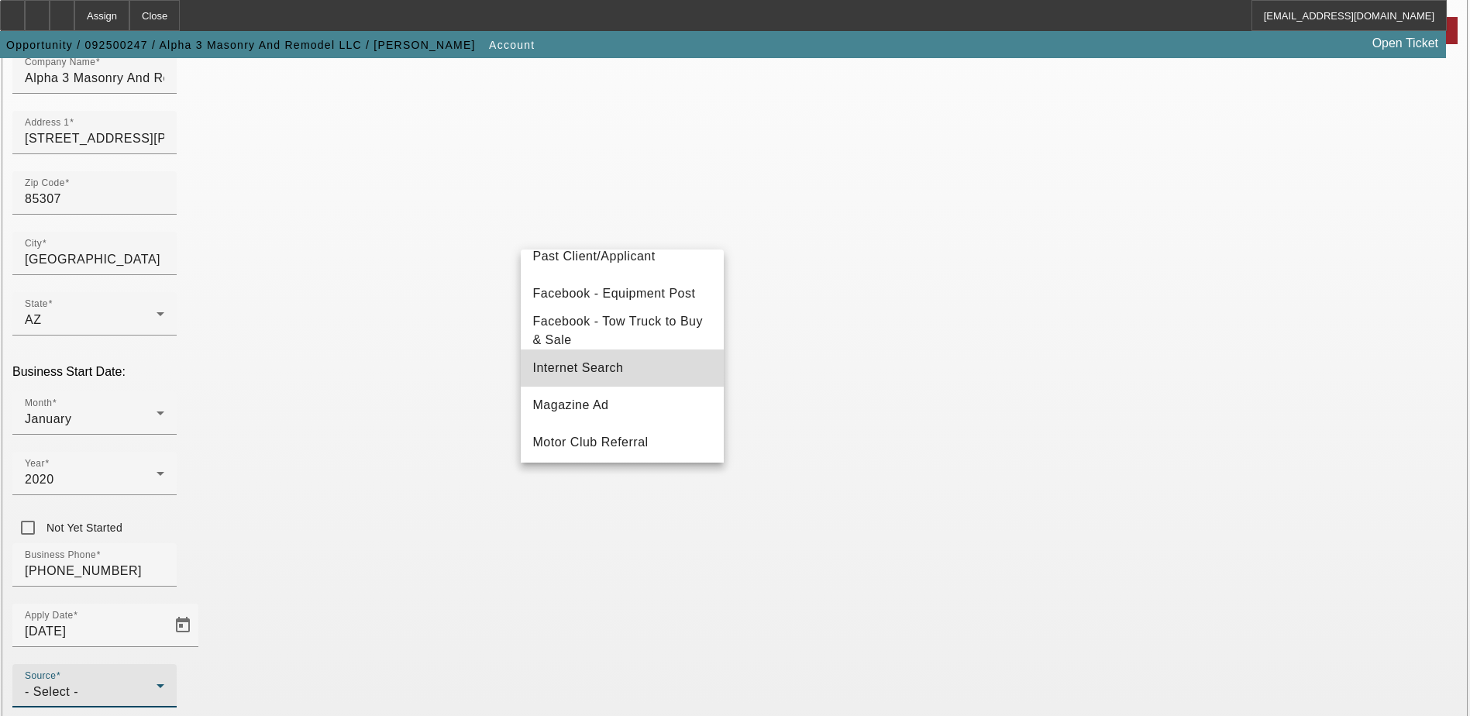
click at [652, 375] on mat-option "Internet Search" at bounding box center [622, 367] width 203 height 37
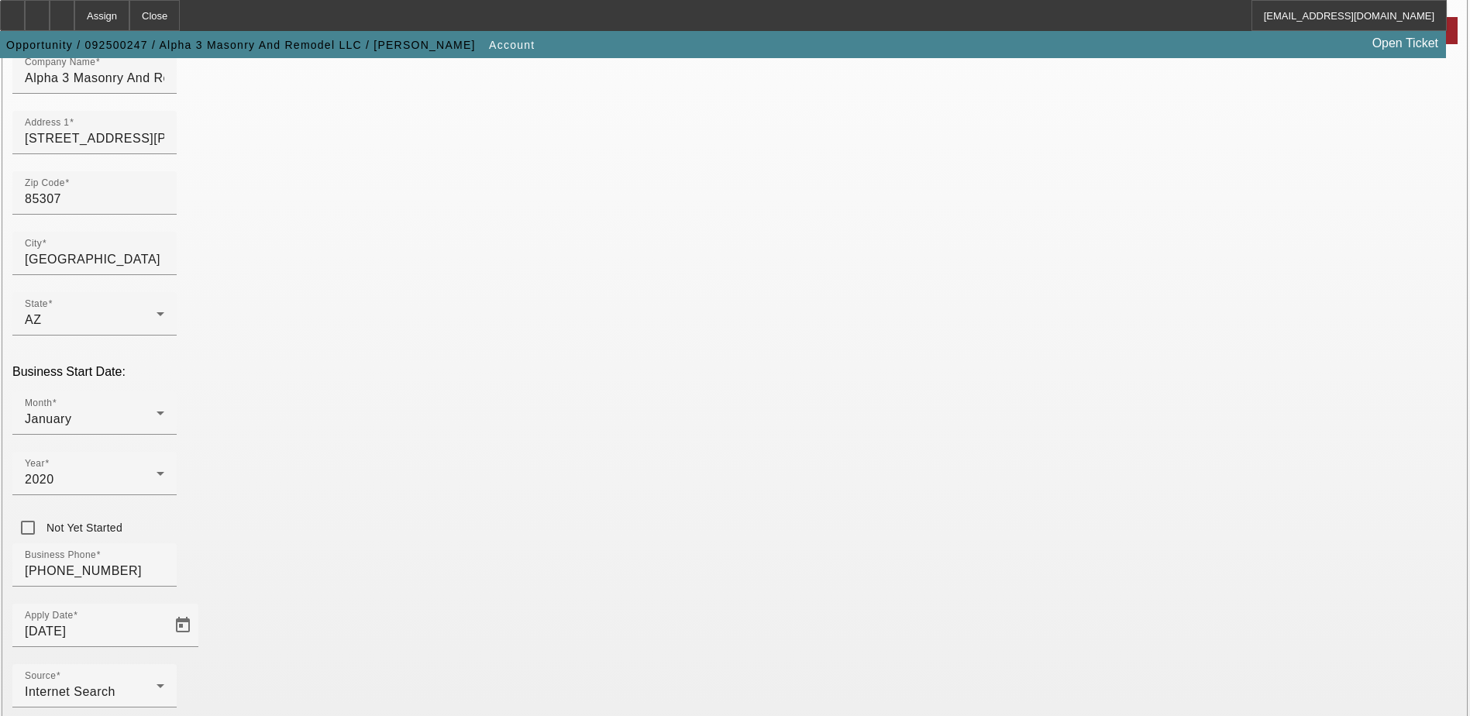
type input "883059957"
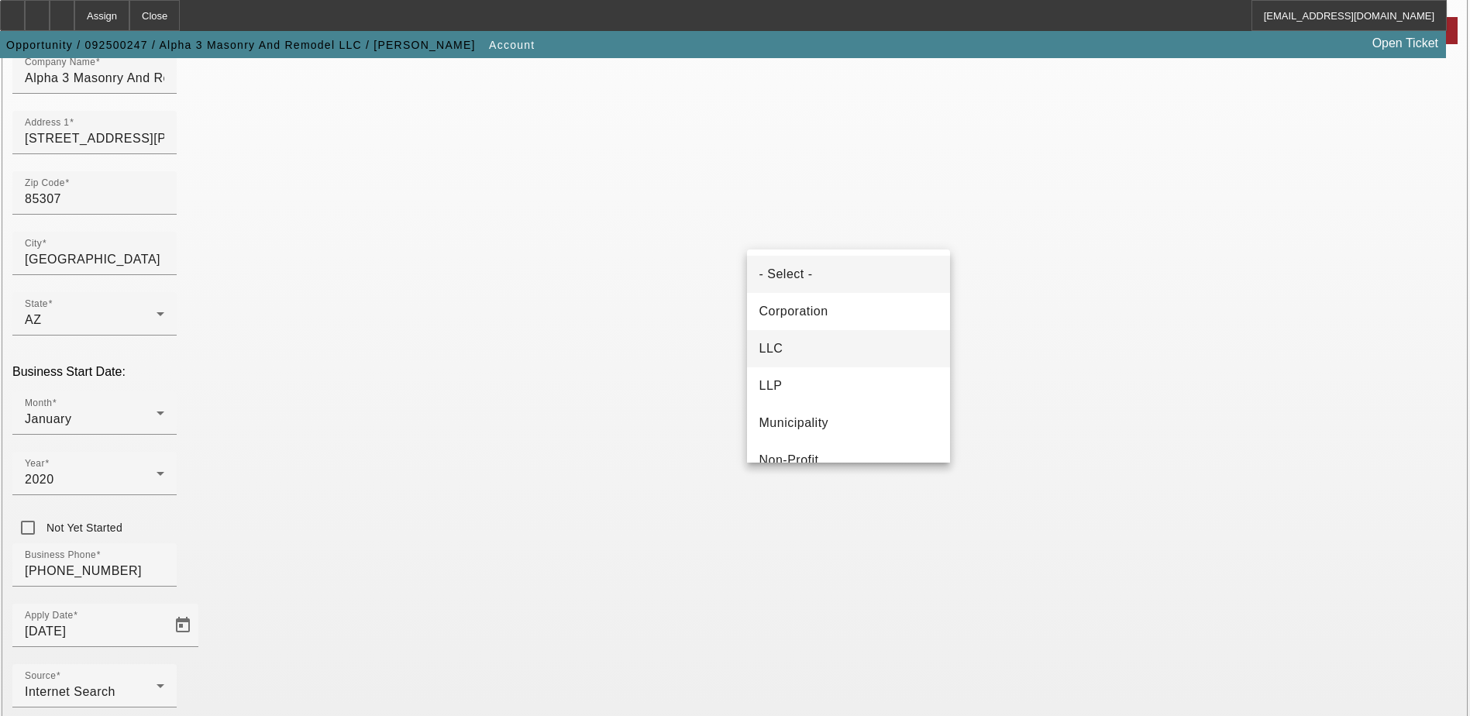
click at [842, 340] on mat-option "LLC" at bounding box center [848, 348] width 203 height 37
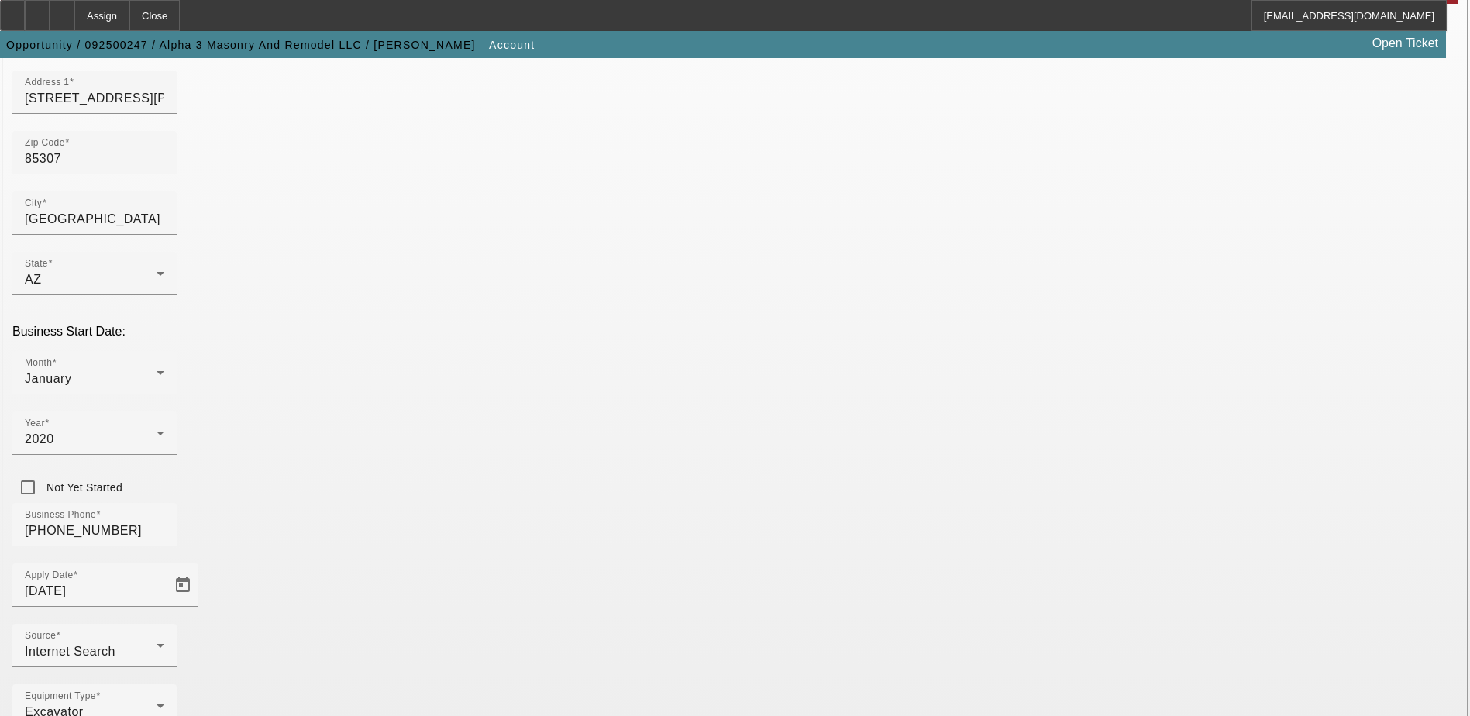
scroll to position [276, 0]
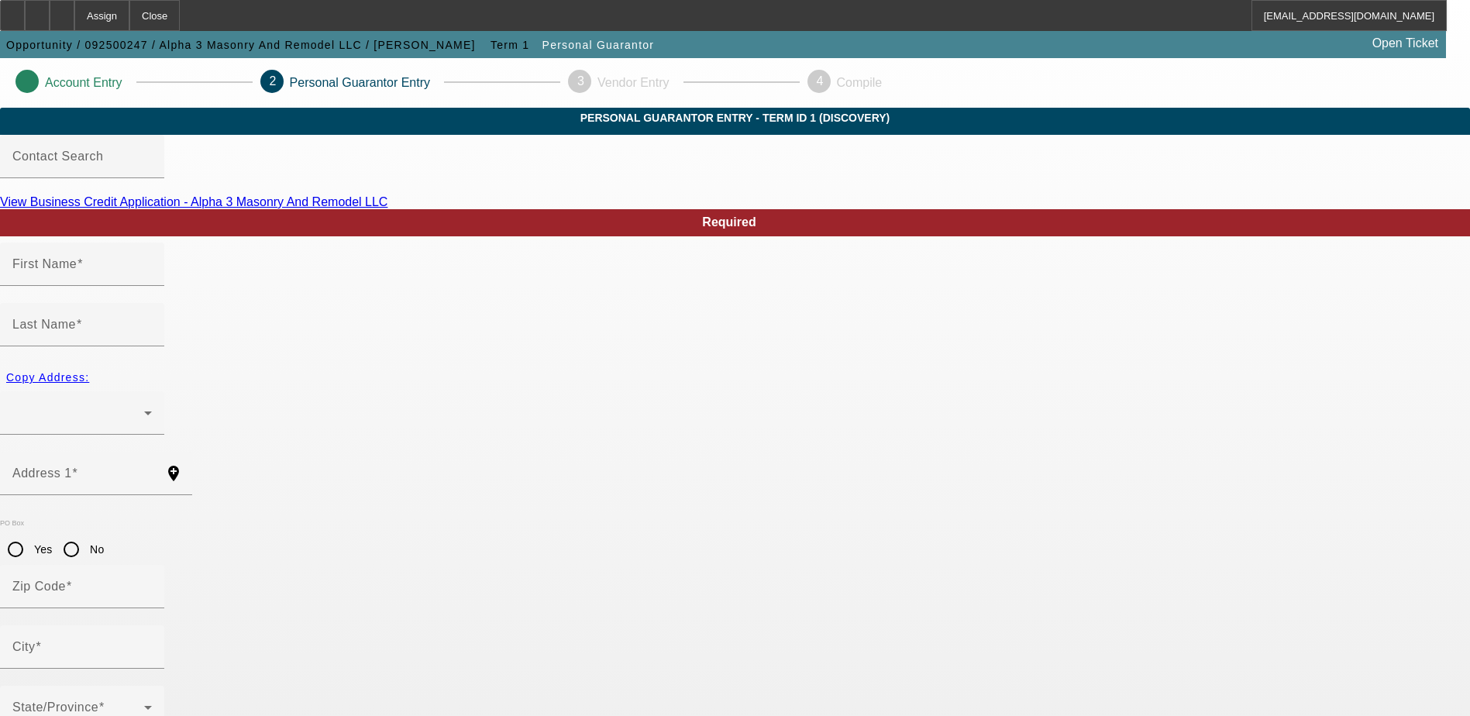
type input "Adrian"
type input "Lafarga"
radio input "true"
type input "[PHONE_NUMBER]"
type input "635-53-6935"
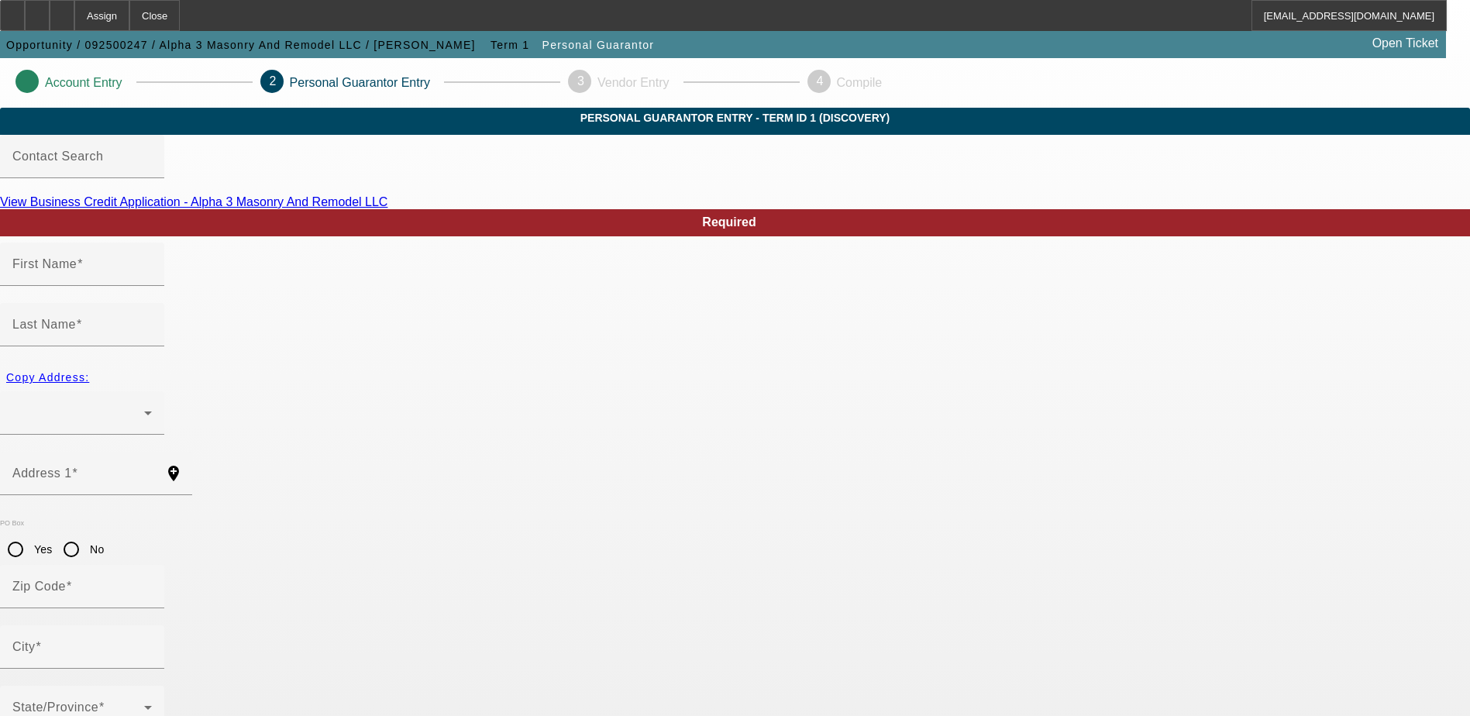
type input "alpha3ceo@gmail.com"
click at [144, 404] on div at bounding box center [78, 413] width 132 height 19
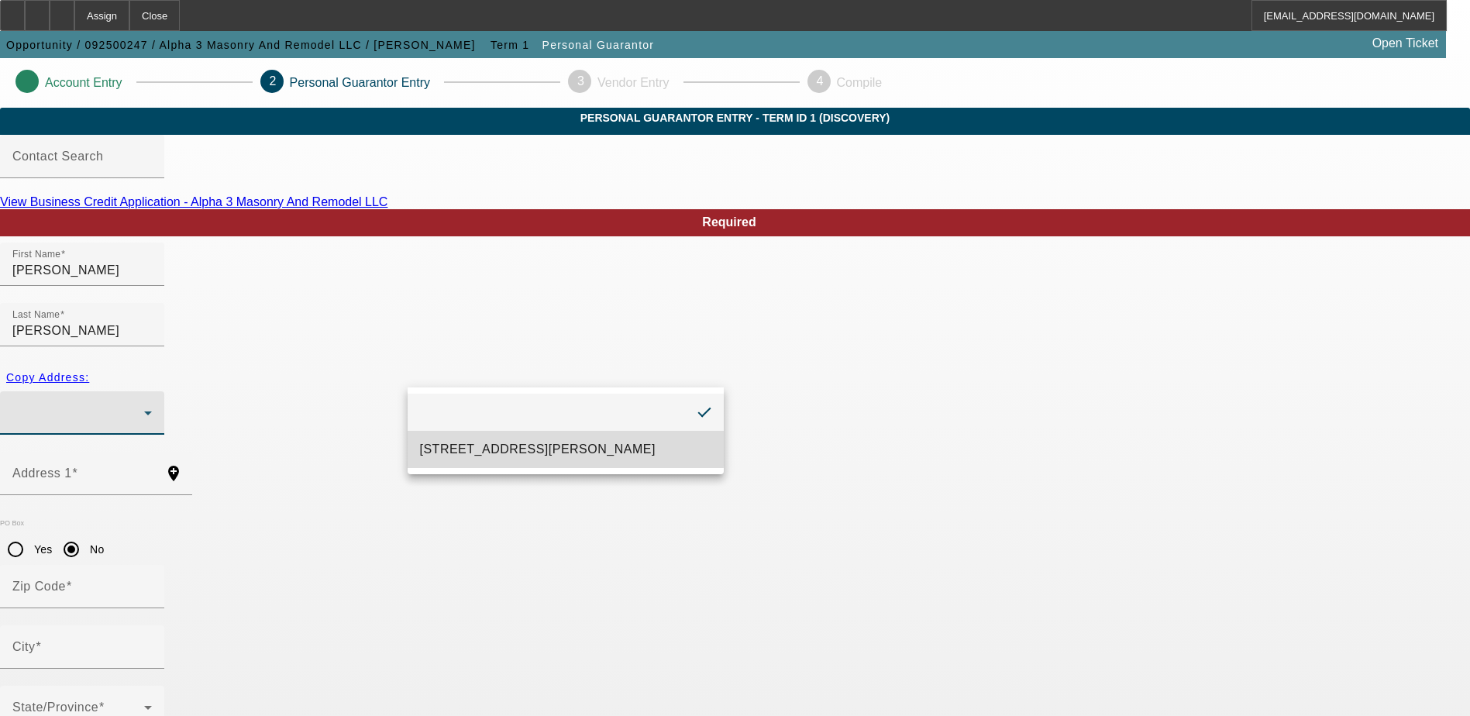
click at [496, 448] on span "12940 West Tuckey Lane Glendale, AZ 85307" at bounding box center [538, 449] width 236 height 19
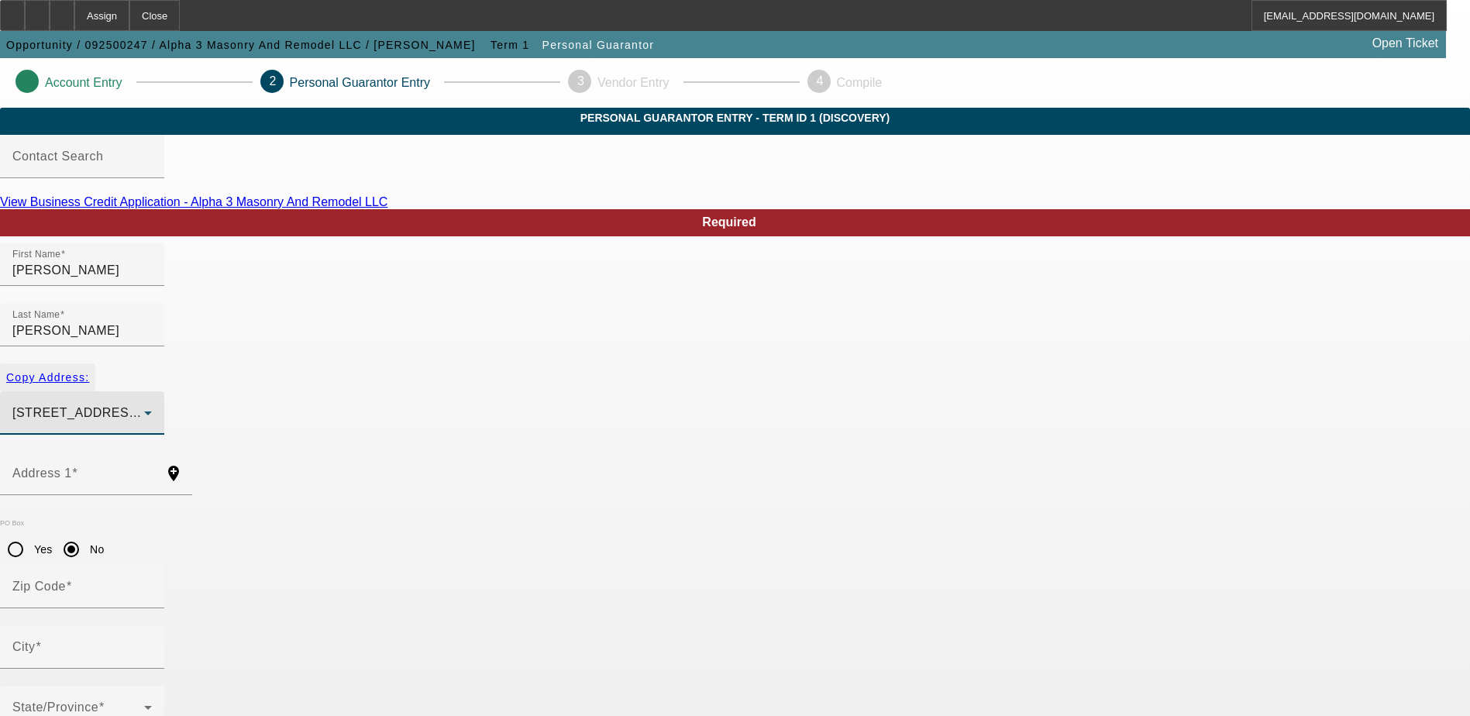
click at [95, 363] on span "button" at bounding box center [47, 377] width 95 height 37
type input "12940 West Tuckey Lane"
radio input "false"
type input "85307"
type input "Glendale"
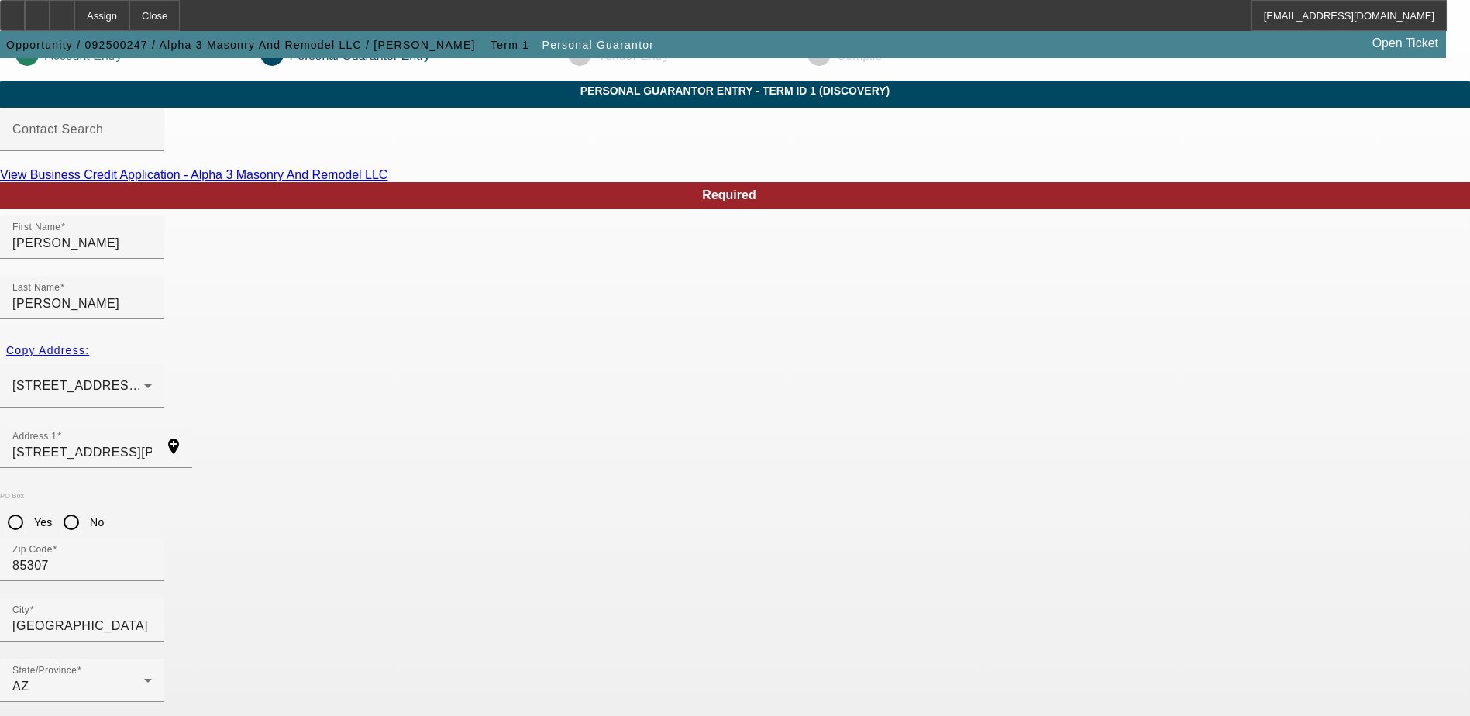
scroll to position [42, 0]
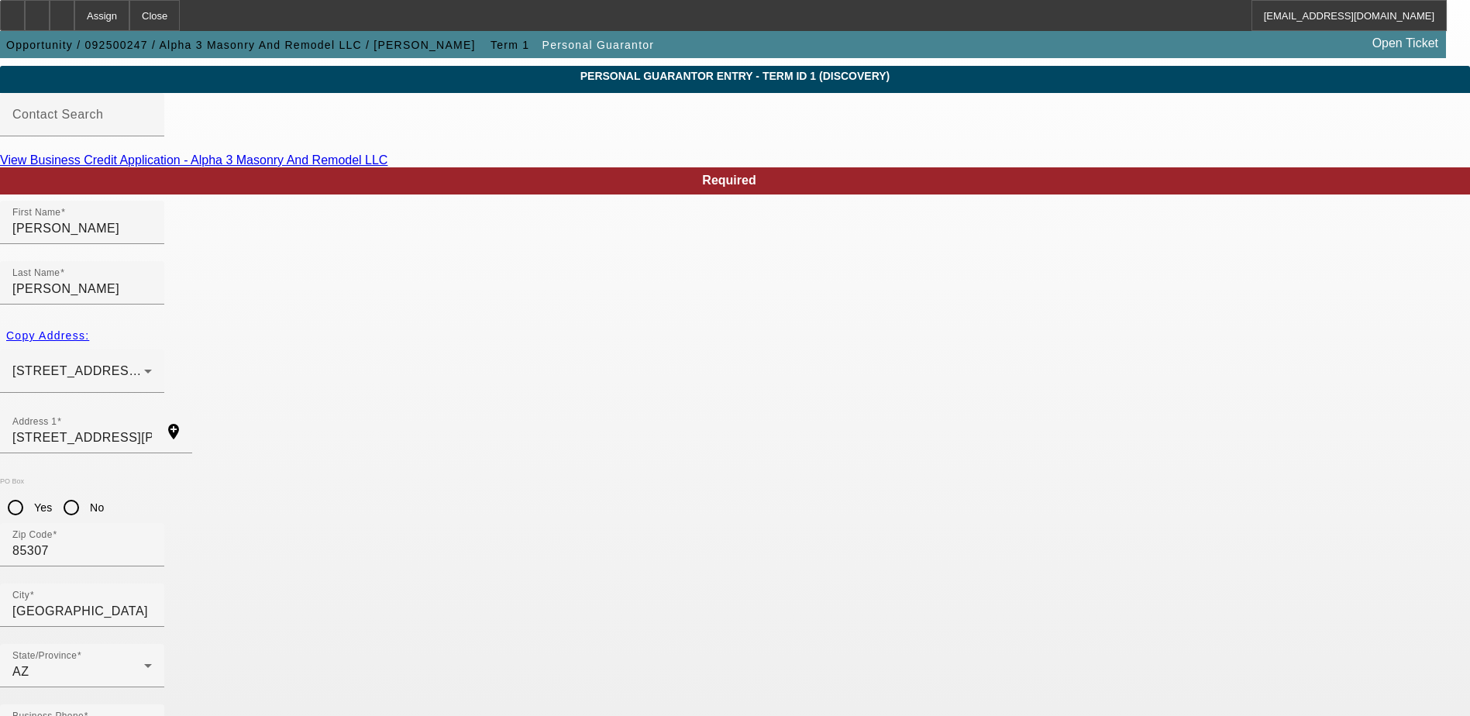
type input "100"
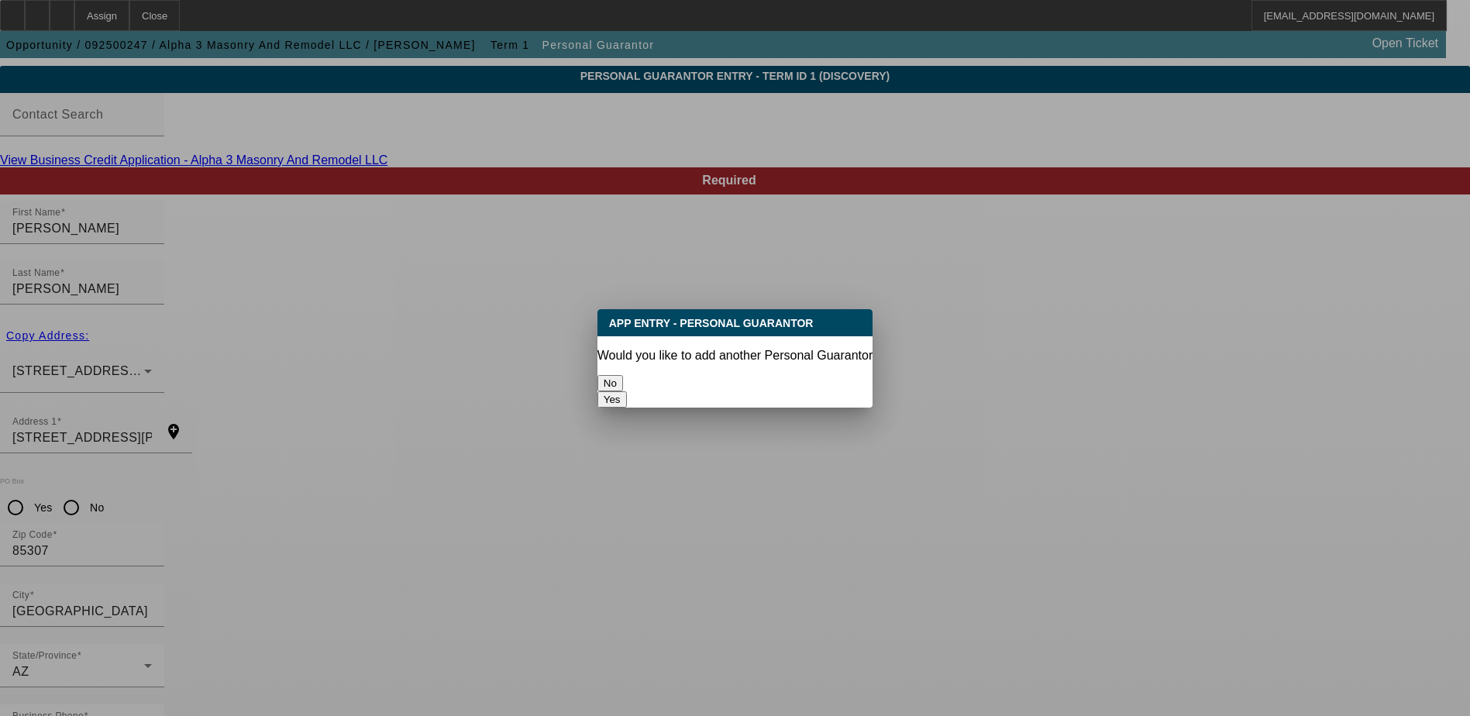
click at [623, 375] on button "No" at bounding box center [610, 383] width 26 height 16
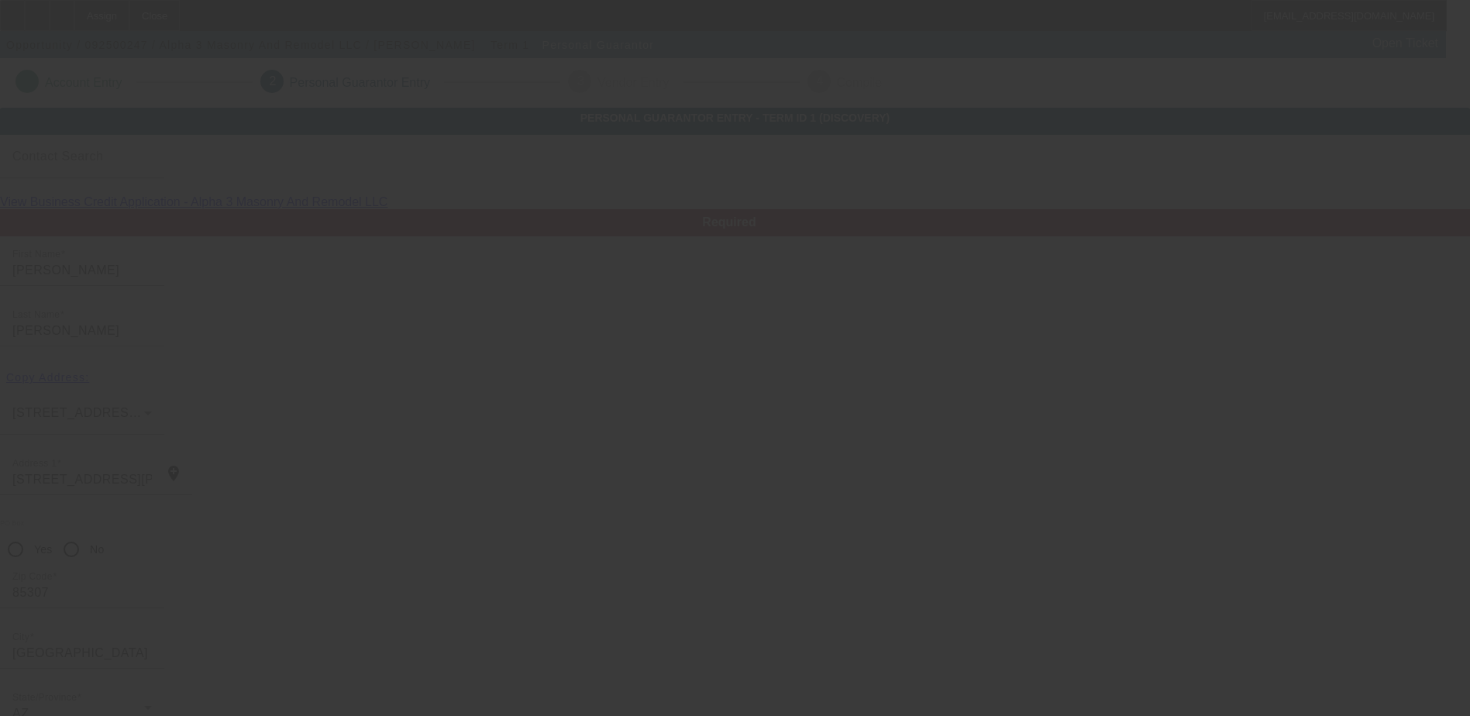
scroll to position [42, 0]
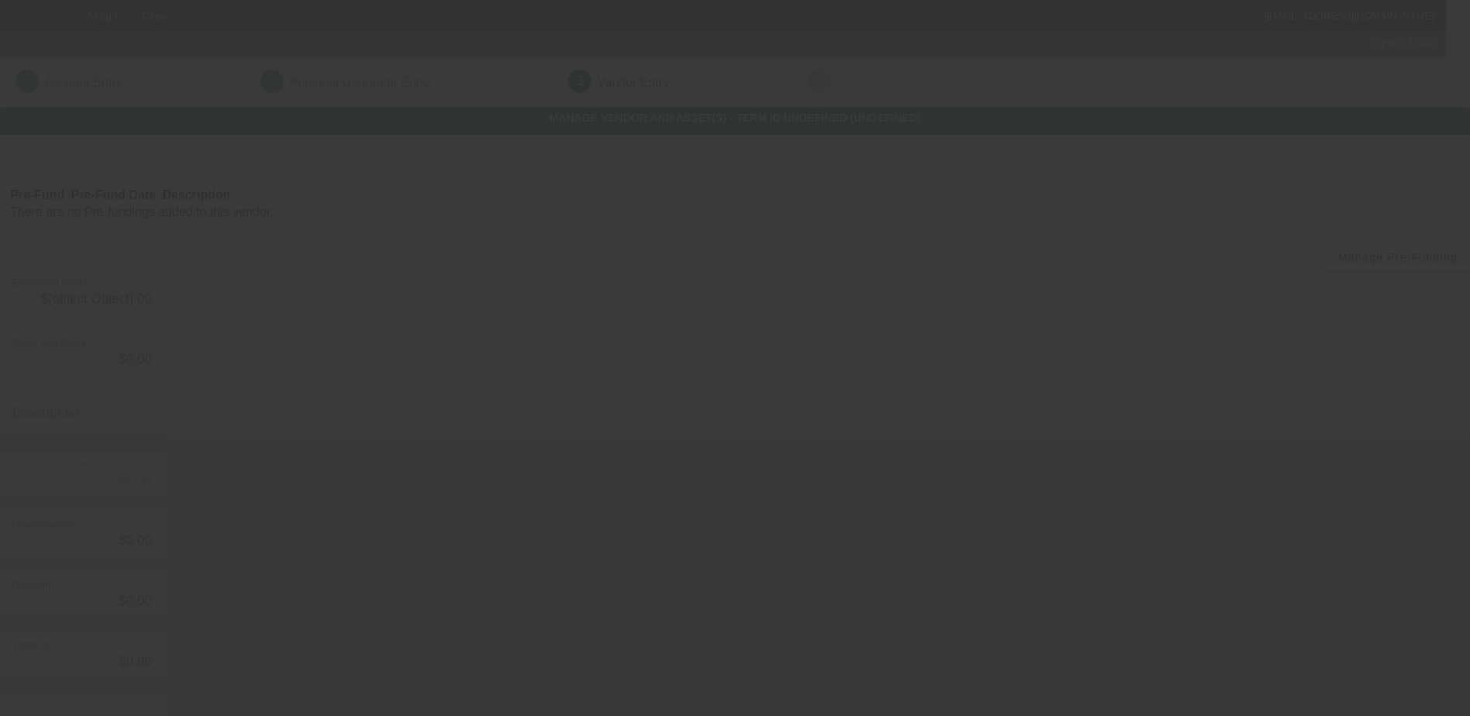
type input "$40,000.00"
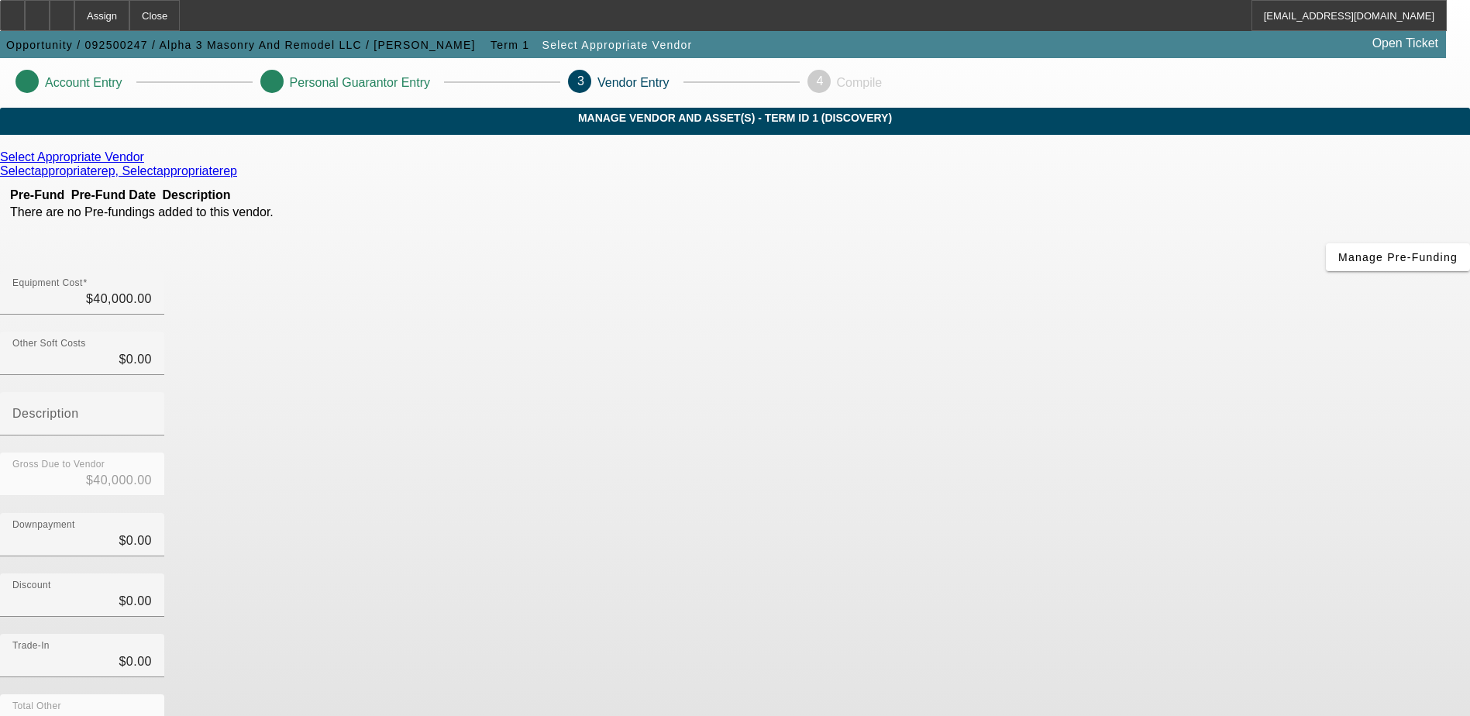
click at [148, 164] on icon at bounding box center [148, 156] width 0 height 13
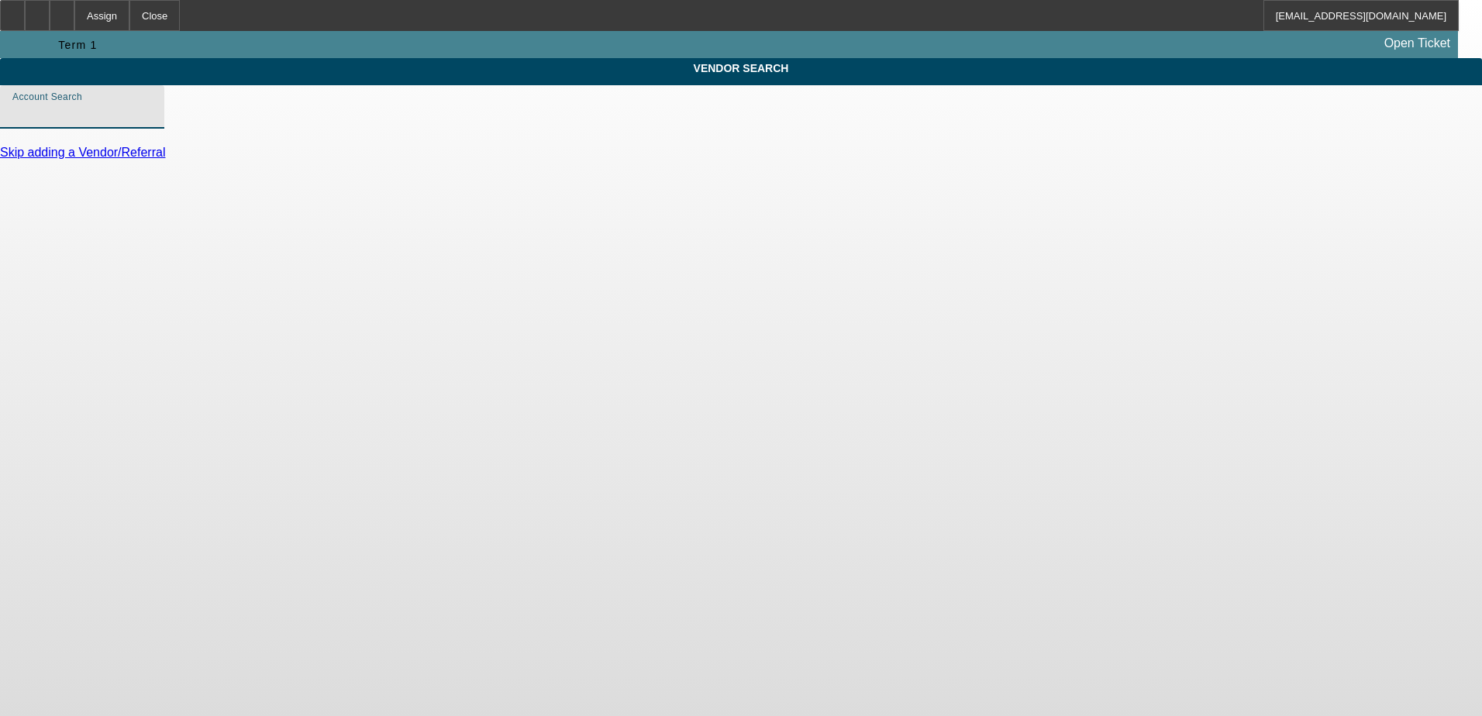
click at [152, 122] on input "Account Search" at bounding box center [81, 113] width 139 height 19
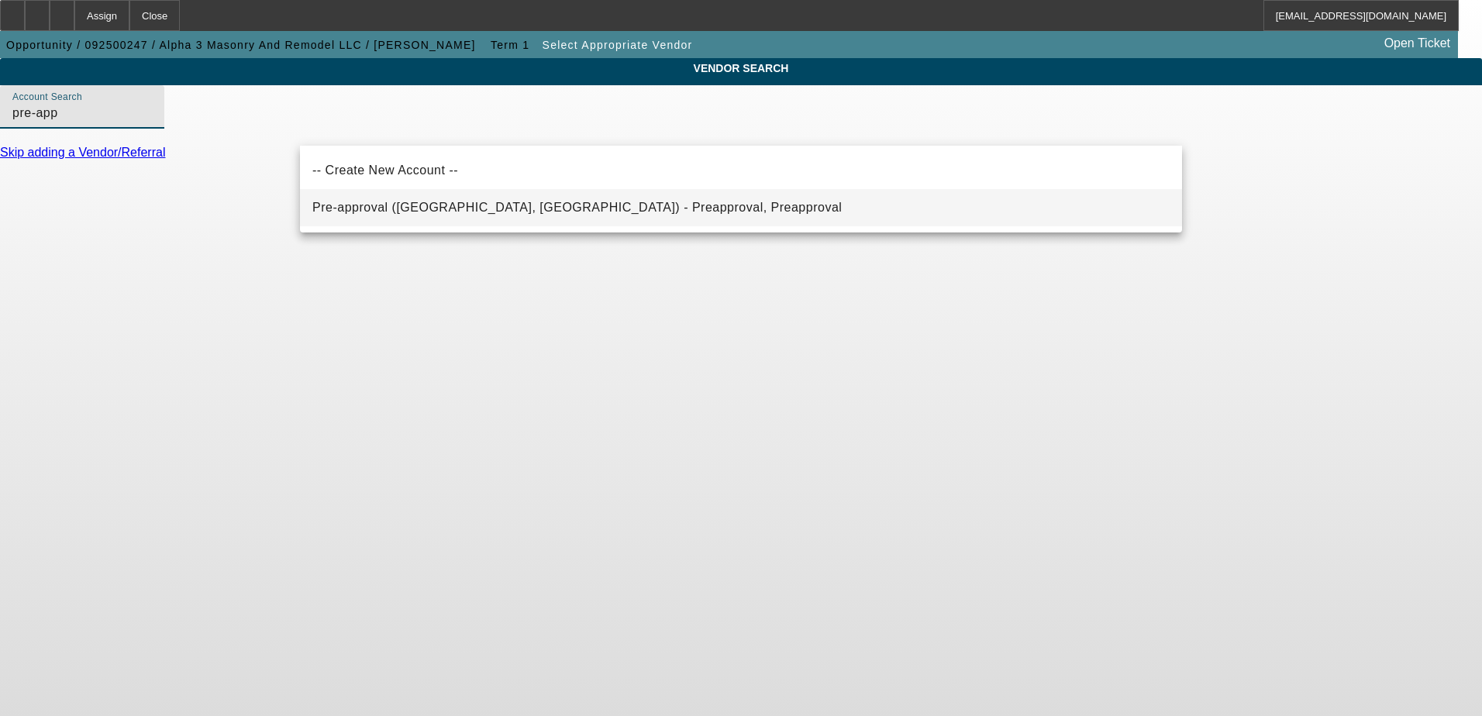
click at [446, 205] on span "Pre-approval (Northbrook, IL) - Preapproval, Preapproval" at bounding box center [576, 207] width 529 height 13
type input "Pre-approval (Northbrook, IL) - Preapproval, Preapproval"
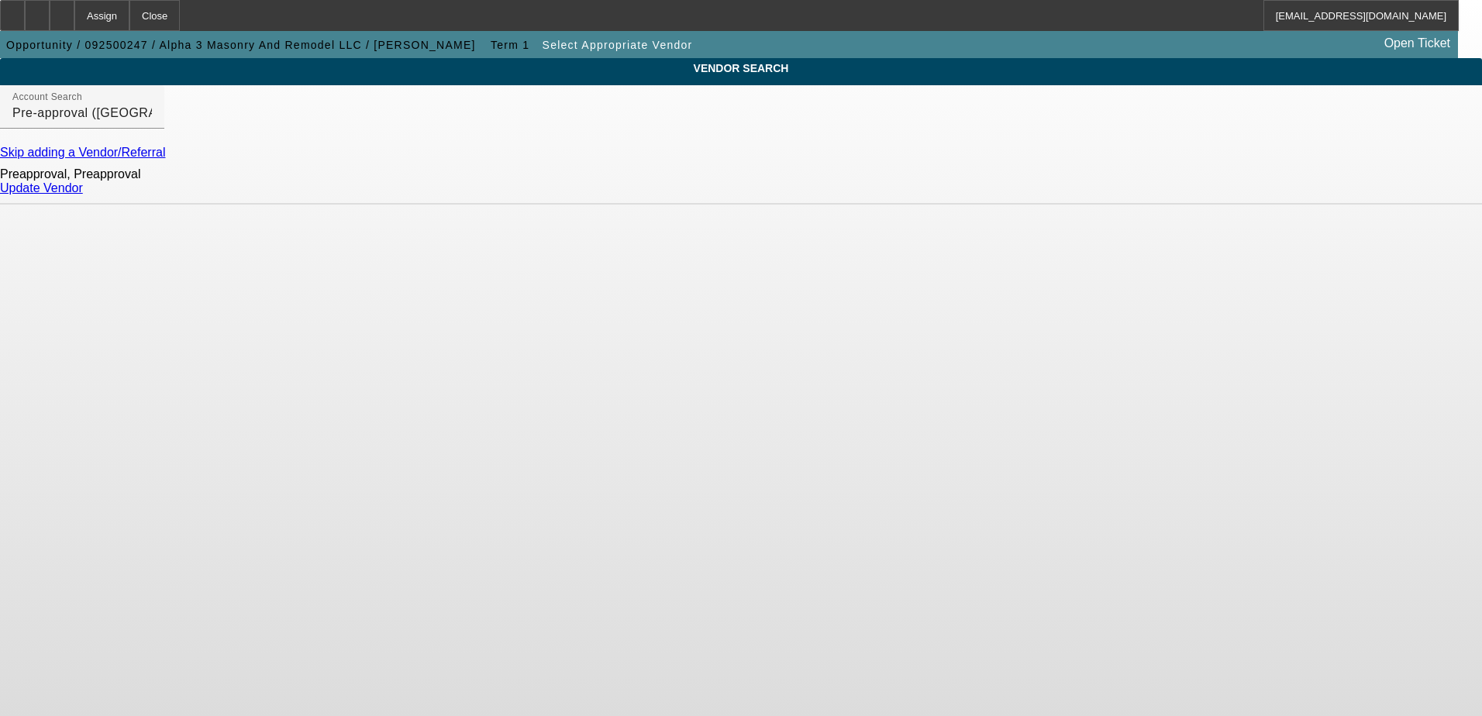
click at [83, 194] on link "Update Vendor" at bounding box center [41, 187] width 83 height 13
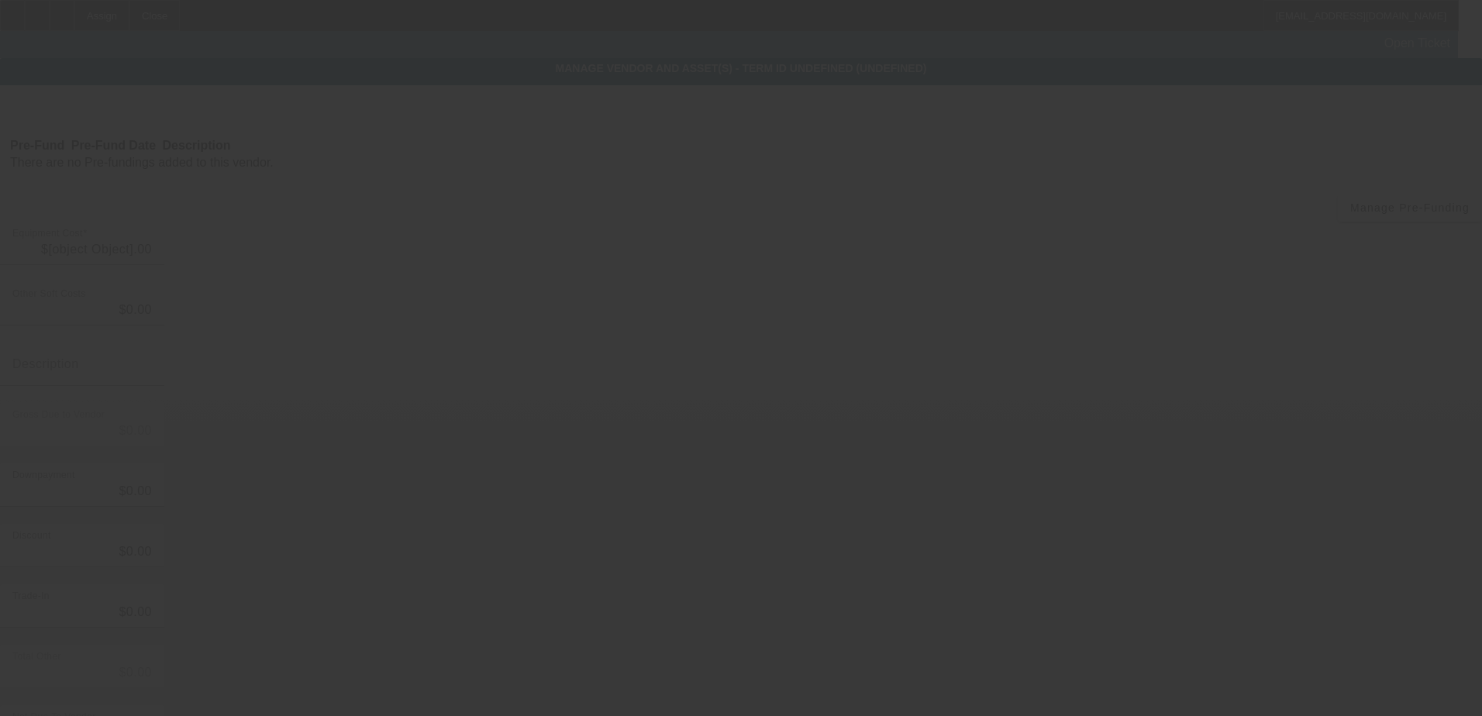
type input "$40,000.00"
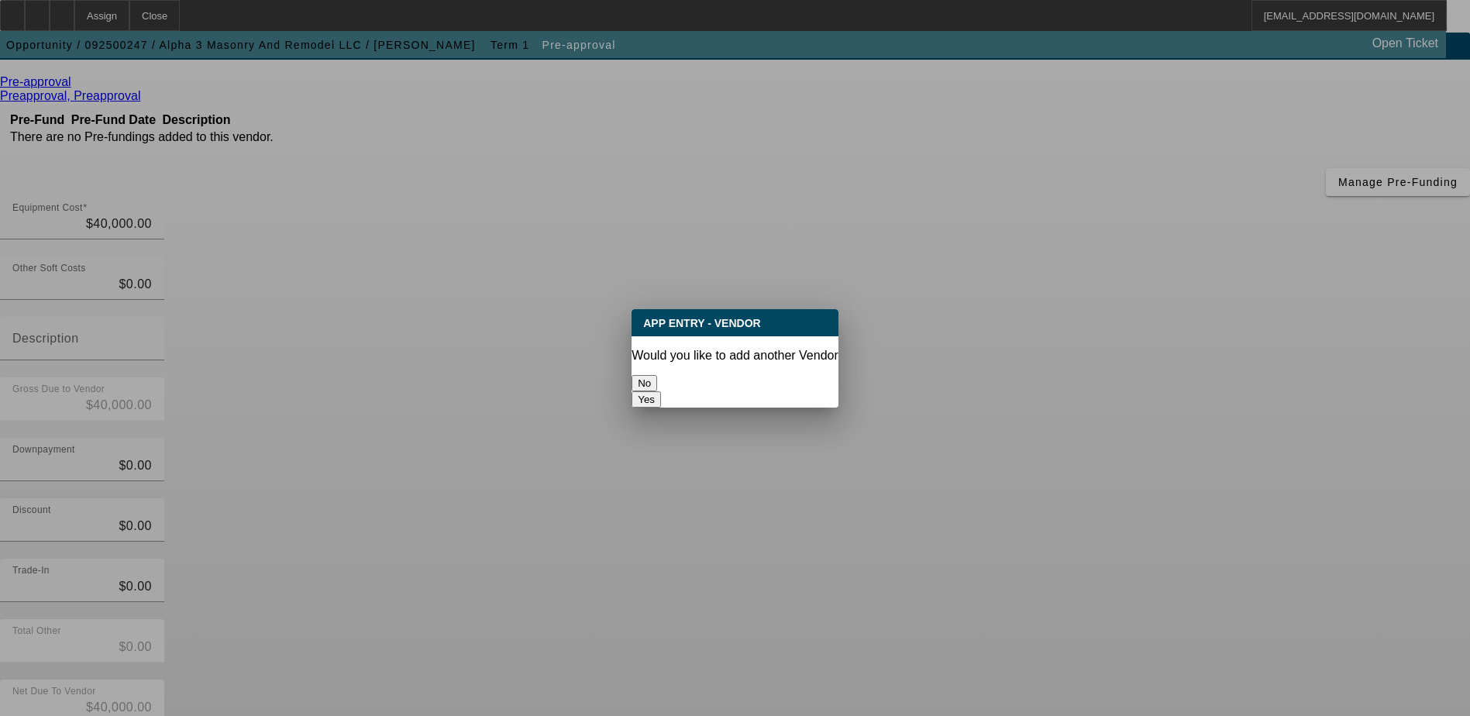
click at [657, 375] on button "No" at bounding box center [645, 383] width 26 height 16
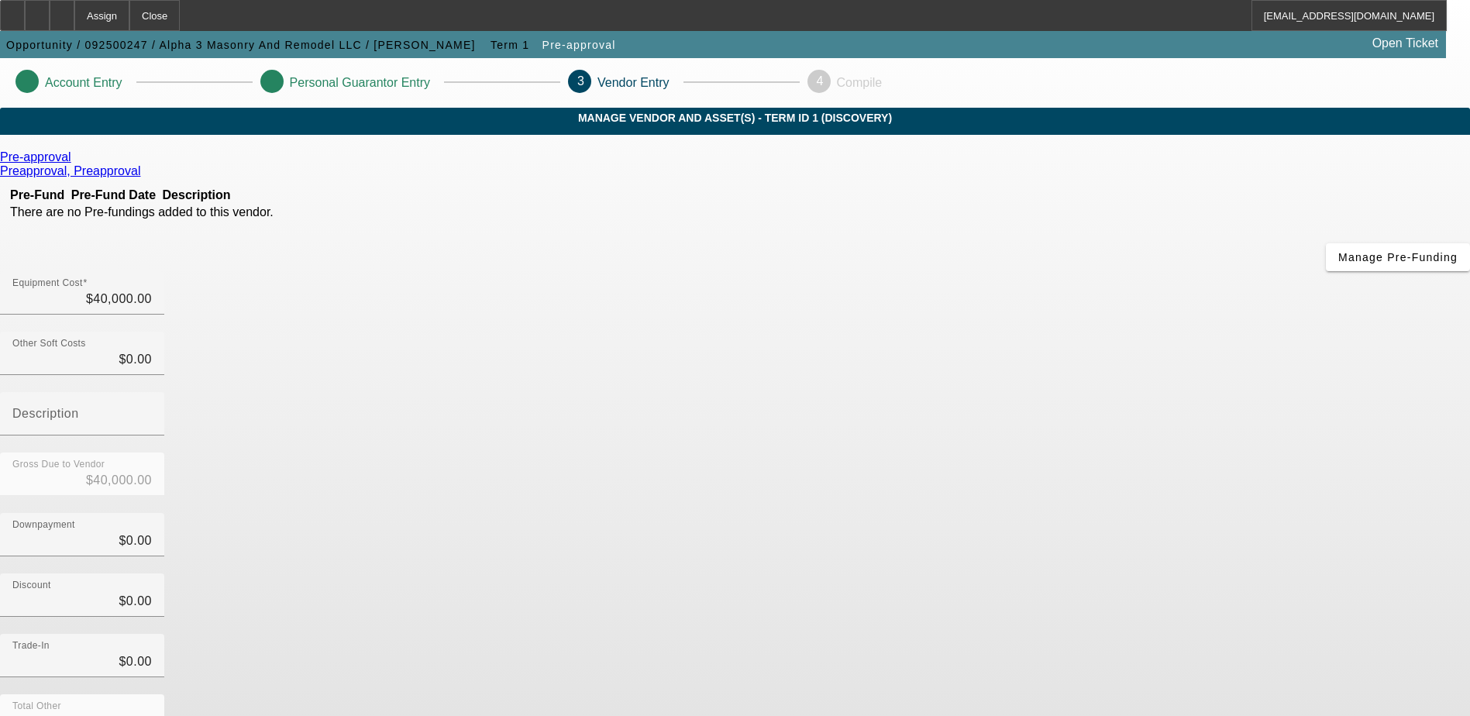
scroll to position [75, 0]
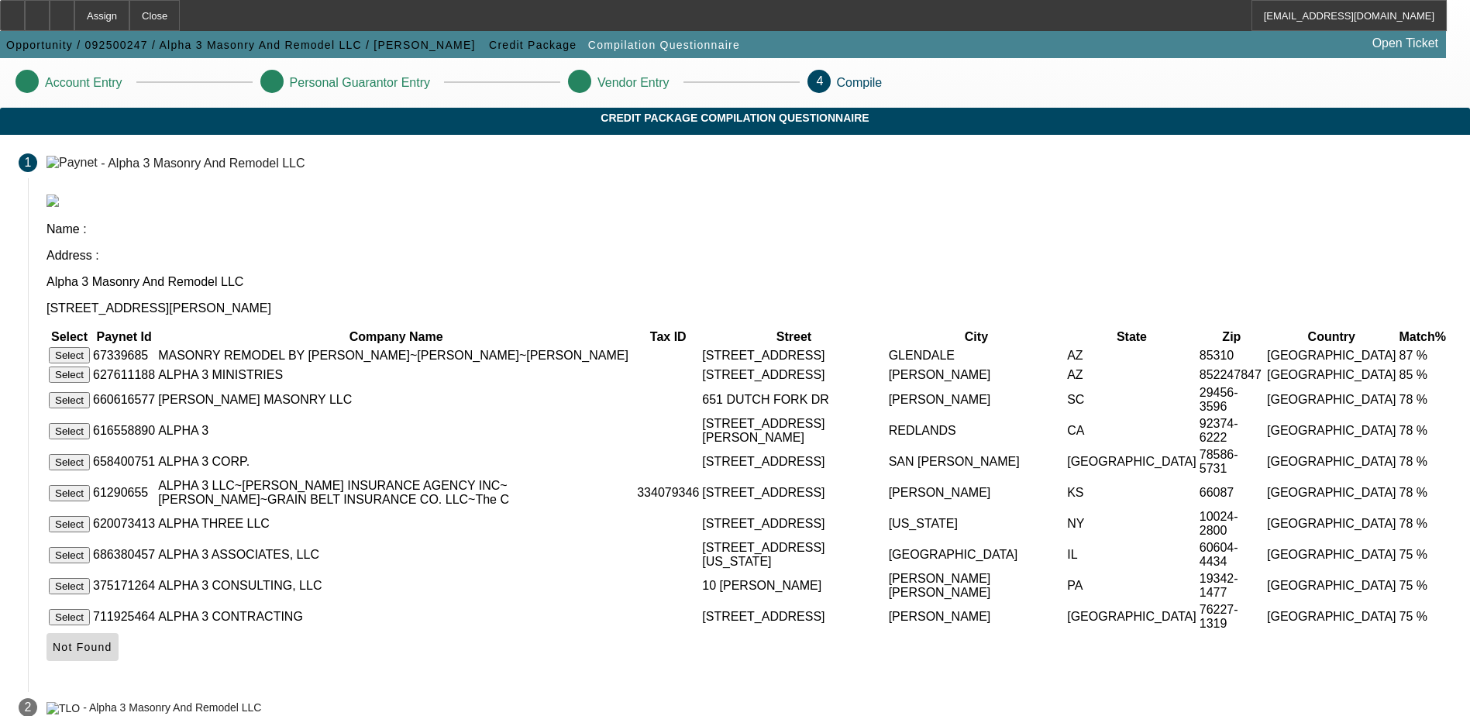
click at [53, 653] on icon at bounding box center [53, 647] width 0 height 12
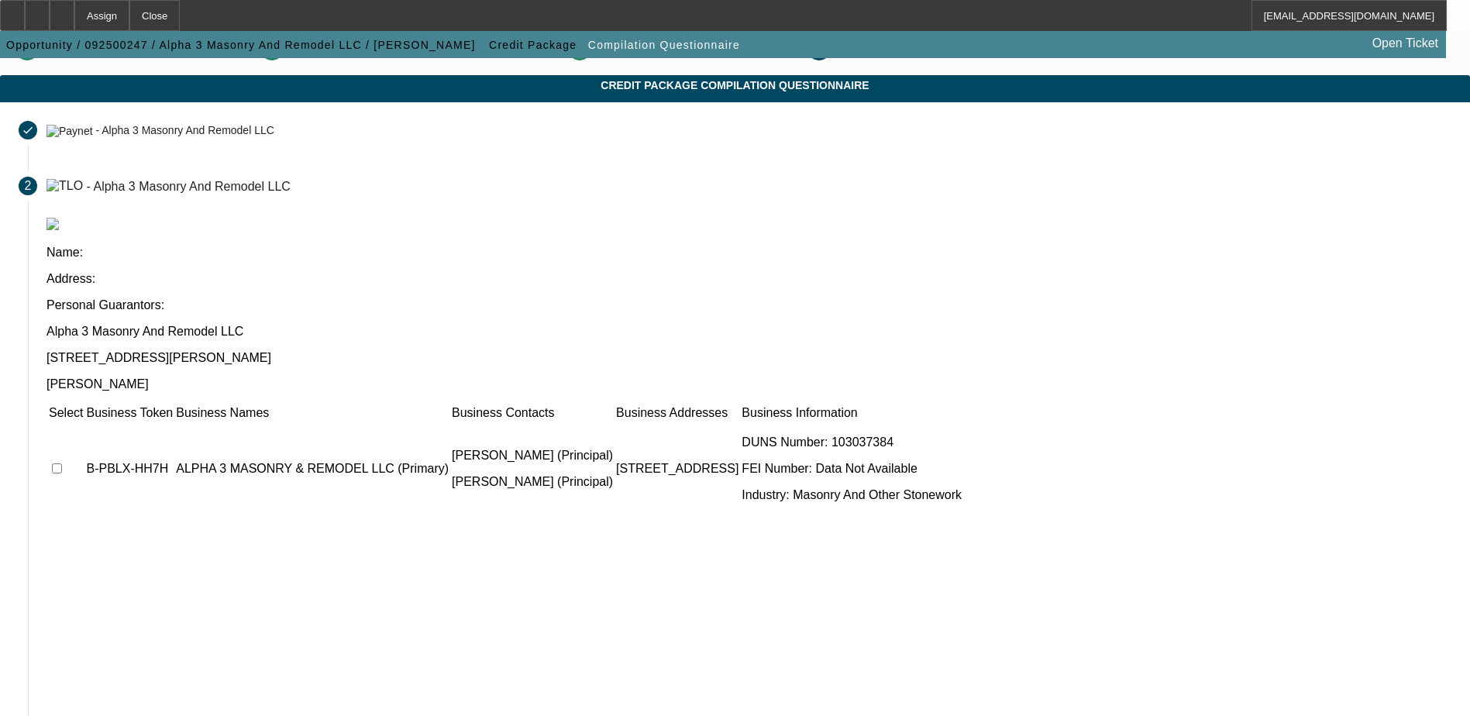
click at [62, 463] on input "checkbox" at bounding box center [57, 468] width 10 height 10
checkbox input "true"
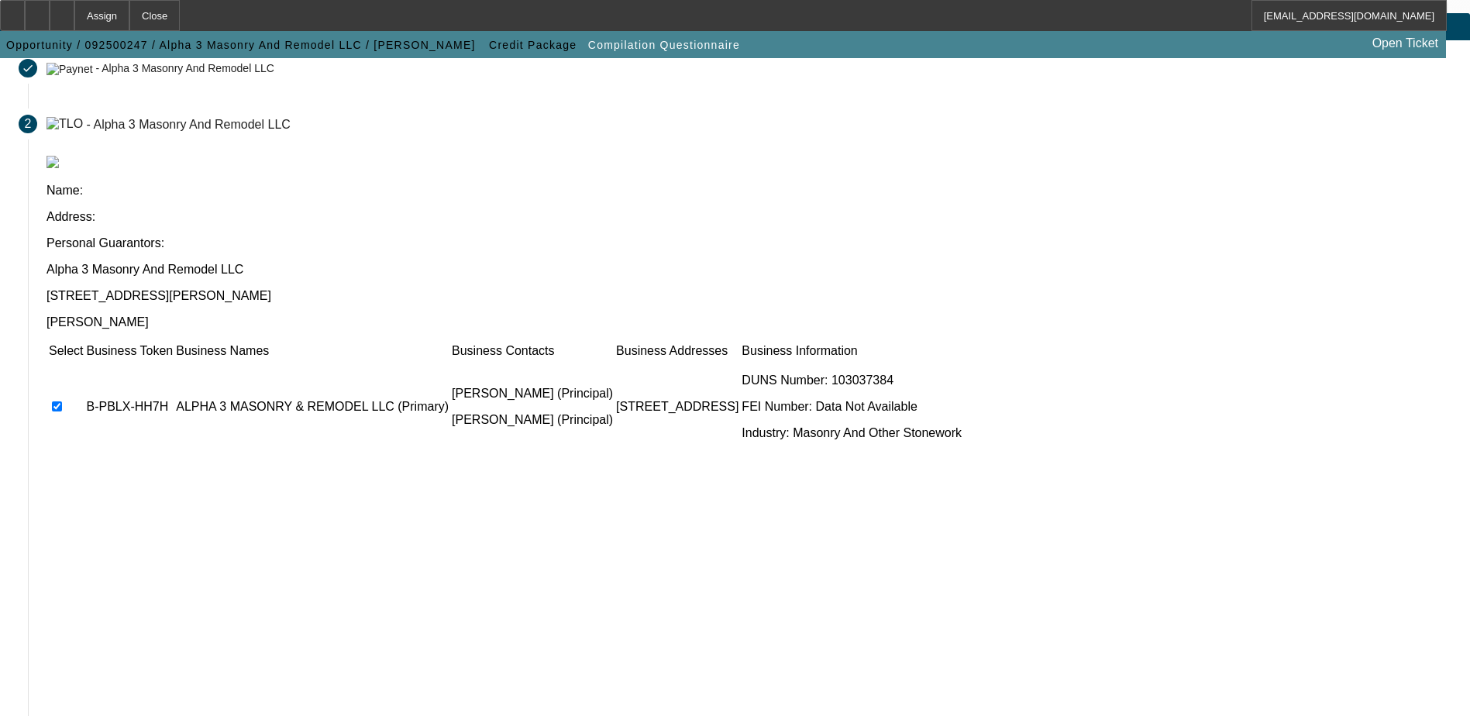
scroll to position [141, 0]
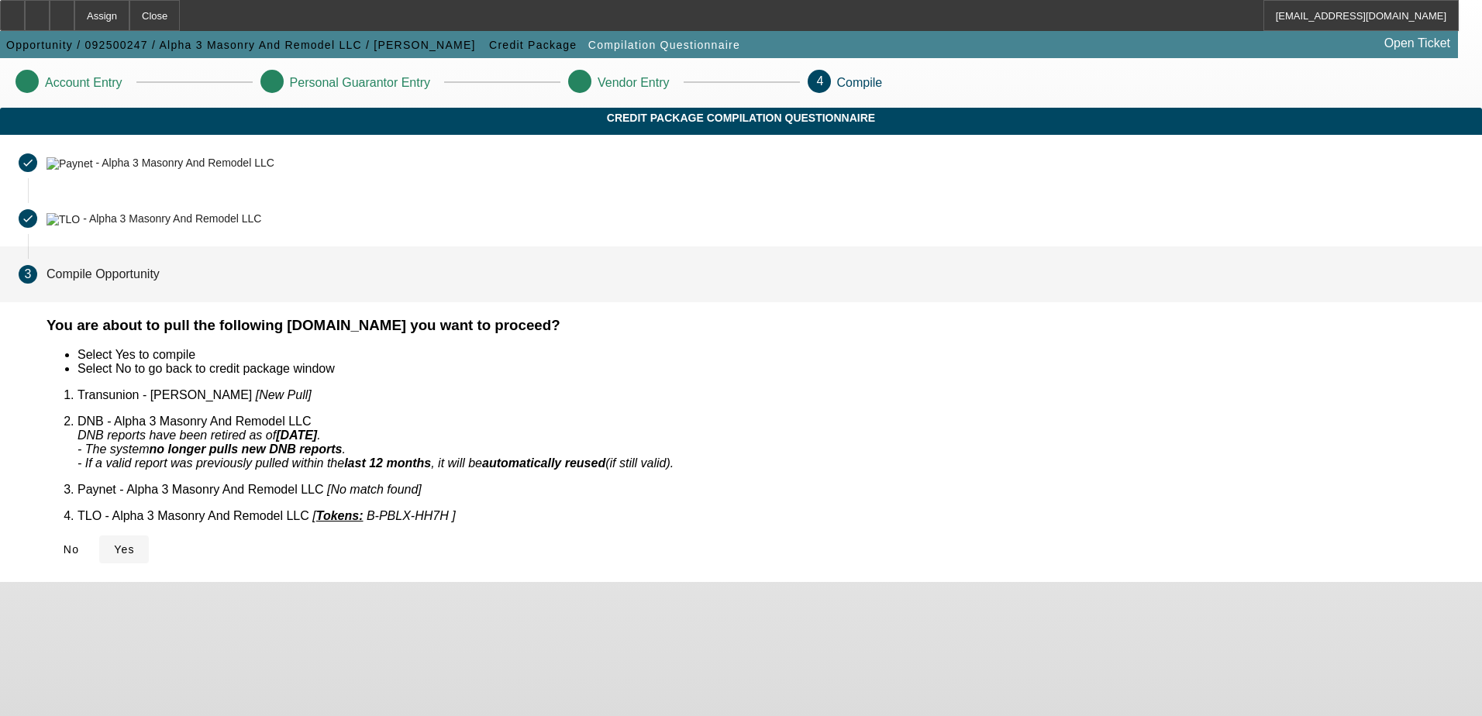
click at [135, 543] on span "Yes" at bounding box center [124, 549] width 21 height 12
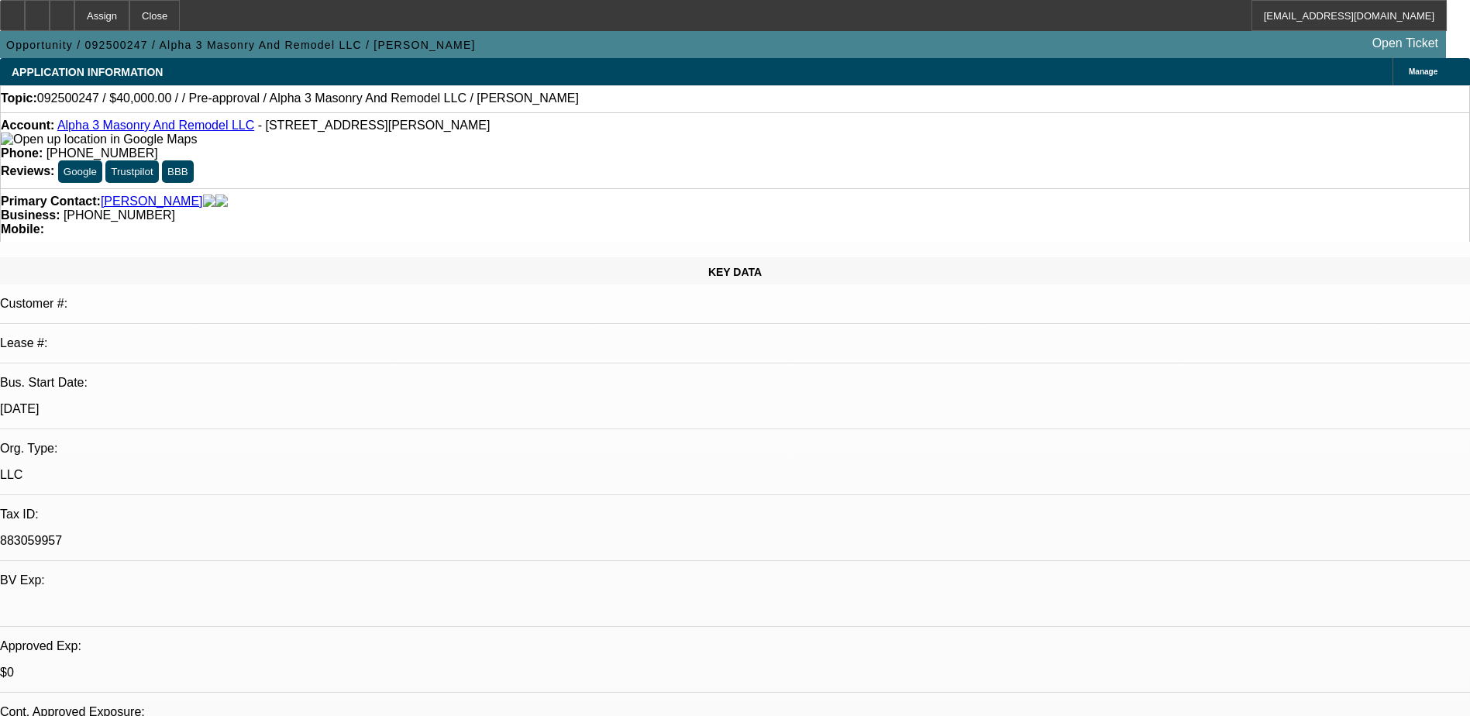
select select "0"
select select "2"
select select "0.1"
select select "1"
select select "2"
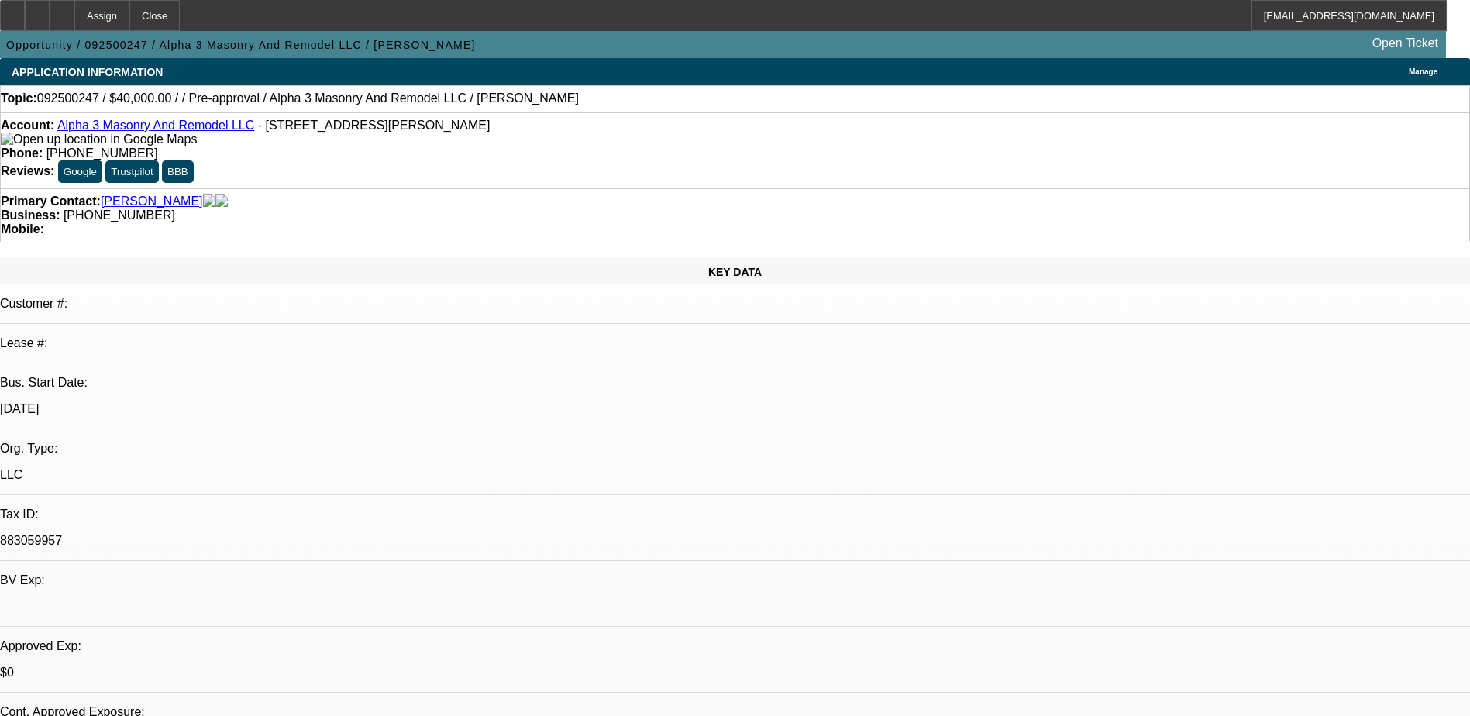
select select "4"
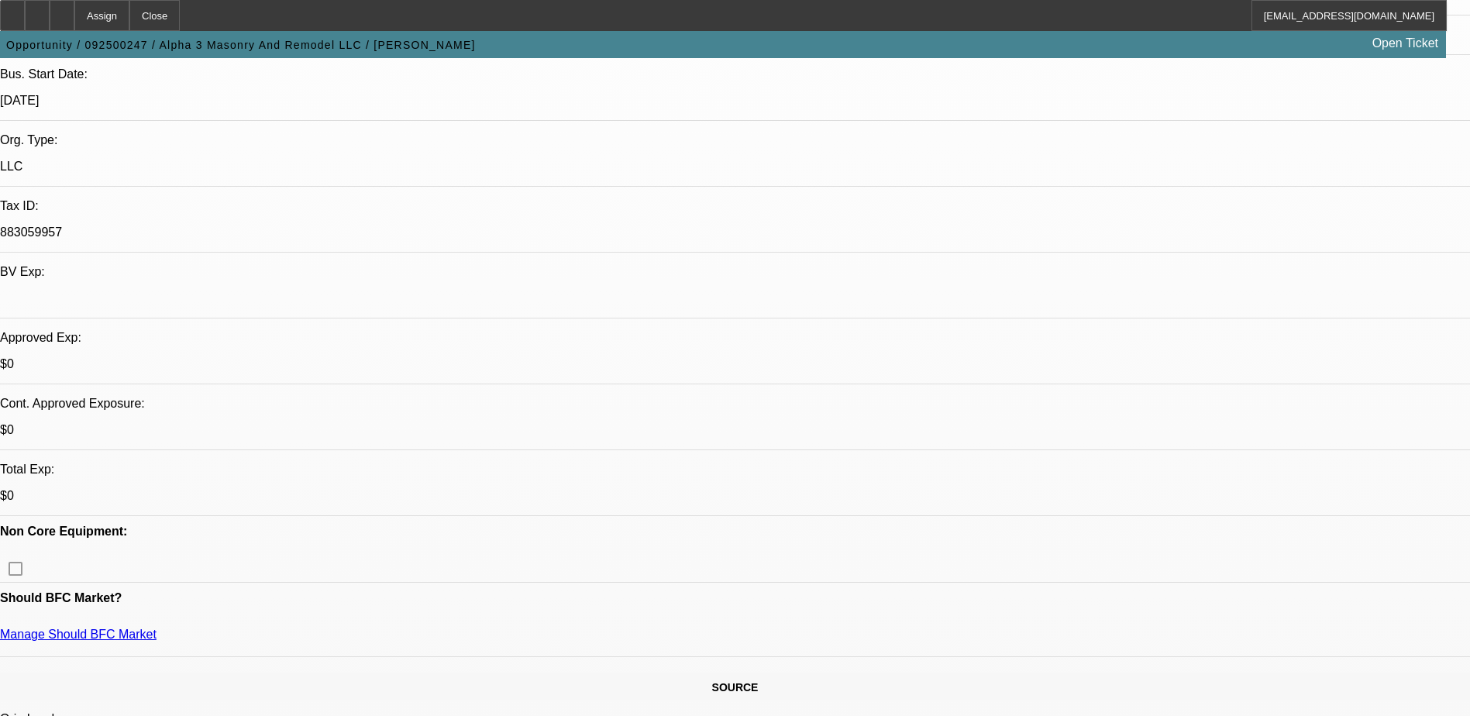
scroll to position [310, 0]
click at [74, 9] on div at bounding box center [62, 15] width 25 height 31
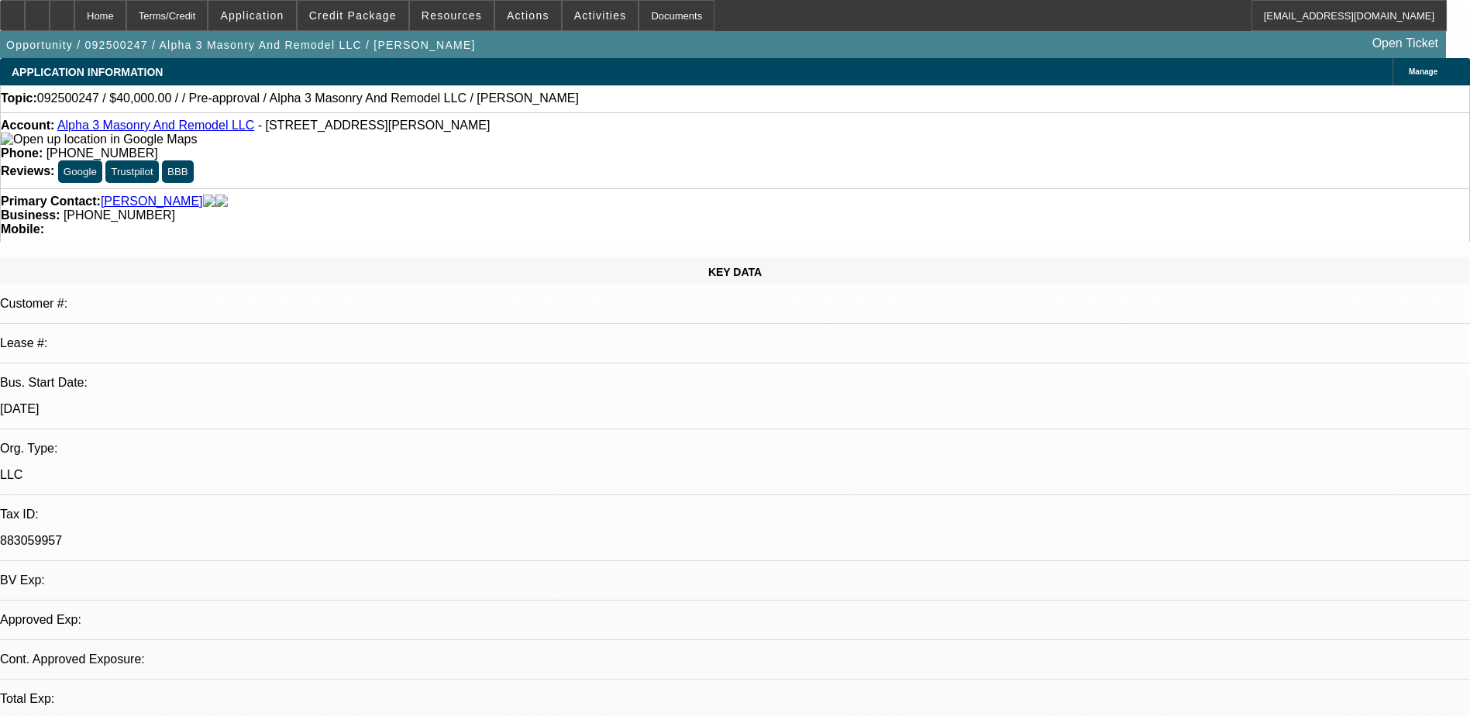
select select "0"
select select "2"
select select "0.1"
select select "4"
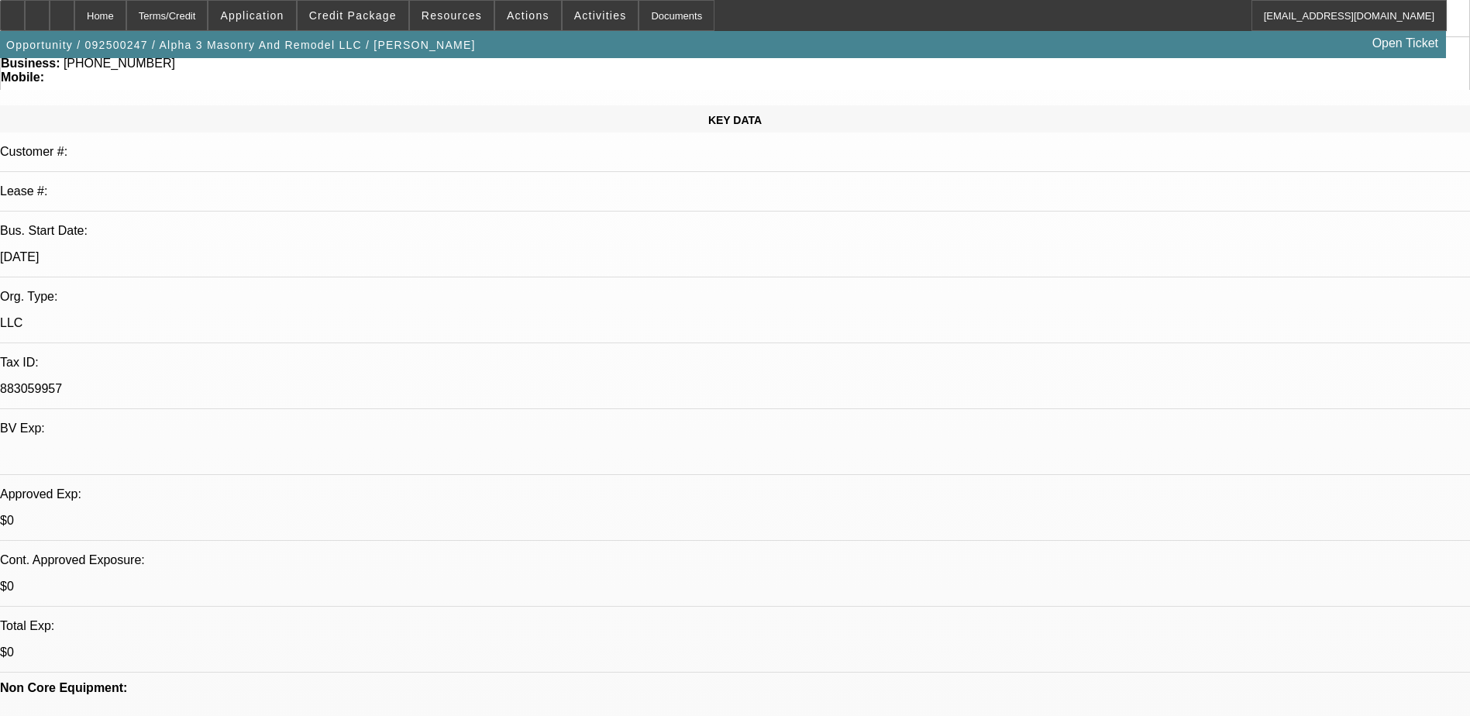
scroll to position [155, 0]
click at [374, 4] on span at bounding box center [353, 15] width 111 height 37
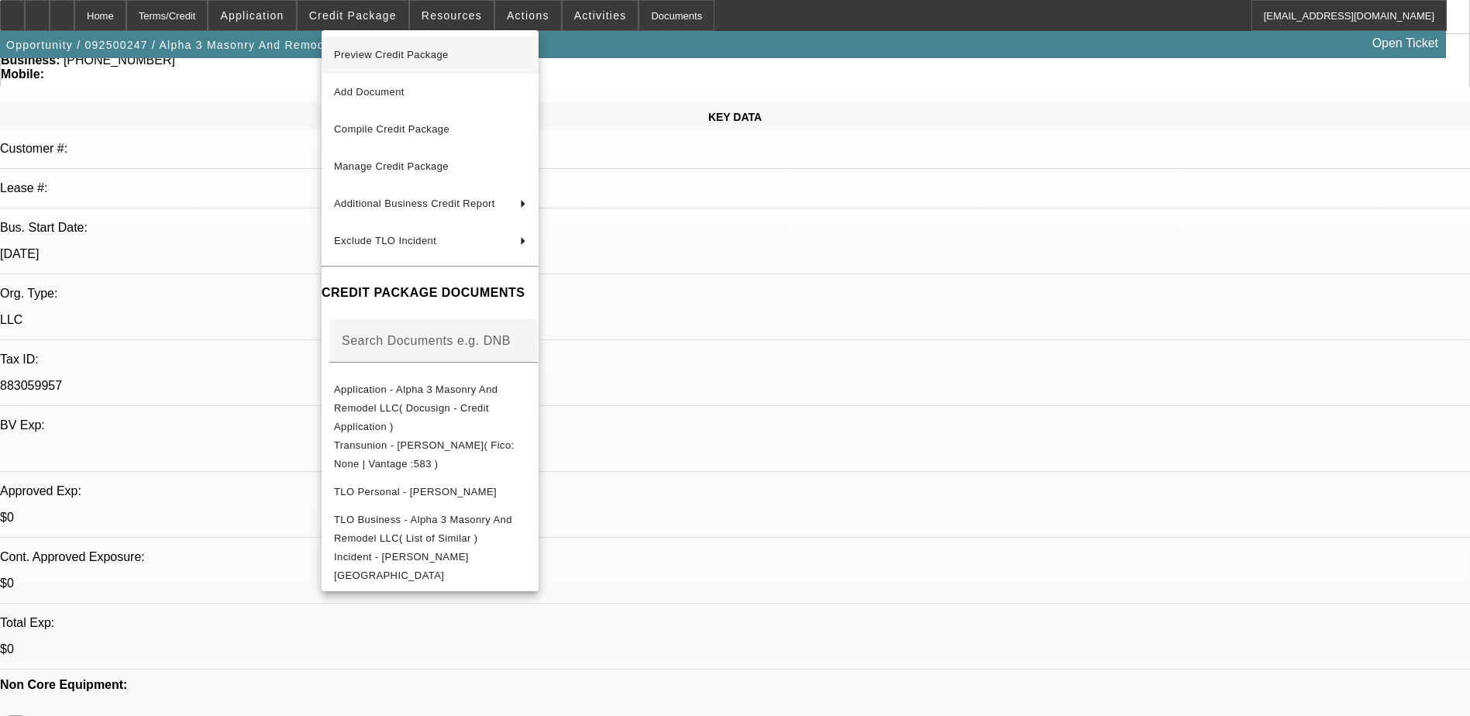
click at [500, 53] on span "Preview Credit Package" at bounding box center [430, 55] width 192 height 19
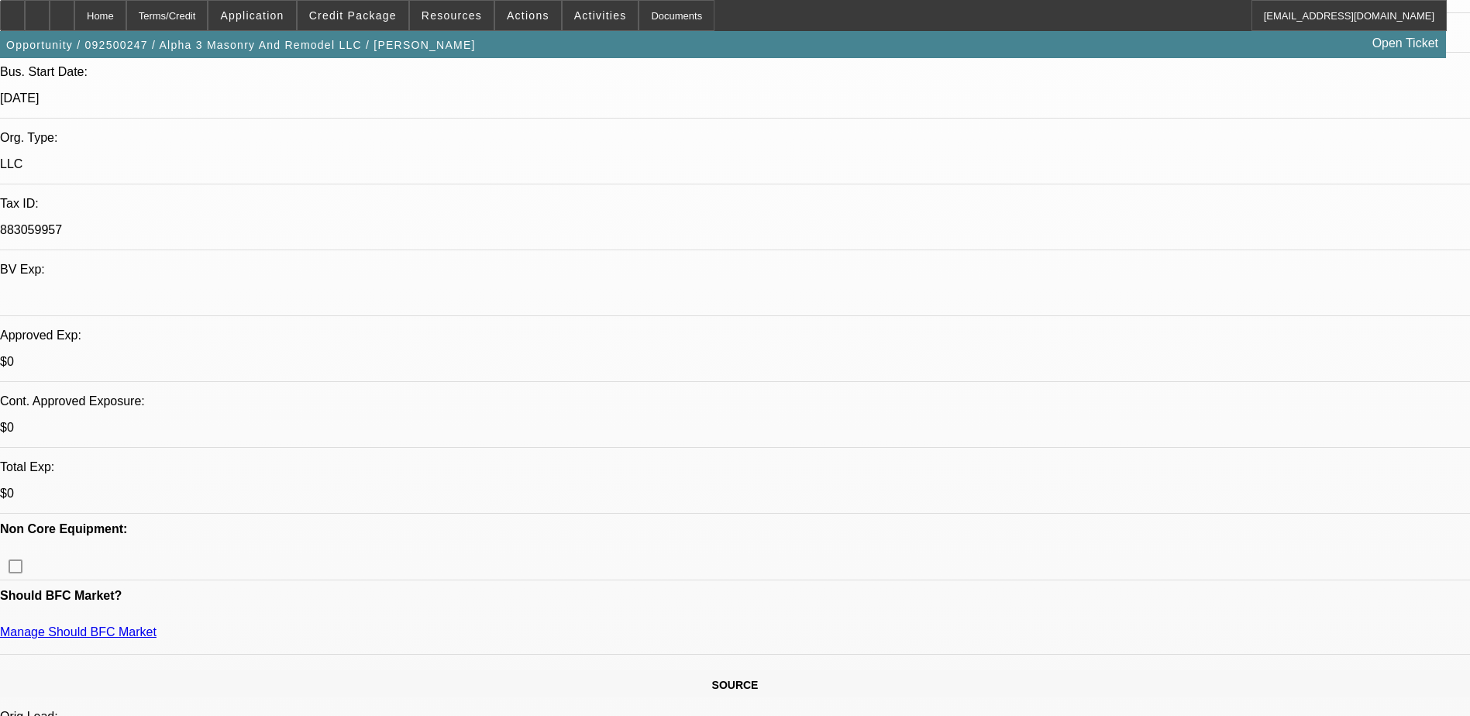
scroll to position [310, 0]
click at [50, 15] on div at bounding box center [37, 15] width 25 height 31
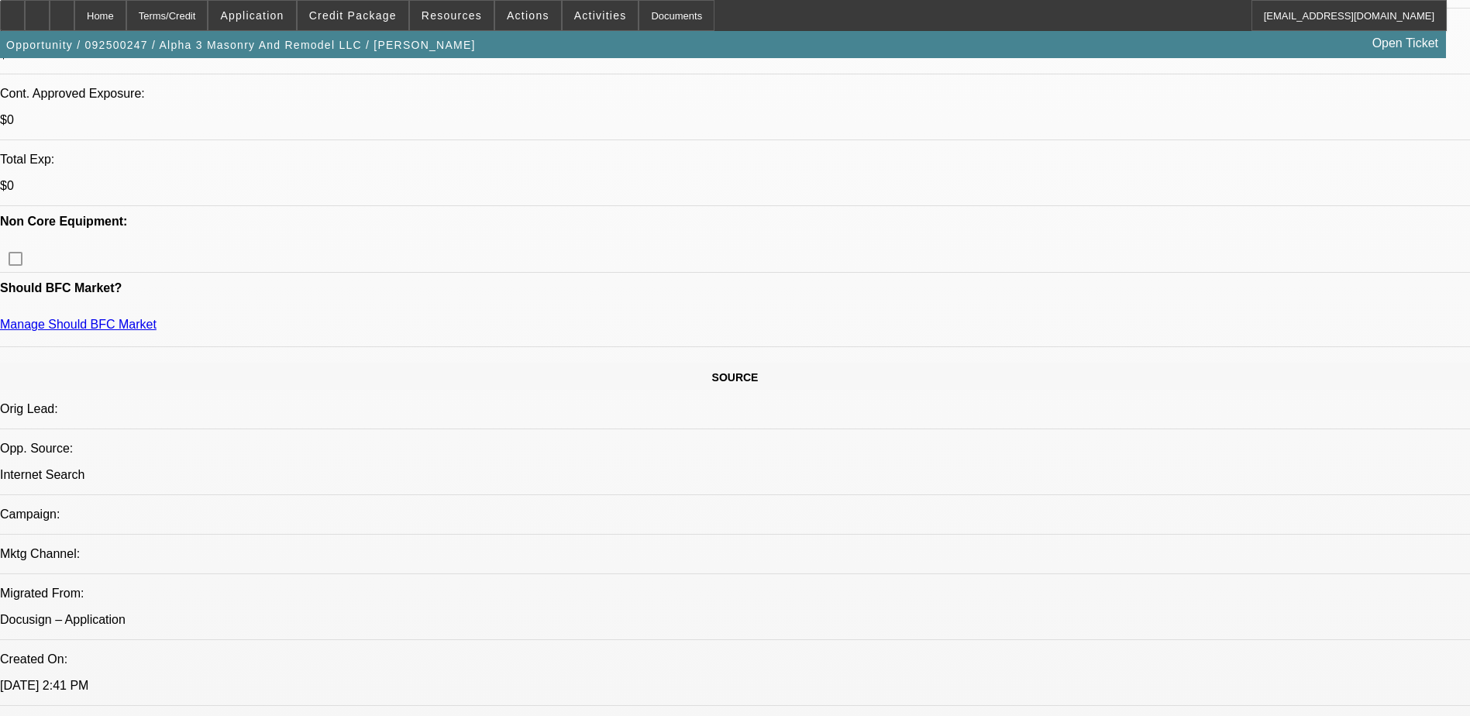
scroll to position [620, 0]
drag, startPoint x: 358, startPoint y: 11, endPoint x: 372, endPoint y: 22, distance: 18.2
click at [358, 11] on span "Credit Package" at bounding box center [353, 15] width 88 height 12
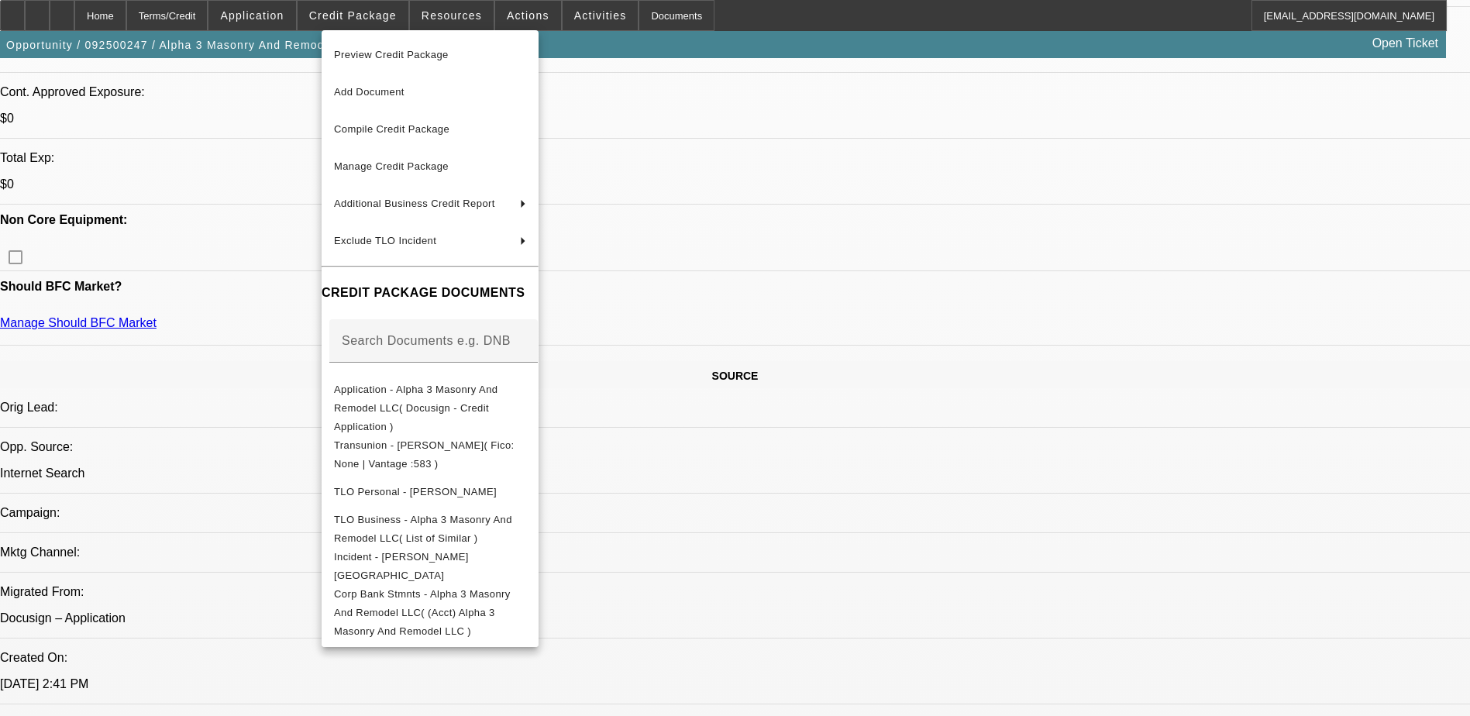
click at [1045, 267] on div at bounding box center [735, 358] width 1470 height 716
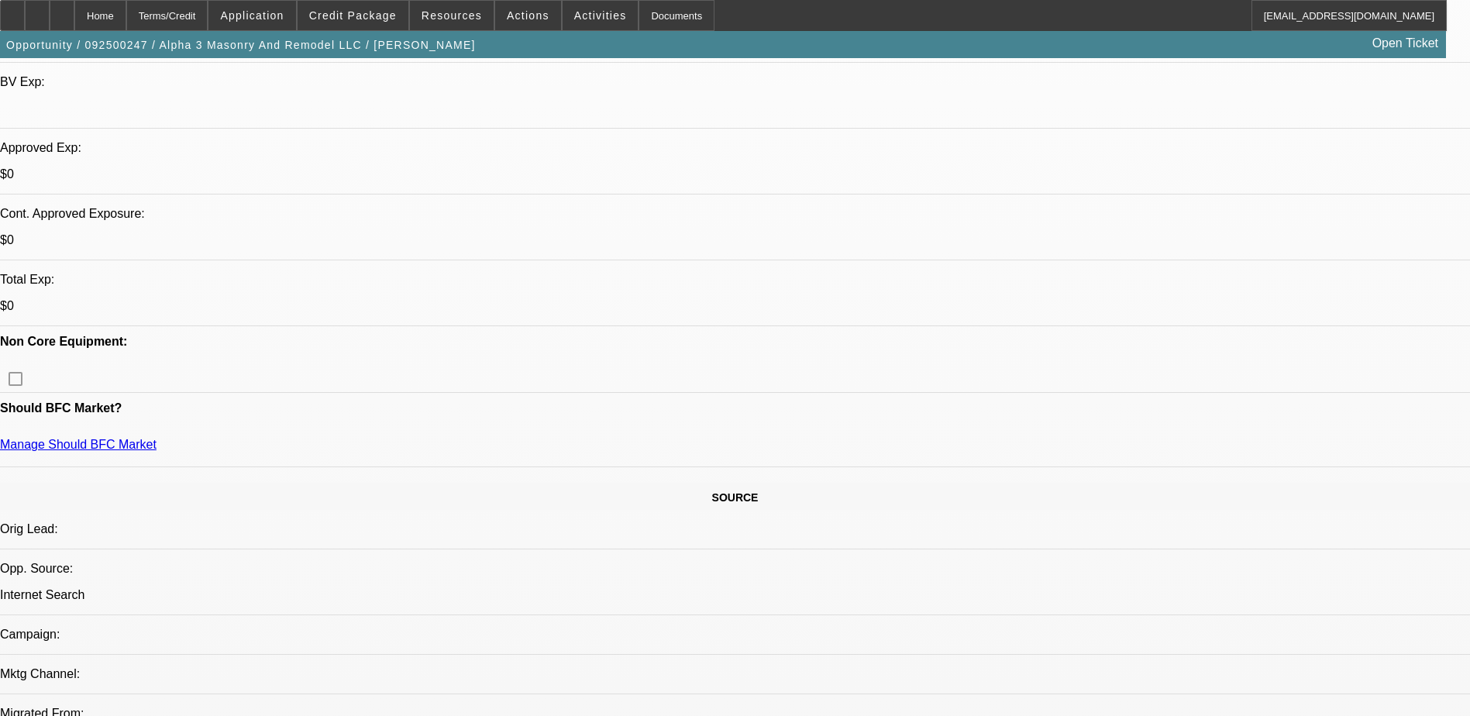
scroll to position [0, 0]
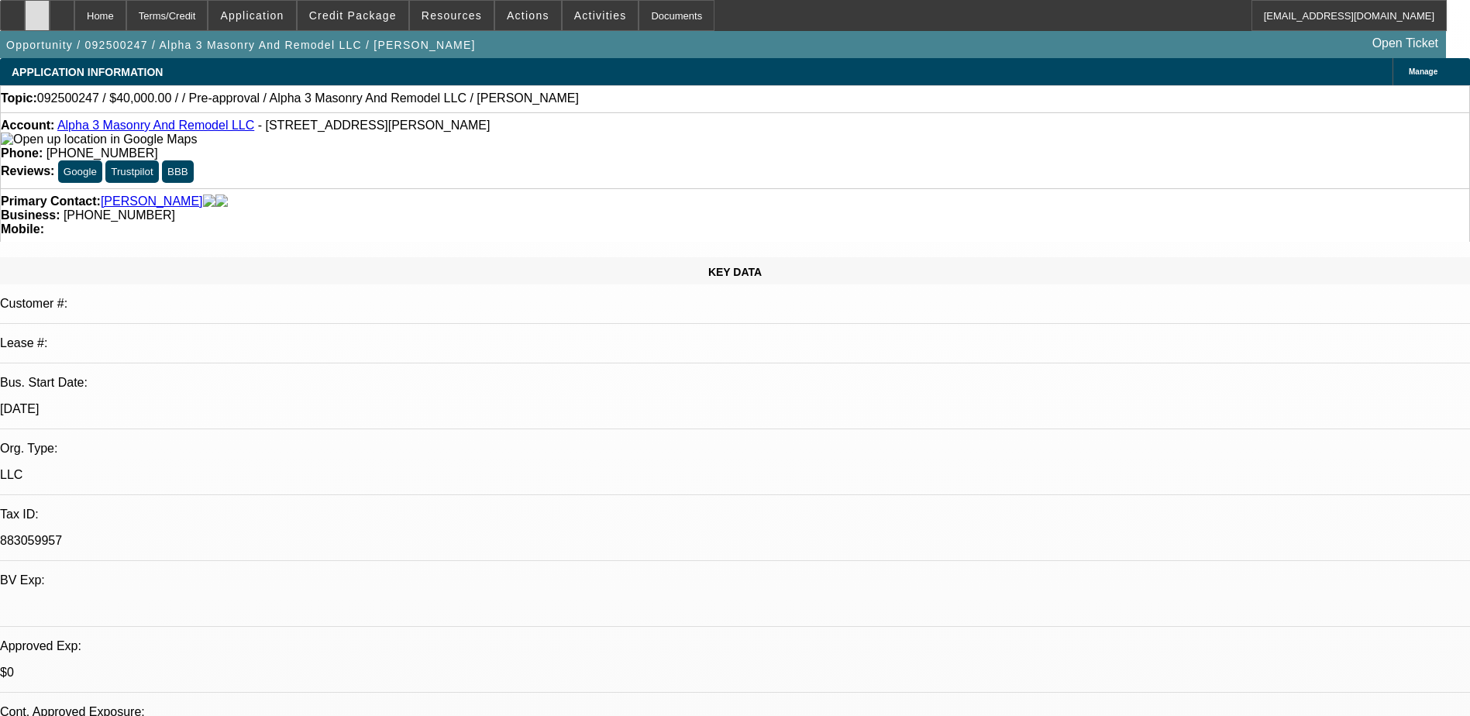
click at [50, 10] on div at bounding box center [37, 15] width 25 height 31
drag, startPoint x: 1090, startPoint y: 321, endPoint x: 1017, endPoint y: 291, distance: 79.3
click at [374, 19] on span "Credit Package" at bounding box center [353, 15] width 88 height 12
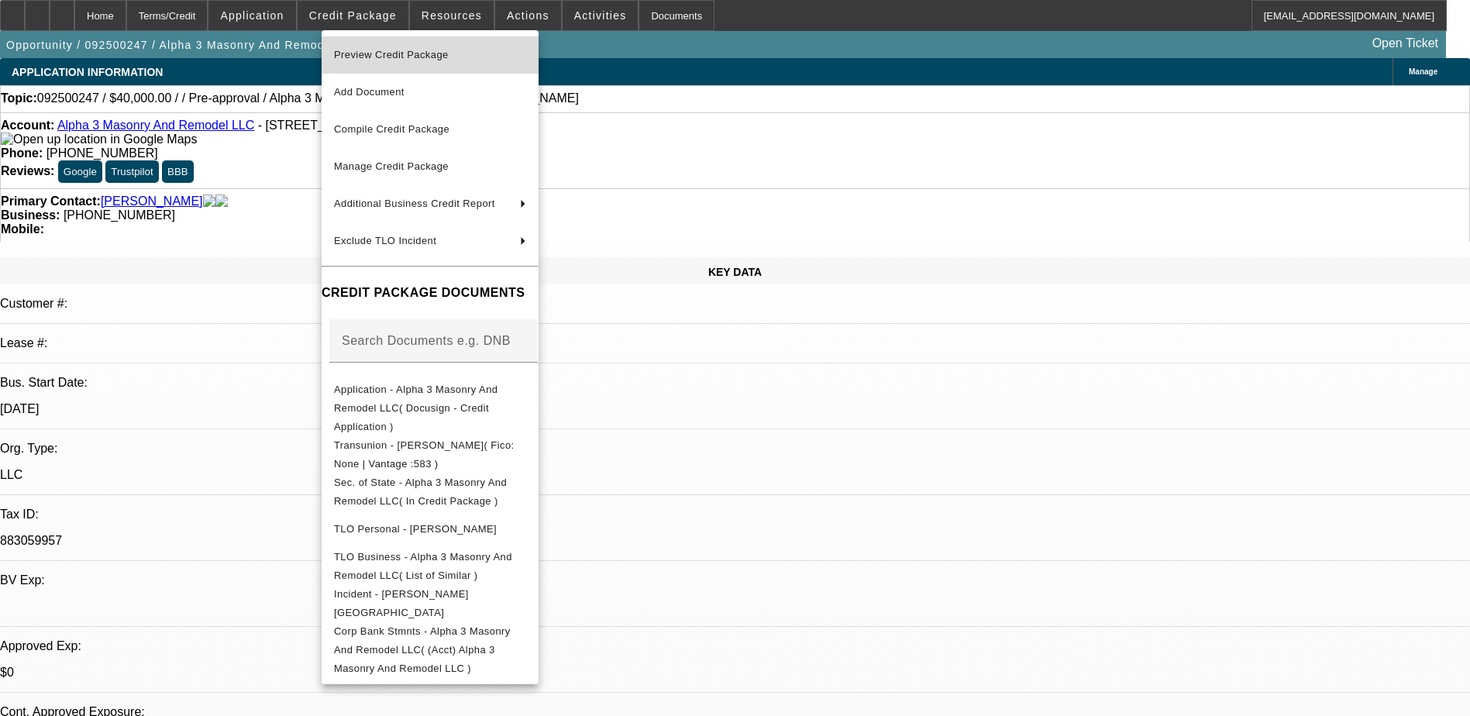
click at [504, 60] on span "Preview Credit Package" at bounding box center [430, 55] width 192 height 19
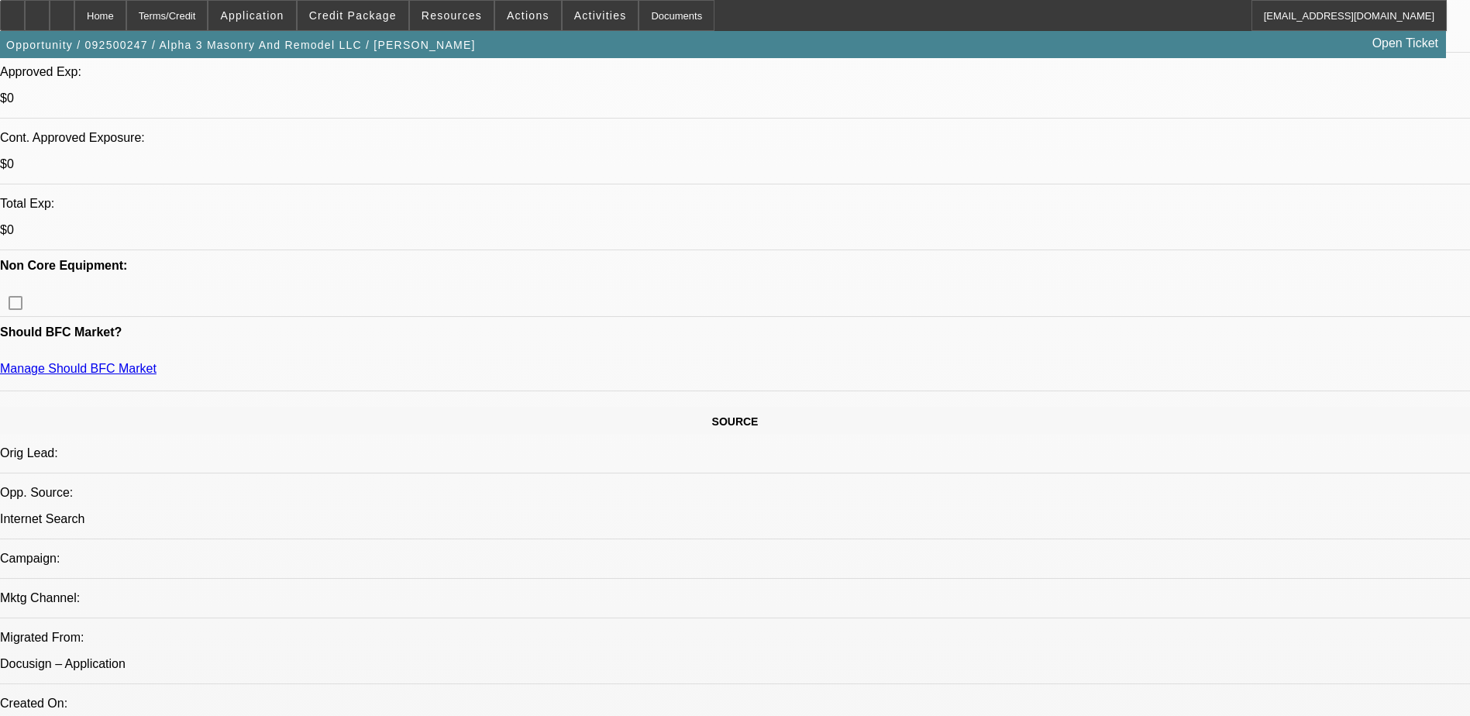
scroll to position [620, 0]
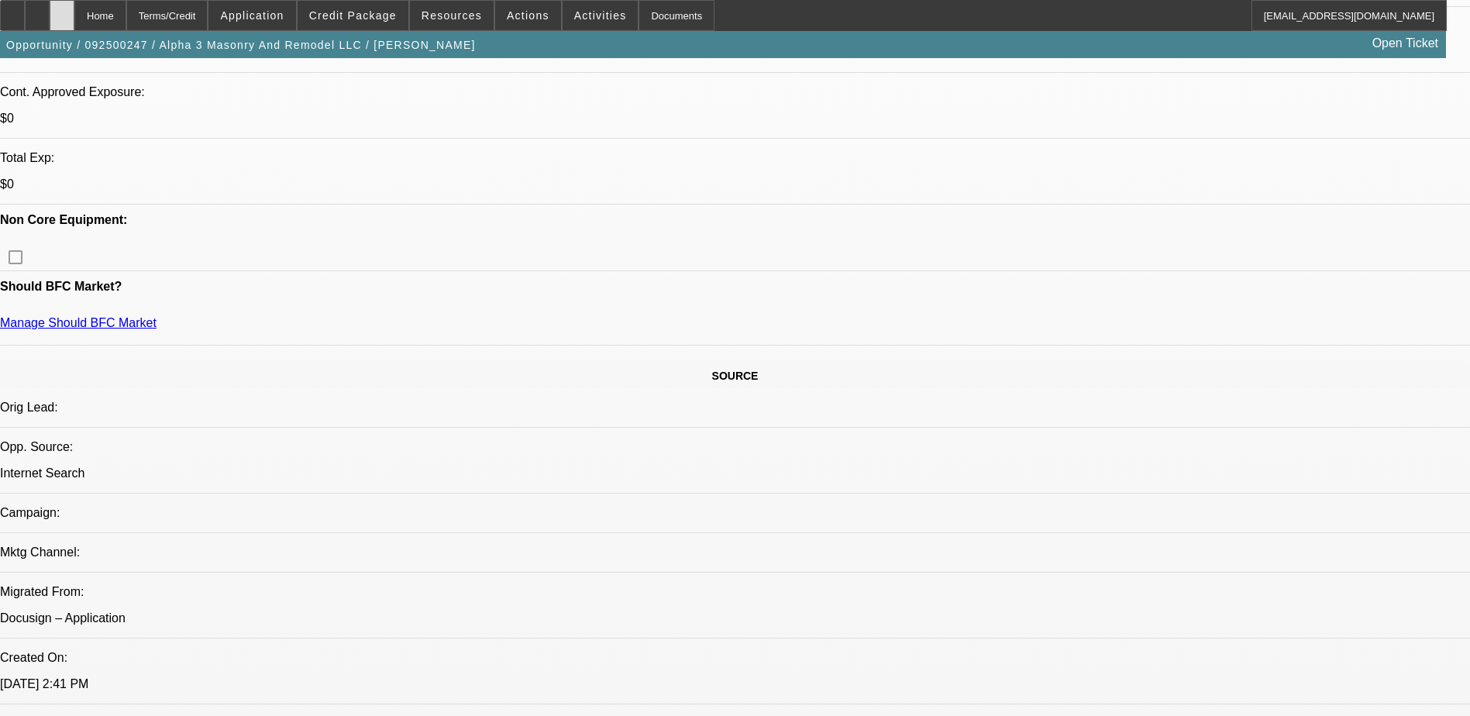
click at [74, 9] on div at bounding box center [62, 15] width 25 height 31
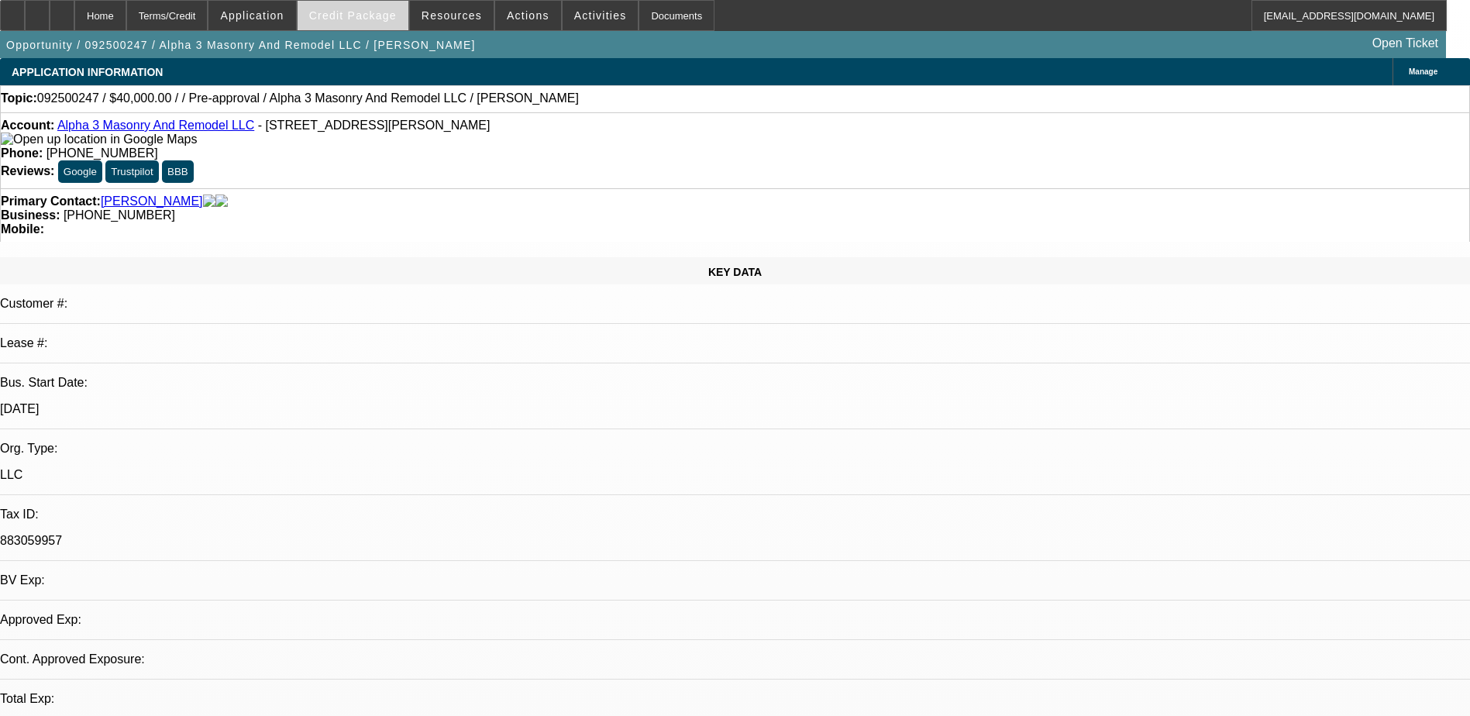
select select "0"
select select "2"
select select "0.1"
select select "1"
select select "2"
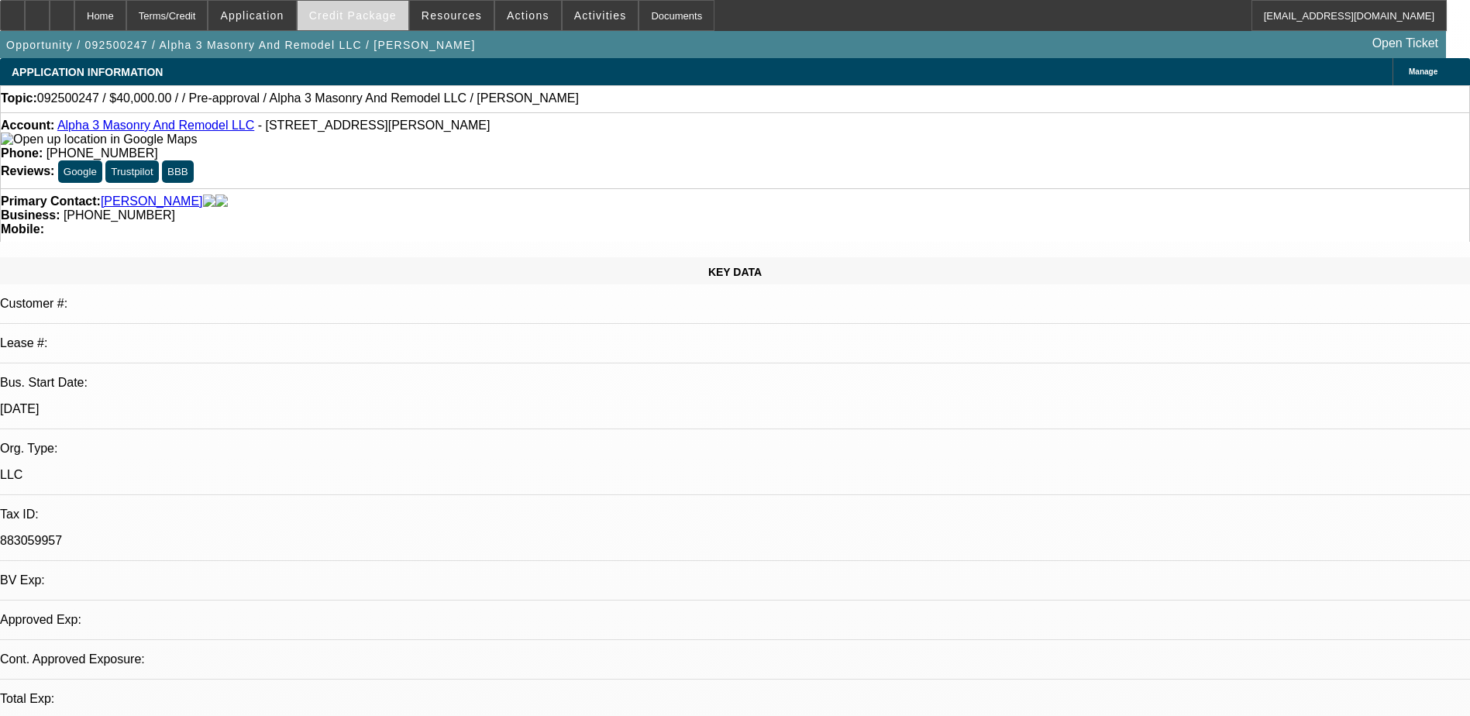
select select "4"
click at [370, 22] on span at bounding box center [353, 15] width 111 height 37
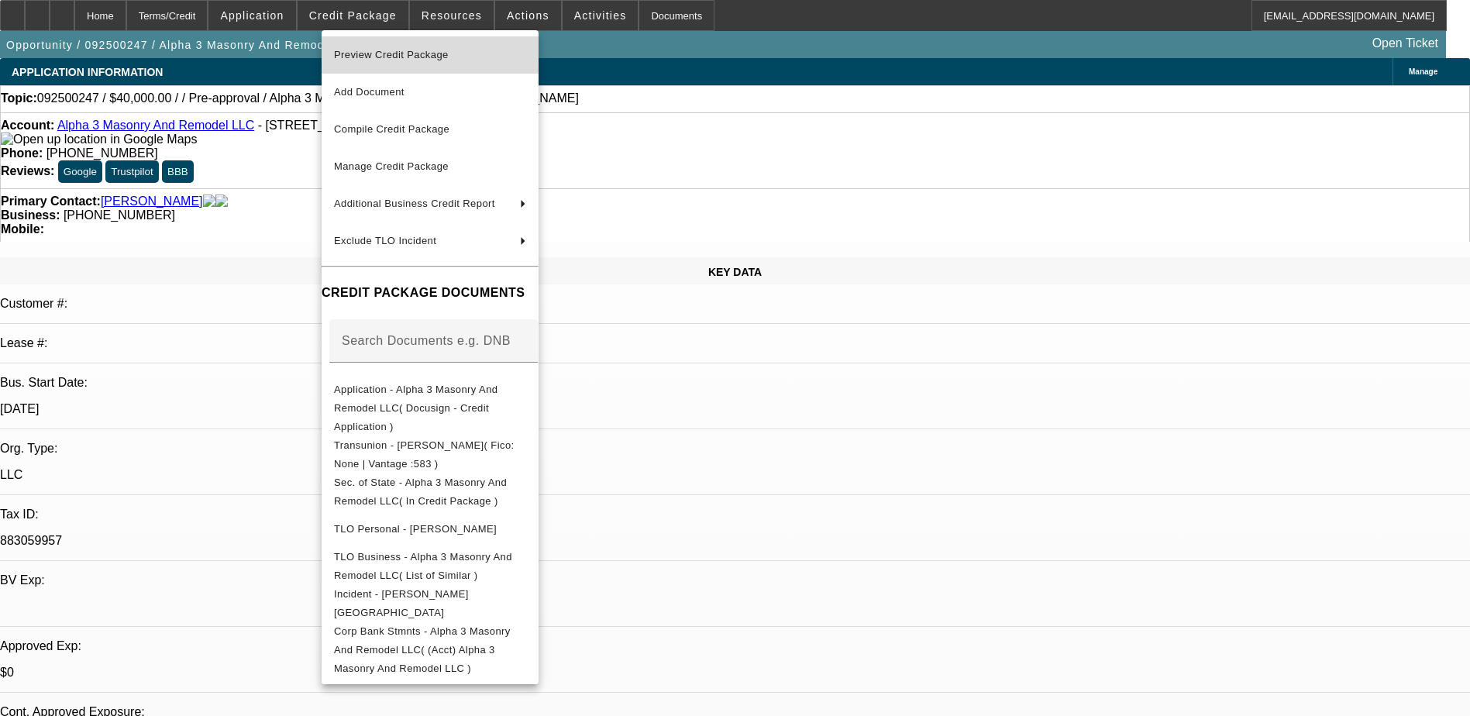
click at [441, 49] on span "Preview Credit Package" at bounding box center [391, 55] width 115 height 12
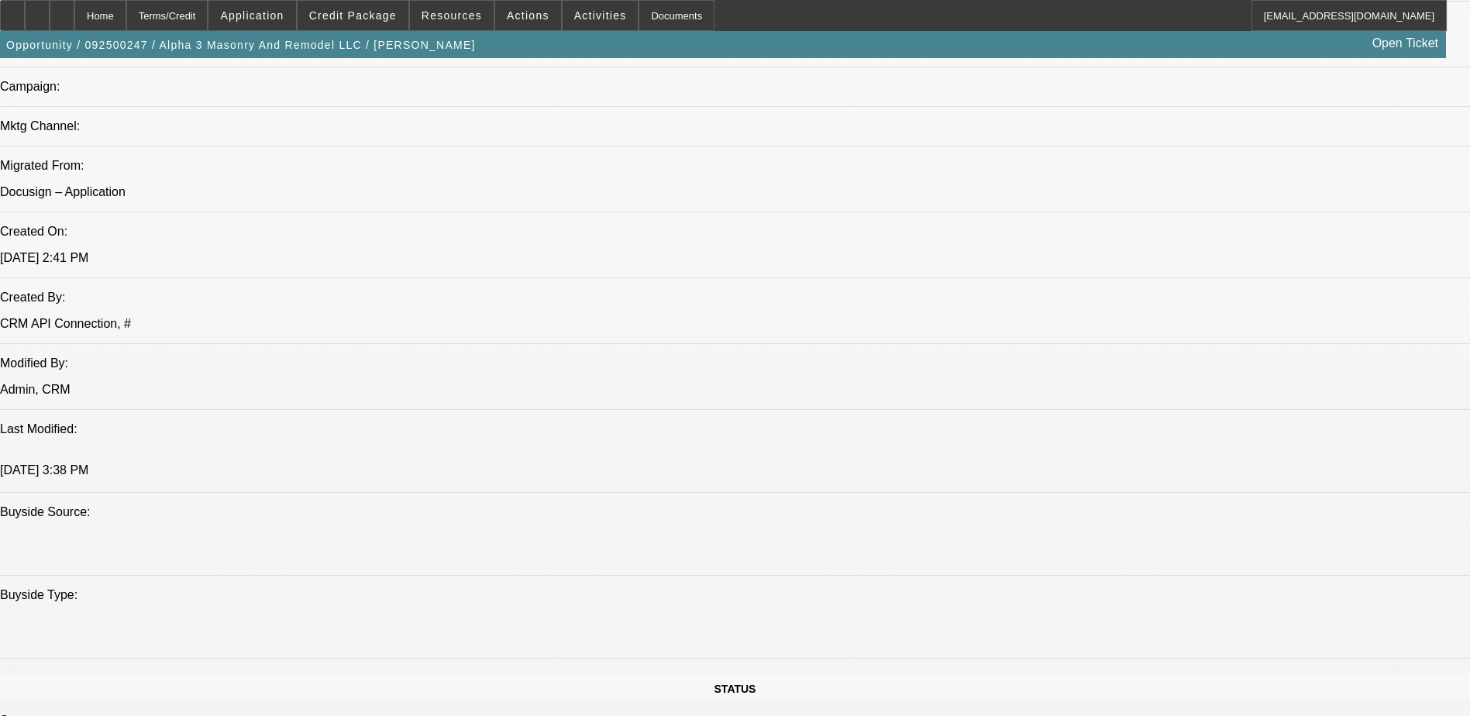
scroll to position [1162, 0]
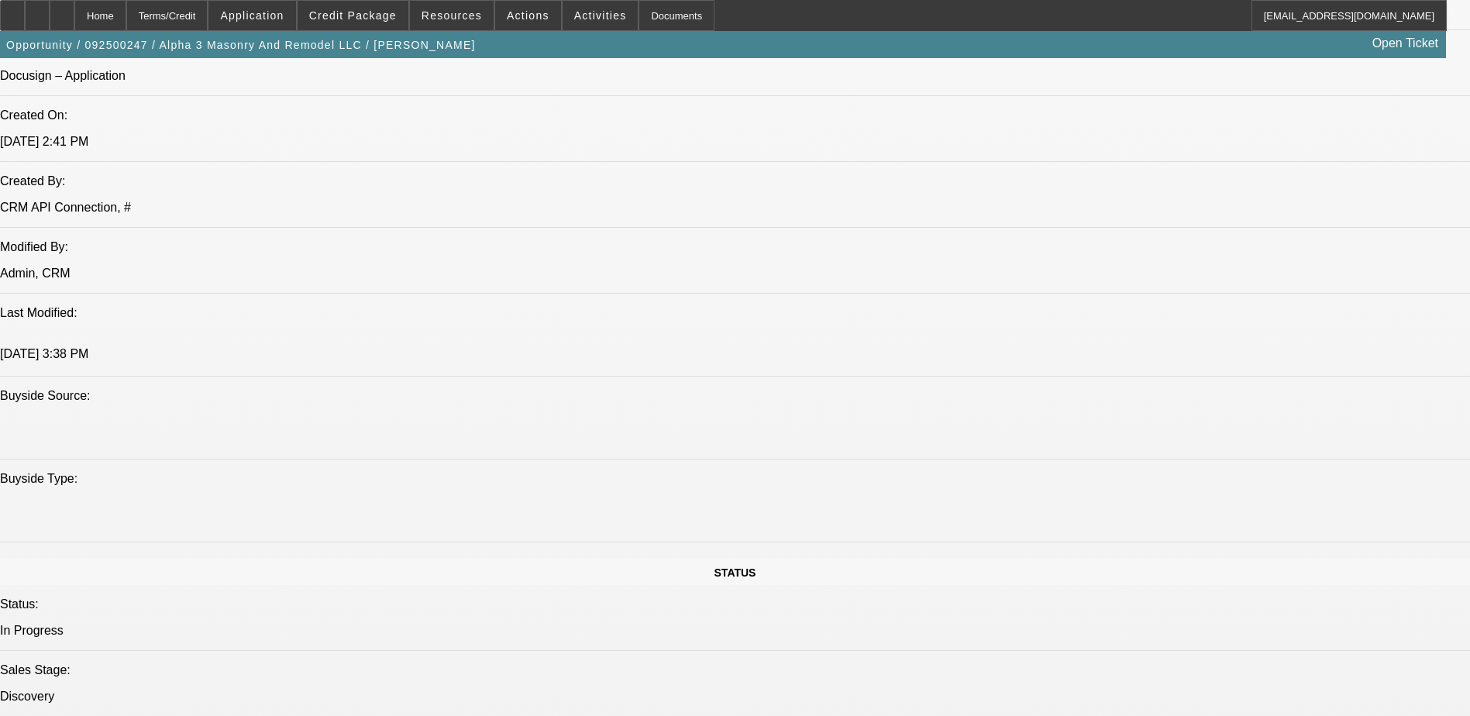
drag, startPoint x: 1047, startPoint y: 414, endPoint x: 1017, endPoint y: 414, distance: 29.4
click at [353, 5] on span at bounding box center [353, 15] width 111 height 37
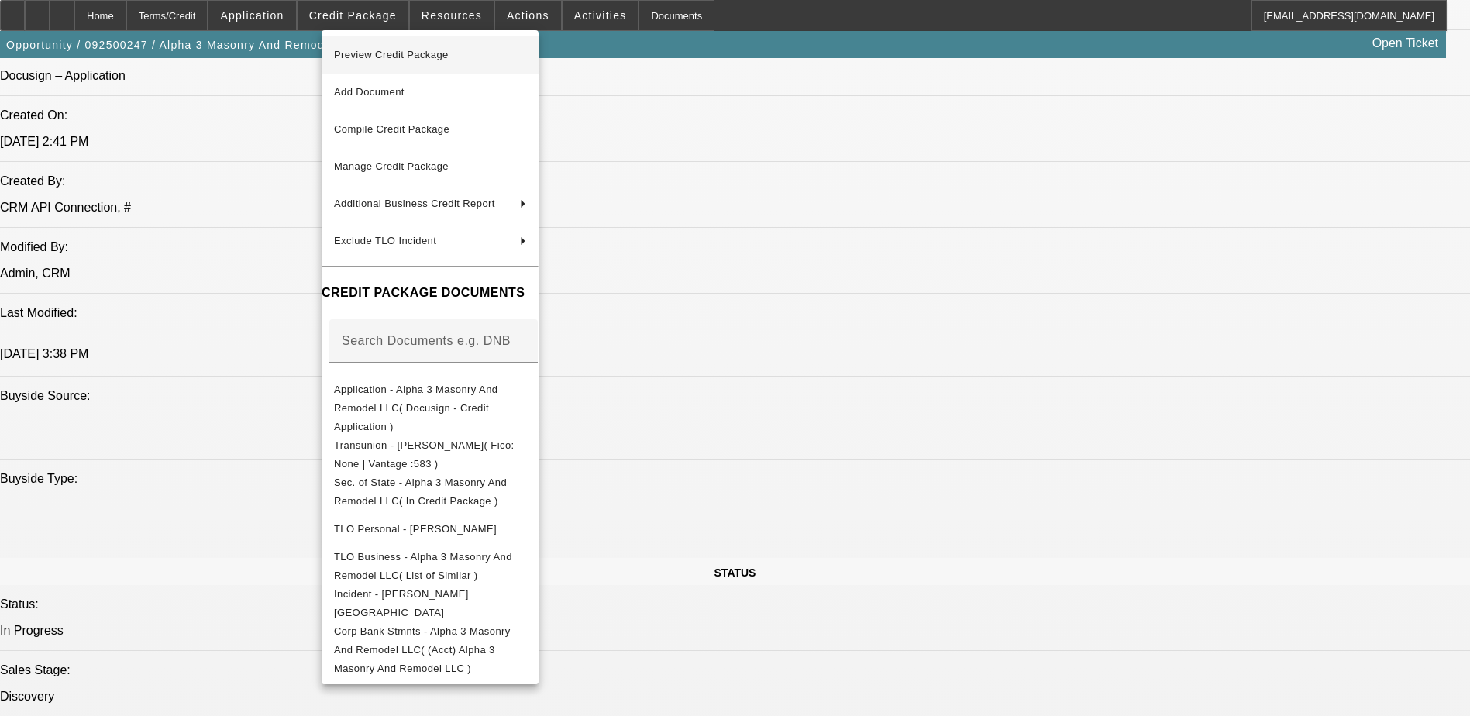
click at [478, 60] on span "Preview Credit Package" at bounding box center [430, 55] width 192 height 19
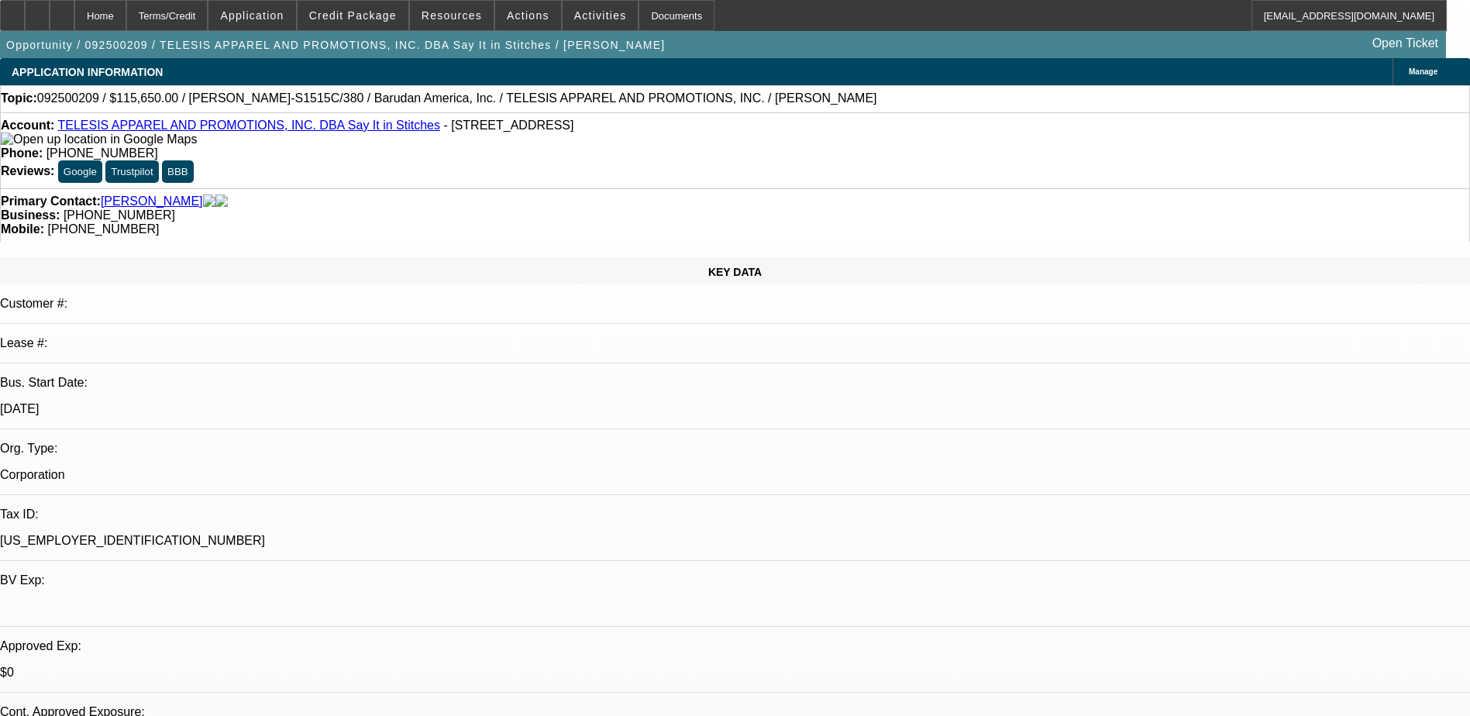
select select "0.1"
select select "2"
select select "0.1"
select select "4"
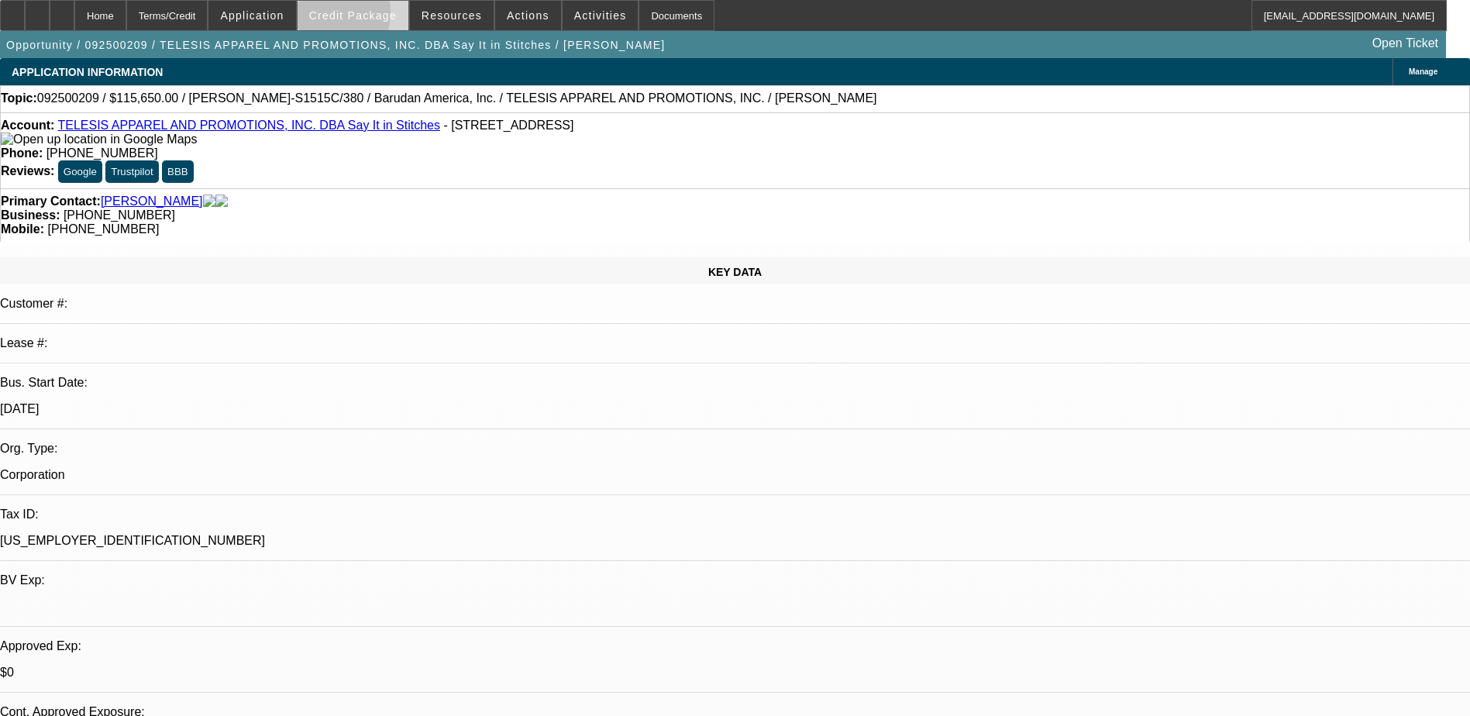
click at [346, 16] on span "Credit Package" at bounding box center [353, 15] width 88 height 12
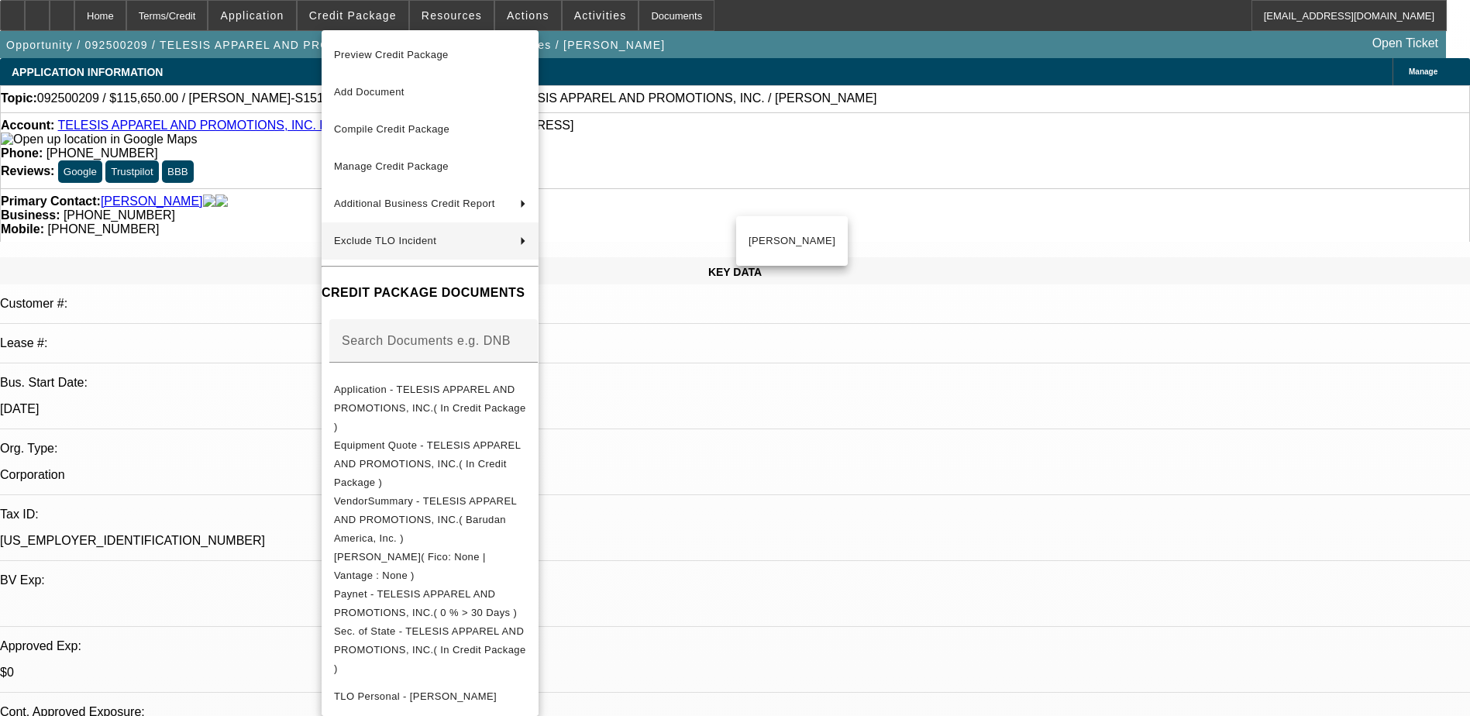
click at [94, 16] on div at bounding box center [735, 358] width 1470 height 716
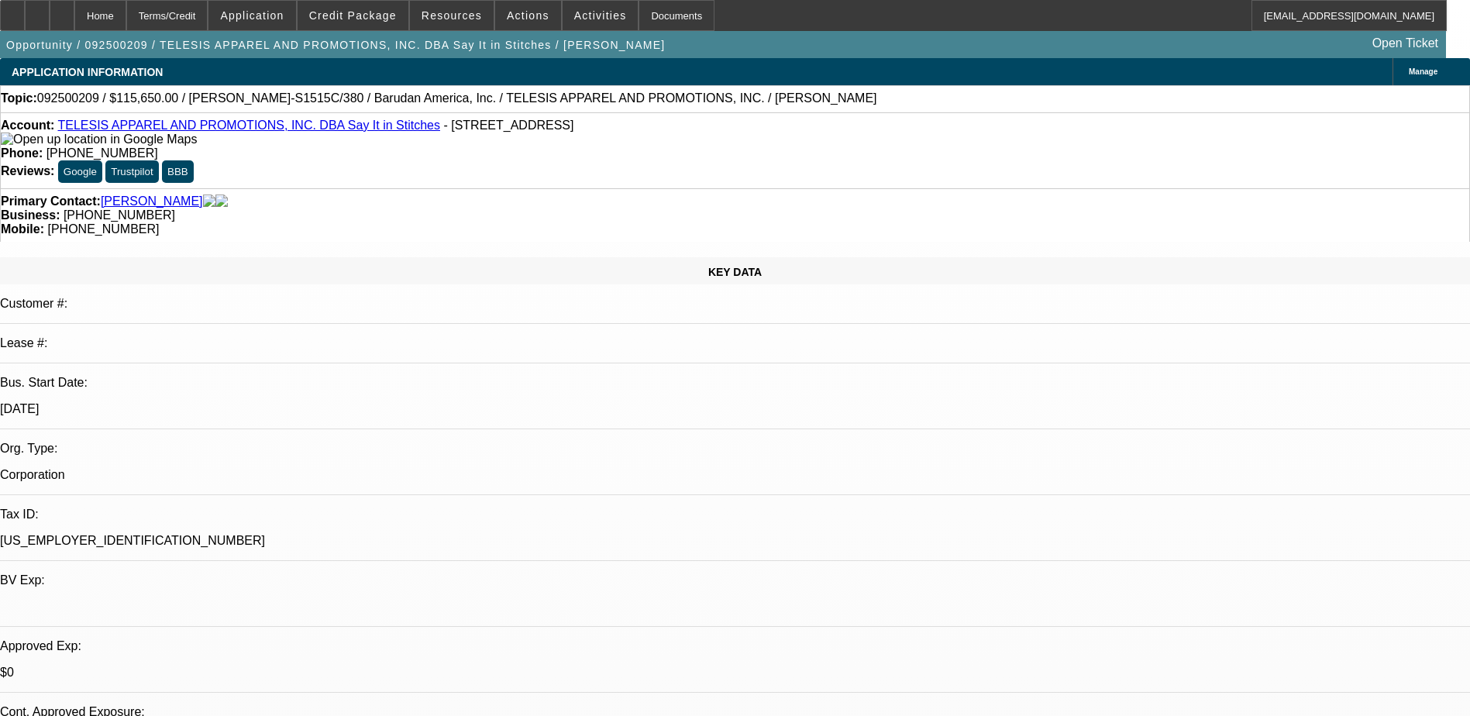
click at [62, 10] on icon at bounding box center [62, 10] width 0 height 0
select select "0.1"
select select "2"
select select "0.1"
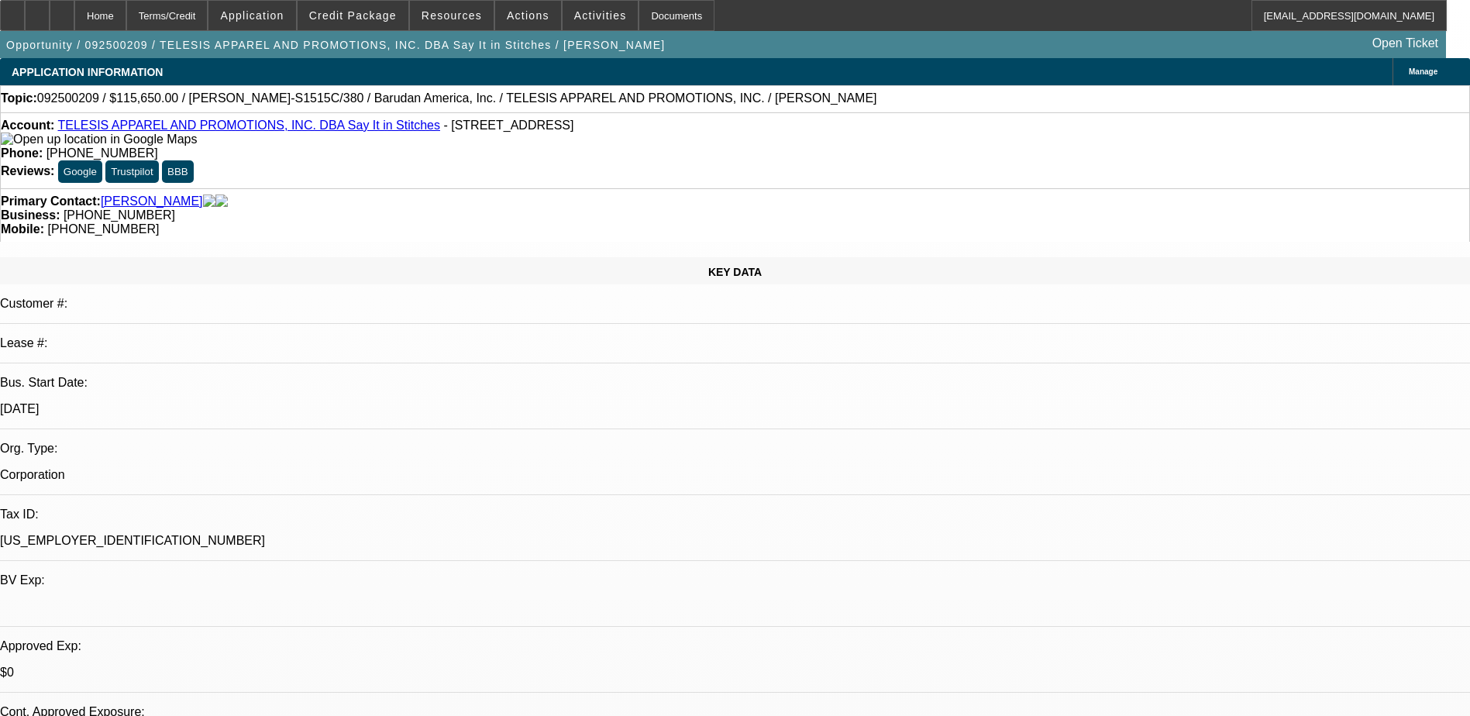
select select "4"
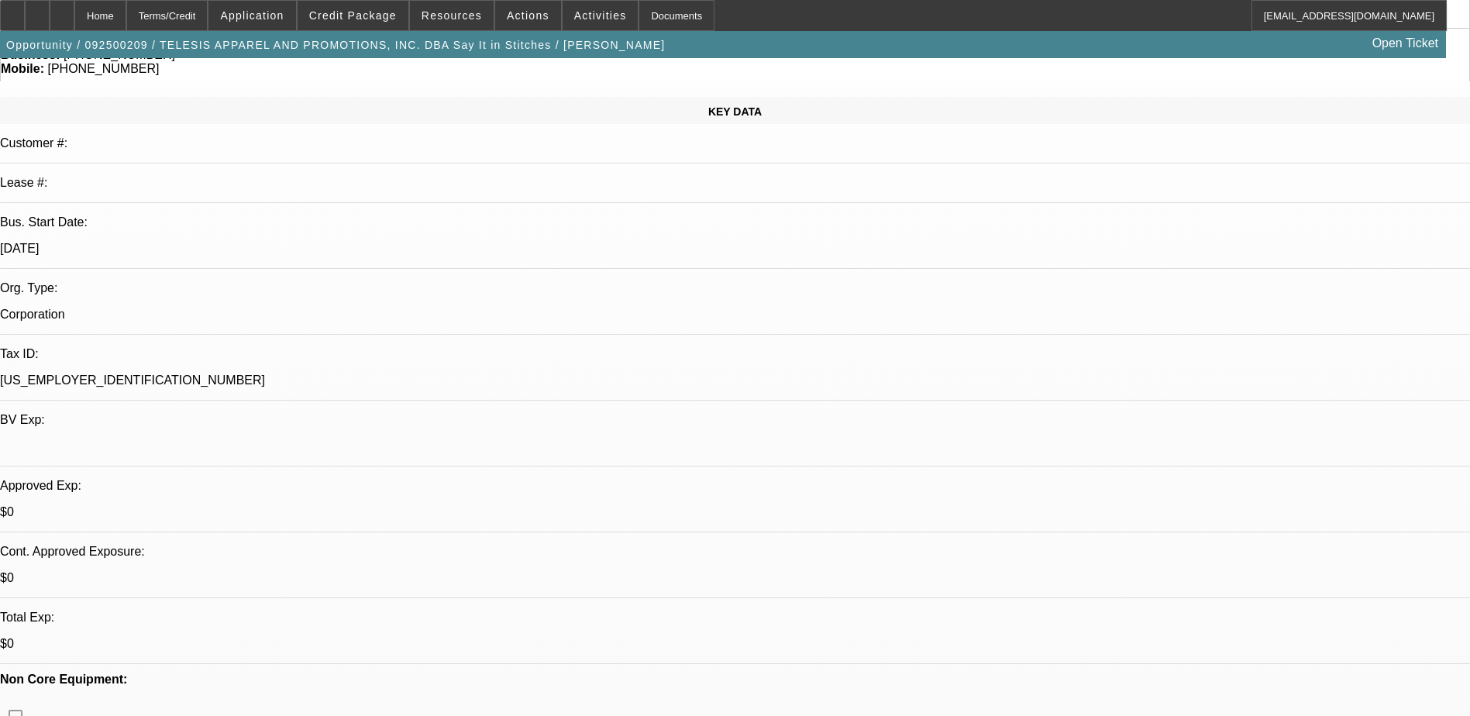
scroll to position [155, 0]
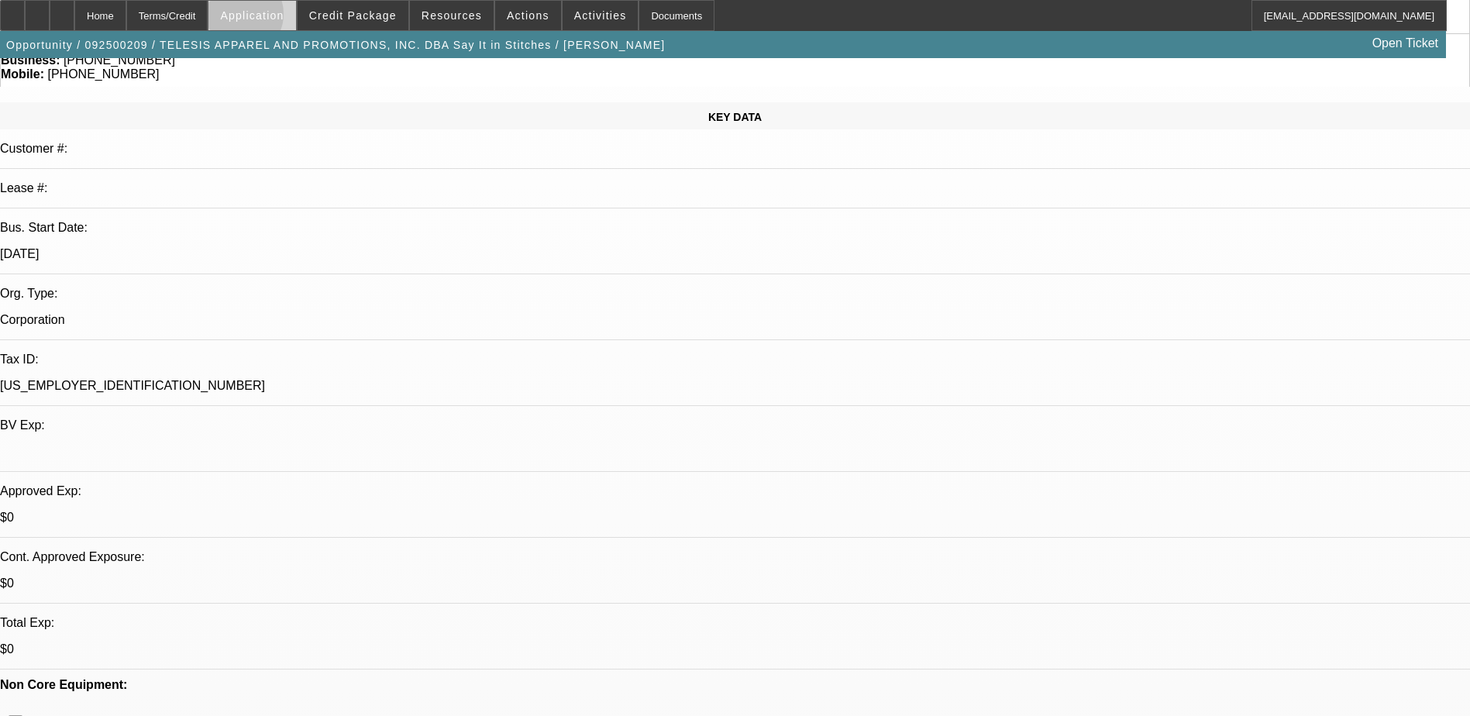
click at [278, 18] on span "Application" at bounding box center [252, 15] width 64 height 12
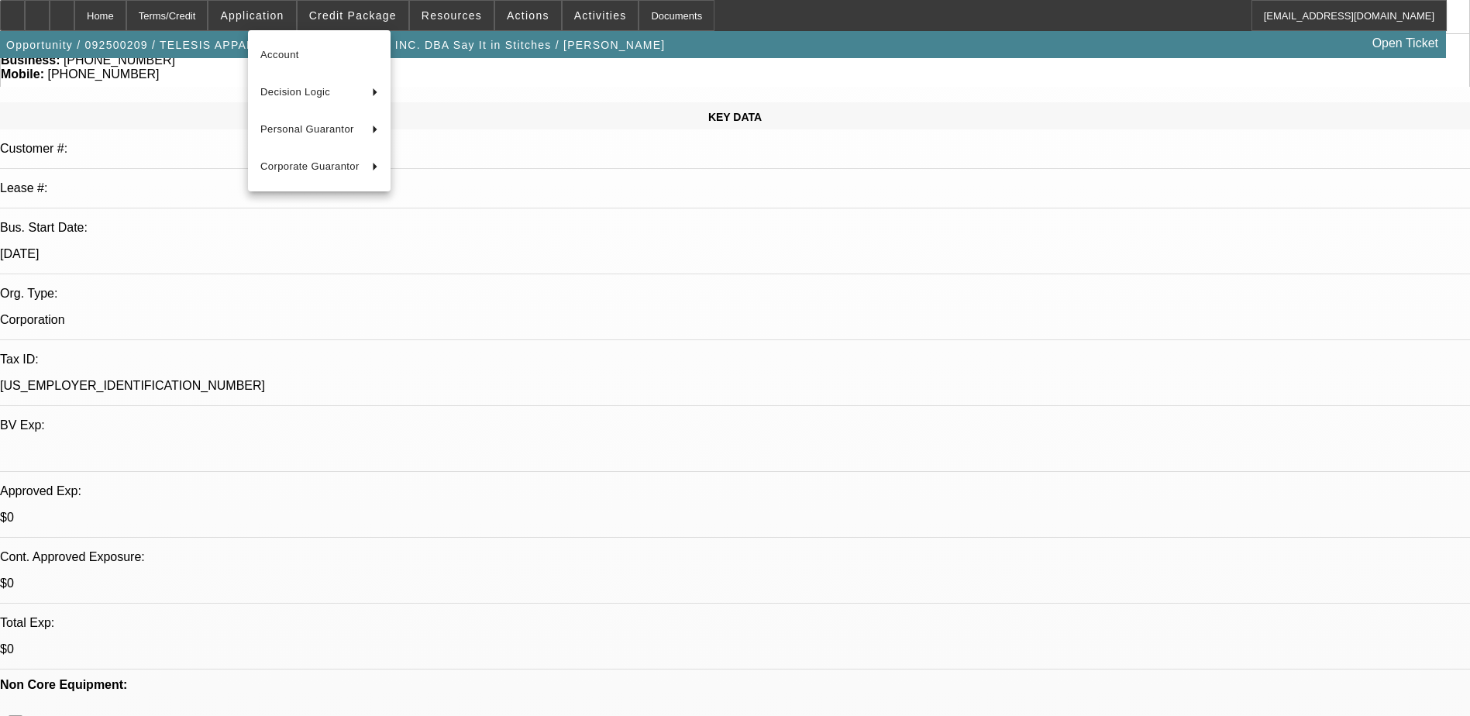
click at [303, 19] on div at bounding box center [735, 358] width 1470 height 716
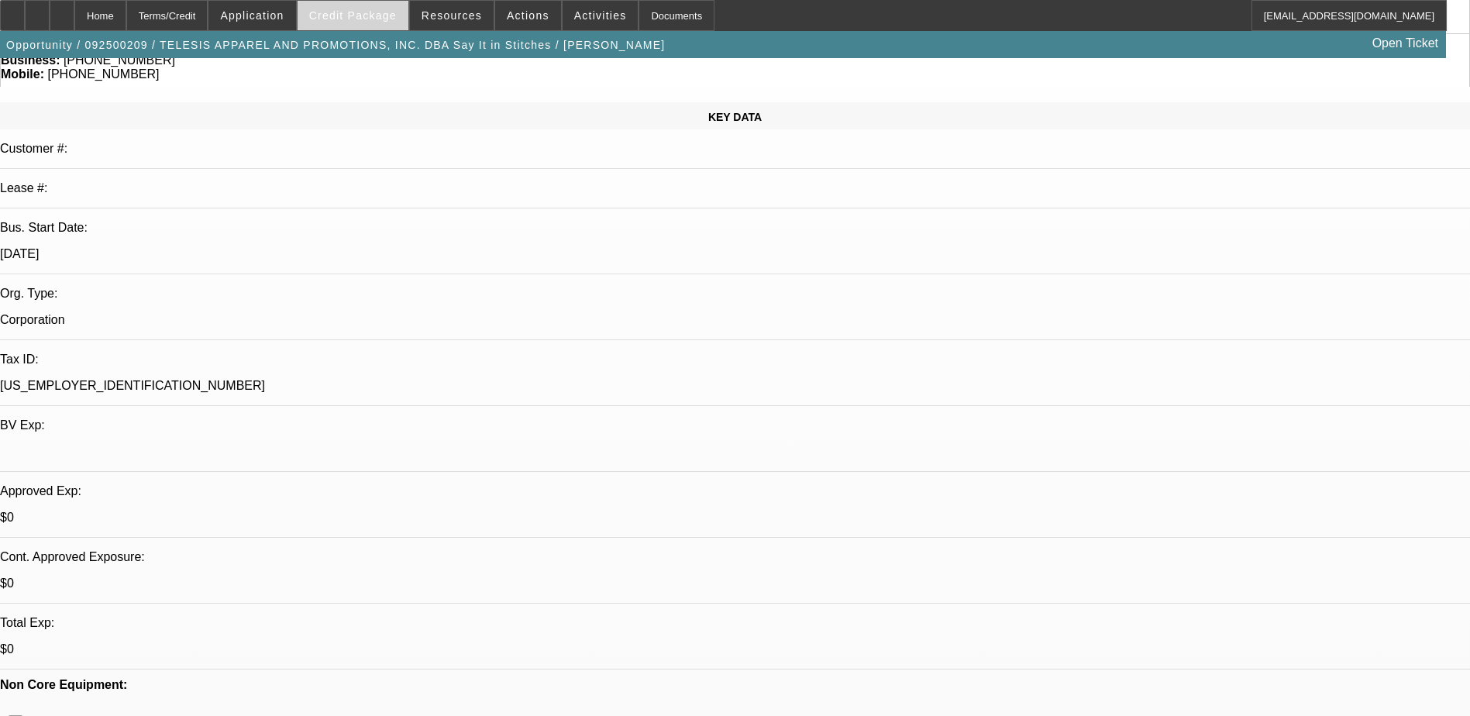
click at [393, 24] on span at bounding box center [353, 15] width 111 height 37
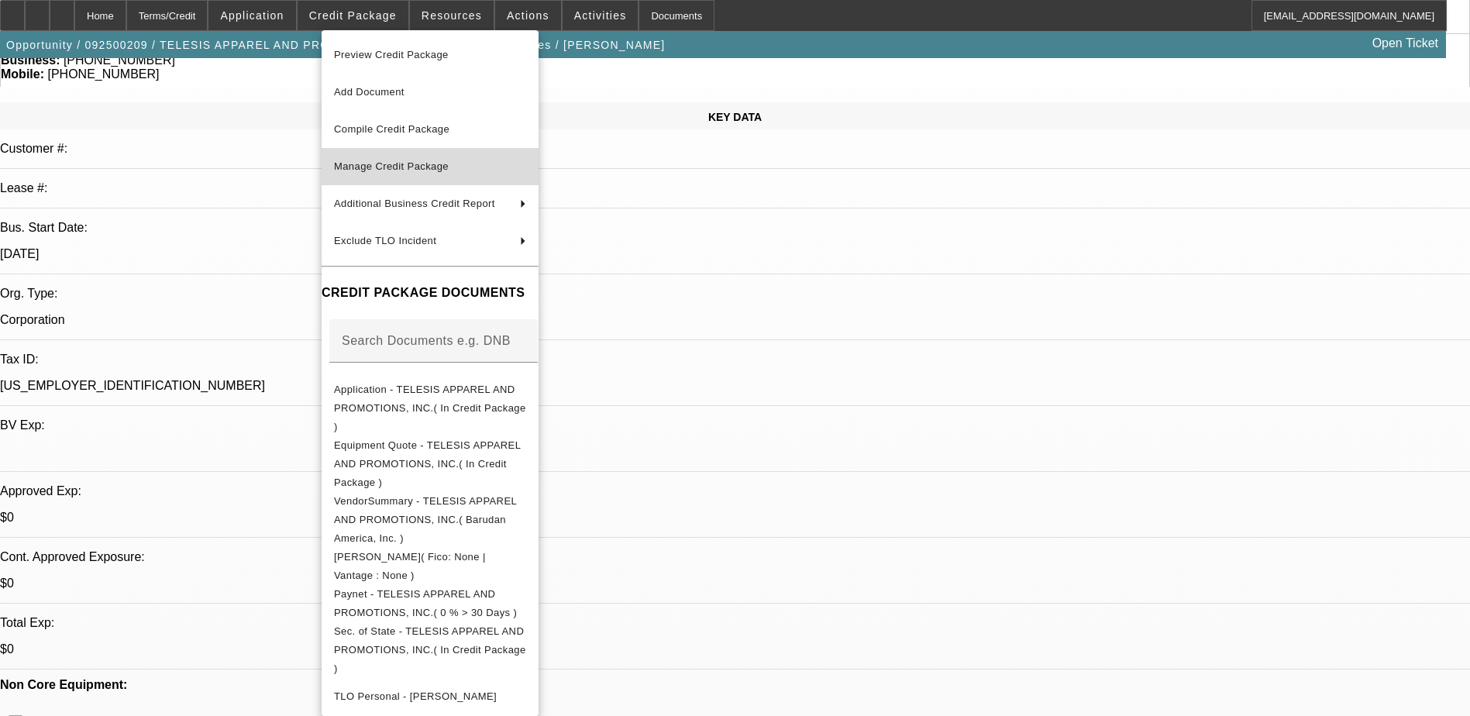
click at [449, 167] on span "Manage Credit Package" at bounding box center [391, 166] width 115 height 12
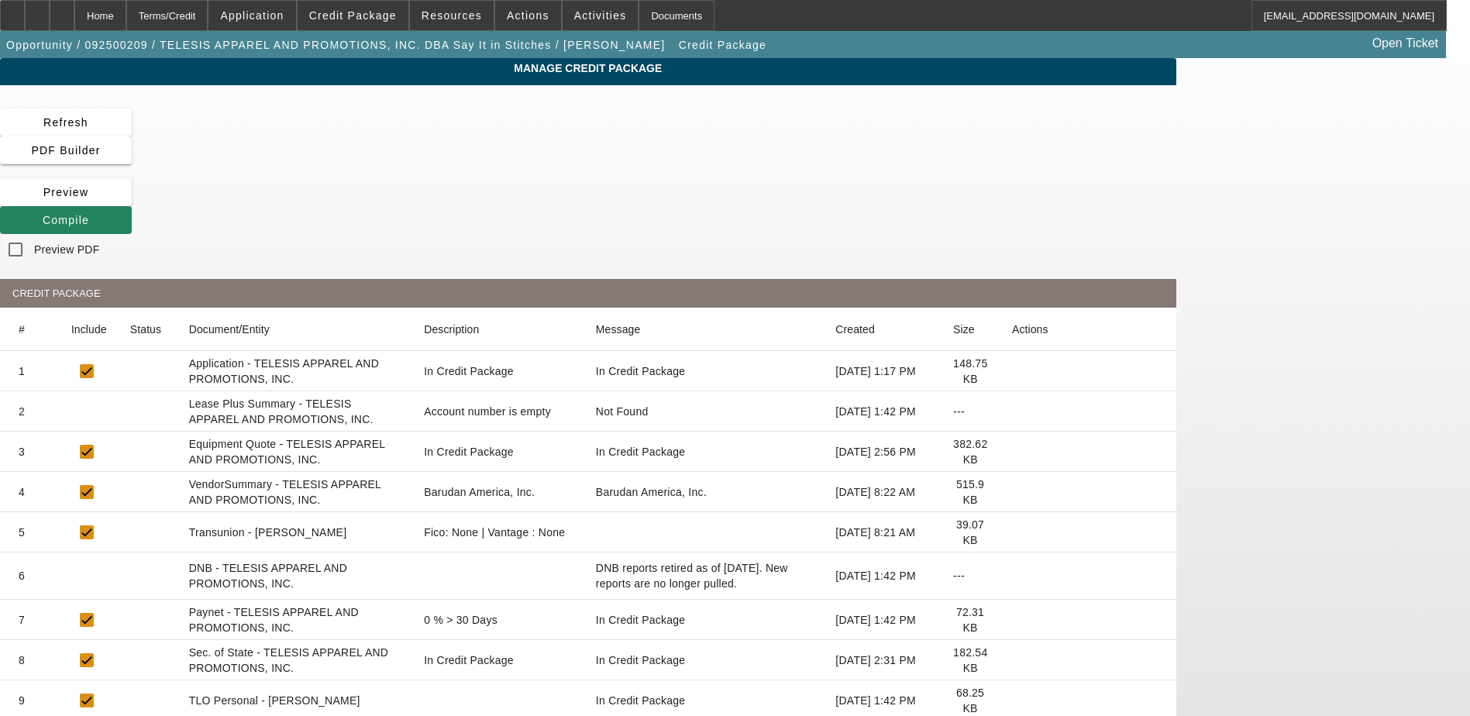
click at [1012, 532] on icon at bounding box center [1012, 532] width 0 height 0
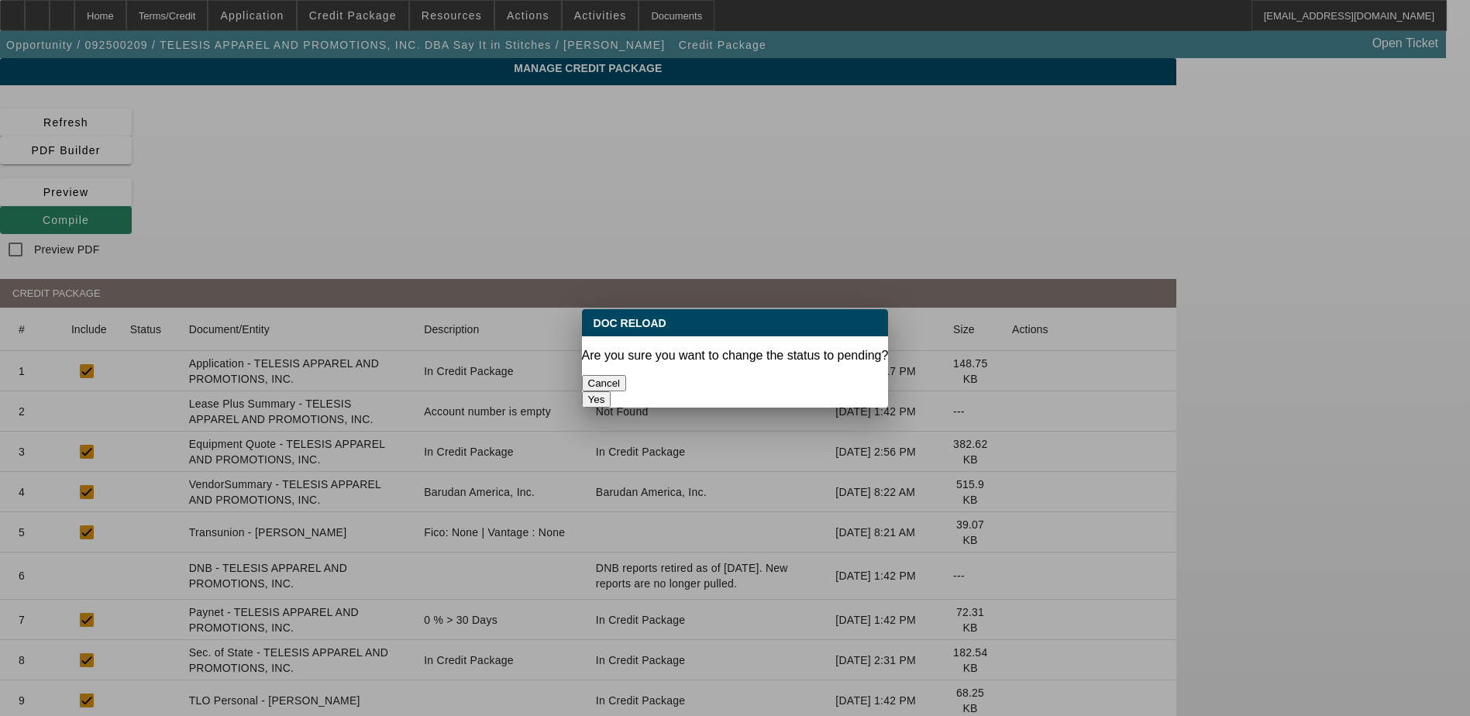
click at [611, 391] on button "Yes" at bounding box center [596, 399] width 29 height 16
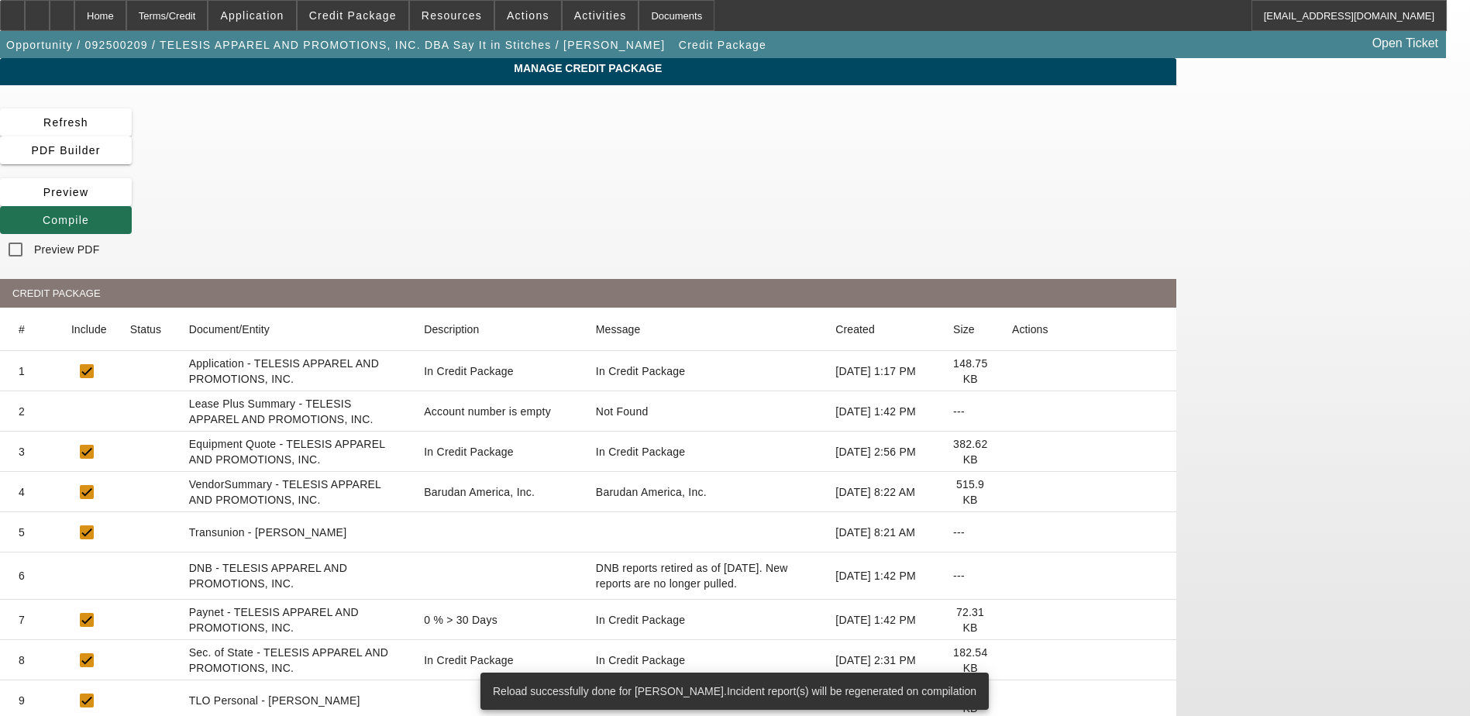
click at [43, 214] on icon at bounding box center [43, 220] width 0 height 12
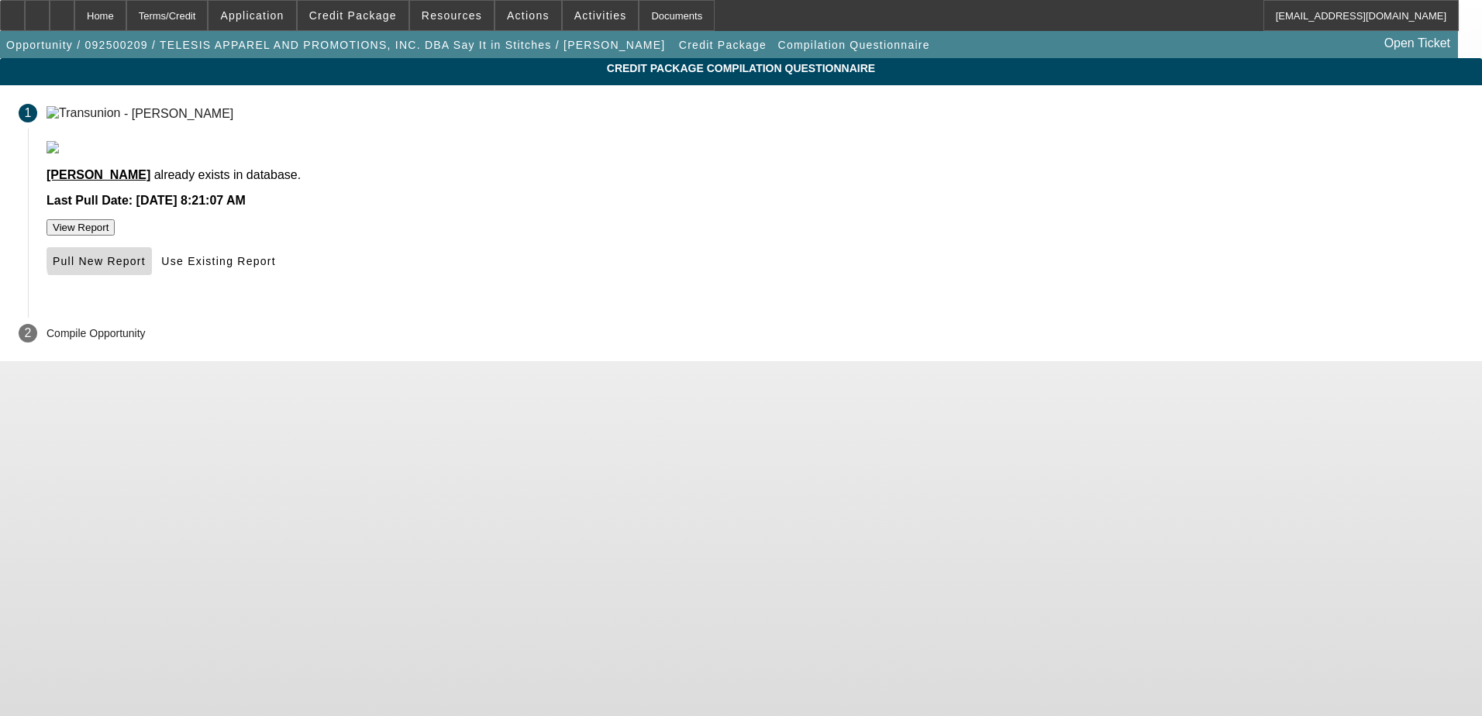
click at [146, 267] on span "Pull New Report" at bounding box center [99, 261] width 93 height 12
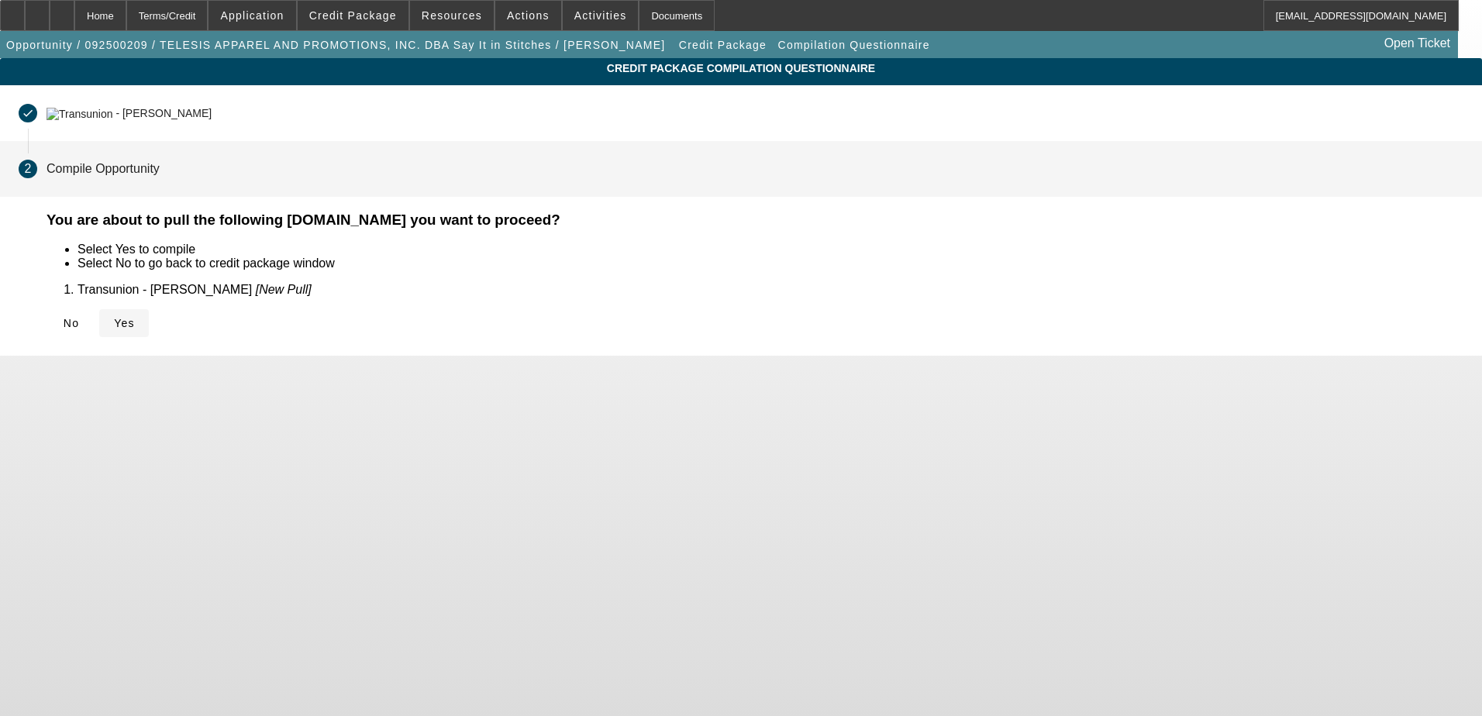
click at [114, 323] on icon at bounding box center [114, 323] width 0 height 12
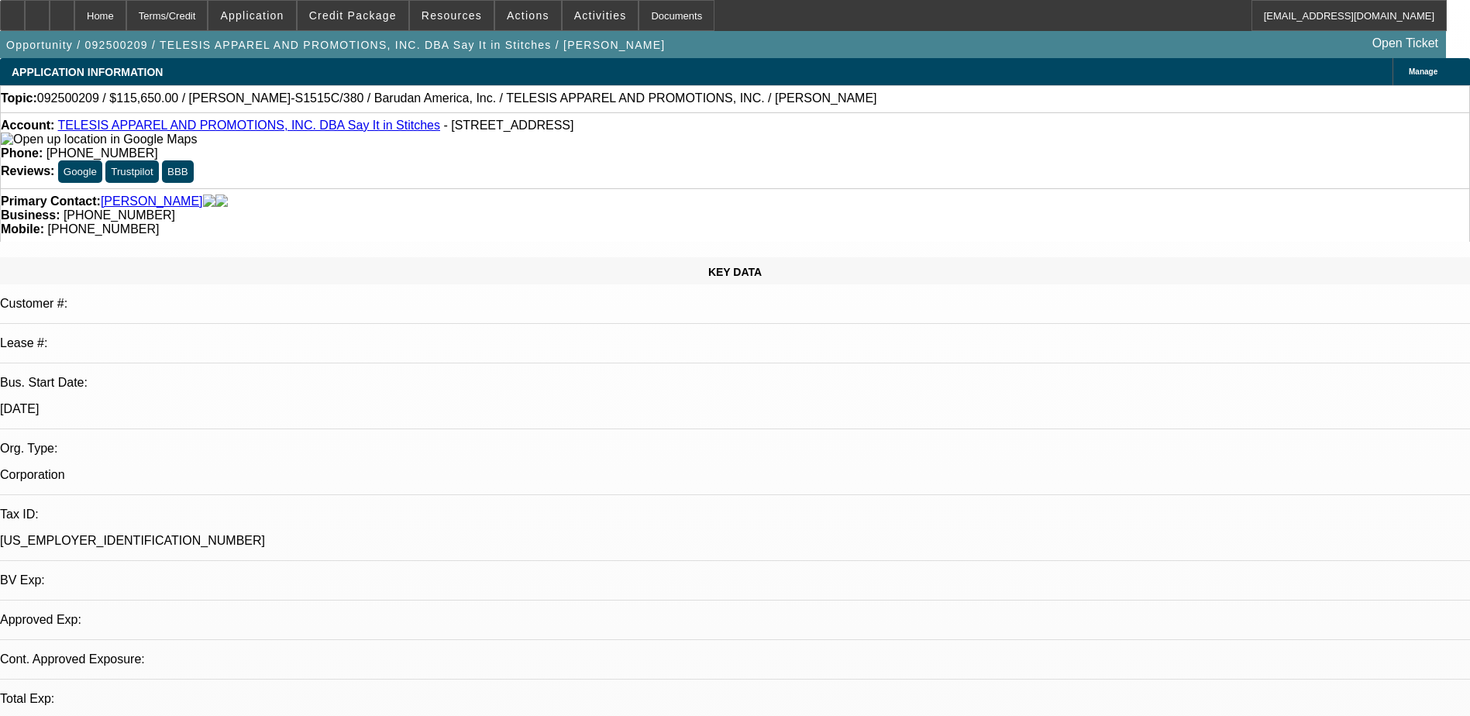
select select "0.1"
select select "2"
select select "0.1"
select select "4"
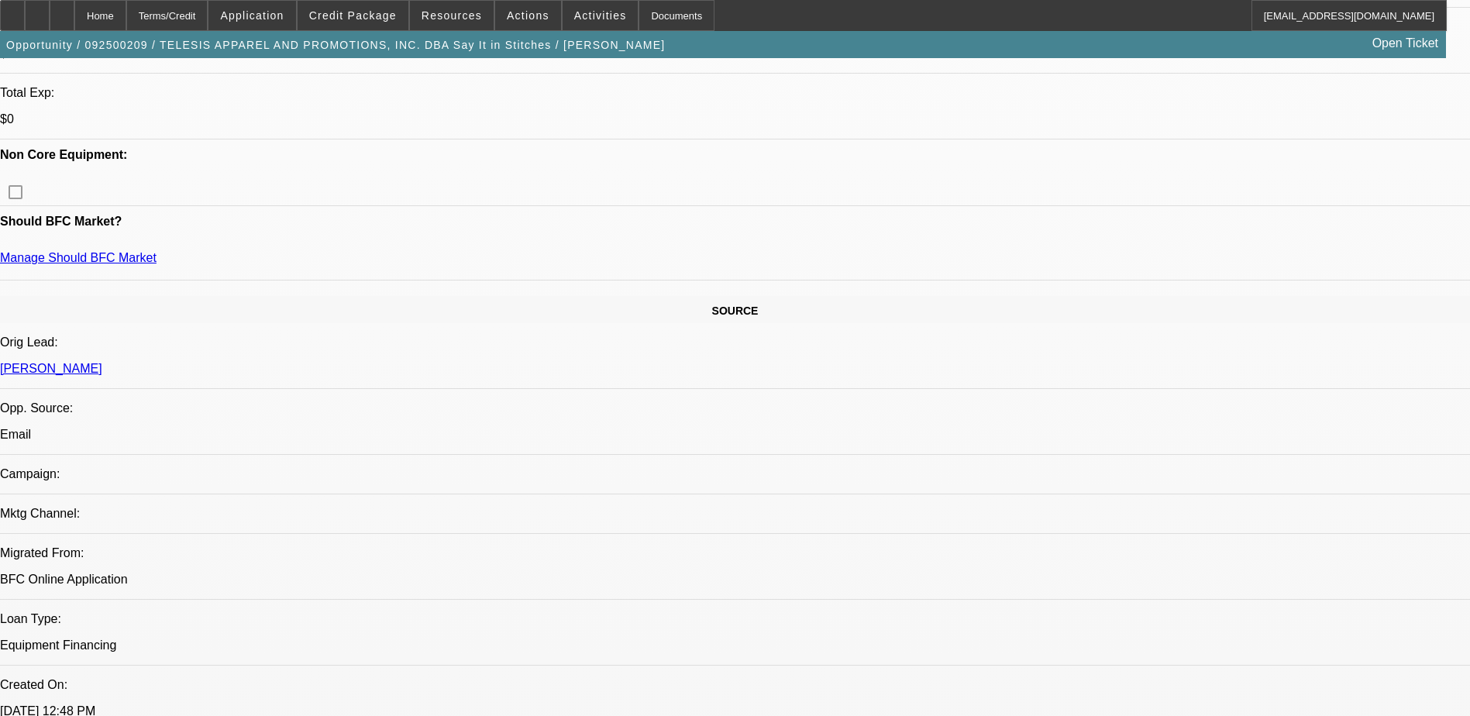
scroll to position [697, 0]
